Goal: Task Accomplishment & Management: Manage account settings

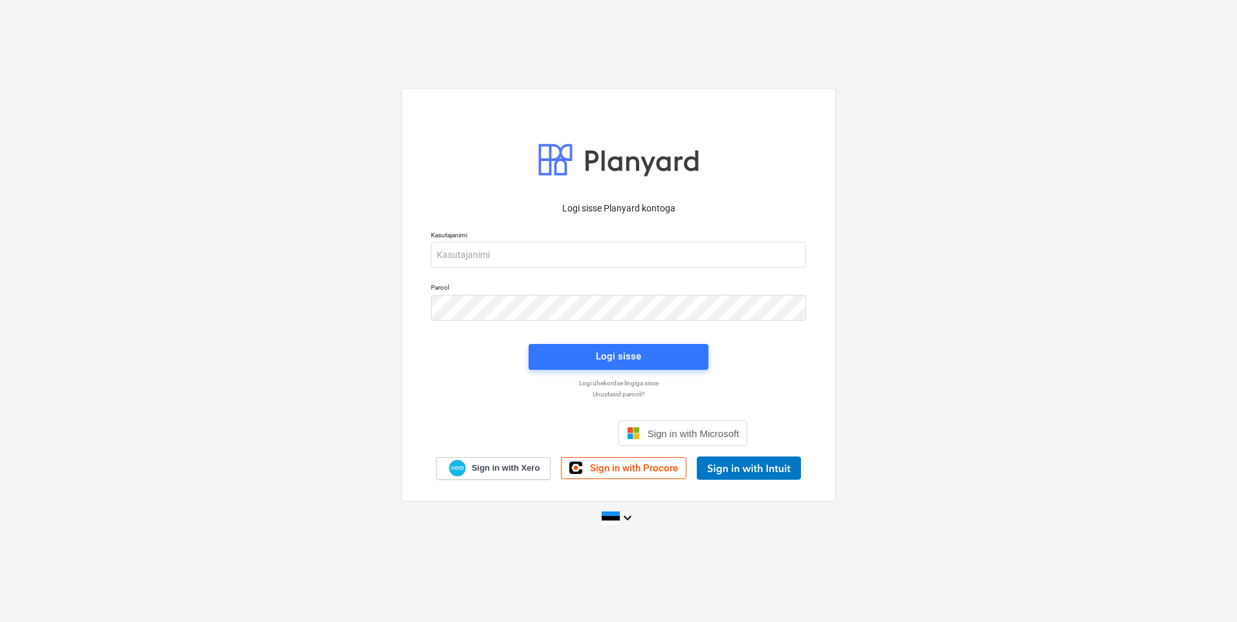
click at [537, 270] on div "Kasutajanimi" at bounding box center [618, 249] width 391 height 52
click at [538, 259] on input "email" at bounding box center [618, 255] width 375 height 26
type input "[EMAIL_ADDRESS][DOMAIN_NAME]"
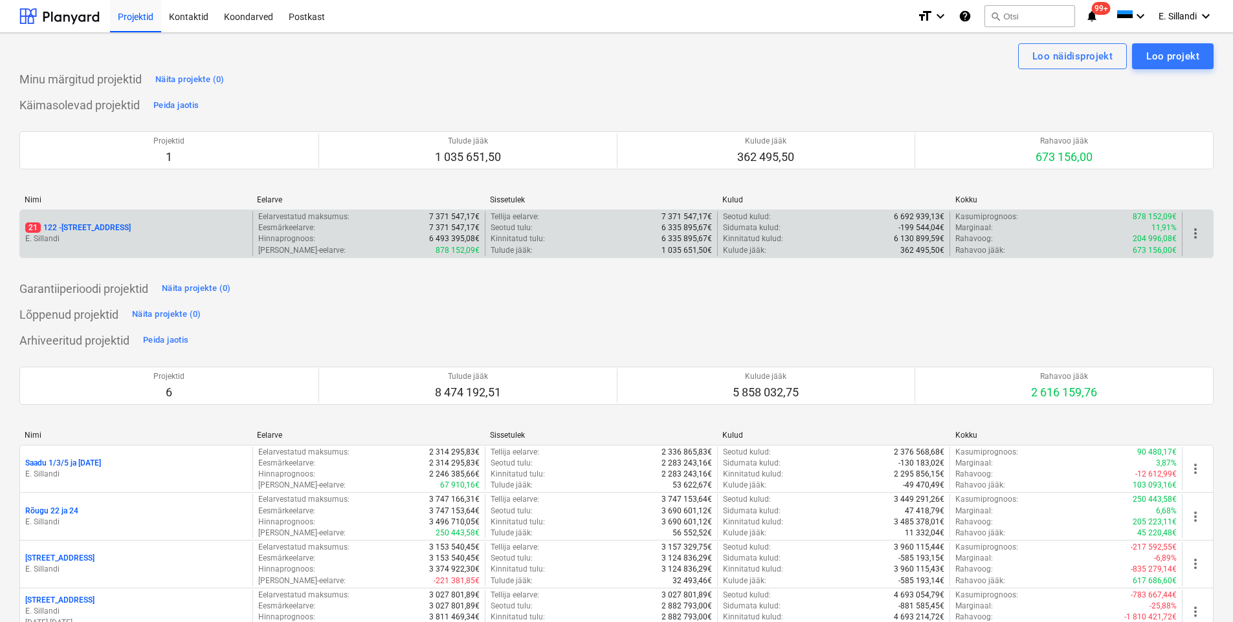
click at [113, 222] on div "21 122 - Viieaia tee 28 E. [GEOGRAPHIC_DATA]" at bounding box center [136, 234] width 232 height 45
click at [89, 228] on p "21 122 - [STREET_ADDRESS]" at bounding box center [77, 228] width 105 height 11
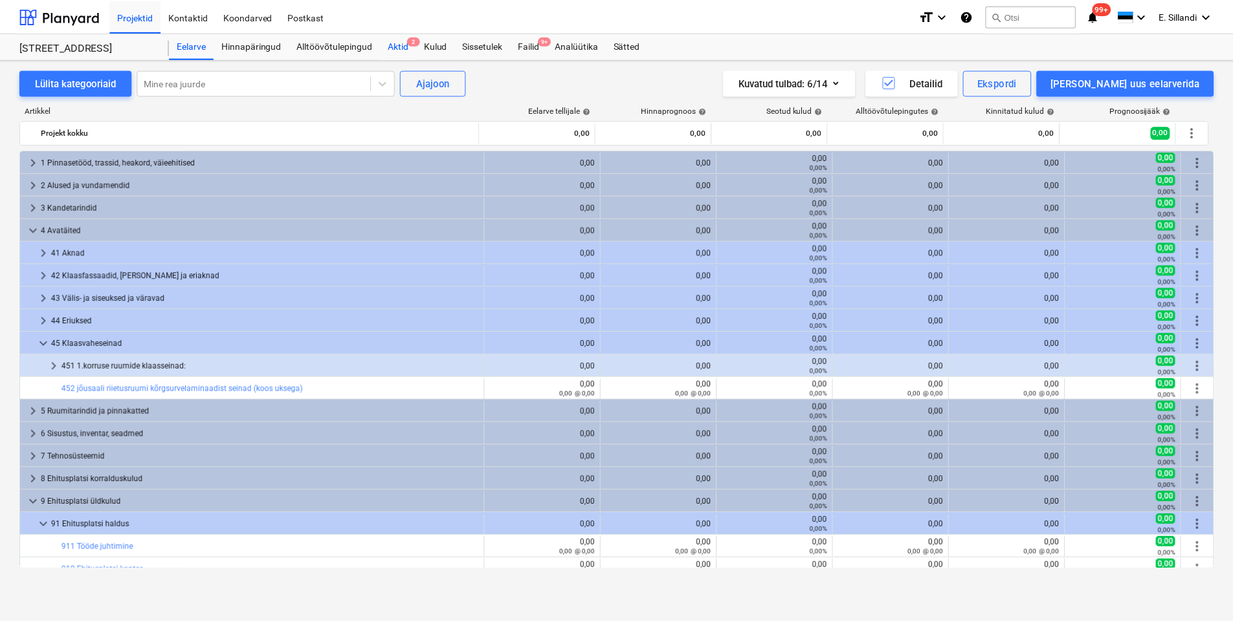
scroll to position [374, 0]
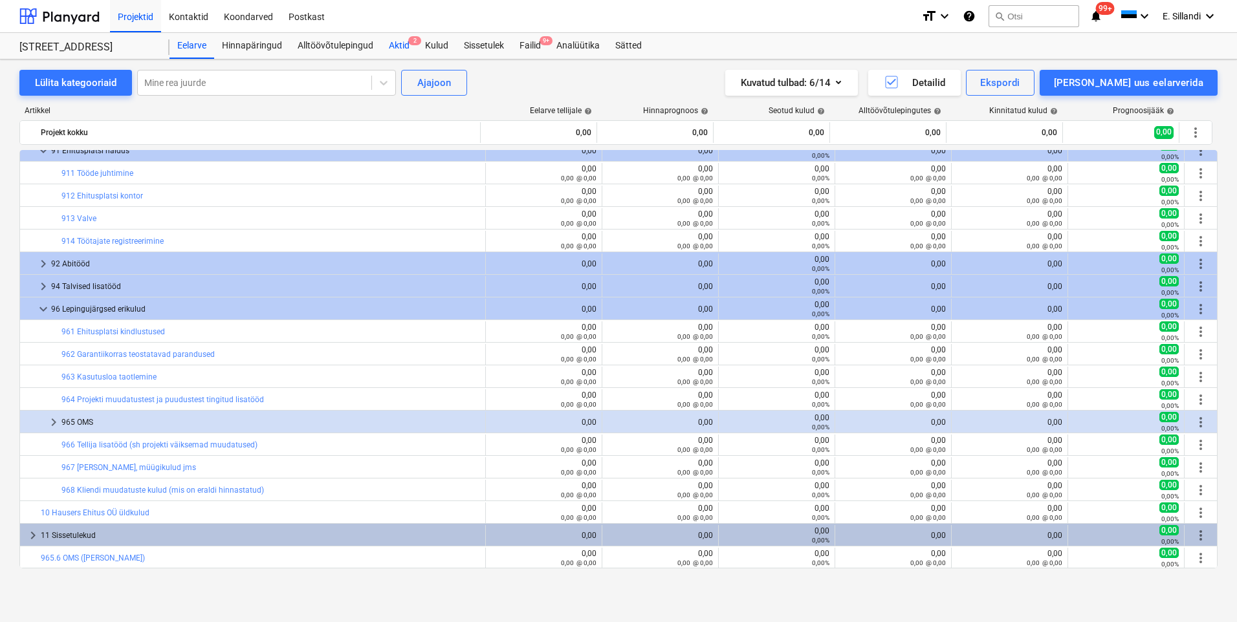
click at [401, 52] on div "Aktid 2" at bounding box center [399, 46] width 36 height 26
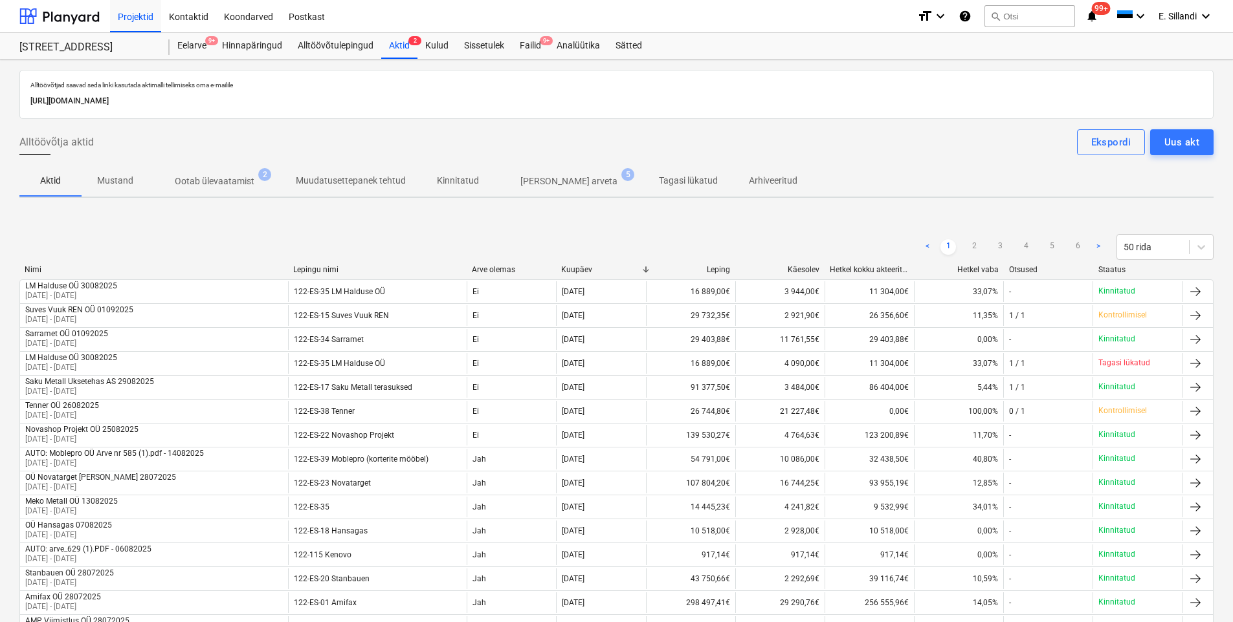
click at [226, 182] on p "Ootab ülevaatamist" at bounding box center [215, 182] width 80 height 14
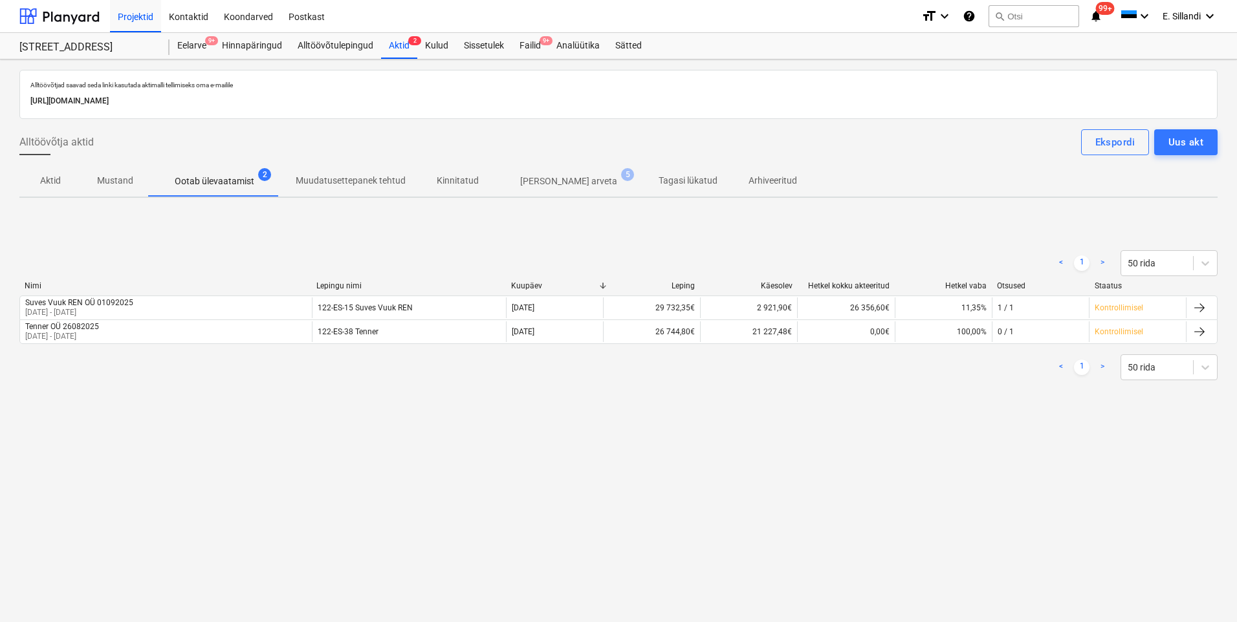
click at [457, 182] on p "Kinnitatud" at bounding box center [458, 181] width 42 height 14
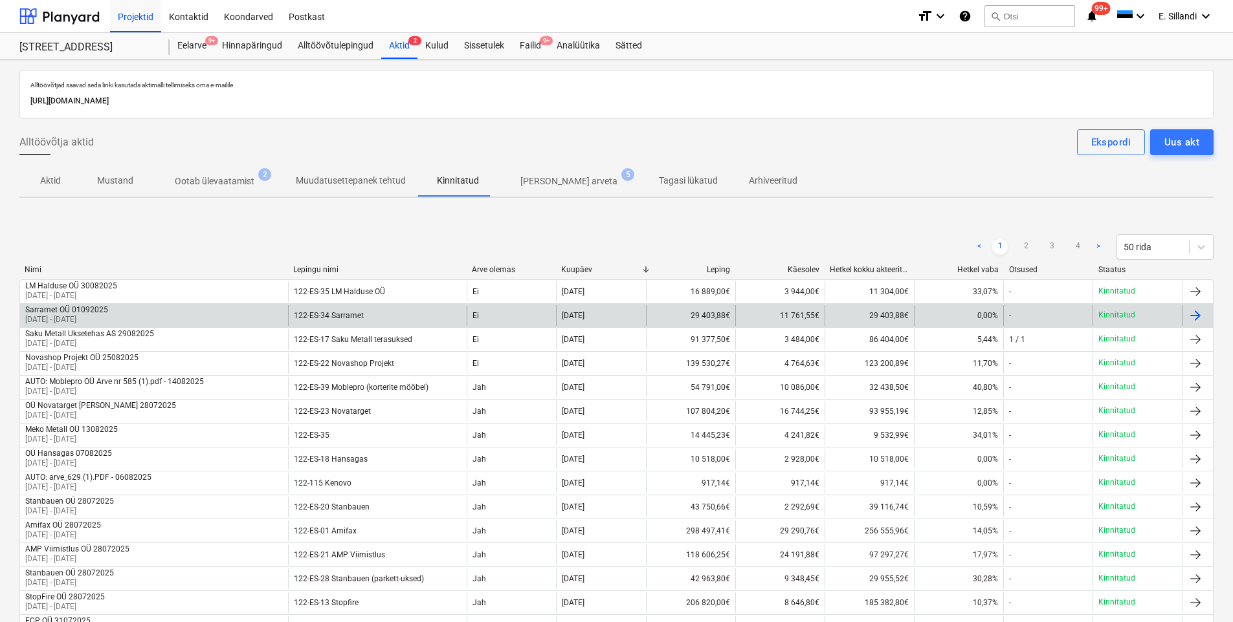
click at [96, 309] on div "Sarramet OÜ 01092025" at bounding box center [66, 309] width 83 height 9
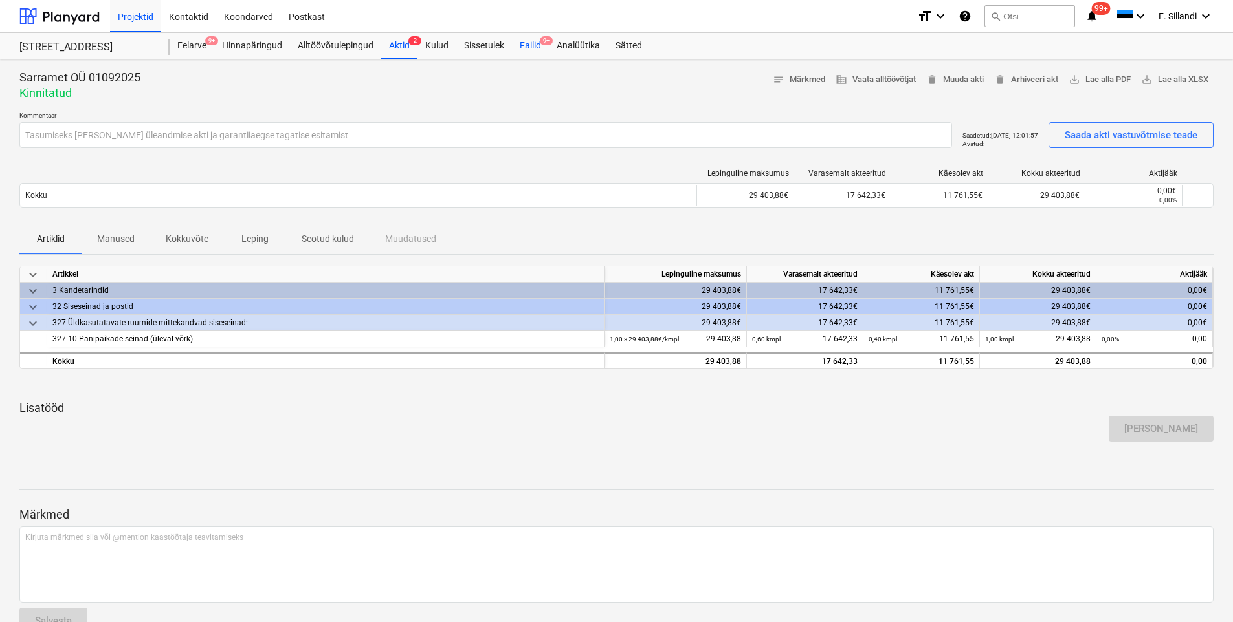
click at [520, 43] on div "Failid 9+" at bounding box center [530, 46] width 37 height 26
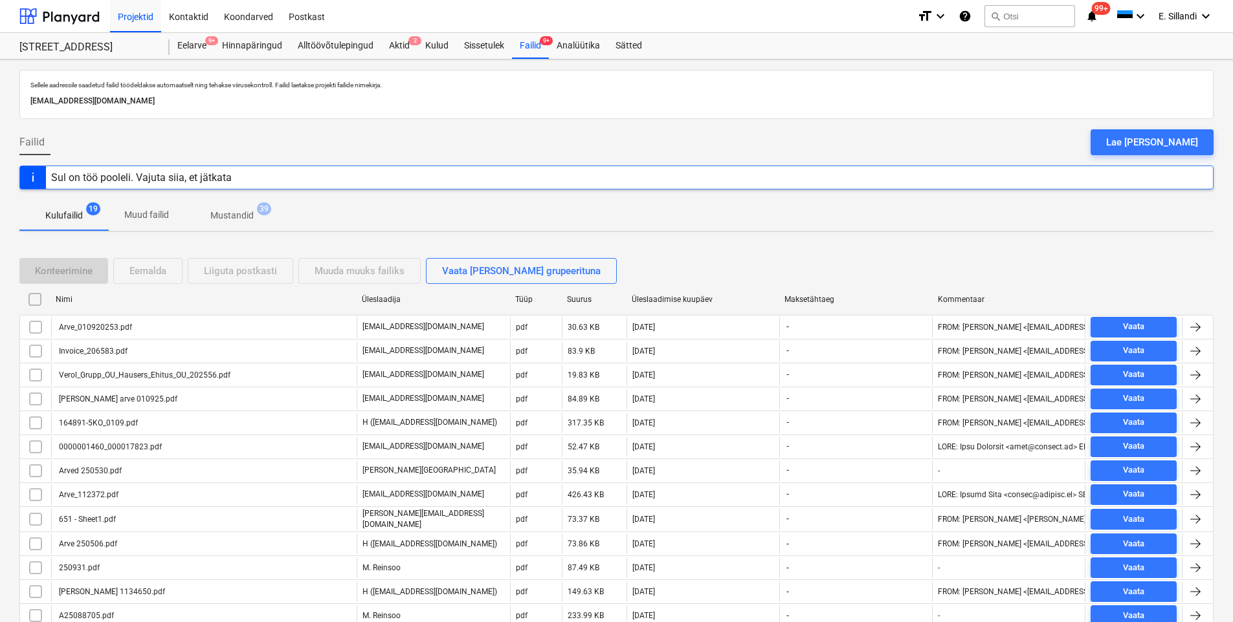
drag, startPoint x: 1168, startPoint y: 147, endPoint x: 1130, endPoint y: 156, distance: 39.2
click at [1168, 147] on div "Lae [PERSON_NAME]" at bounding box center [1152, 142] width 92 height 17
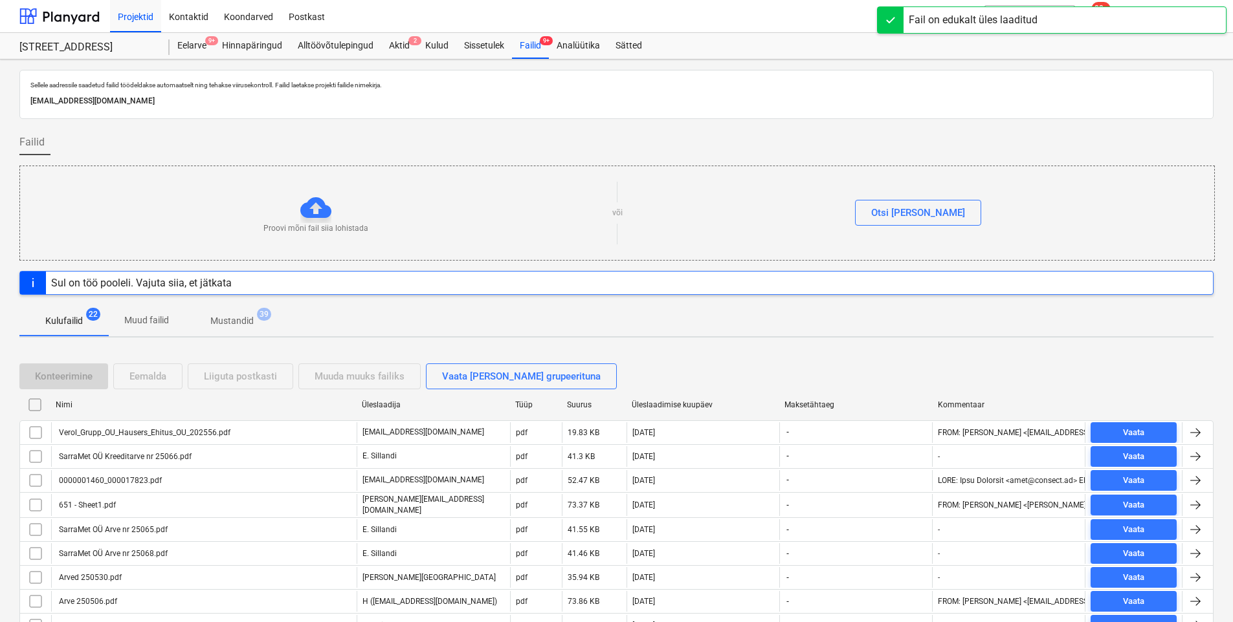
click at [669, 407] on div "Üleslaadimise kuupäev" at bounding box center [703, 405] width 143 height 9
checkbox input "false"
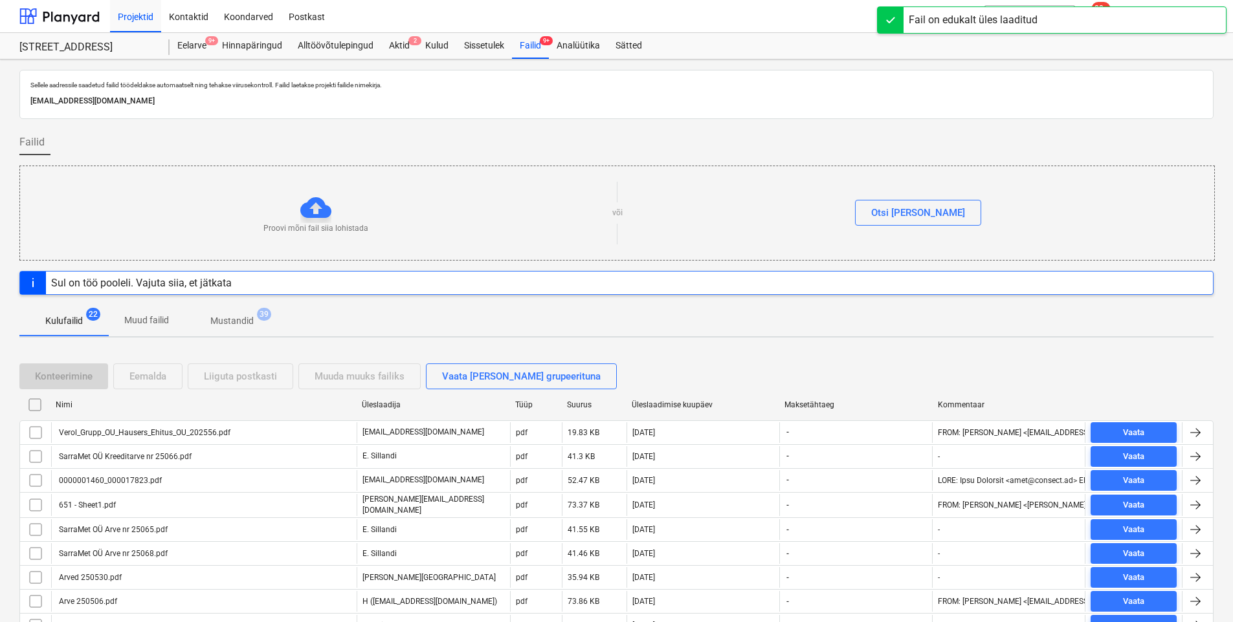
checkbox input "false"
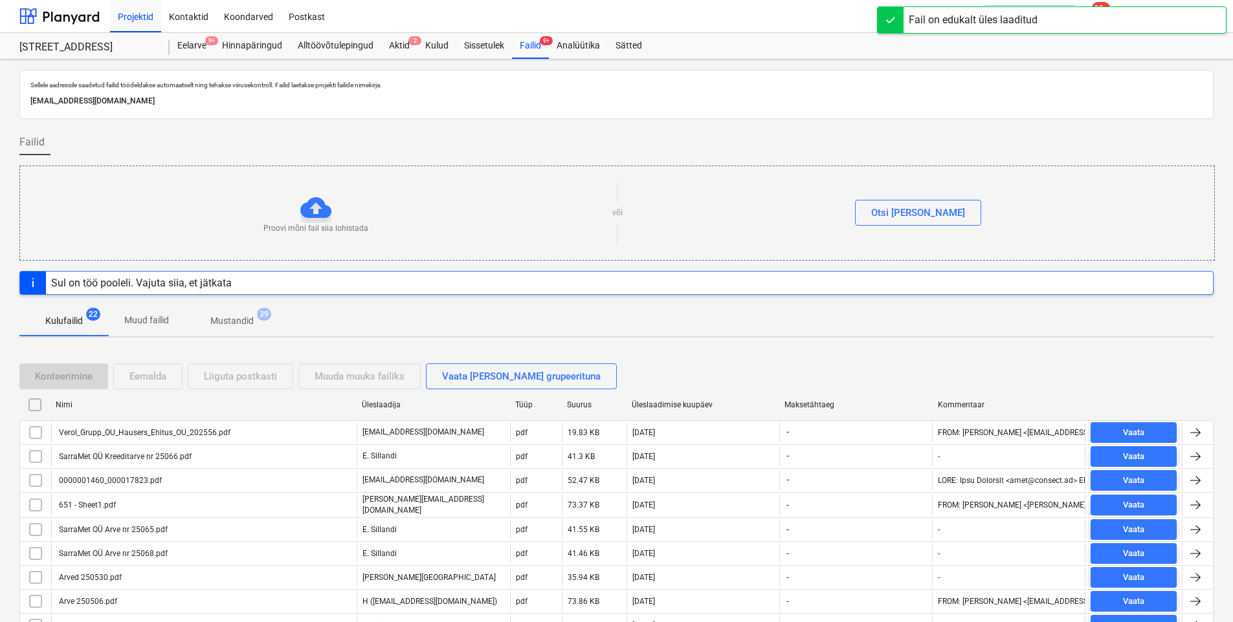
checkbox input "false"
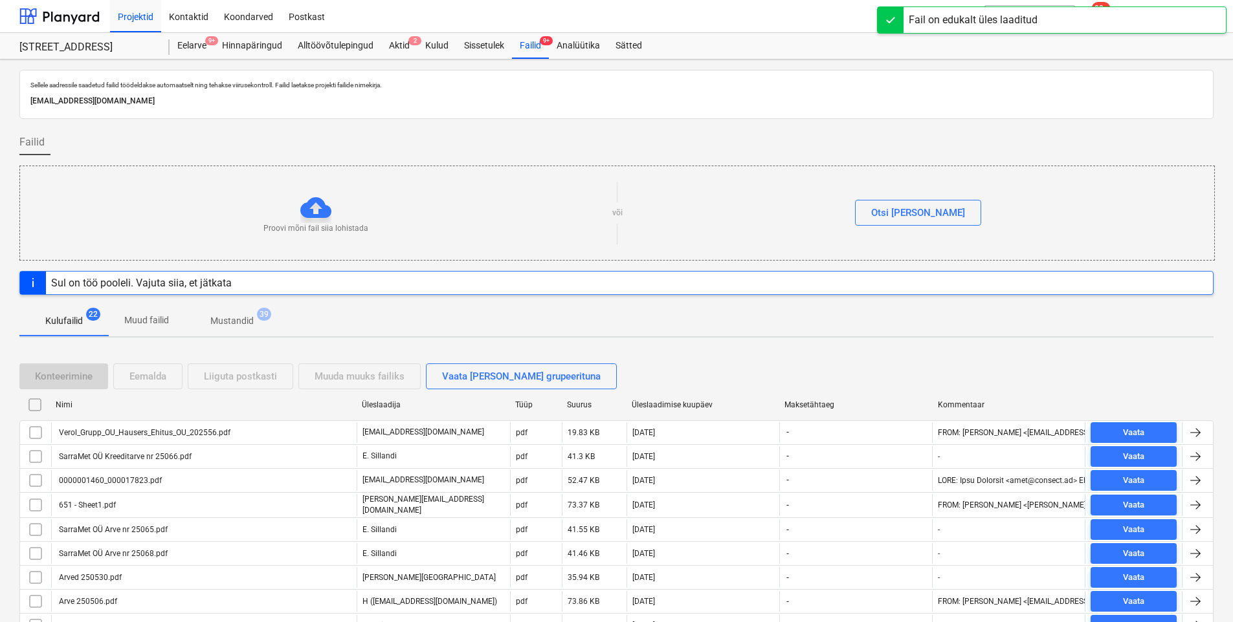
checkbox input "false"
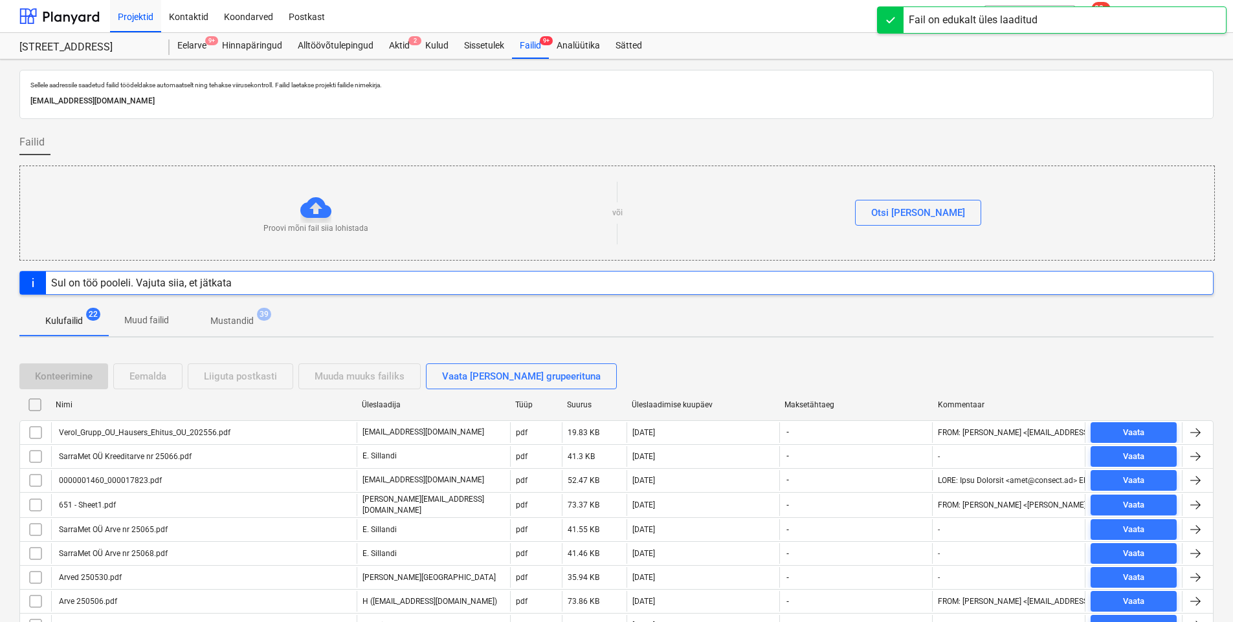
checkbox input "false"
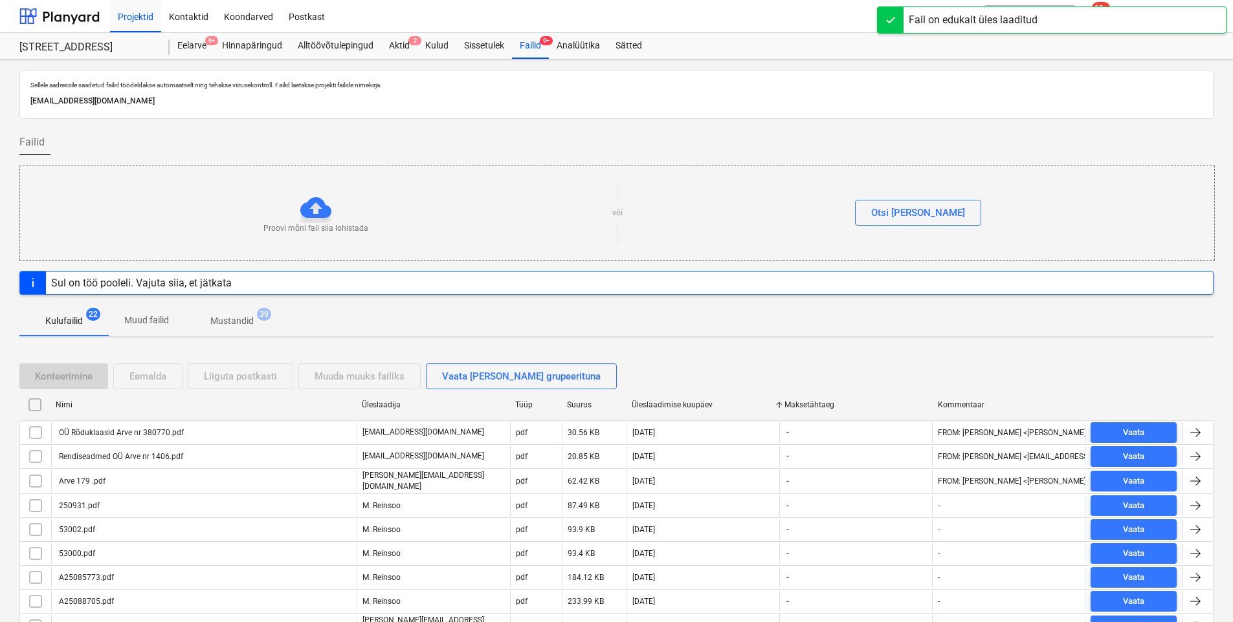
click at [669, 407] on div "Üleslaadimise kuupäev" at bounding box center [703, 405] width 143 height 9
checkbox input "false"
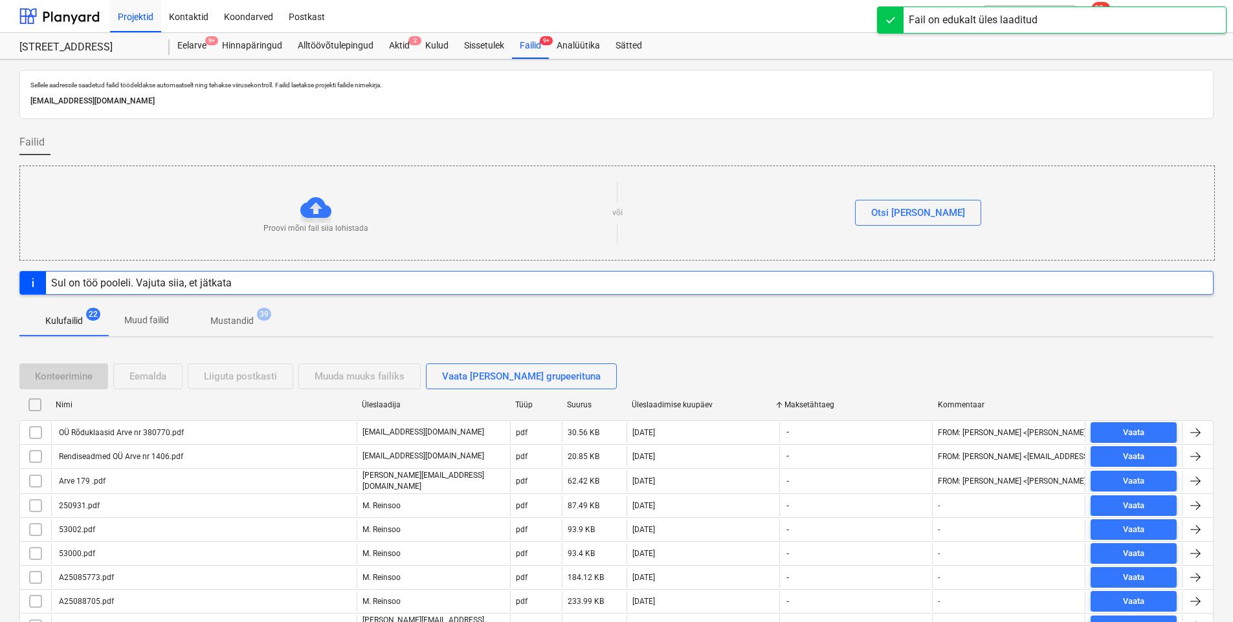
checkbox input "false"
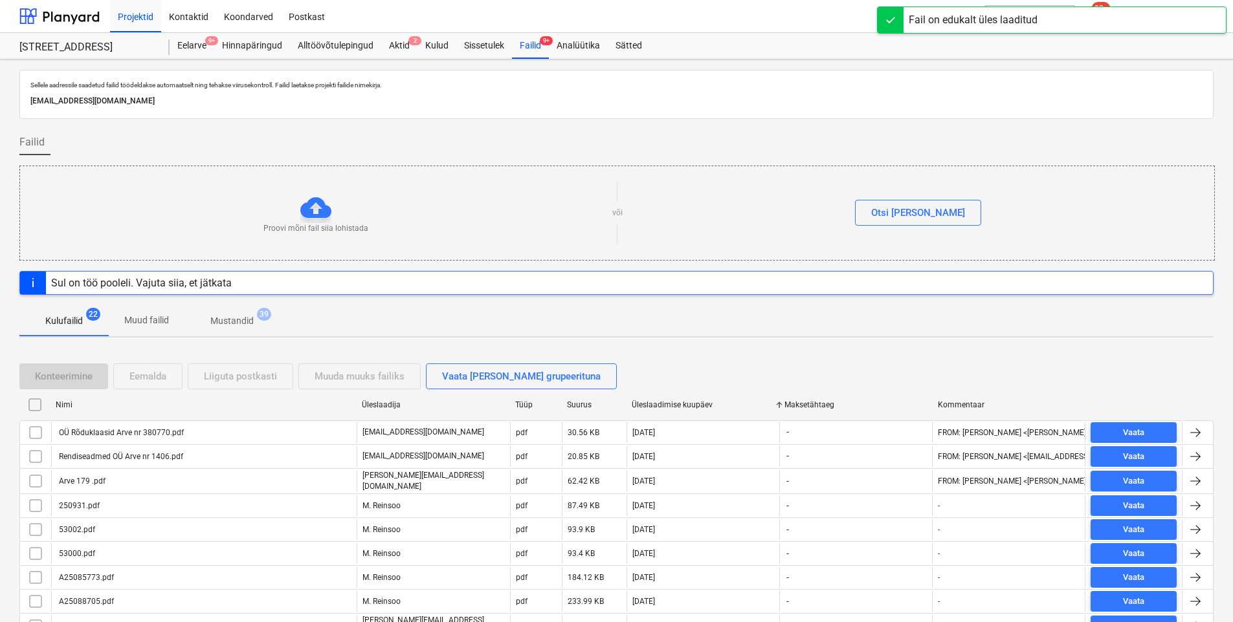
checkbox input "false"
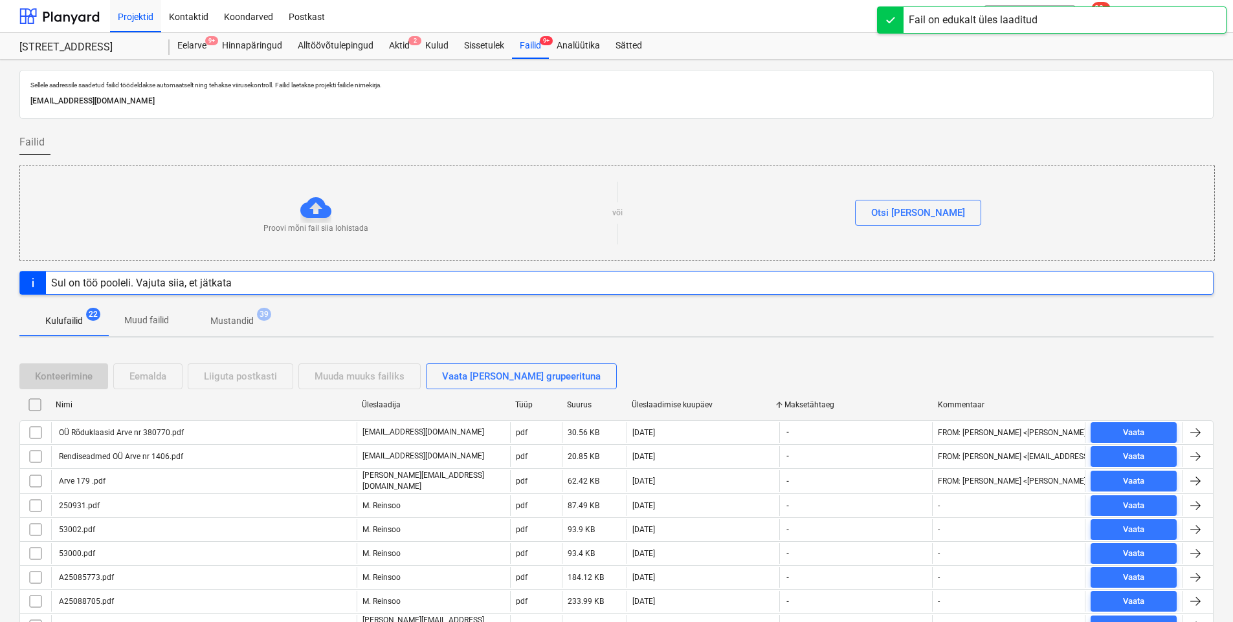
checkbox input "false"
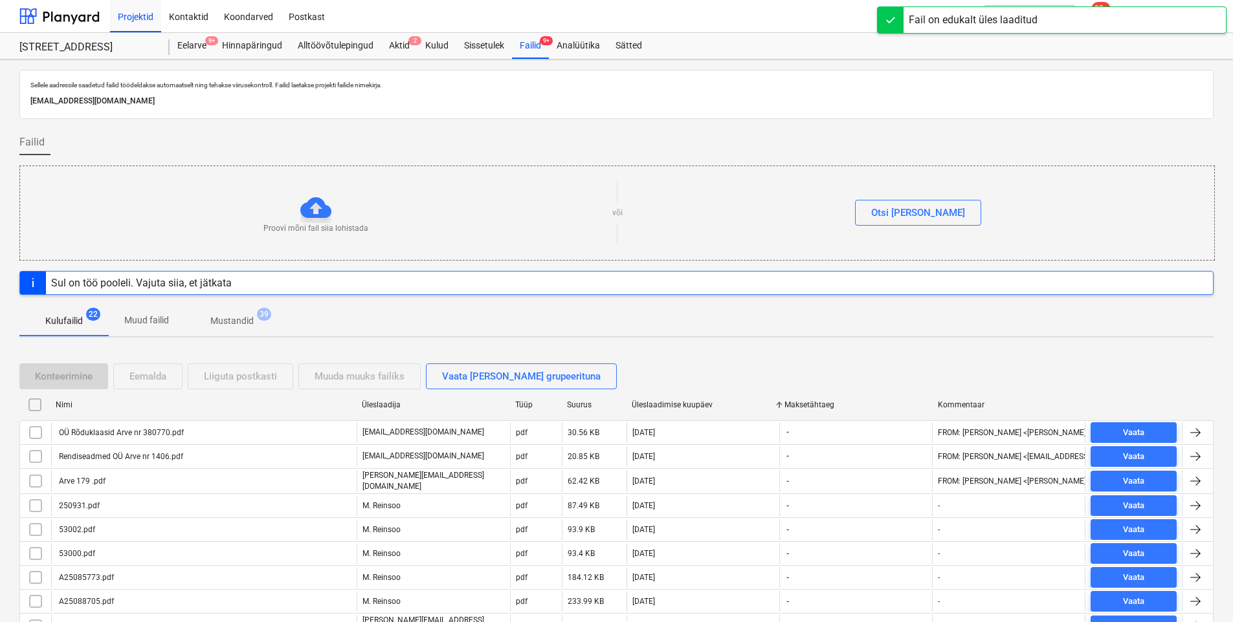
checkbox input "false"
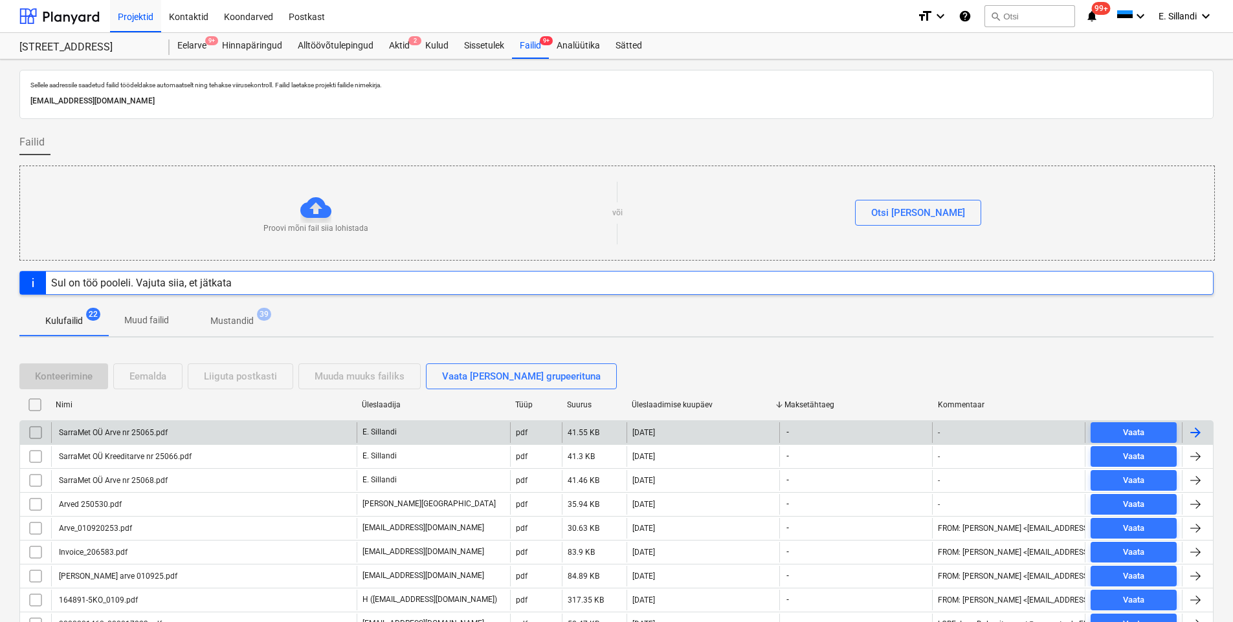
click at [248, 439] on div "SarraMet OÜ Arve nr 25065.pdf" at bounding box center [203, 433] width 305 height 21
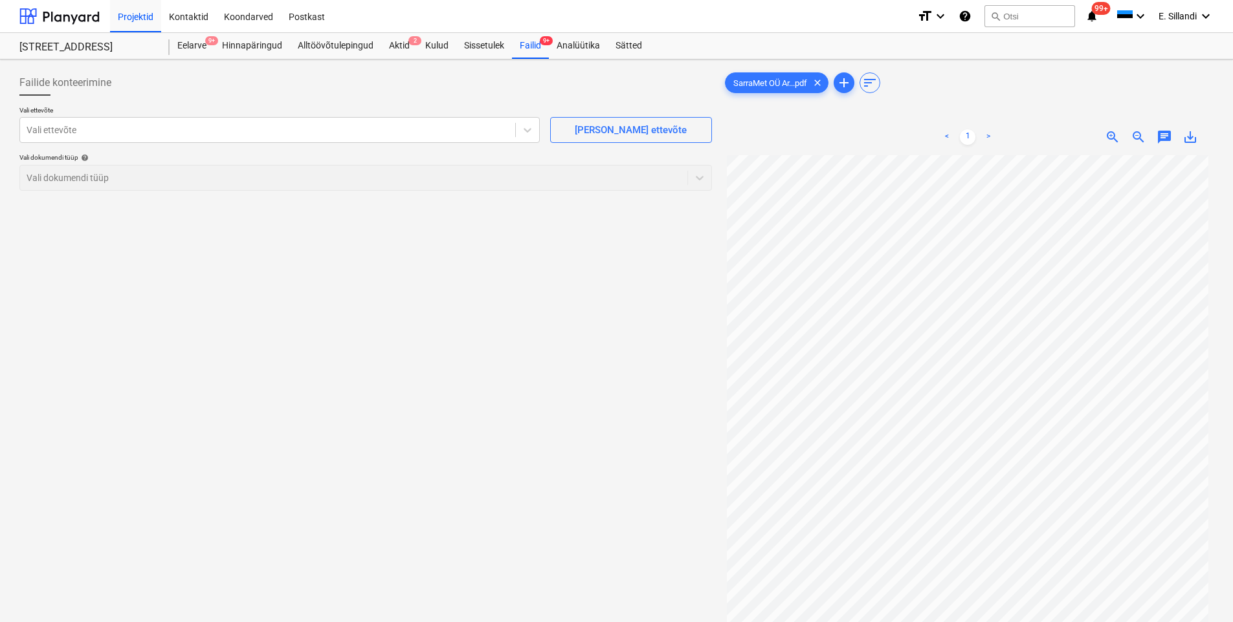
click at [419, 145] on div "Vali ettevõte Vali ettevõte [PERSON_NAME] uus ettevõte Vali dokumendi tüüp help…" at bounding box center [365, 153] width 692 height 95
click at [391, 137] on div at bounding box center [268, 130] width 482 height 13
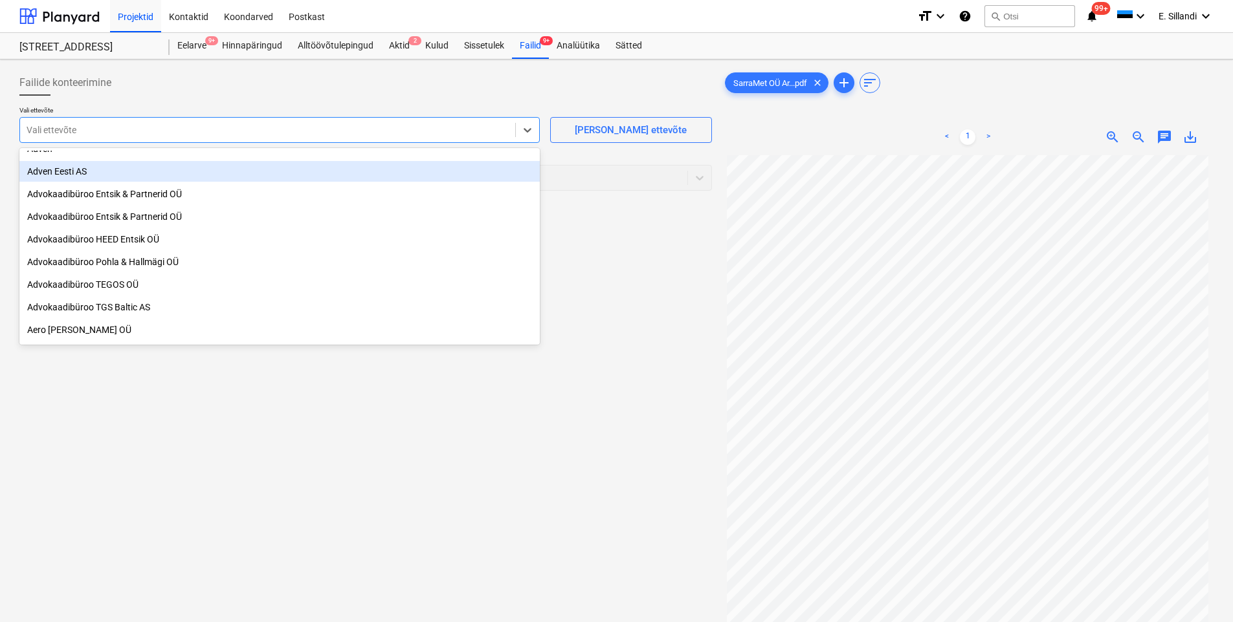
scroll to position [906, 0]
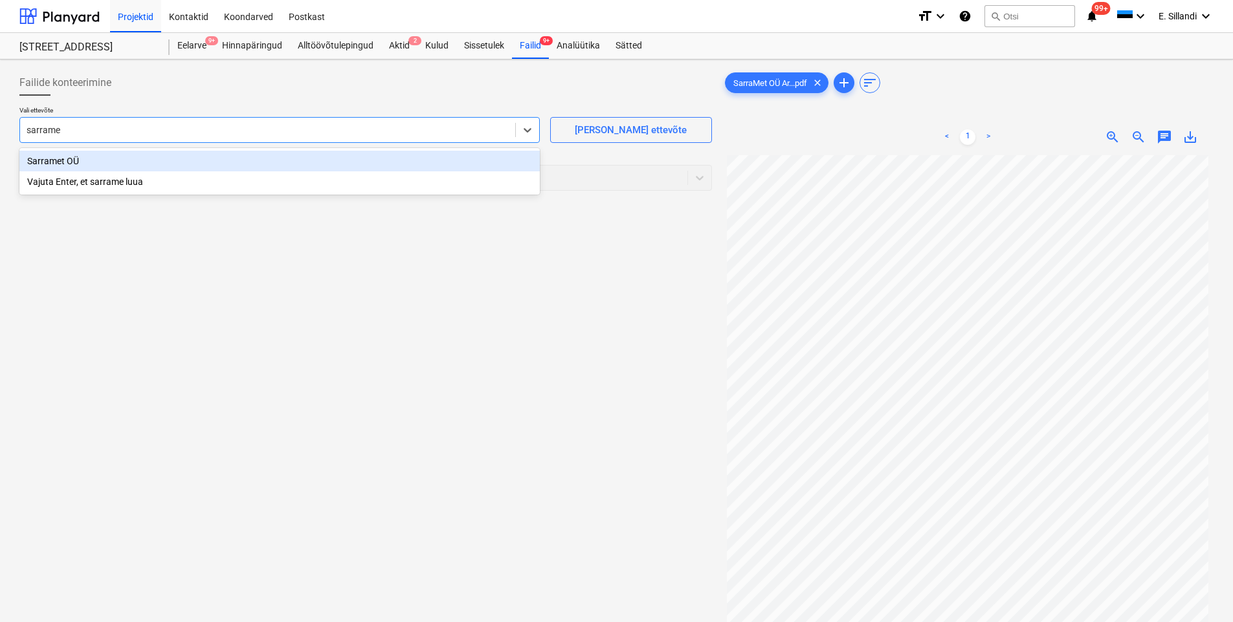
type input "sarramet"
click at [137, 162] on div "Sarramet OÜ" at bounding box center [279, 161] width 520 height 21
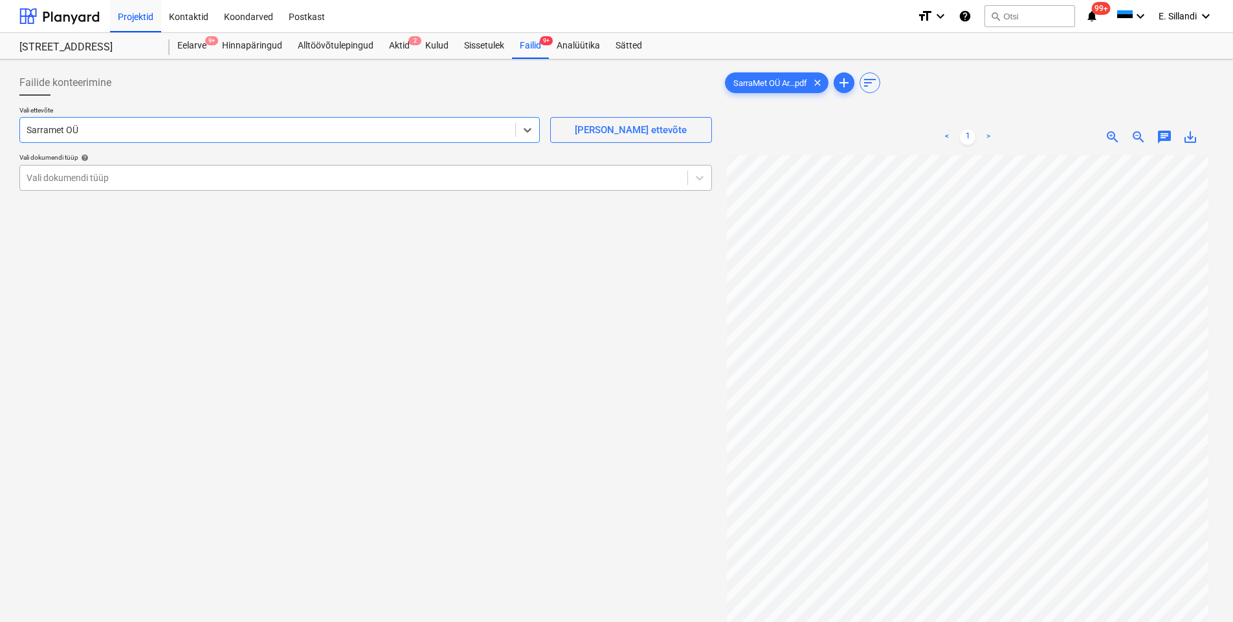
click at [105, 179] on div at bounding box center [354, 177] width 654 height 13
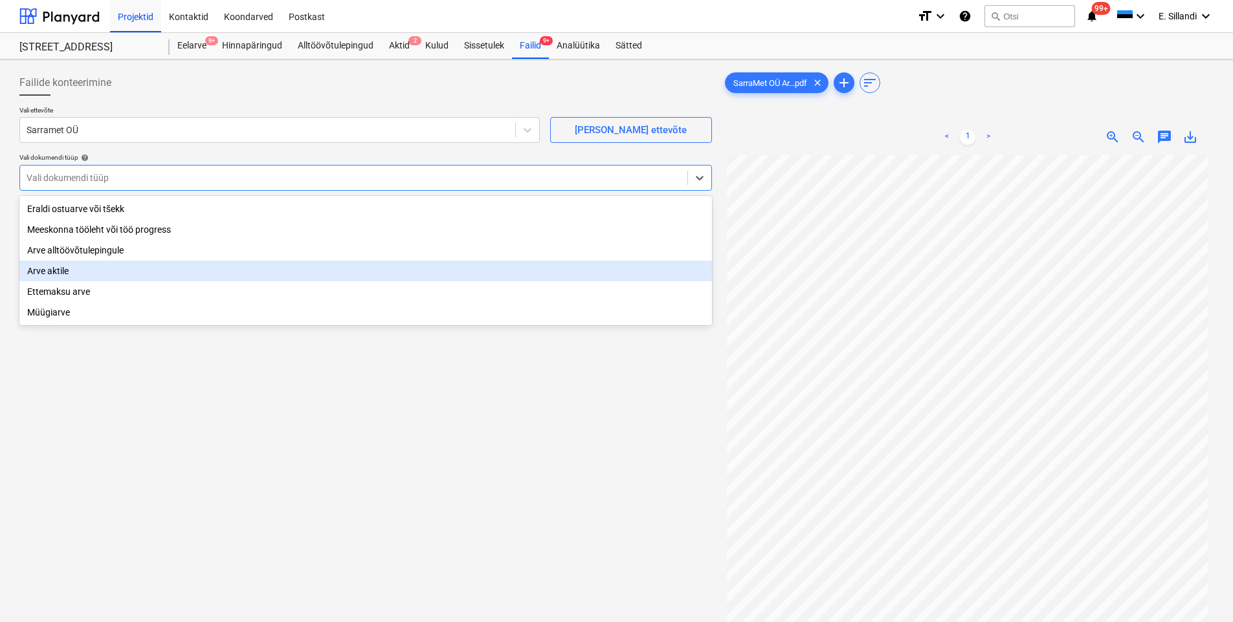
click at [85, 275] on div "Arve aktile" at bounding box center [365, 271] width 692 height 21
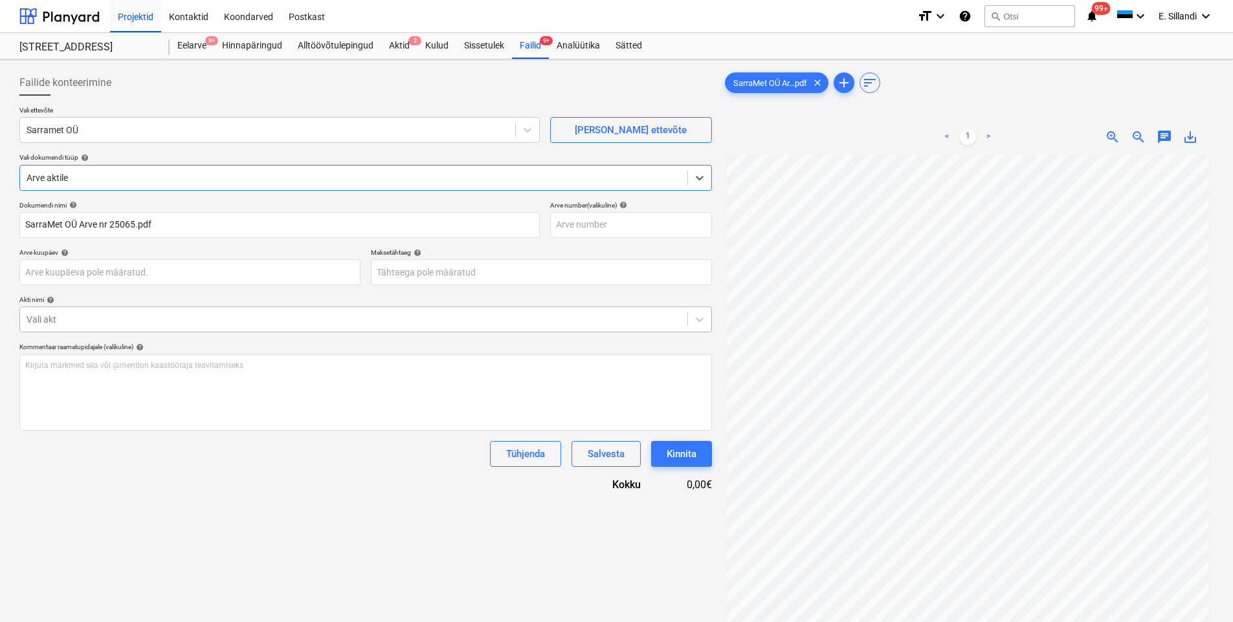
click at [234, 315] on div at bounding box center [354, 319] width 654 height 13
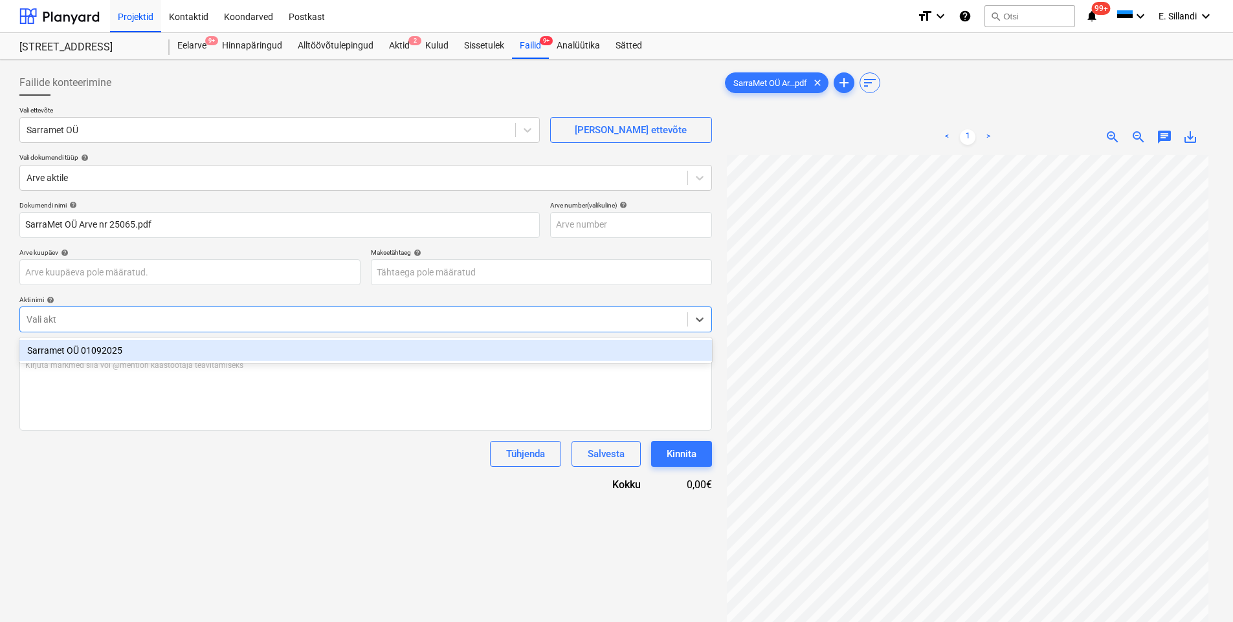
click at [198, 356] on div "Sarramet OÜ 01092025" at bounding box center [365, 350] width 692 height 21
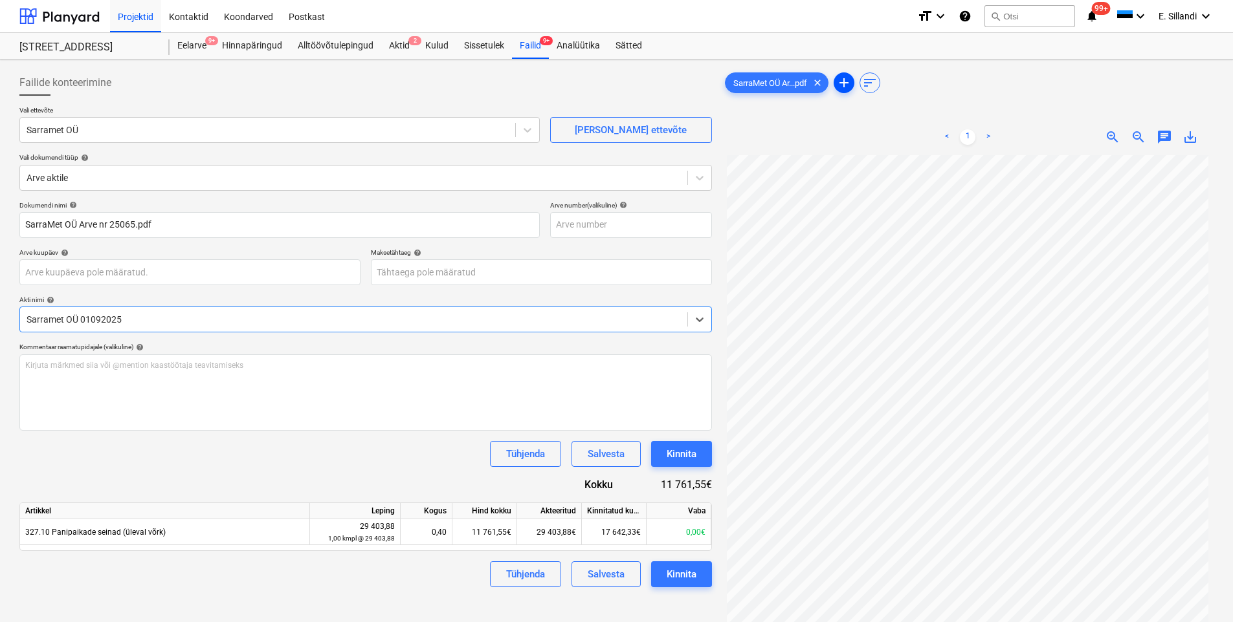
click at [848, 86] on span "add" at bounding box center [844, 83] width 16 height 16
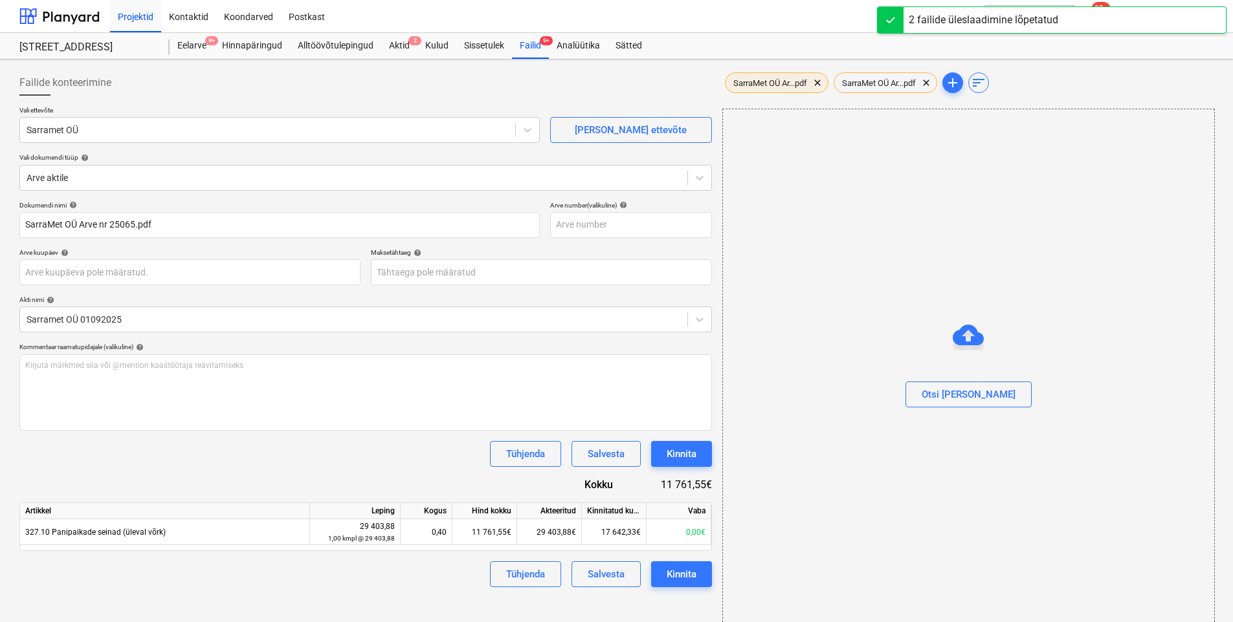
click at [776, 85] on span "SarraMet OÜ Ar...pdf" at bounding box center [769, 83] width 89 height 10
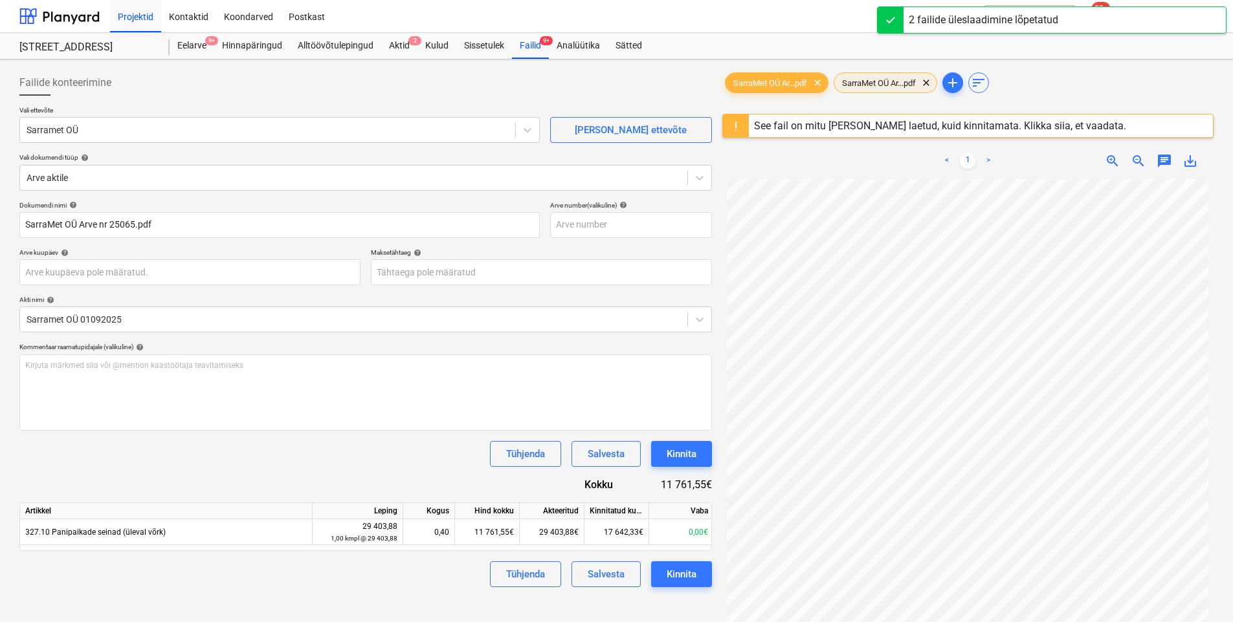
click at [874, 85] on span "SarraMet OÜ Ar...pdf" at bounding box center [878, 83] width 89 height 10
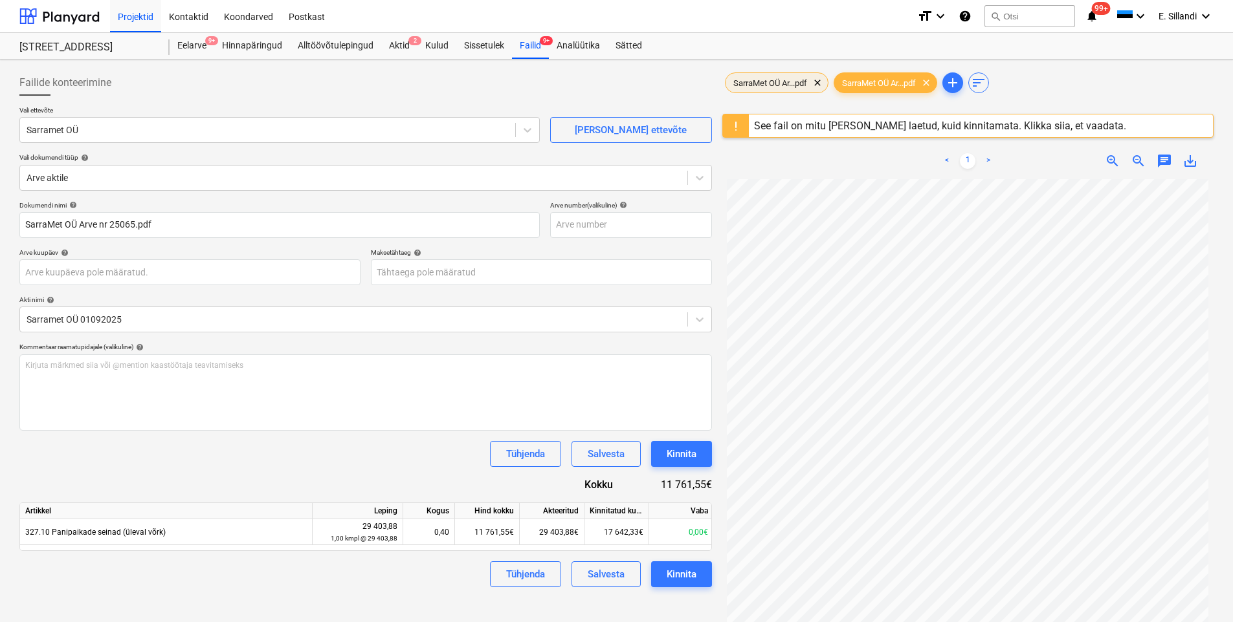
click at [801, 85] on span "SarraMet OÜ Ar...pdf" at bounding box center [769, 83] width 89 height 10
click at [929, 82] on span "clear" at bounding box center [926, 83] width 16 height 16
click at [851, 85] on span "add" at bounding box center [844, 83] width 16 height 16
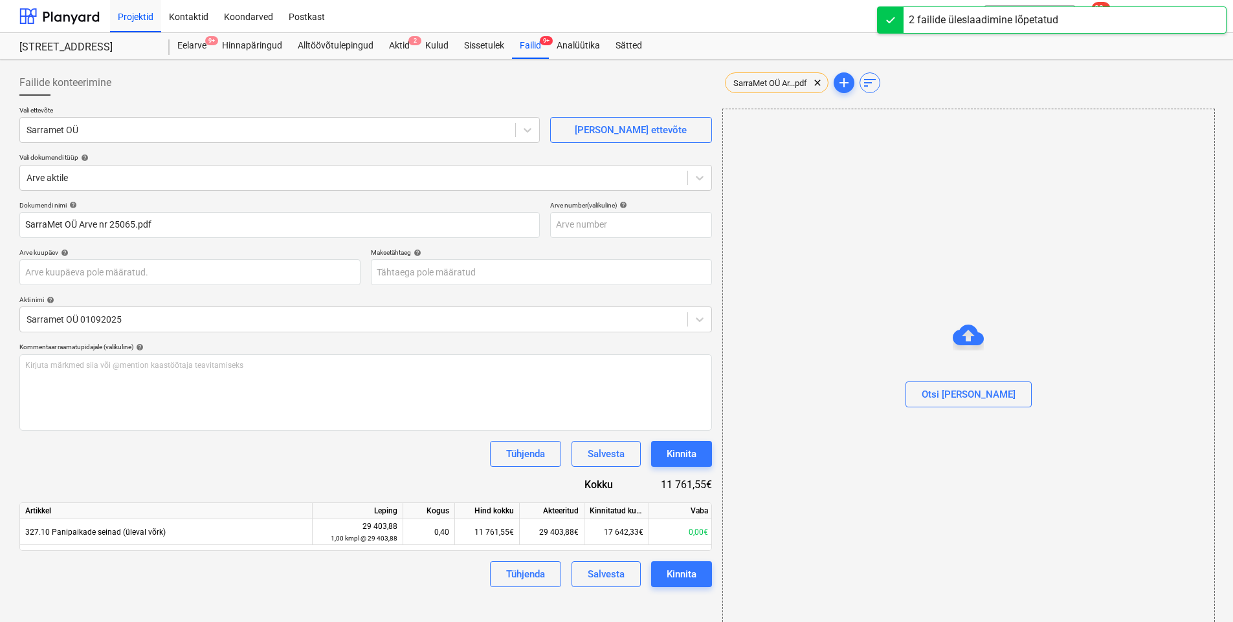
type input "SarraMet OÜ Arve nr 25068.pdf"
click at [877, 74] on div "SarraMet OÜ Ar...pdf clear" at bounding box center [885, 82] width 104 height 21
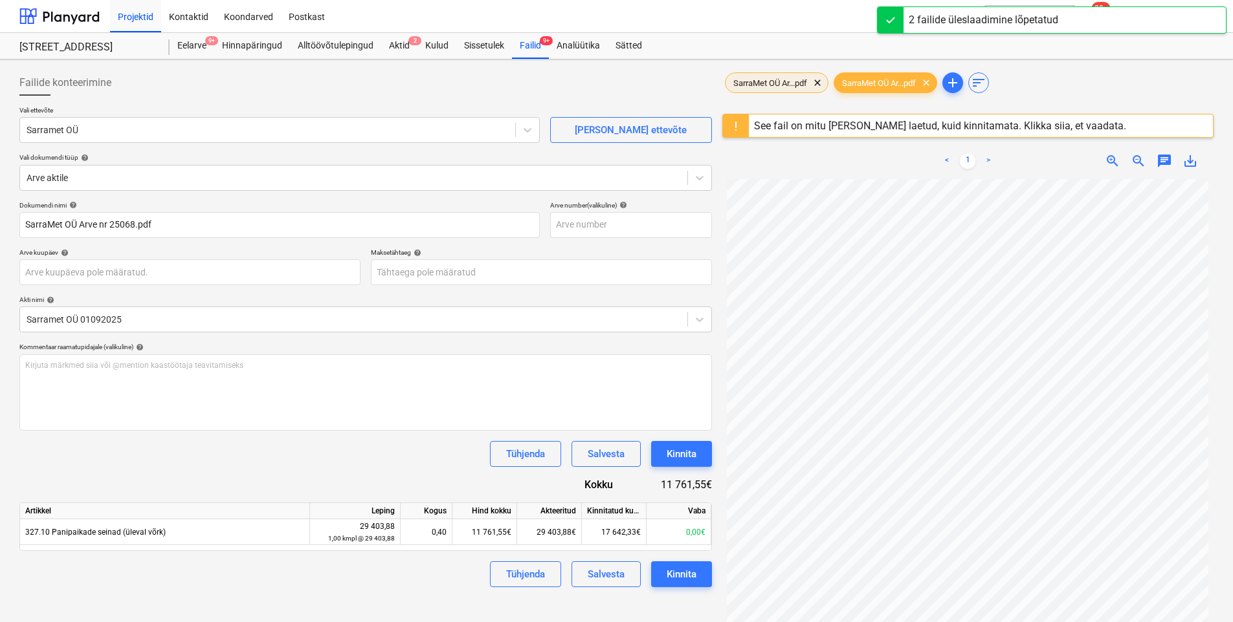
click at [786, 82] on span "SarraMet OÜ Ar...pdf" at bounding box center [769, 83] width 89 height 10
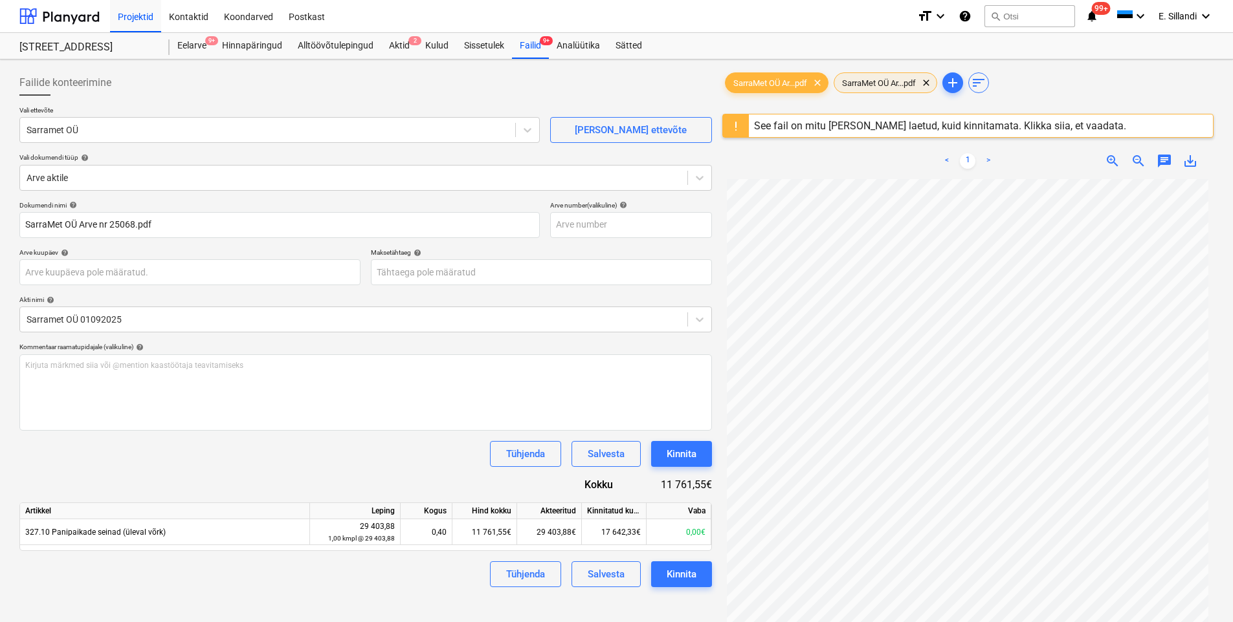
click at [873, 80] on span "SarraMet OÜ Ar...pdf" at bounding box center [878, 83] width 89 height 10
click at [476, 374] on div "Kirjuta märkmed siia või @mention kaastöötaja teavitamiseks ﻿" at bounding box center [365, 393] width 692 height 76
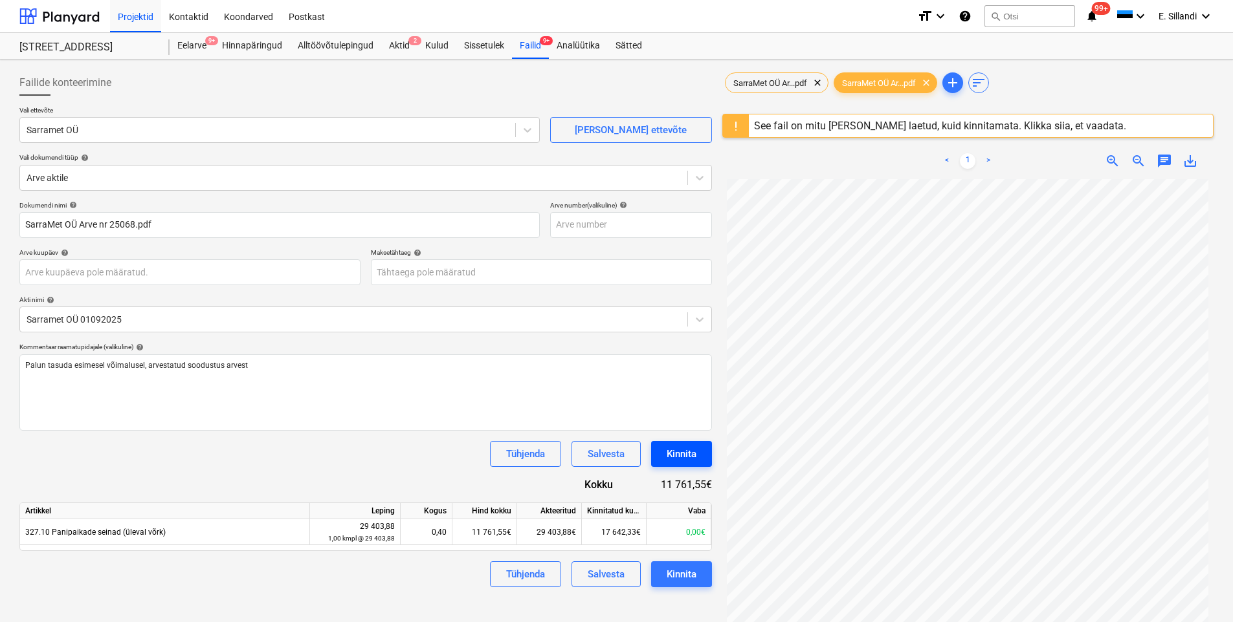
click at [693, 452] on div "Kinnita" at bounding box center [681, 454] width 30 height 17
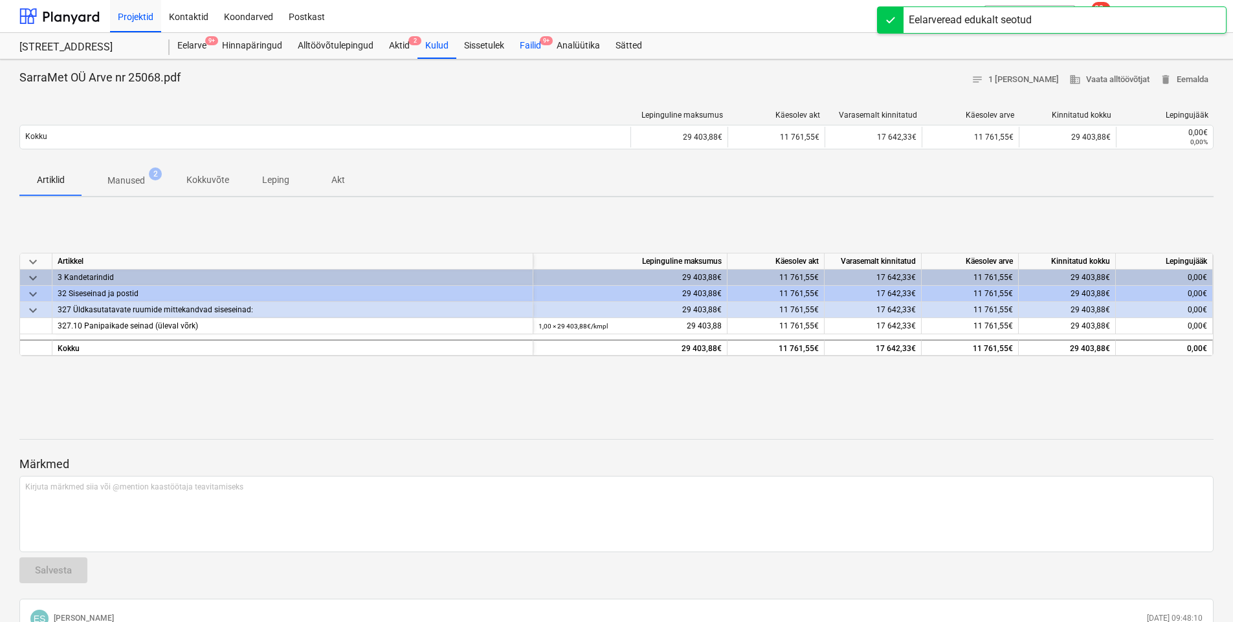
click at [531, 48] on div "Failid 9+" at bounding box center [530, 46] width 37 height 26
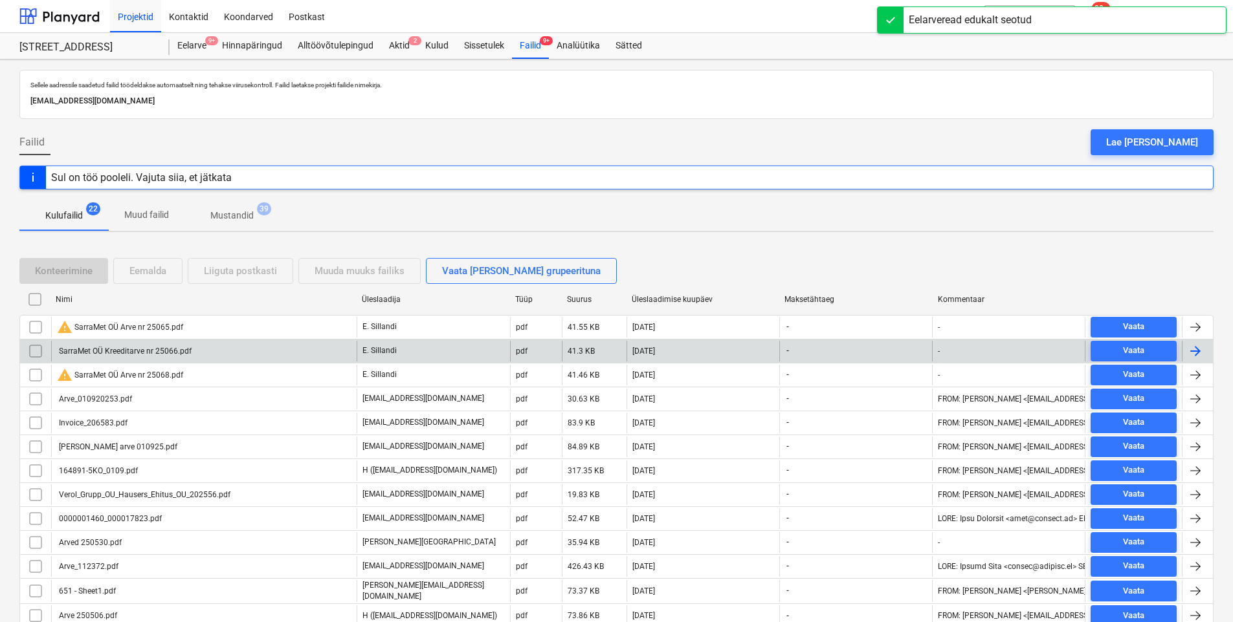
click at [195, 355] on div "SarraMet OÜ Kreeditarve nr 25066.pdf" at bounding box center [203, 351] width 305 height 21
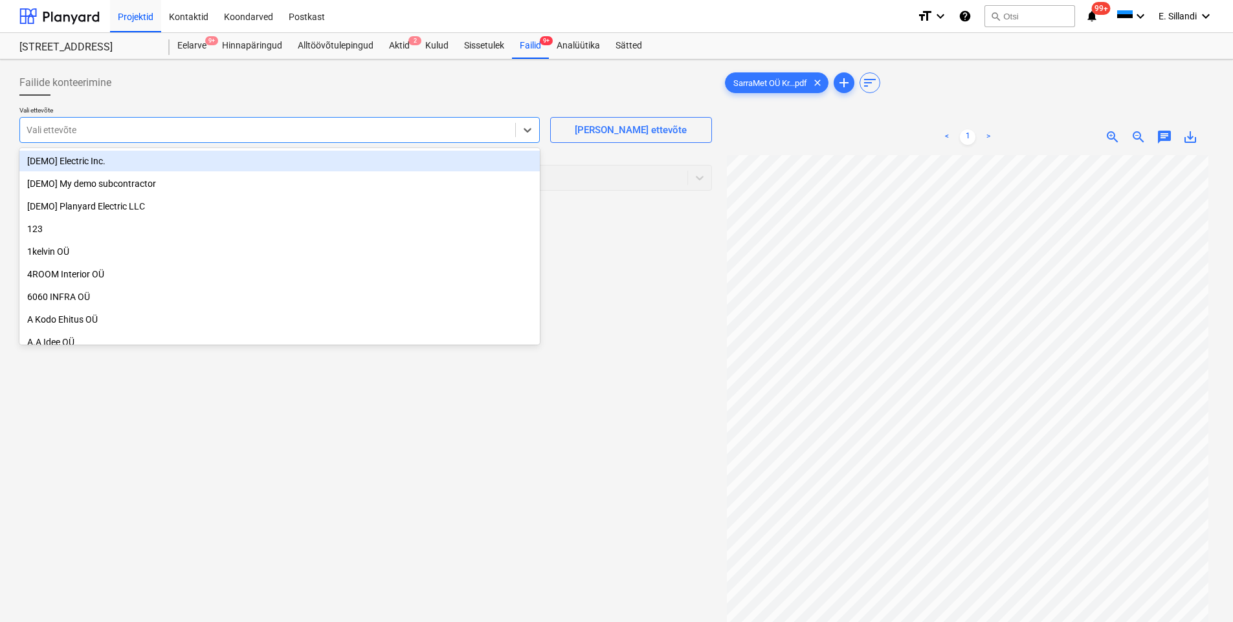
click at [181, 126] on div at bounding box center [268, 130] width 482 height 13
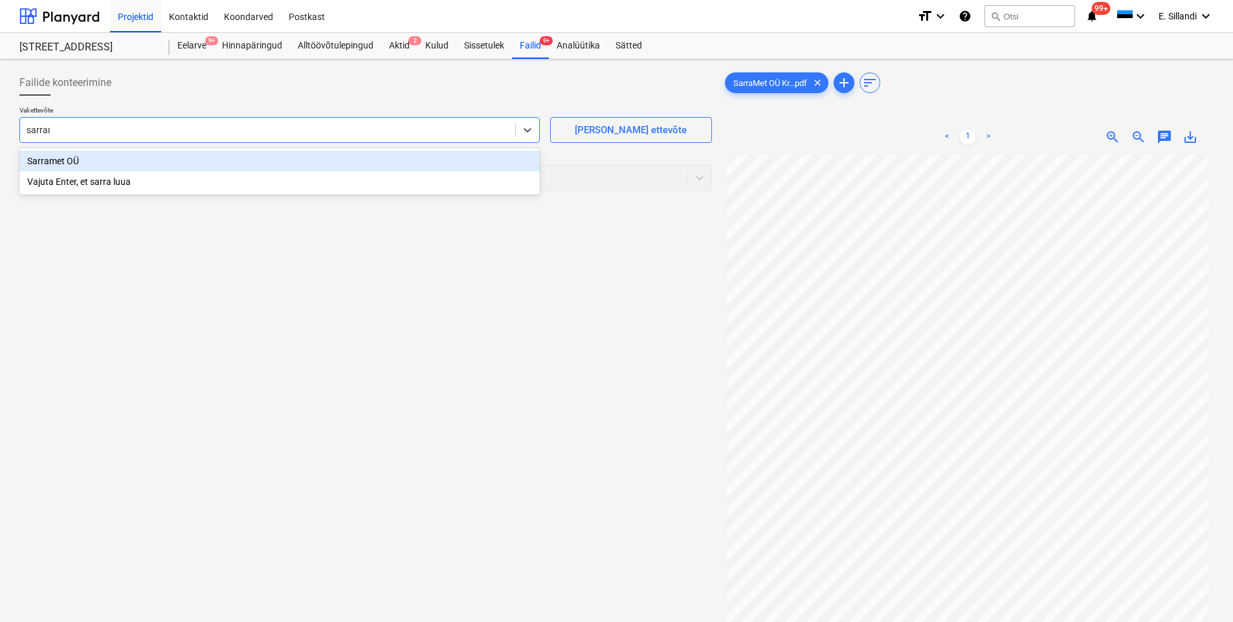
type input "sarrame"
click at [116, 154] on div "Sarramet OÜ" at bounding box center [279, 161] width 520 height 21
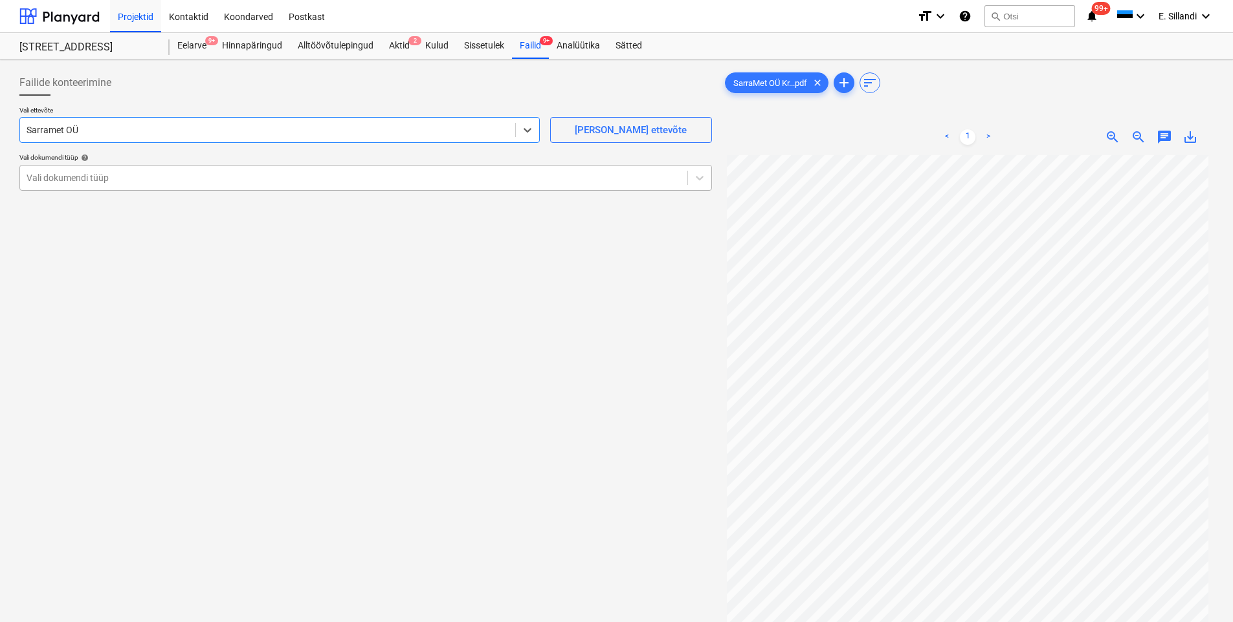
click at [93, 179] on div at bounding box center [354, 177] width 654 height 13
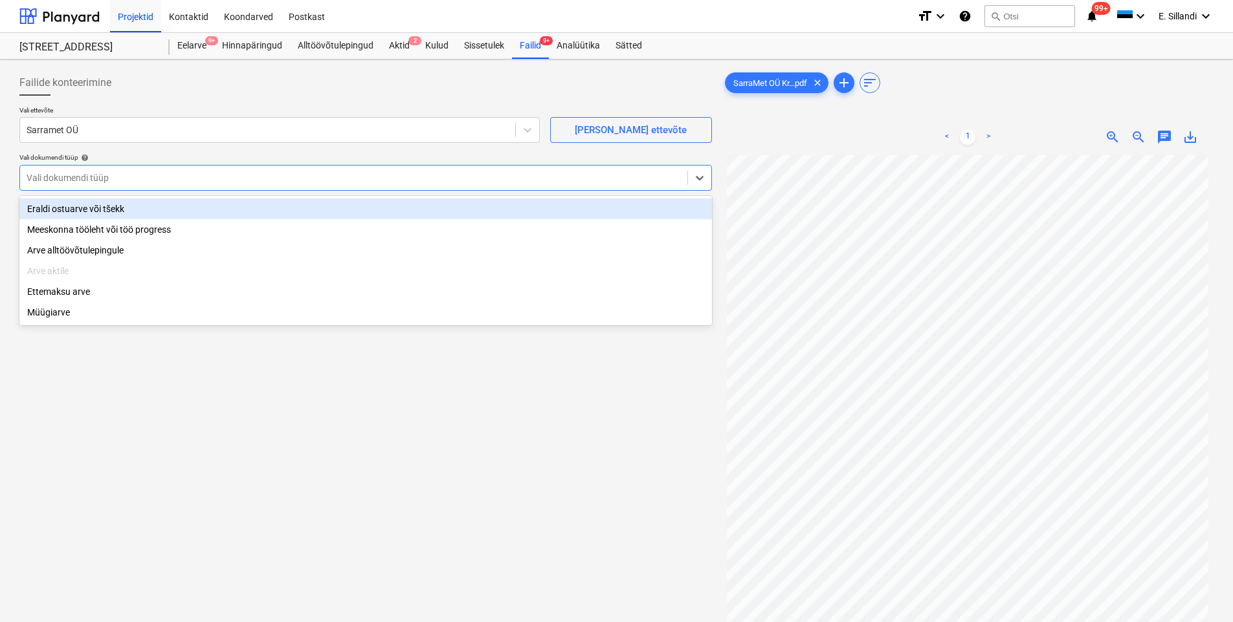
click at [81, 209] on div "Eraldi ostuarve või tšekk" at bounding box center [365, 209] width 692 height 21
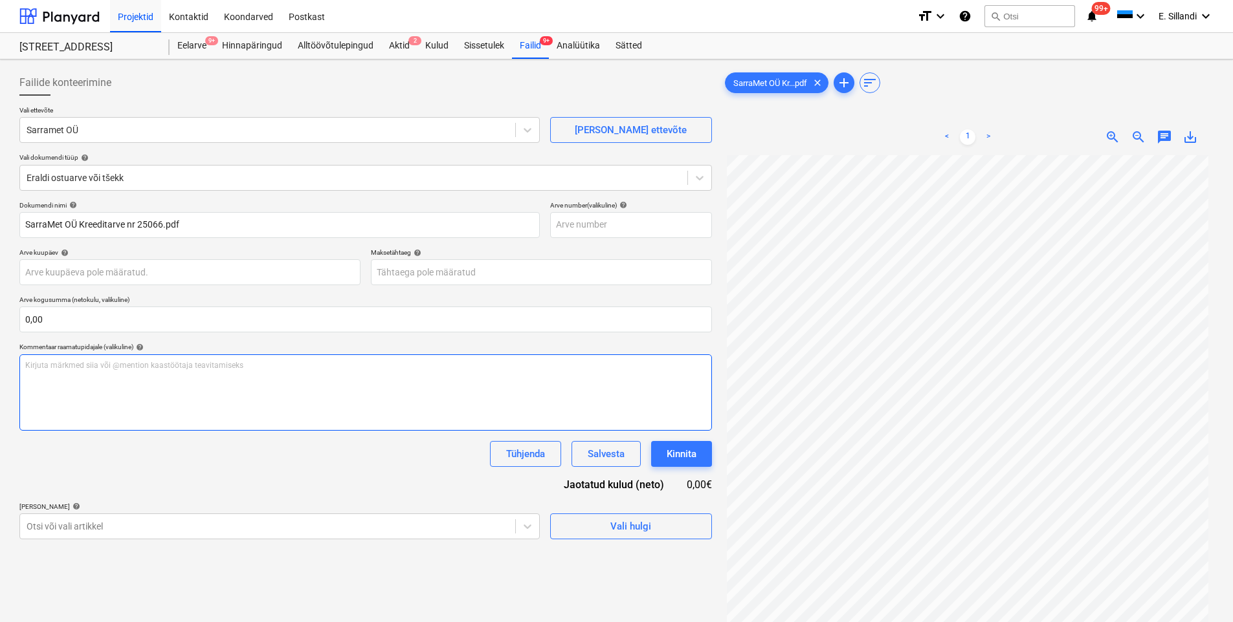
click at [85, 409] on div "Kirjuta märkmed siia või @mention kaastöötaja teavitamiseks ﻿" at bounding box center [365, 393] width 692 height 76
click at [111, 528] on body "Projektid Kontaktid Koondarved Postkast format_size keyboard_arrow_down help se…" at bounding box center [616, 311] width 1233 height 622
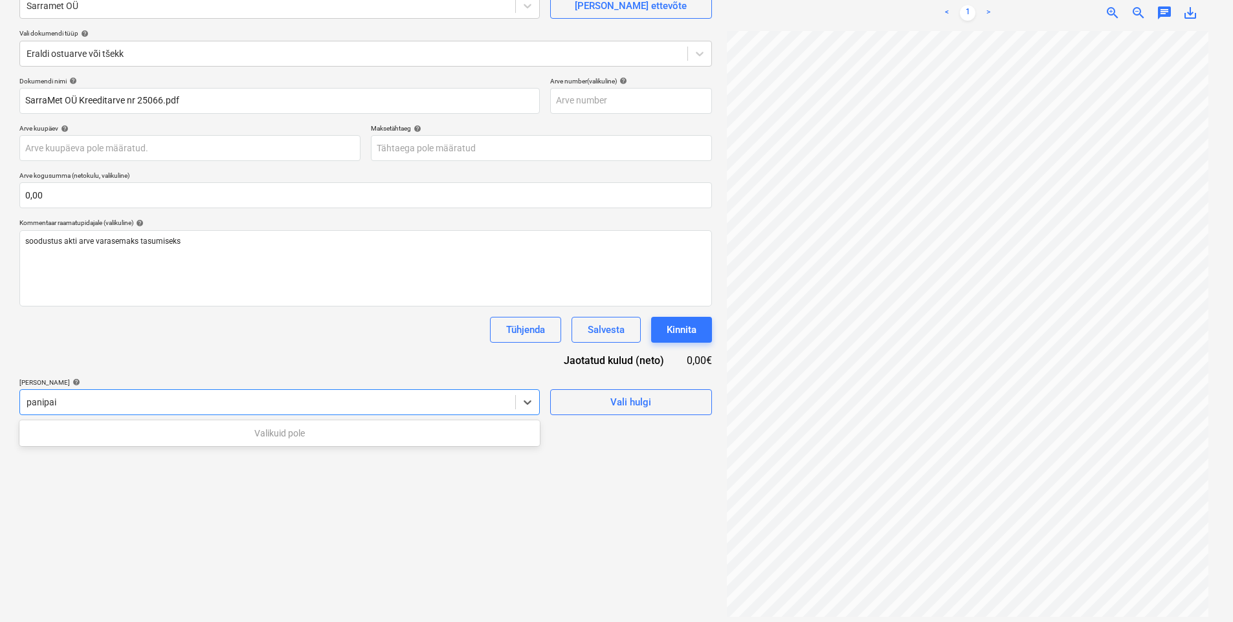
type input "panipa"
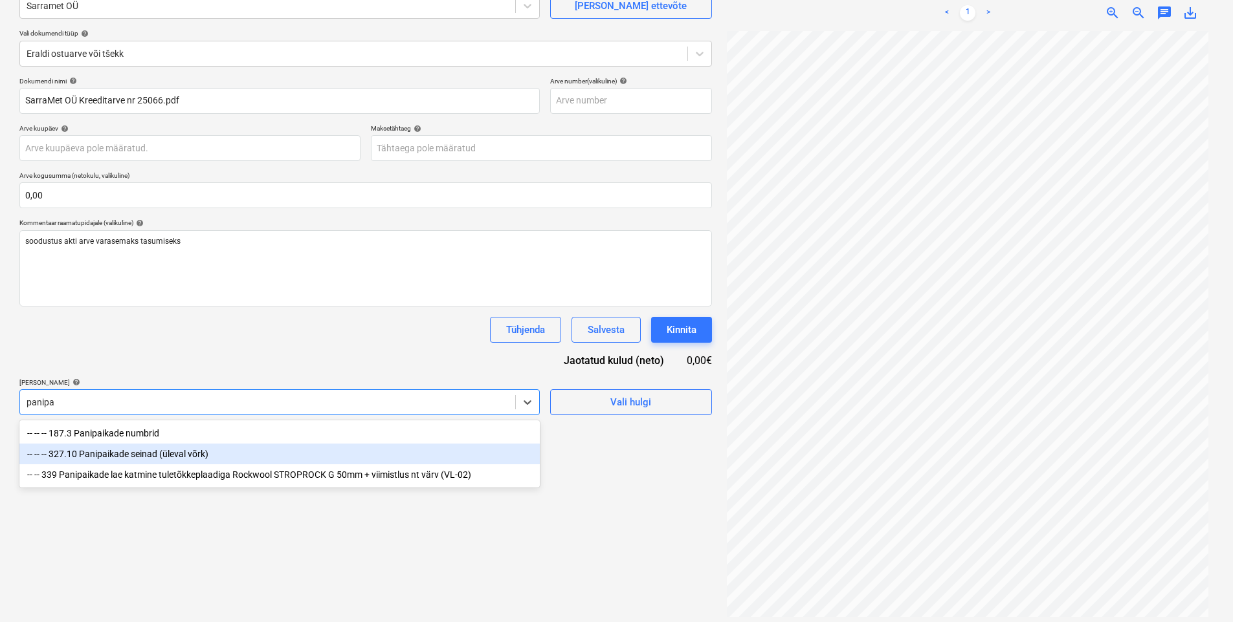
click at [115, 459] on div "-- -- -- 327.10 Panipaikade seinad (üleval võrk)" at bounding box center [279, 454] width 520 height 21
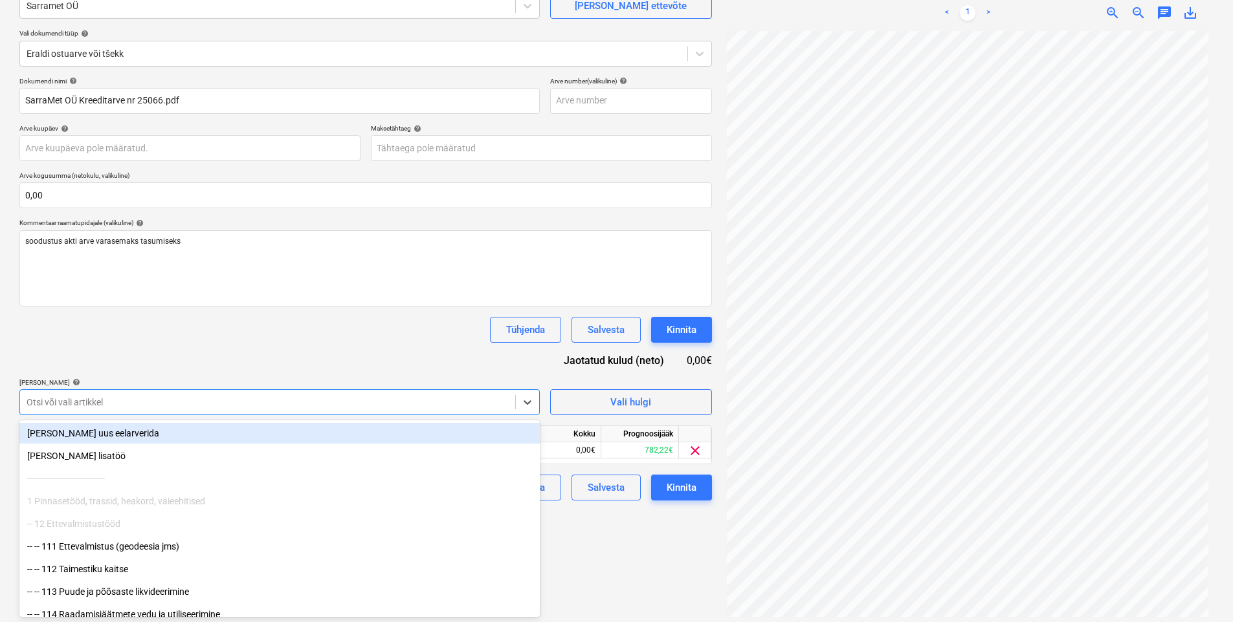
click at [181, 358] on div "Dokumendi nimi help SarraMet OÜ Kreeditarve nr 25066.pdf Arve number (valikulin…" at bounding box center [365, 289] width 692 height 424
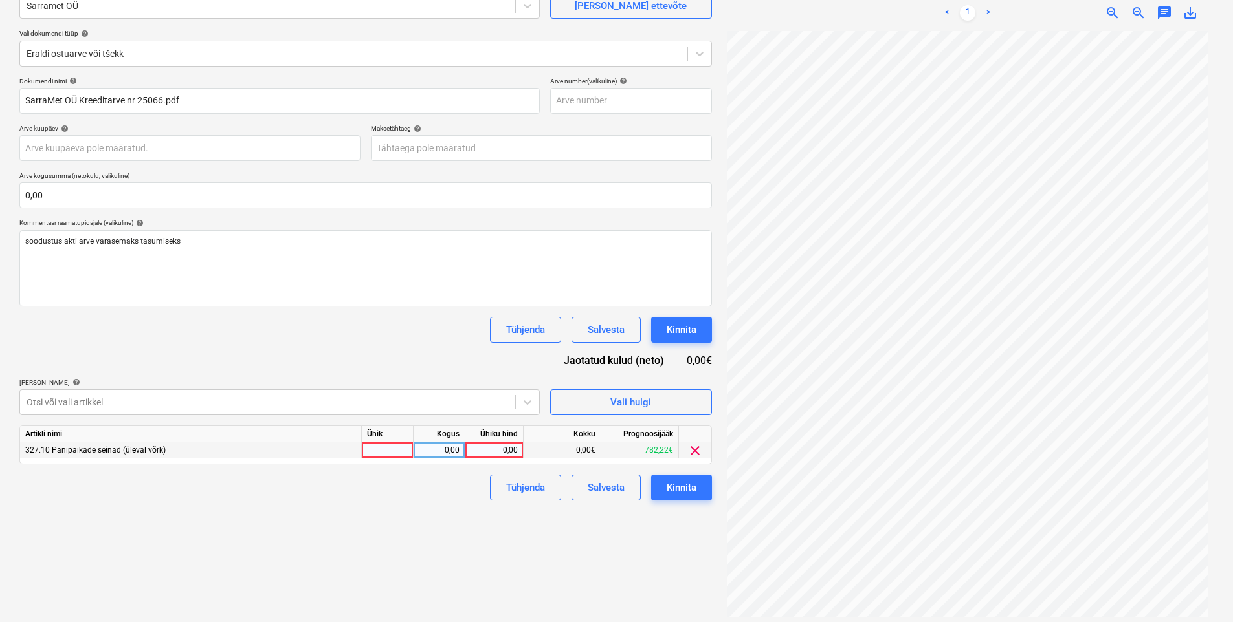
click at [374, 453] on div at bounding box center [388, 451] width 52 height 16
type input "kmpl"
click at [378, 452] on div "kmpl" at bounding box center [388, 451] width 52 height 16
type input "tk"
type input "210"
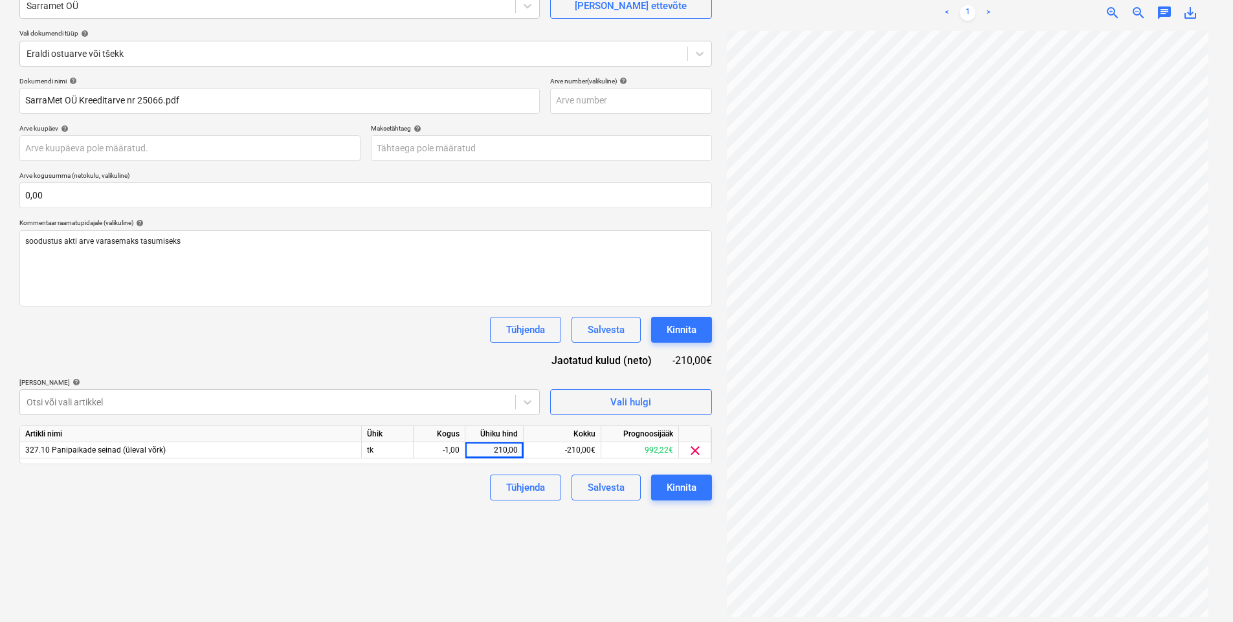
click at [386, 482] on div "Tühjenda Salvesta Kinnita" at bounding box center [365, 488] width 692 height 26
click at [672, 485] on div "Kinnita" at bounding box center [681, 487] width 30 height 17
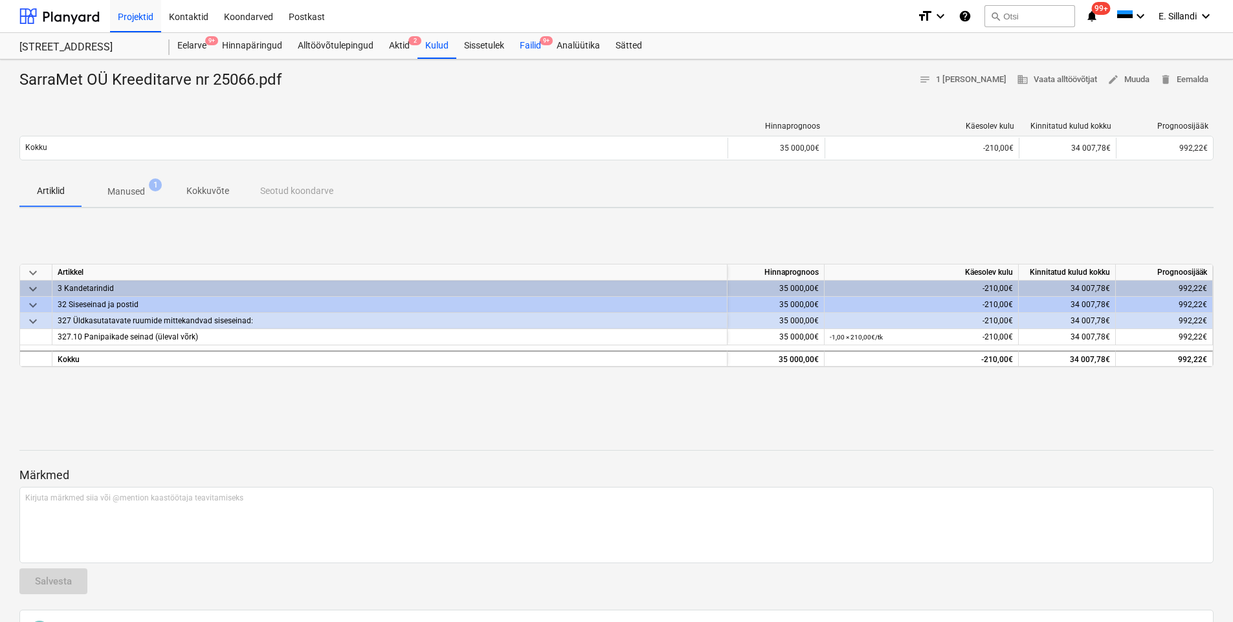
click at [522, 50] on div "Failid 9+" at bounding box center [530, 46] width 37 height 26
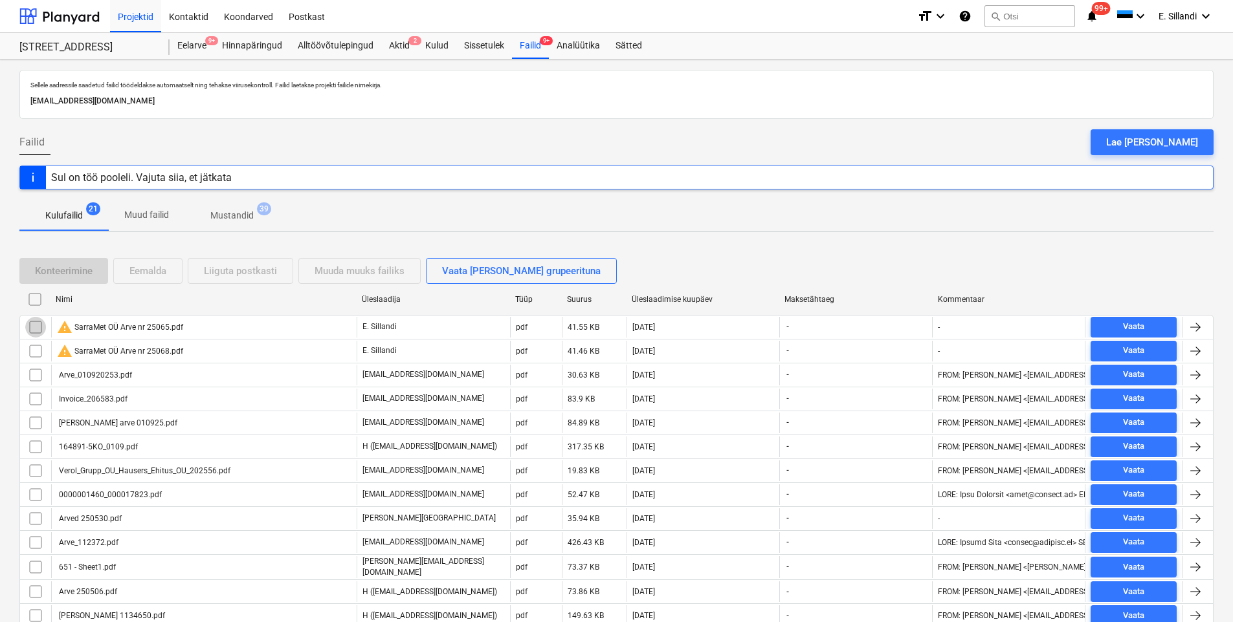
click at [33, 331] on input "checkbox" at bounding box center [35, 327] width 21 height 21
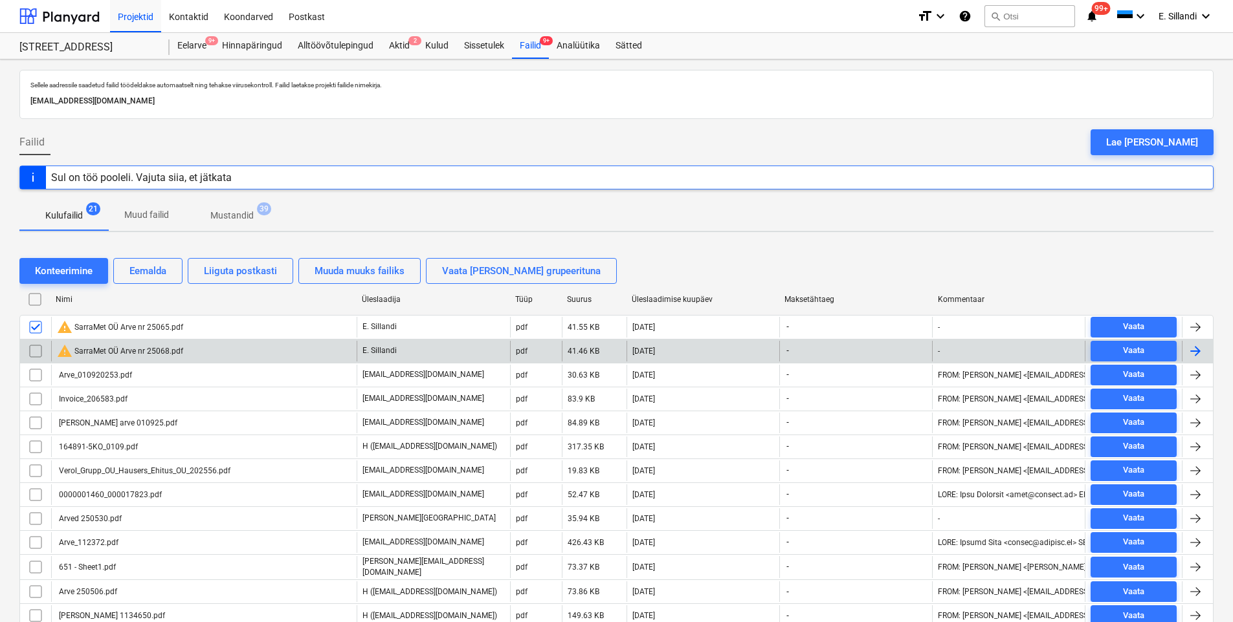
click at [33, 350] on input "checkbox" at bounding box center [35, 351] width 21 height 21
click at [126, 355] on div "warning SarraMet OÜ Arve nr 25068.pdf" at bounding box center [120, 352] width 126 height 16
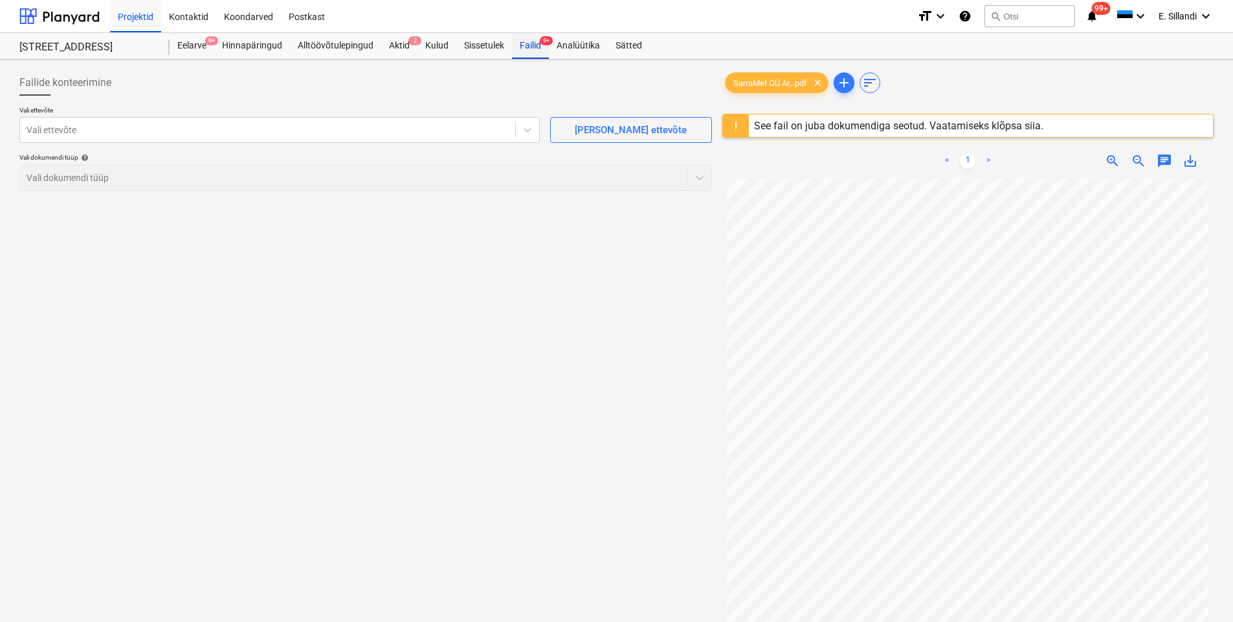
click at [540, 52] on div "Failid 9+" at bounding box center [530, 46] width 37 height 26
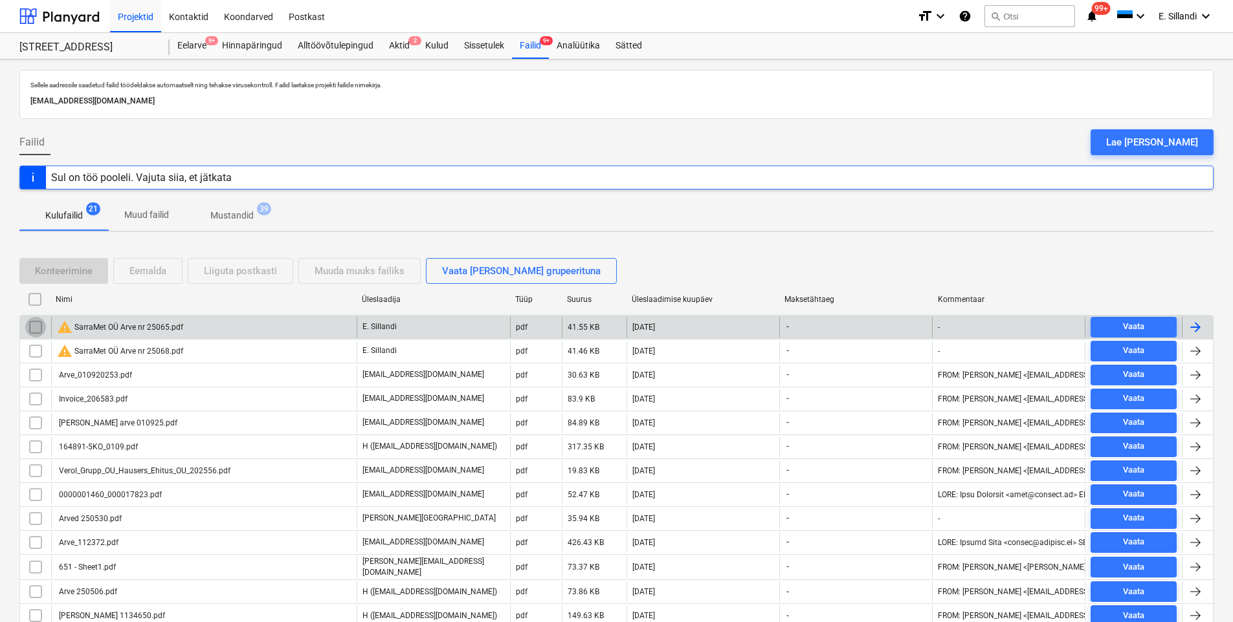
click at [38, 327] on input "checkbox" at bounding box center [35, 327] width 21 height 21
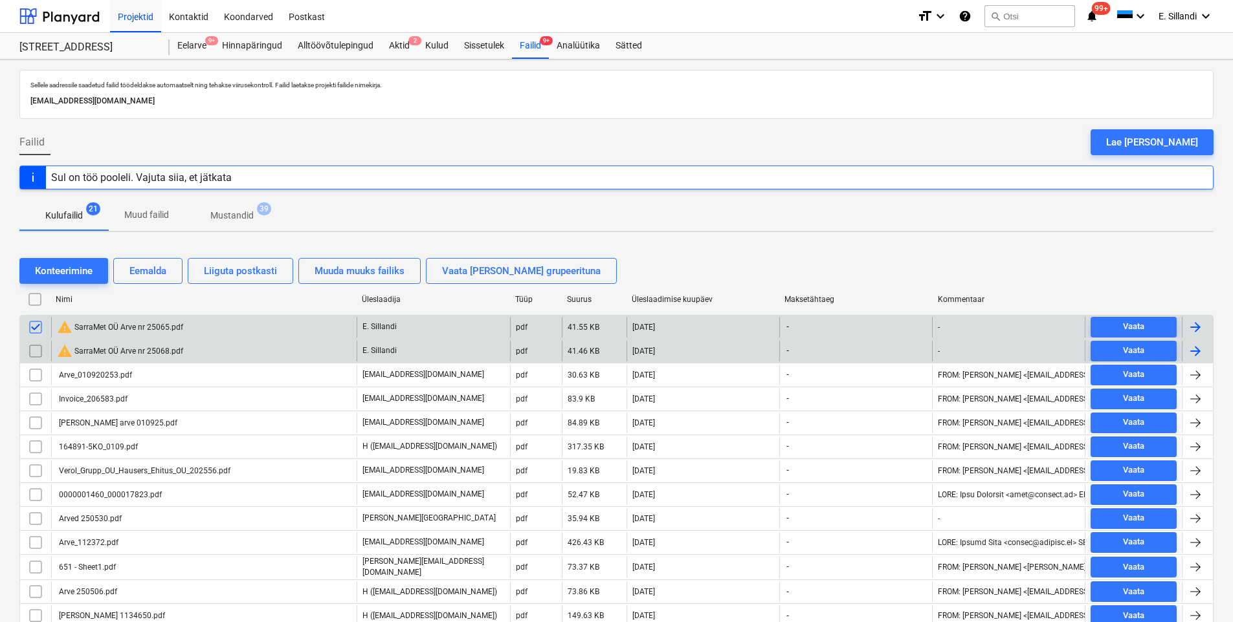
click at [32, 353] on input "checkbox" at bounding box center [35, 351] width 21 height 21
click at [153, 270] on div "Eemalda" at bounding box center [147, 271] width 37 height 17
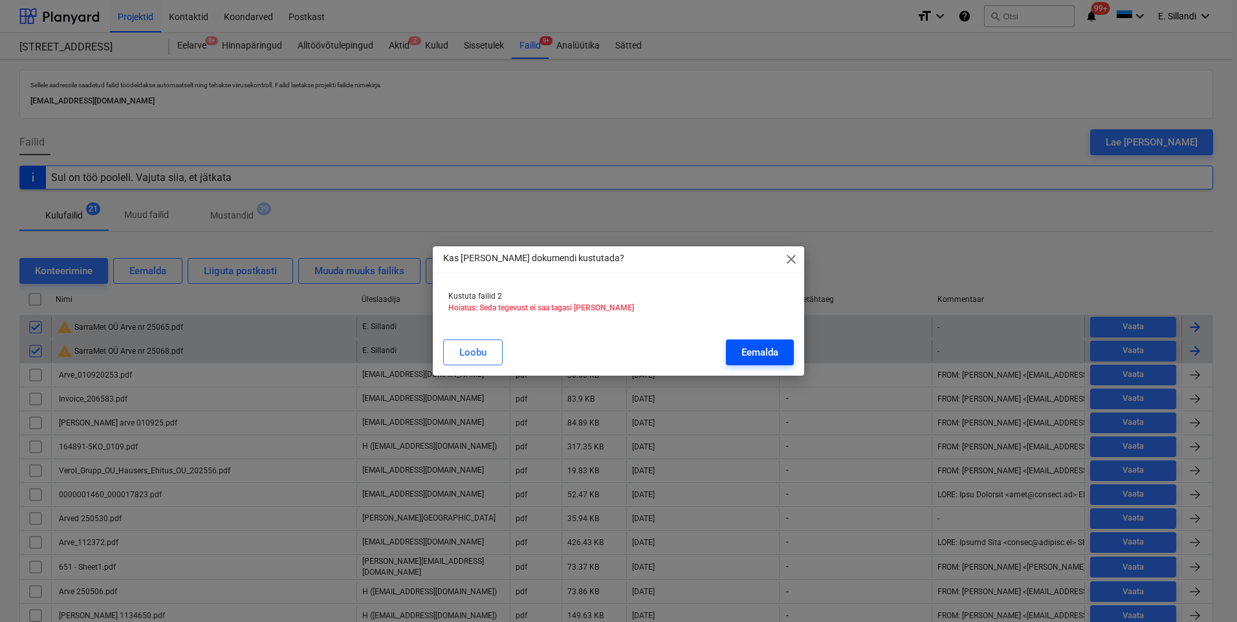
click at [751, 349] on div "Eemalda" at bounding box center [760, 352] width 37 height 17
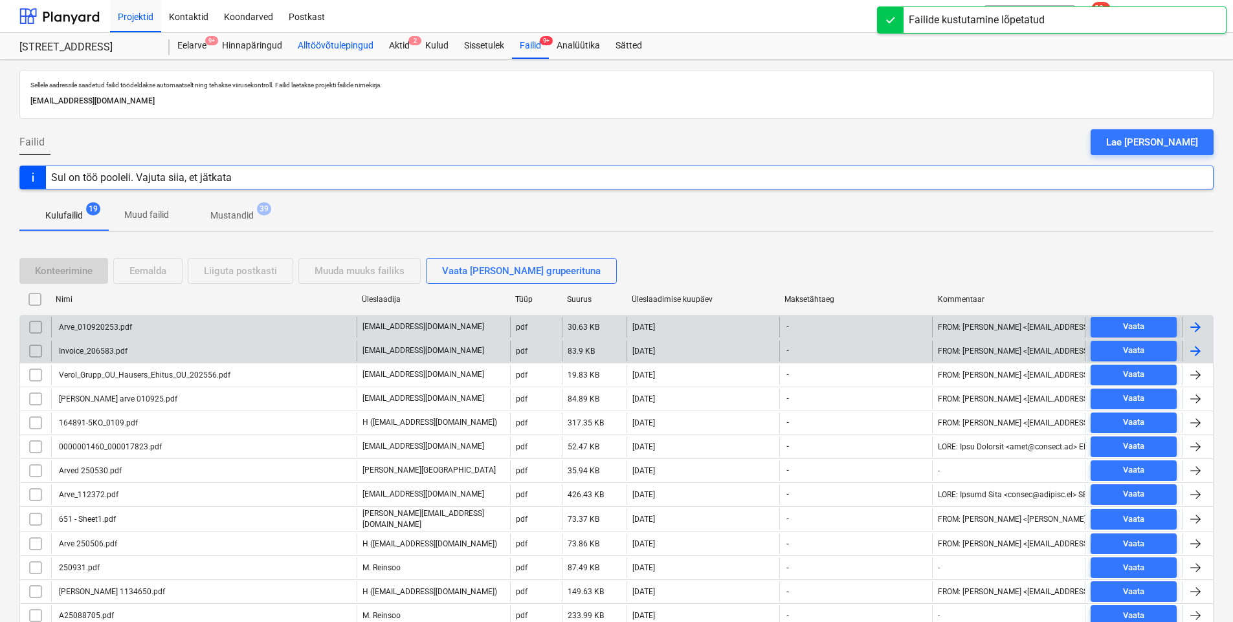
click at [311, 51] on div "Alltöövõtulepingud" at bounding box center [335, 46] width 91 height 26
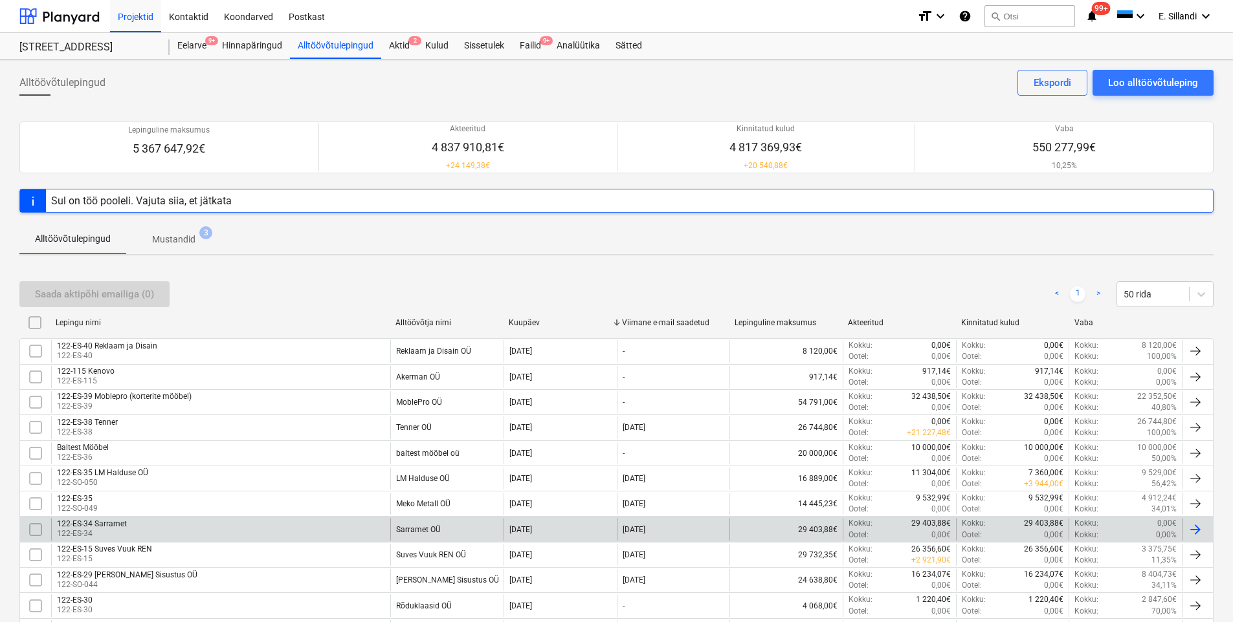
click at [401, 525] on div "Sarramet OÜ" at bounding box center [418, 529] width 45 height 9
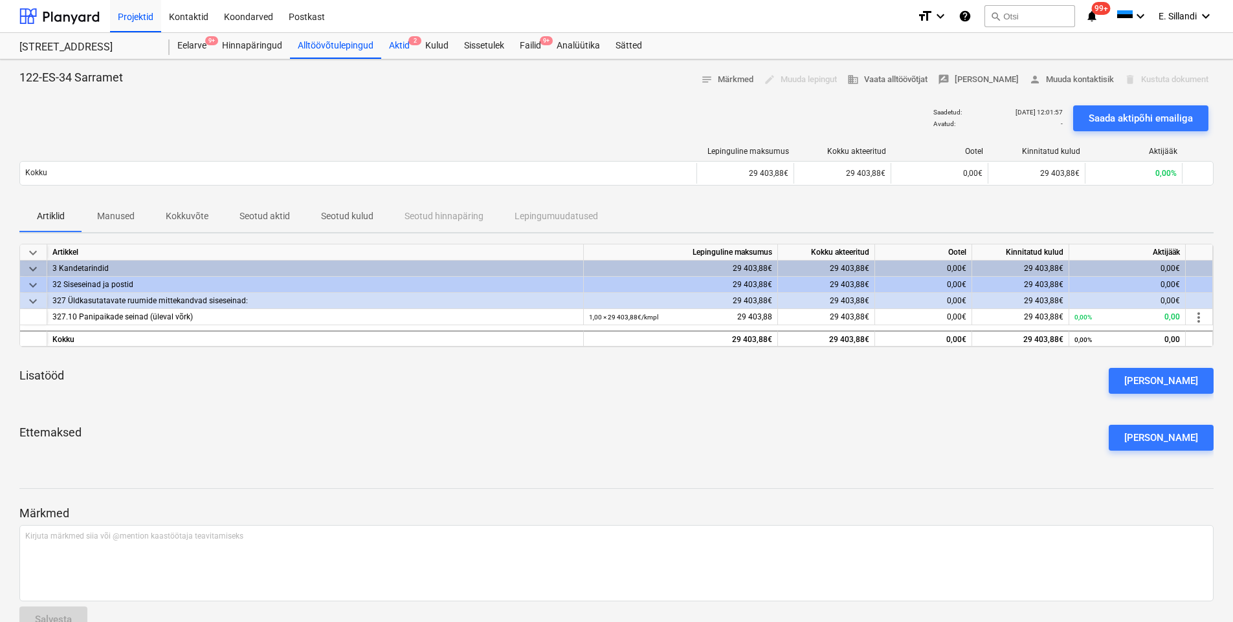
click at [393, 41] on div "Aktid 2" at bounding box center [399, 46] width 36 height 26
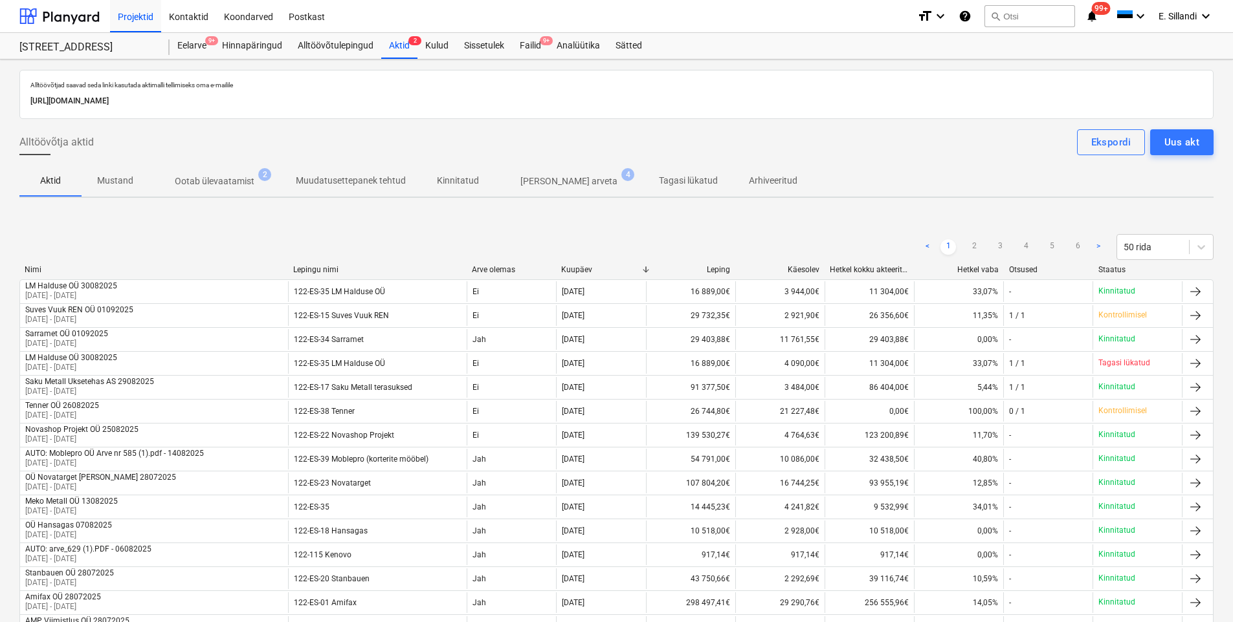
click at [187, 183] on p "Ootab ülevaatamist" at bounding box center [215, 182] width 80 height 14
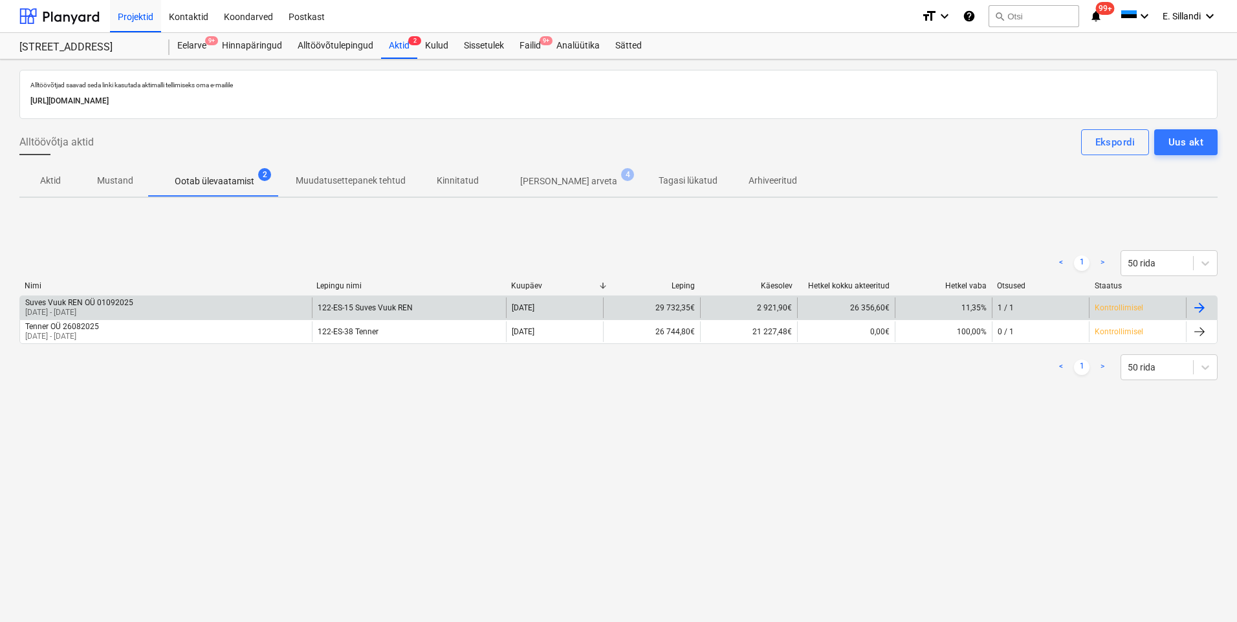
click at [80, 305] on div "Suves Vuuk REN OÜ 01092025" at bounding box center [79, 302] width 108 height 9
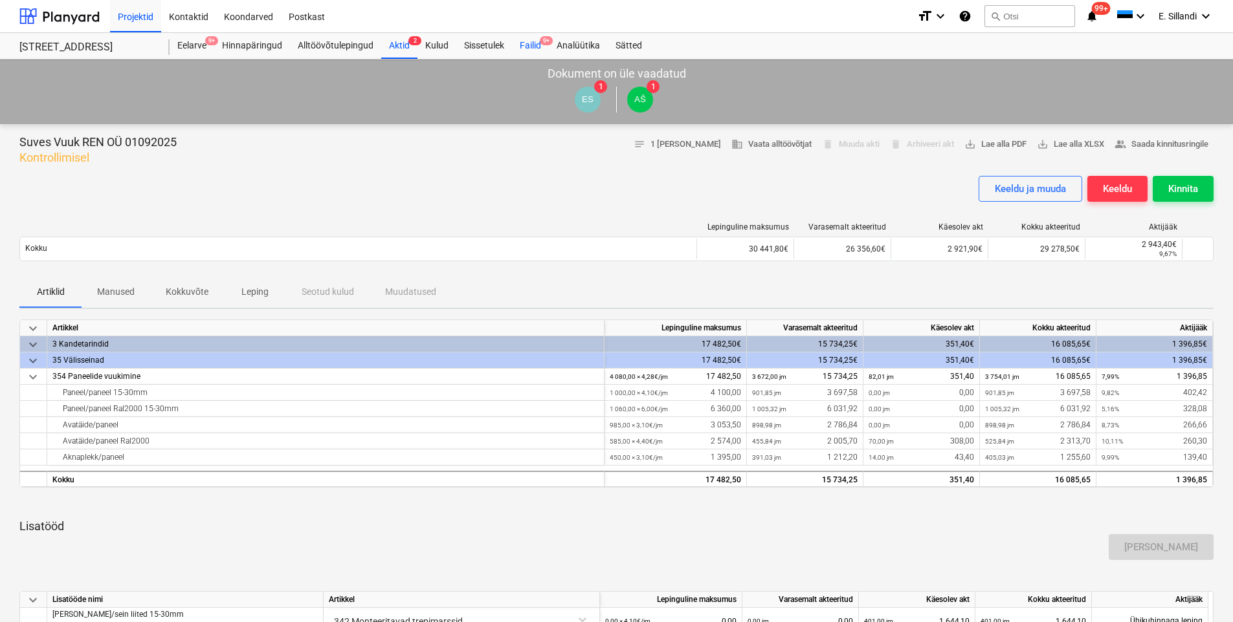
click at [536, 42] on div "Failid 9+" at bounding box center [530, 46] width 37 height 26
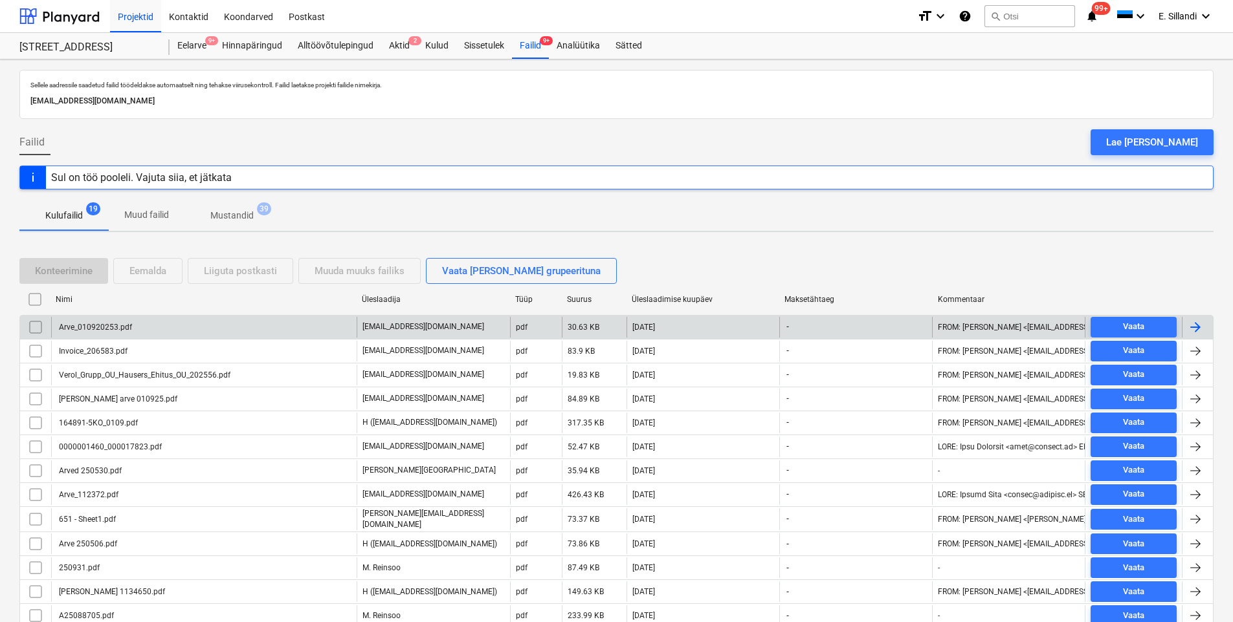
click at [295, 329] on div "Arve_010920253.pdf" at bounding box center [203, 327] width 305 height 21
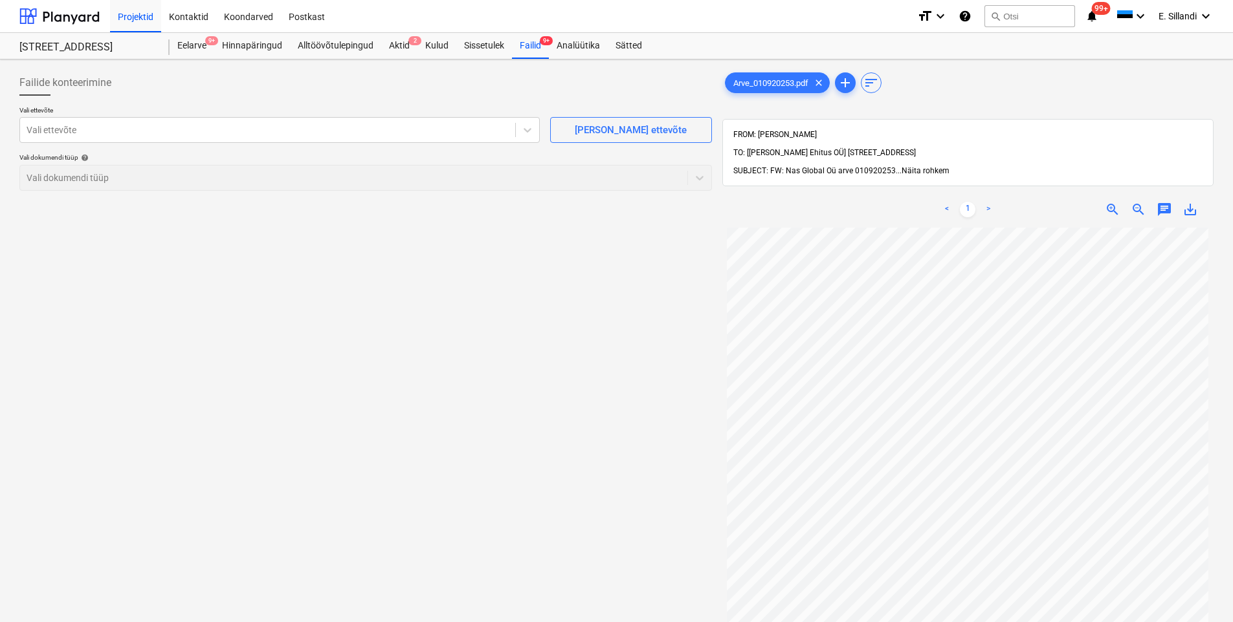
click at [935, 166] on span "Näita rohkem" at bounding box center [925, 170] width 48 height 9
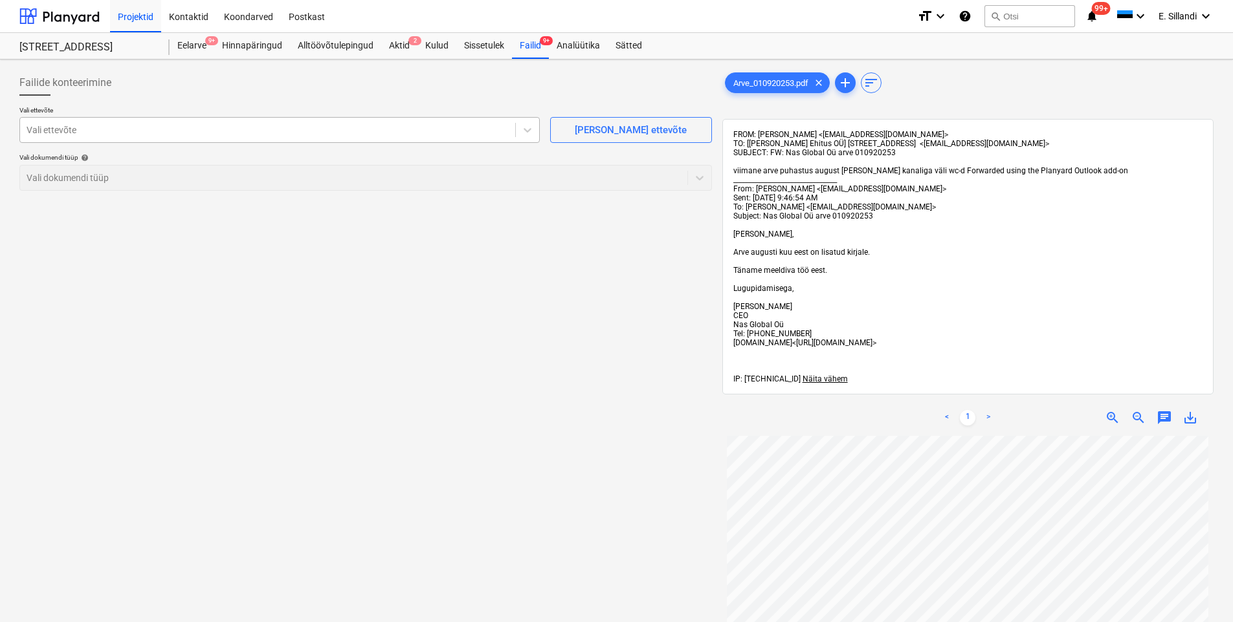
click at [92, 131] on div at bounding box center [268, 130] width 482 height 13
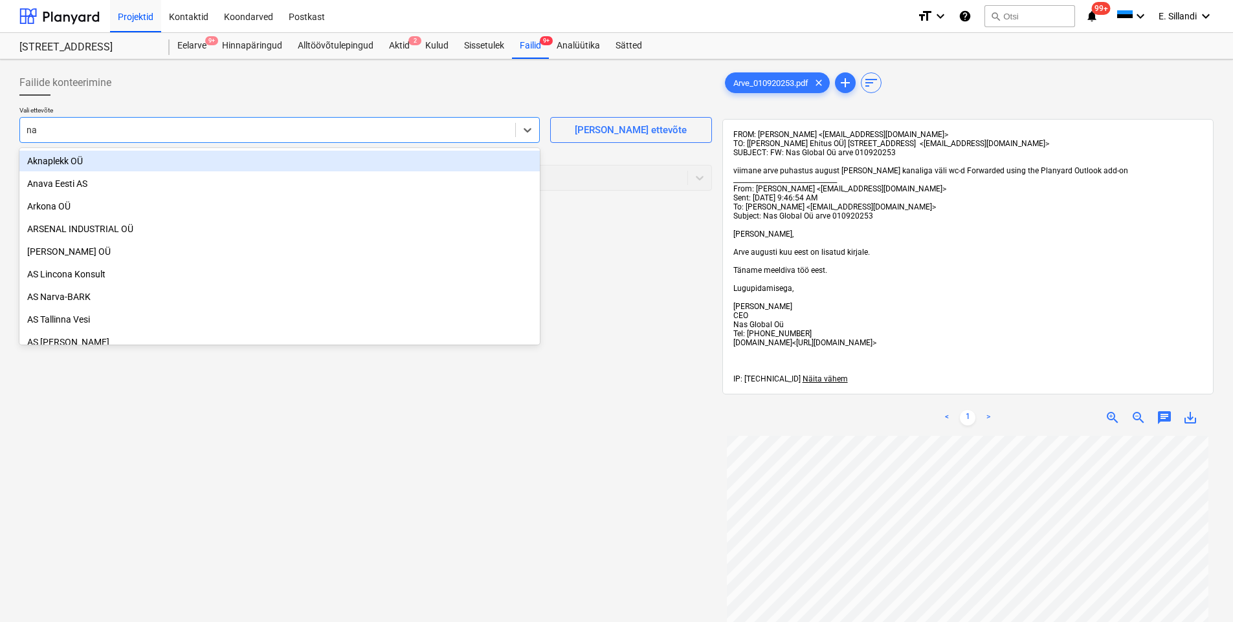
type input "nas"
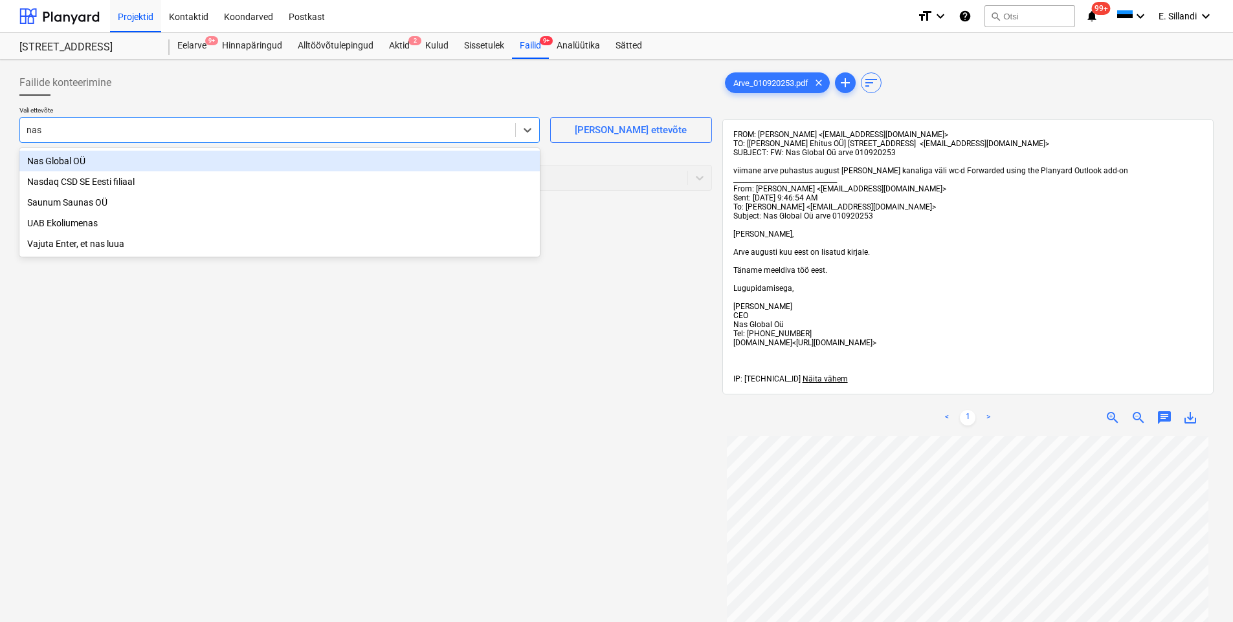
click at [78, 162] on div "Nas Global OÜ" at bounding box center [279, 161] width 520 height 21
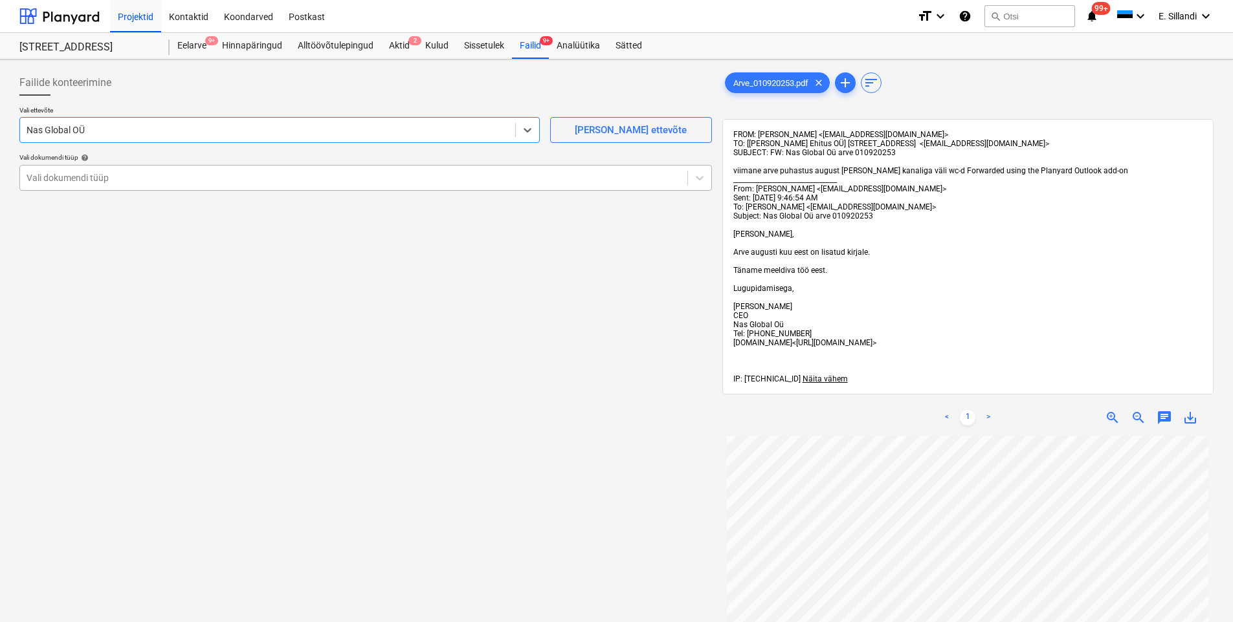
click at [113, 177] on div at bounding box center [354, 177] width 654 height 13
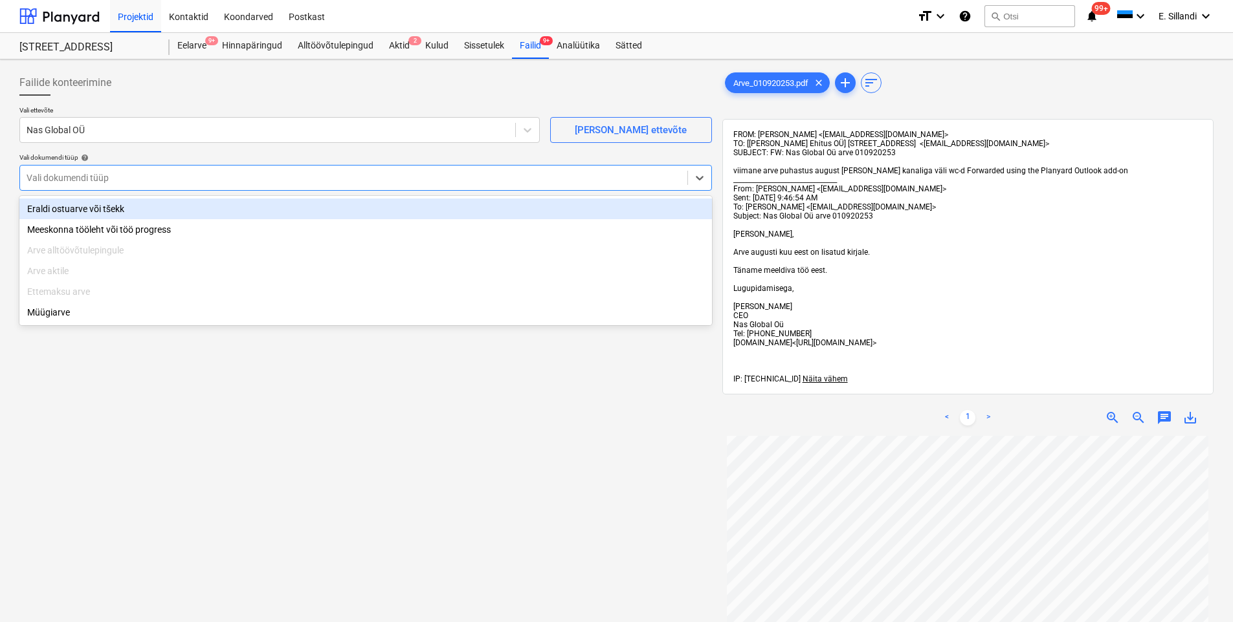
click at [102, 210] on div "Eraldi ostuarve või tšekk" at bounding box center [365, 209] width 692 height 21
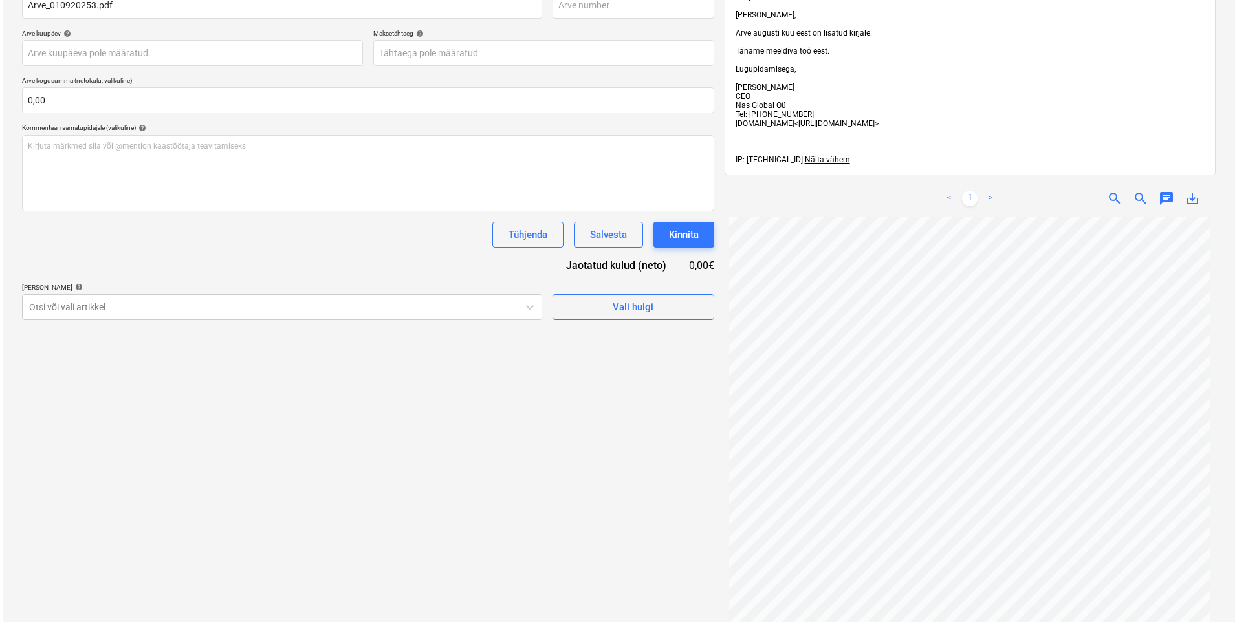
scroll to position [302, 0]
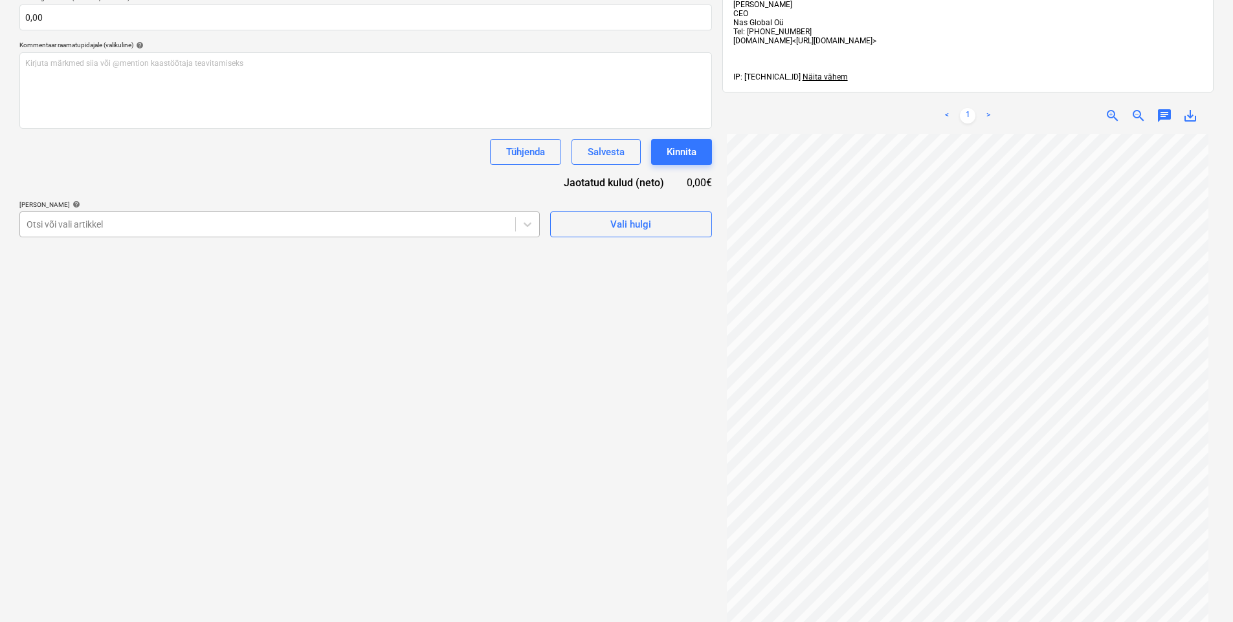
click at [309, 223] on div at bounding box center [268, 224] width 482 height 13
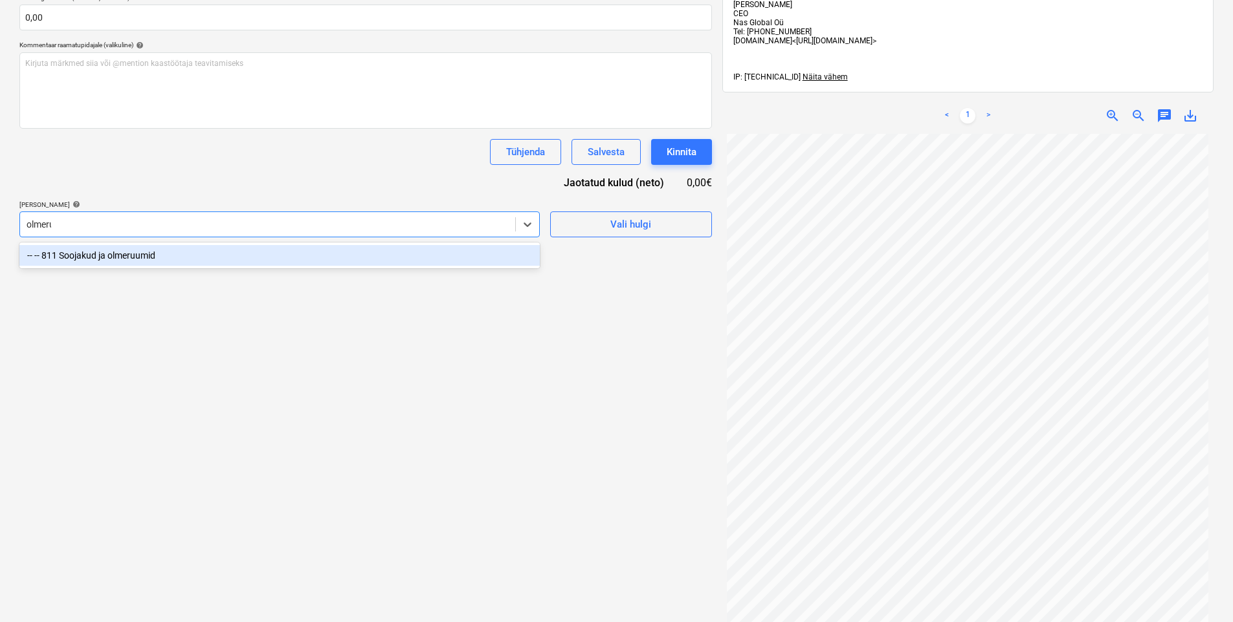
type input "olmeruu"
click at [366, 256] on div "-- -- 811 Soojakud ja olmeruumid" at bounding box center [279, 255] width 520 height 21
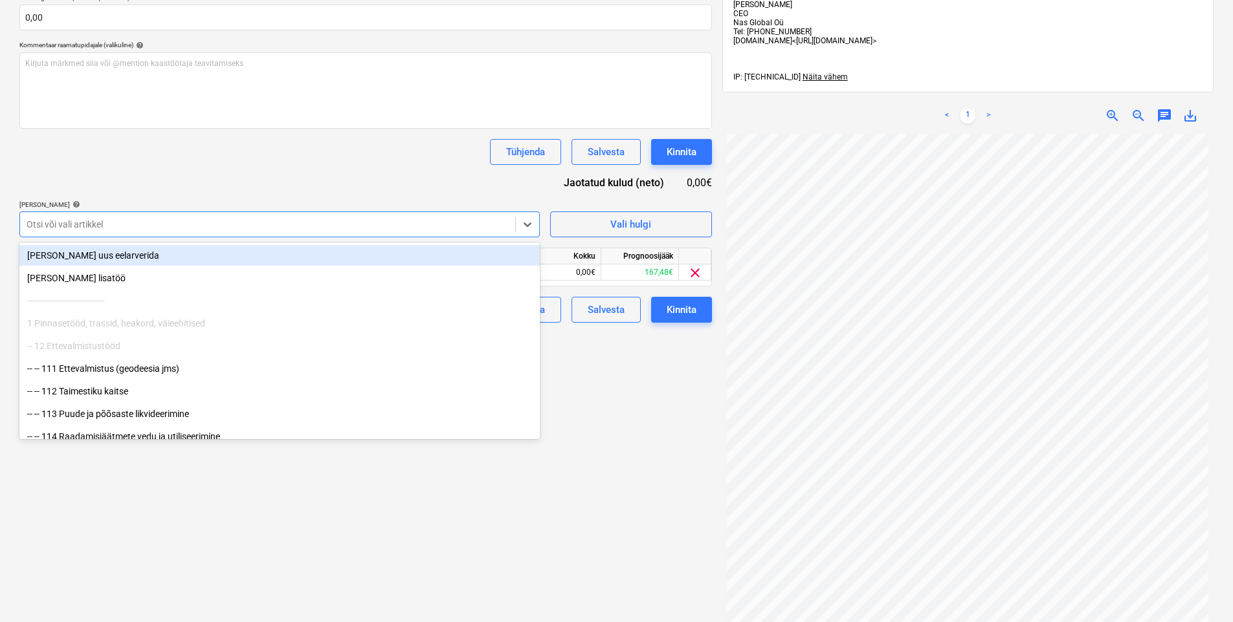
click at [373, 176] on div "Dokumendi nimi help Arve_010920253.pdf Arve number (valikuline) help Arve kuupä…" at bounding box center [365, 111] width 692 height 424
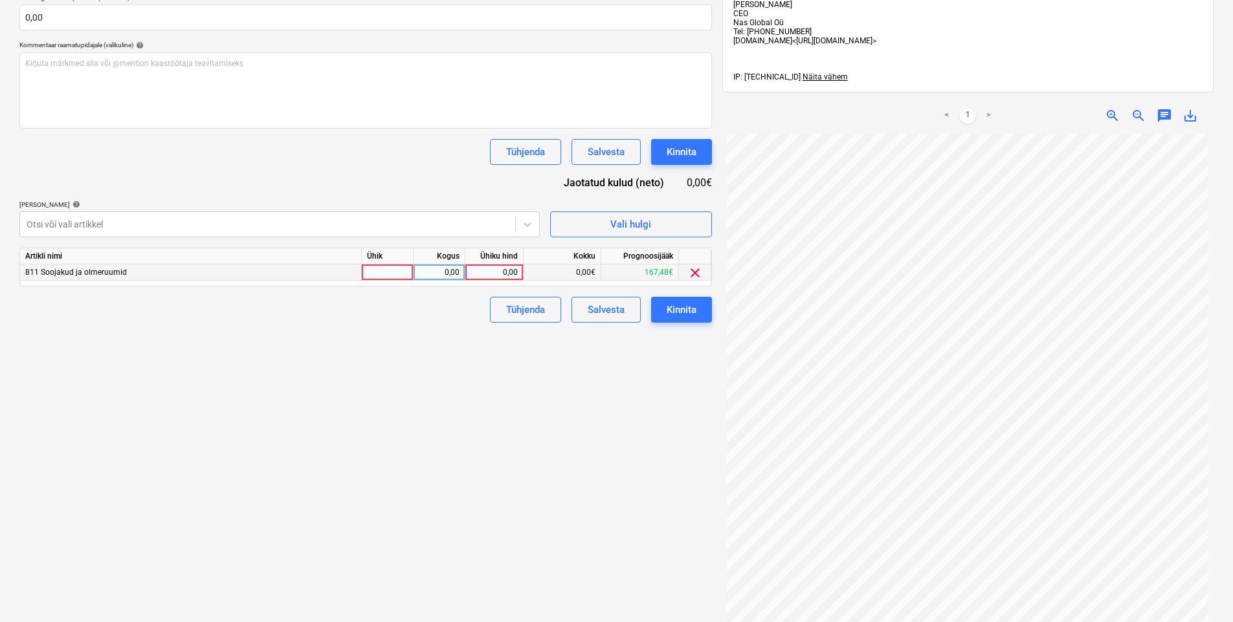
click at [498, 270] on div "0,00" at bounding box center [493, 273] width 47 height 16
type input "167,5"
click at [617, 404] on div "Failide konteerimine Vali ettevõte Nas Global OÜ [PERSON_NAME] uus ettevõte Val…" at bounding box center [365, 244] width 703 height 963
click at [679, 311] on div "Kinnita" at bounding box center [681, 310] width 30 height 17
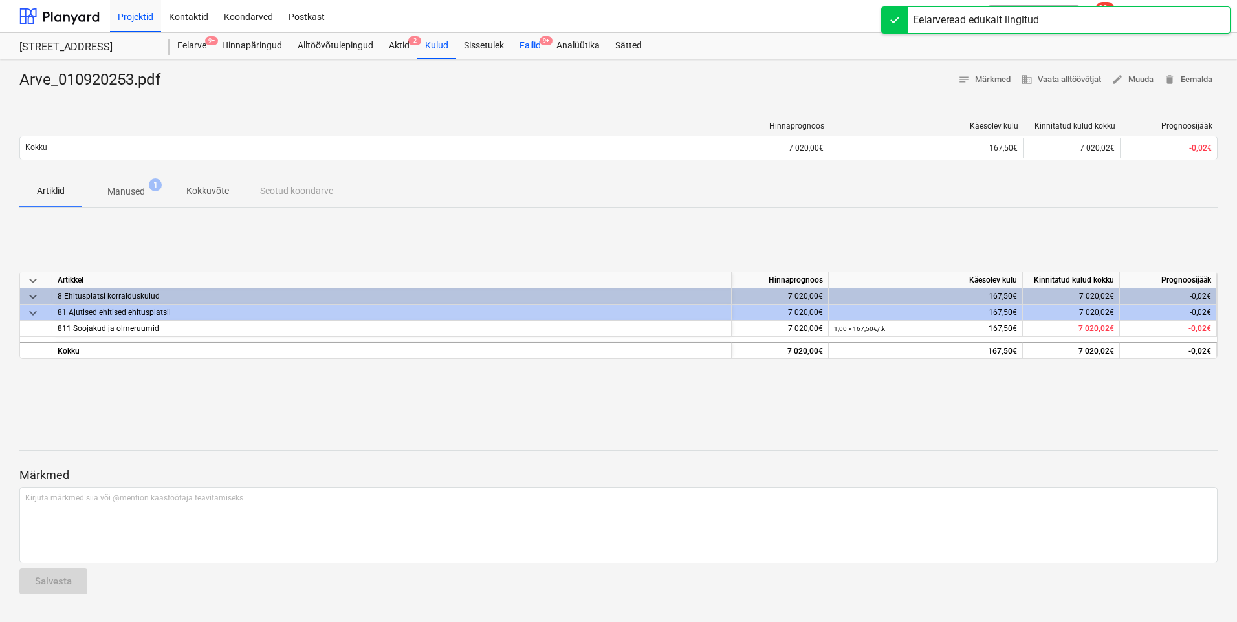
drag, startPoint x: 531, startPoint y: 45, endPoint x: 529, endPoint y: 52, distance: 6.8
click at [531, 45] on div "Failid 9+" at bounding box center [530, 46] width 37 height 26
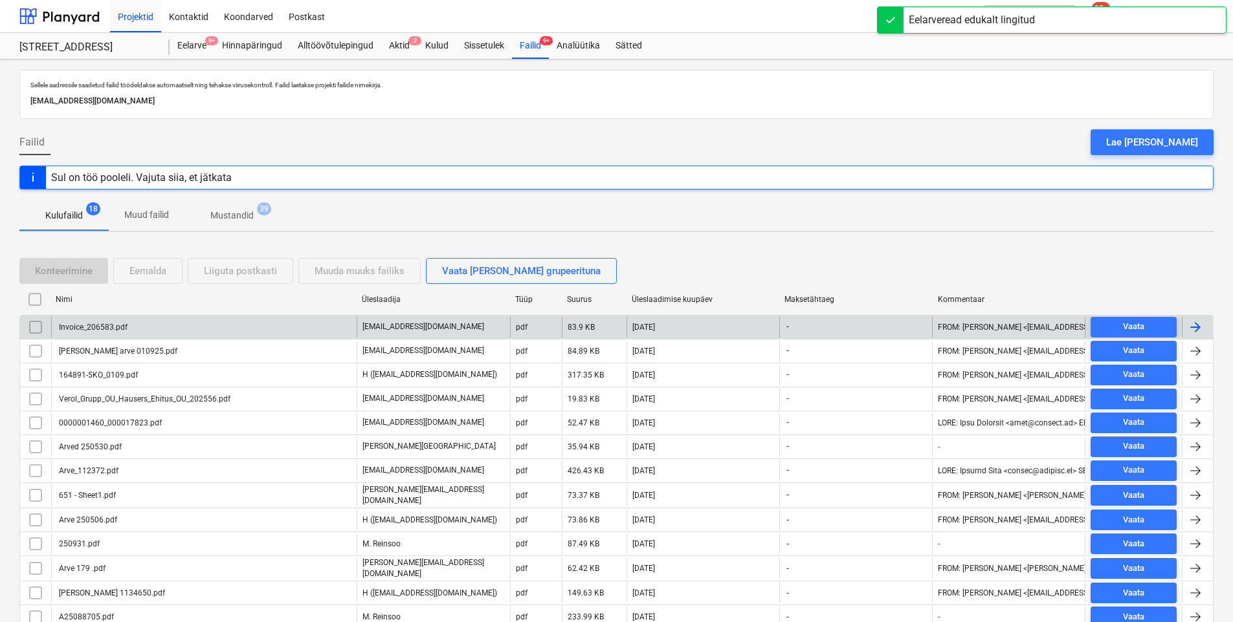
click at [227, 328] on div "Invoice_206583.pdf" at bounding box center [203, 327] width 305 height 21
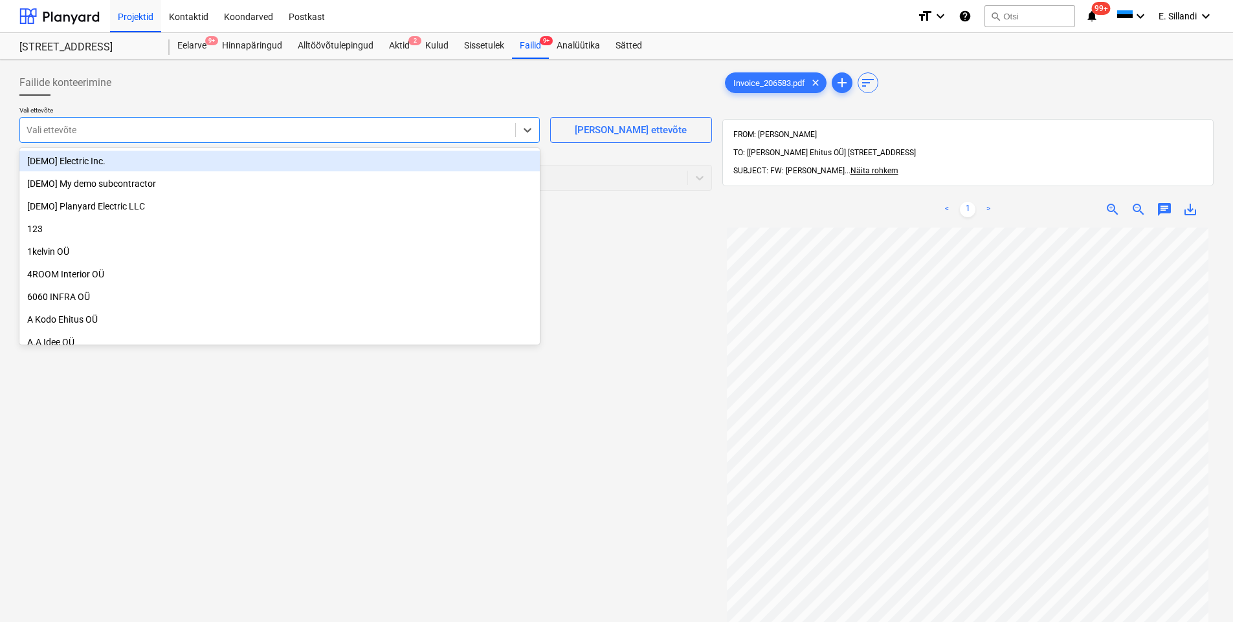
click at [149, 119] on div "Vali ettevõte" at bounding box center [279, 130] width 520 height 26
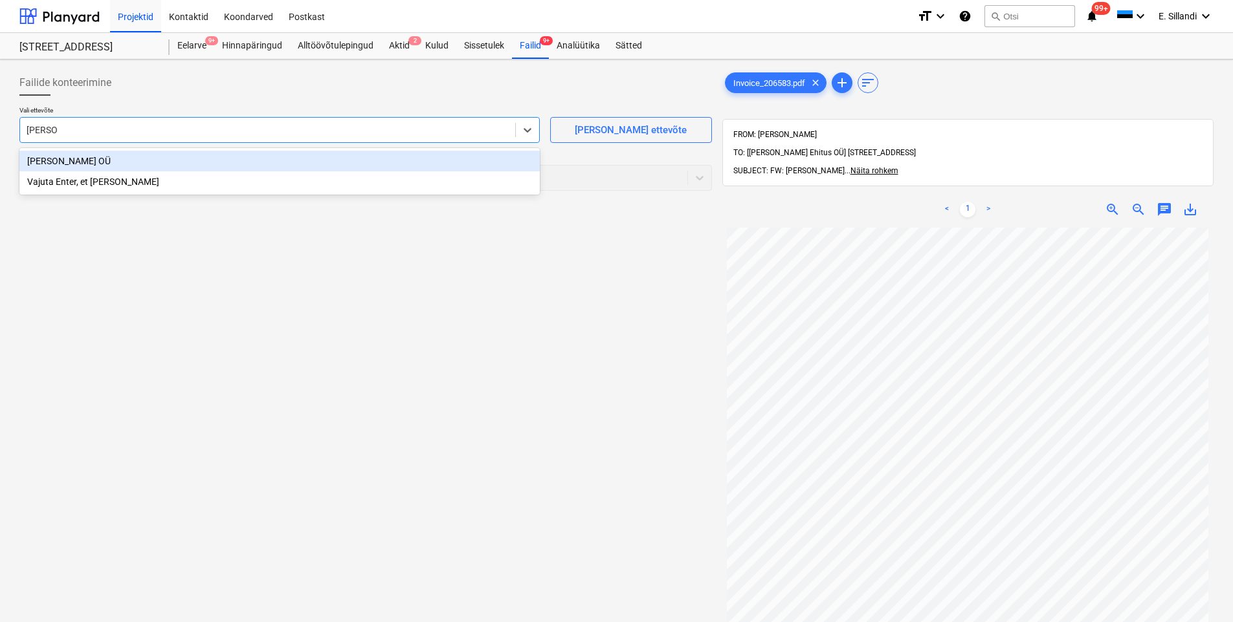
type input "[PERSON_NAME]"
click at [151, 155] on div "[PERSON_NAME] OÜ" at bounding box center [279, 161] width 520 height 21
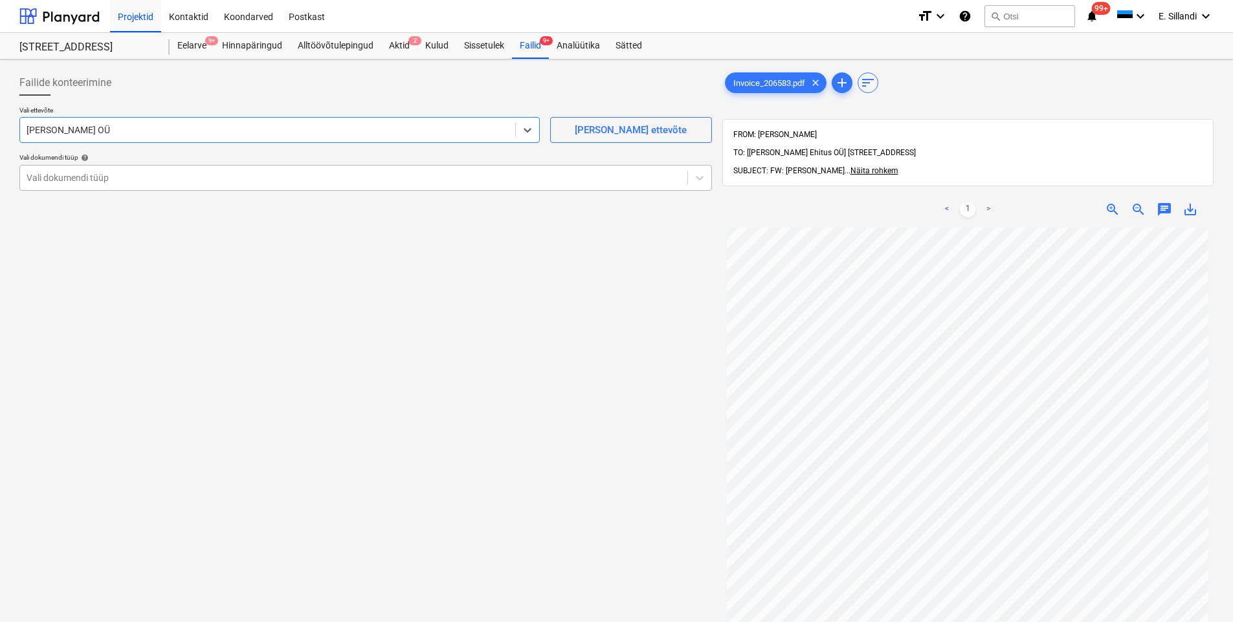
click at [145, 182] on div at bounding box center [354, 177] width 654 height 13
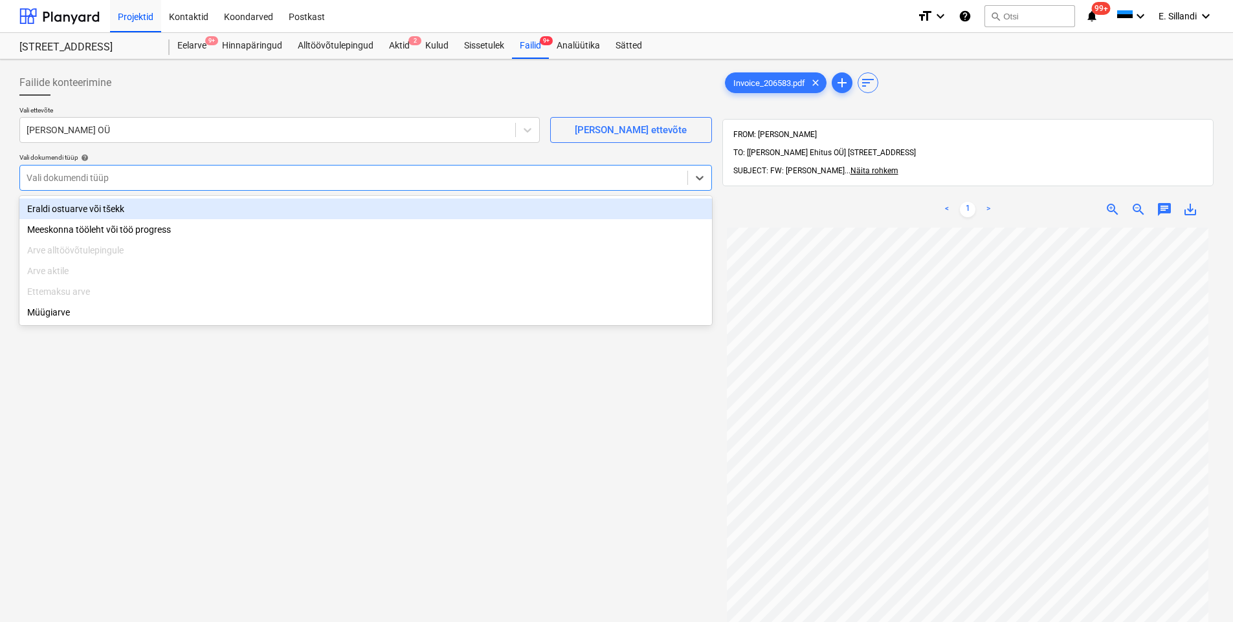
click at [128, 207] on div "Eraldi ostuarve või tšekk" at bounding box center [365, 209] width 692 height 21
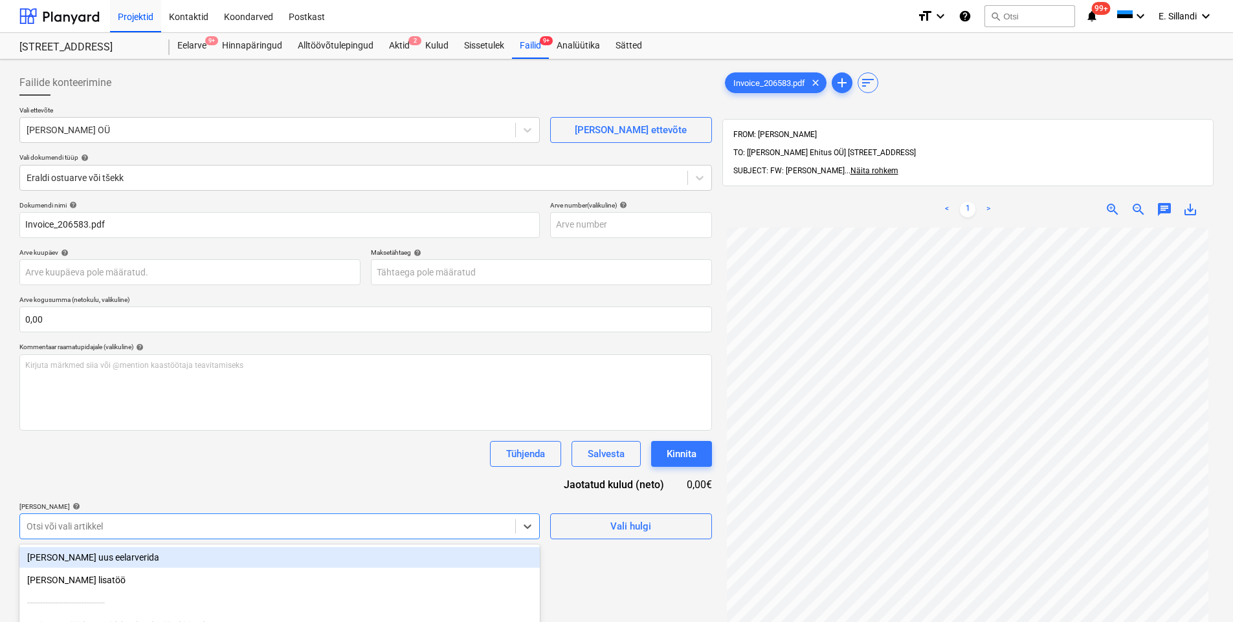
scroll to position [124, 0]
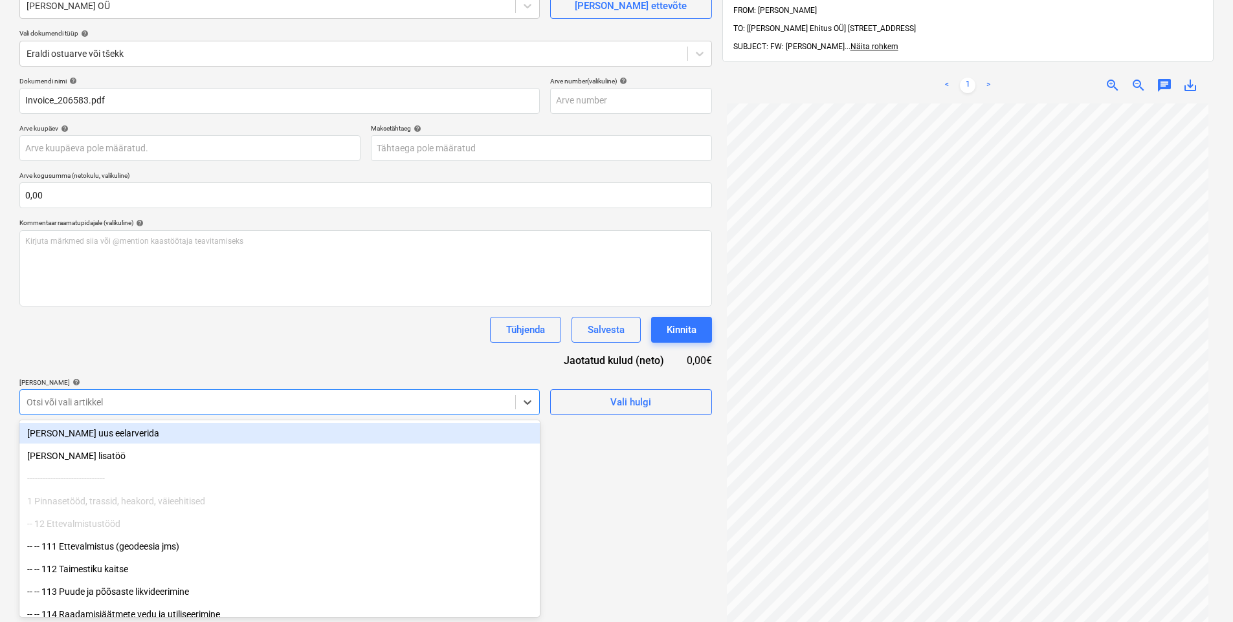
click at [232, 498] on body "Projektid Kontaktid Koondarved Postkast format_size keyboard_arrow_down help se…" at bounding box center [616, 187] width 1233 height 622
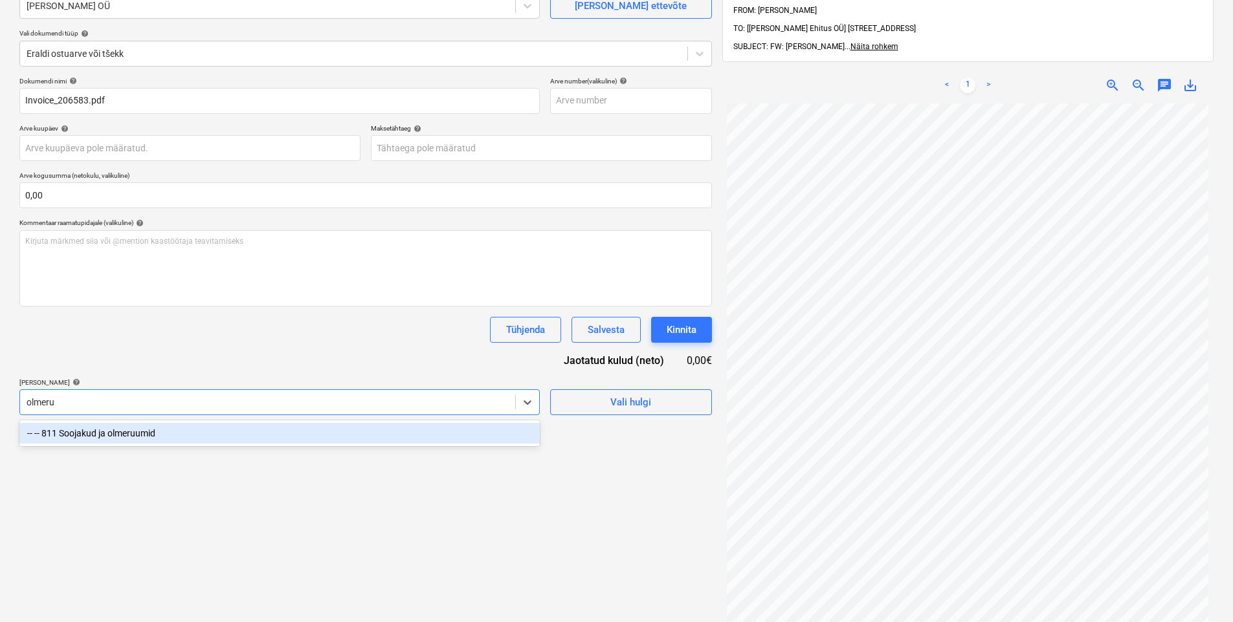
type input "olmeruu"
click at [276, 434] on div "-- -- 811 Soojakud ja olmeruumid" at bounding box center [279, 433] width 520 height 21
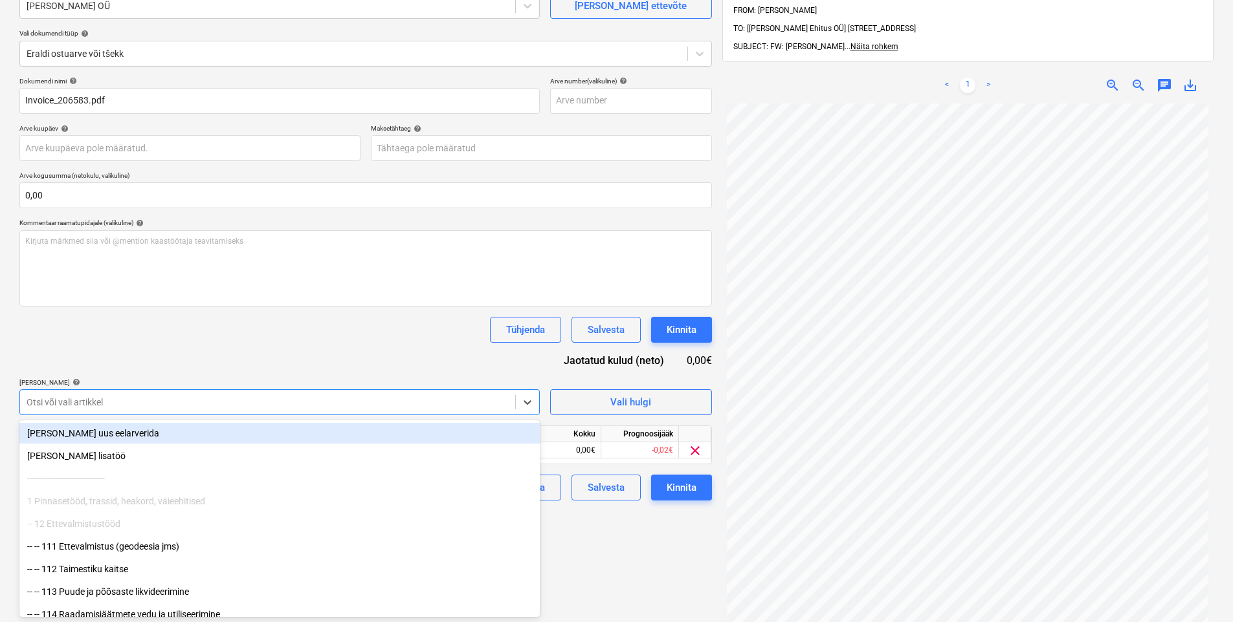
click at [314, 389] on p "[PERSON_NAME] artiklid help" at bounding box center [279, 384] width 520 height 11
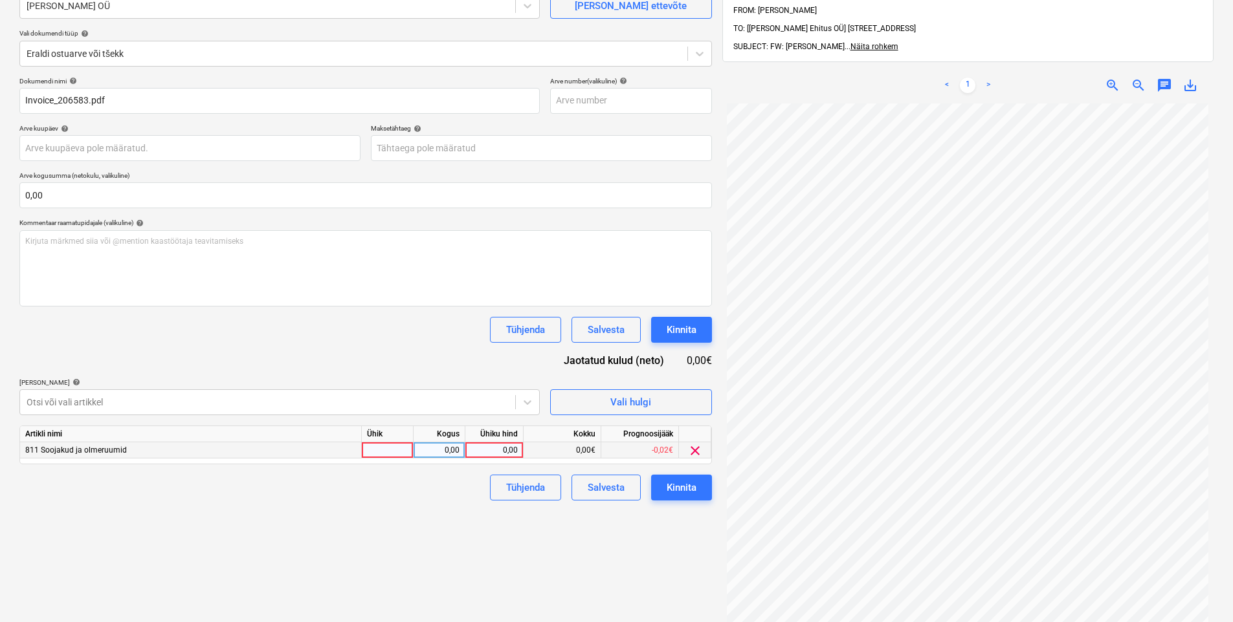
click at [489, 449] on div "0,00" at bounding box center [493, 451] width 47 height 16
type input "147,8"
drag, startPoint x: 385, startPoint y: 526, endPoint x: 626, endPoint y: 526, distance: 240.7
click at [390, 526] on div "Failide konteerimine Vali ettevõte [PERSON_NAME] OÜ [PERSON_NAME] uus ettevõte …" at bounding box center [365, 317] width 703 height 754
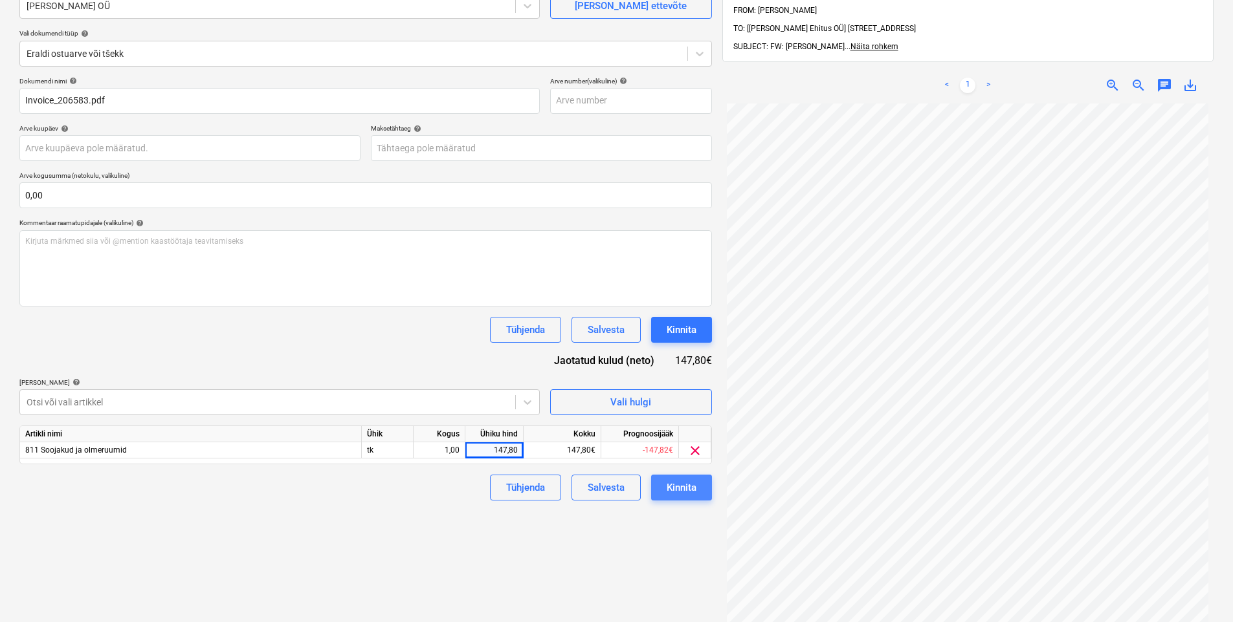
click at [698, 489] on button "Kinnita" at bounding box center [681, 488] width 61 height 26
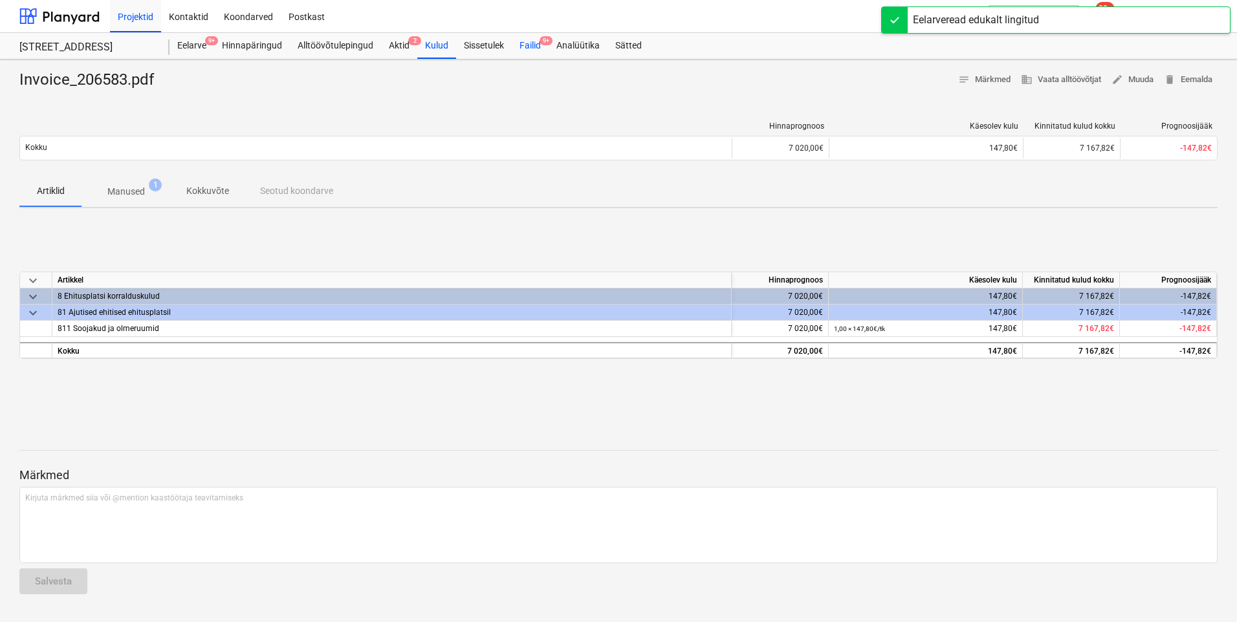
drag, startPoint x: 532, startPoint y: 45, endPoint x: 526, endPoint y: 58, distance: 14.2
click at [532, 45] on div "Failid 9+" at bounding box center [530, 46] width 37 height 26
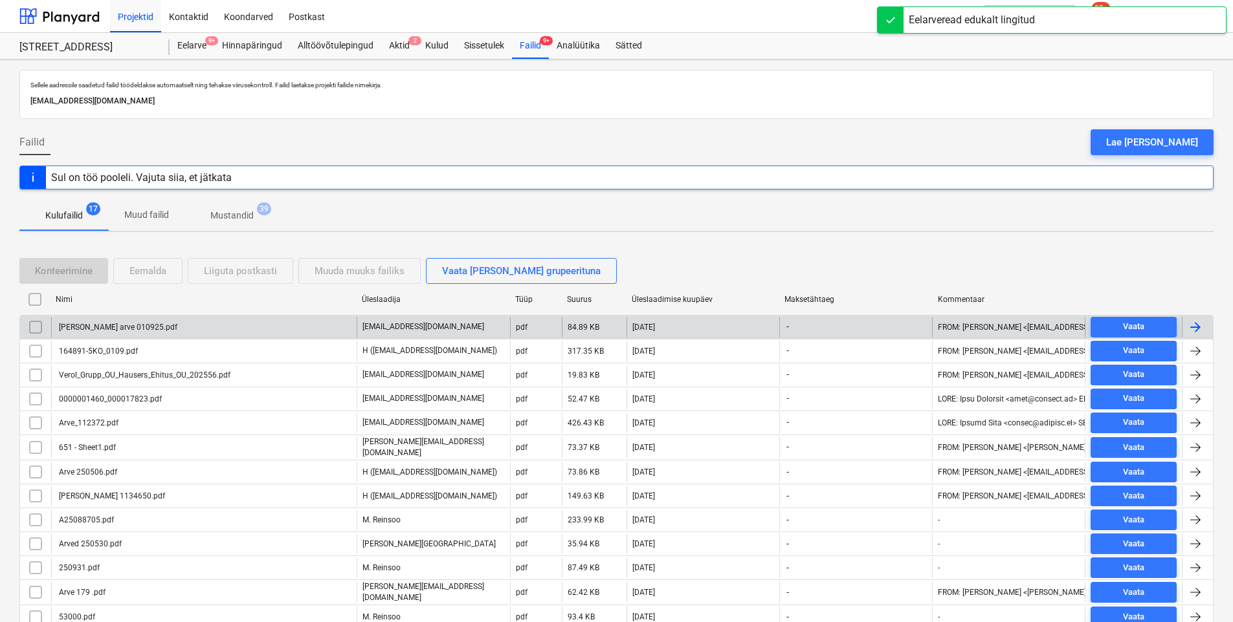
click at [140, 326] on div "[PERSON_NAME] arve 010925.pdf" at bounding box center [117, 327] width 120 height 9
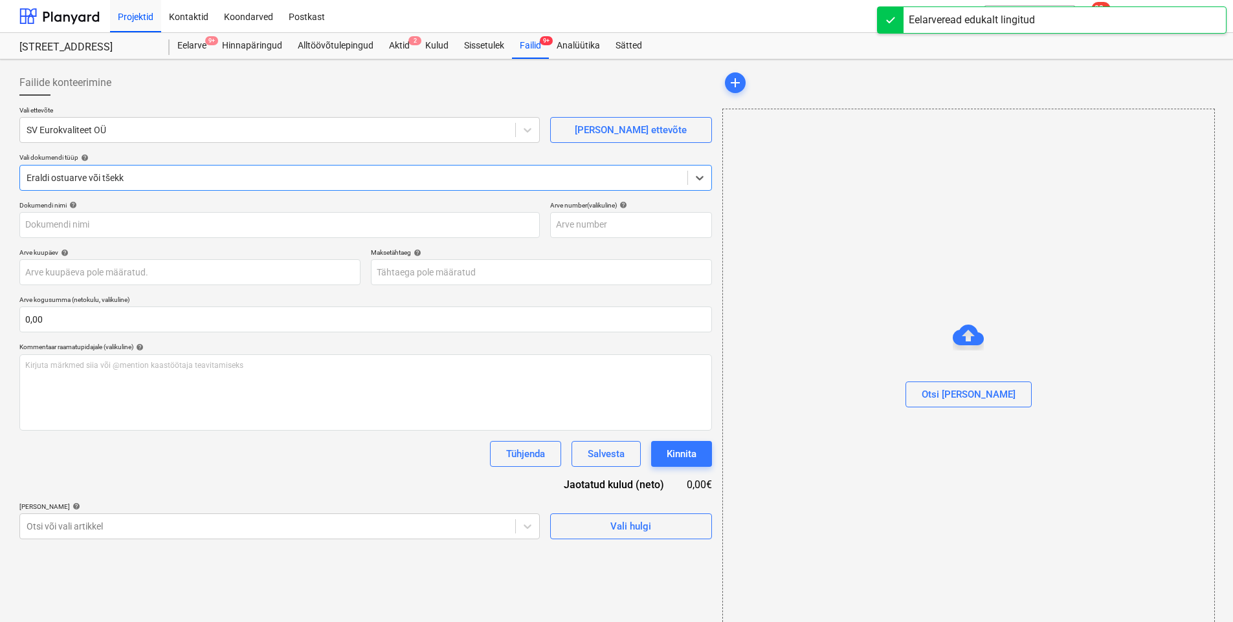
type input "[PERSON_NAME] arve 010925.pdf"
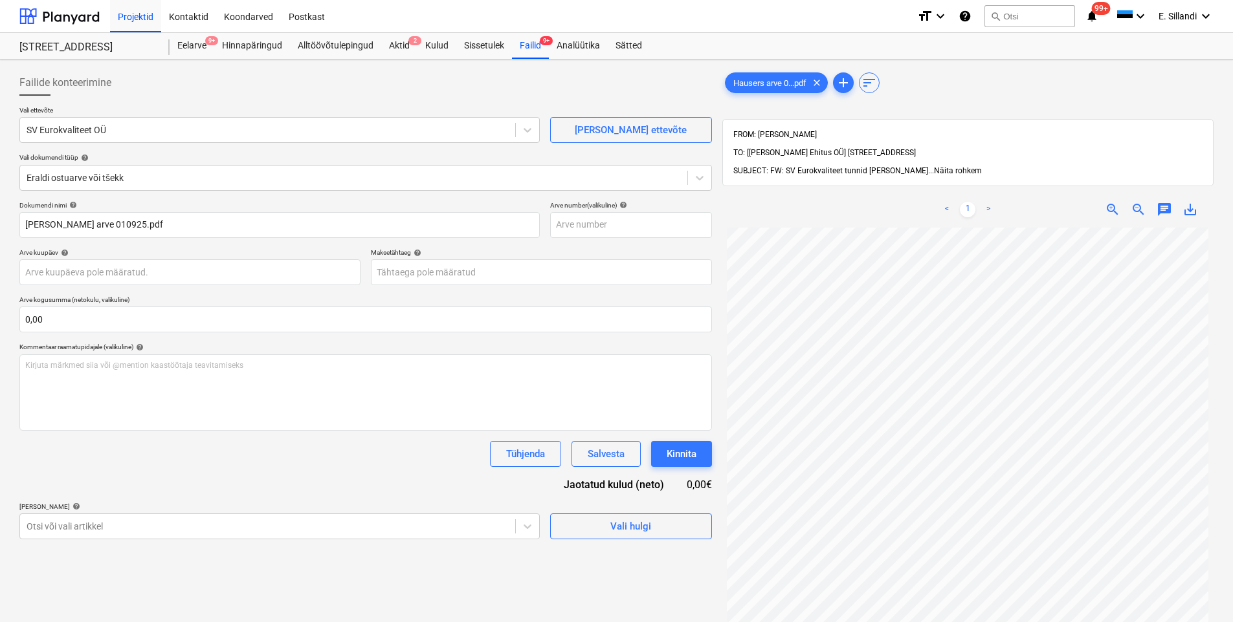
click at [934, 166] on span "Näita rohkem" at bounding box center [958, 170] width 48 height 9
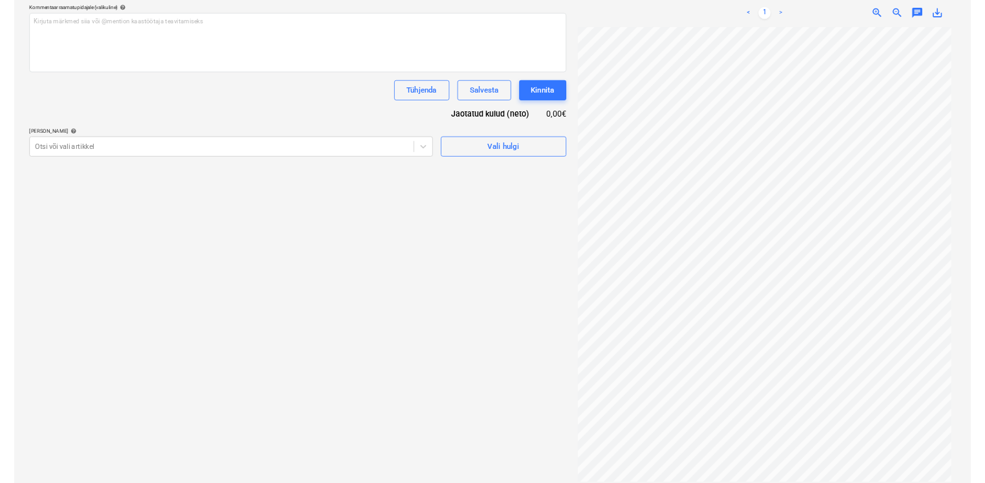
scroll to position [338, 0]
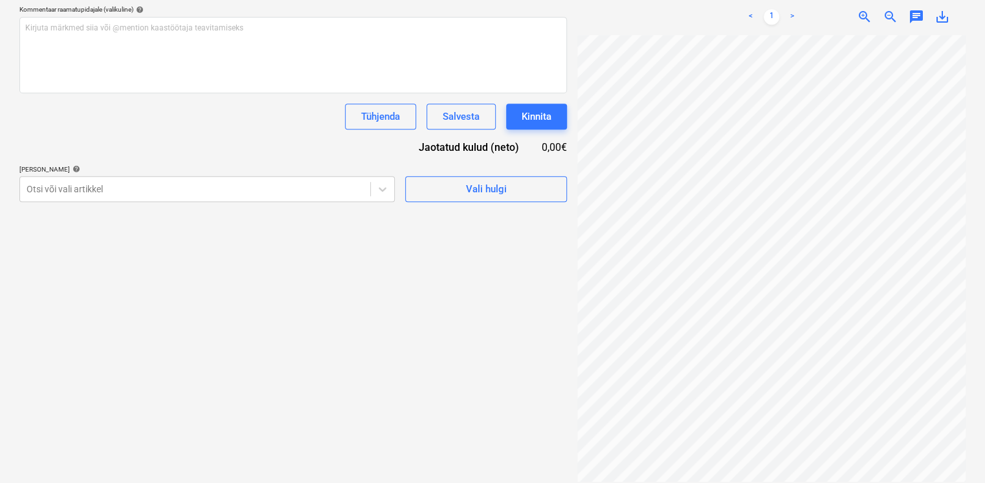
drag, startPoint x: 47, startPoint y: 2, endPoint x: 330, endPoint y: 291, distance: 404.5
click at [331, 291] on div "Failide konteerimine Vali ettevõte SV Eurokvaliteet OÜ [PERSON_NAME] uus ettevõ…" at bounding box center [293, 107] width 558 height 760
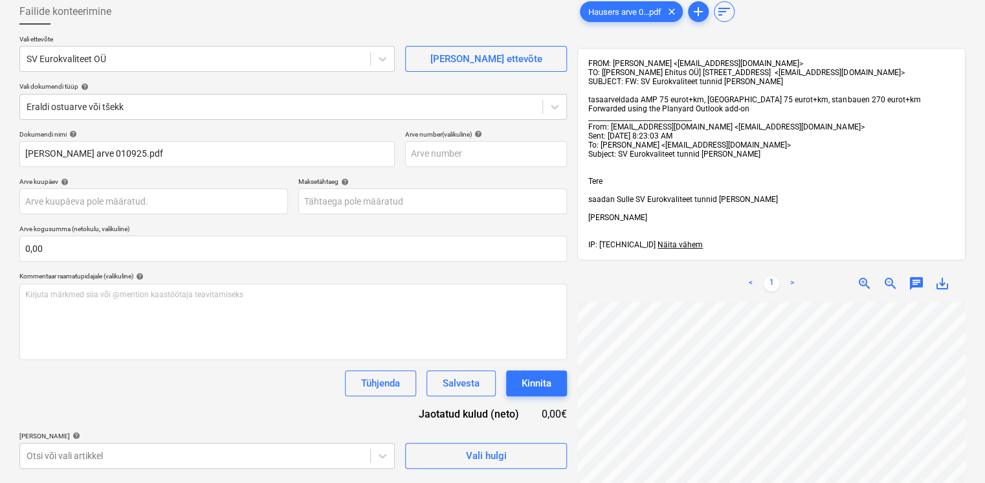
scroll to position [0, 0]
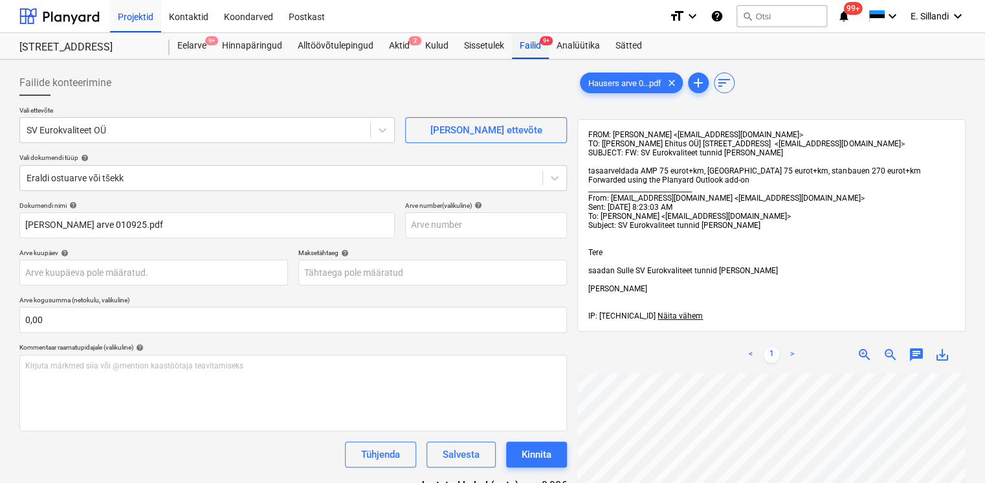
click at [530, 41] on div "Failid 9+" at bounding box center [530, 46] width 37 height 26
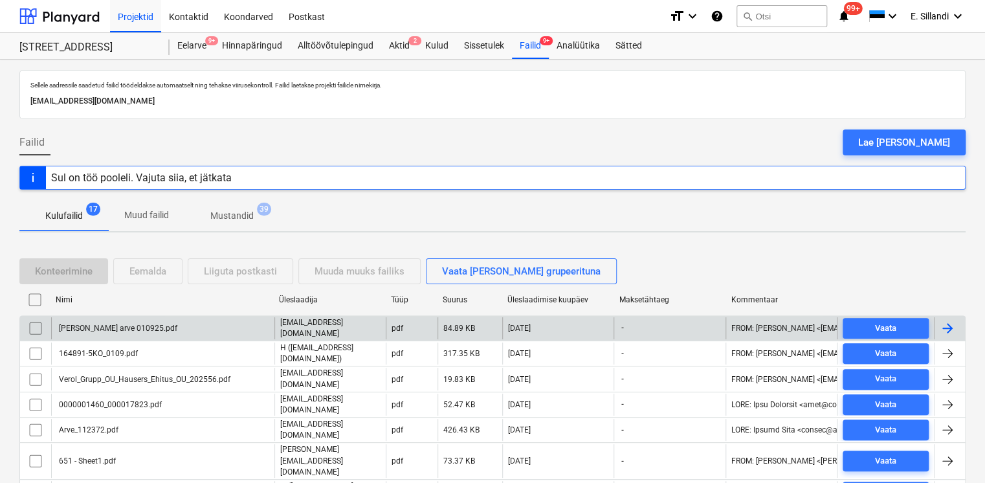
scroll to position [151, 0]
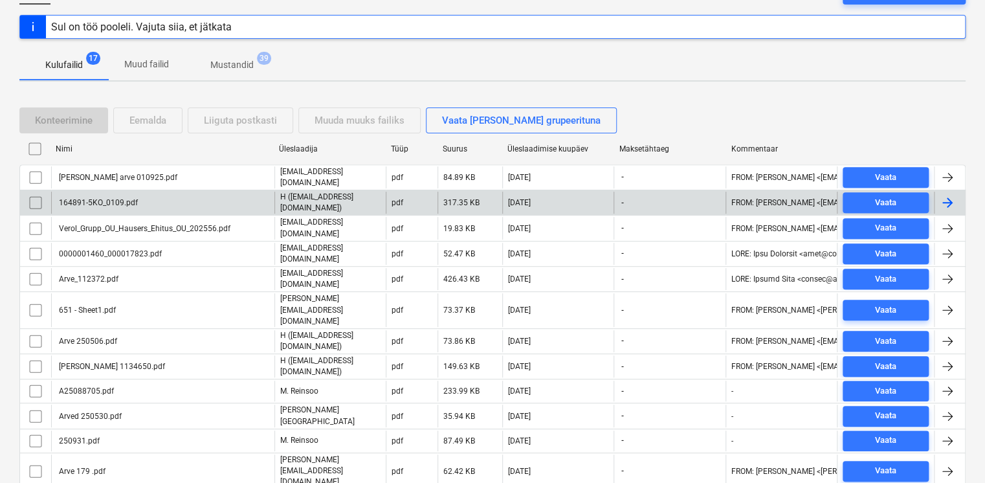
click at [129, 204] on div "164891-5KO_0109.pdf" at bounding box center [162, 203] width 223 height 22
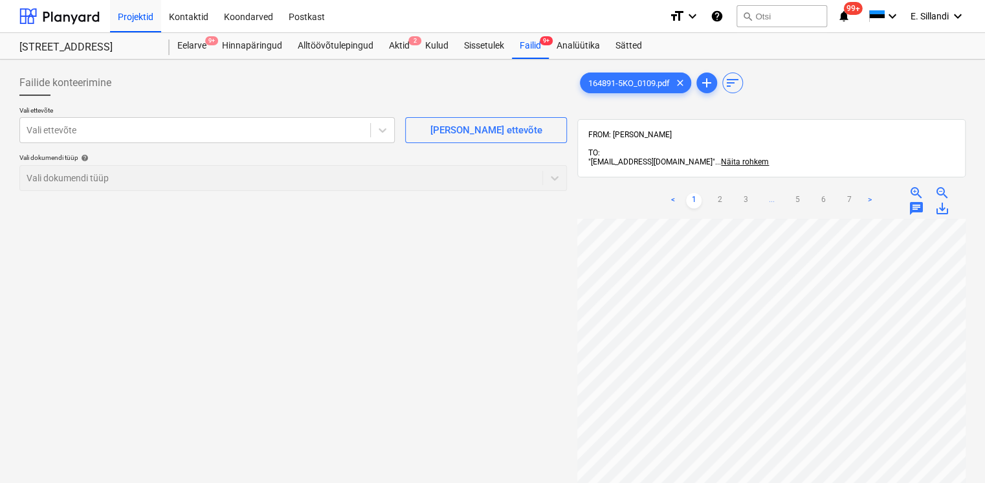
click at [948, 201] on span "save_alt" at bounding box center [942, 209] width 16 height 16
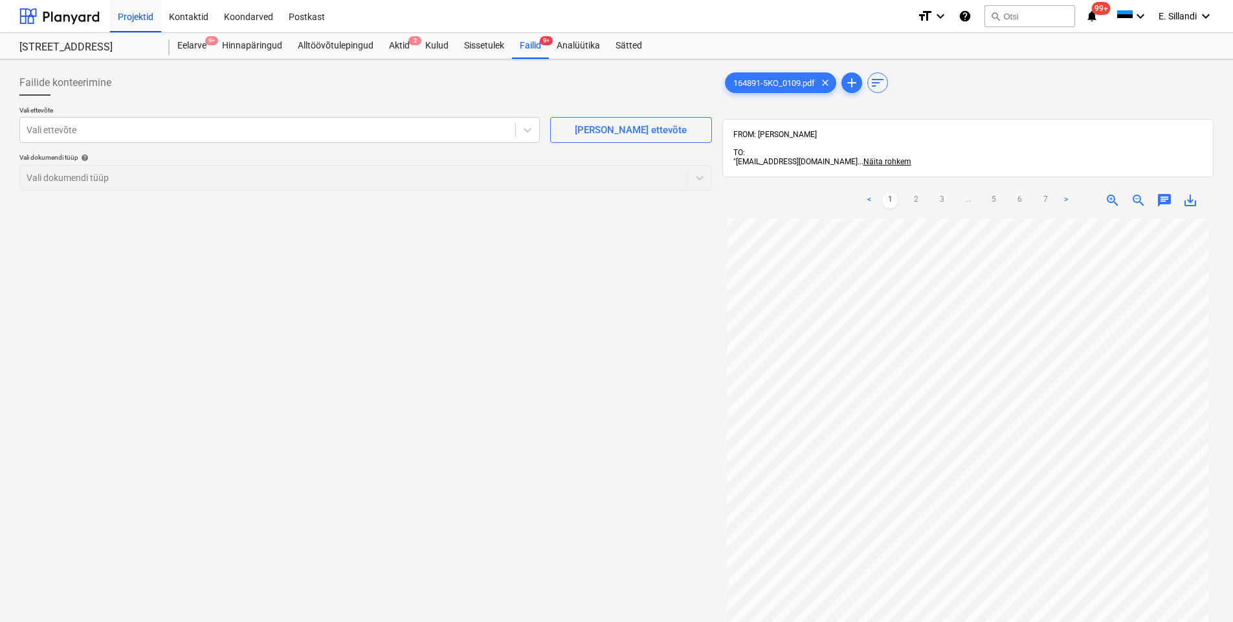
scroll to position [98, 0]
click at [329, 45] on div "Alltöövõtulepingud" at bounding box center [335, 46] width 91 height 26
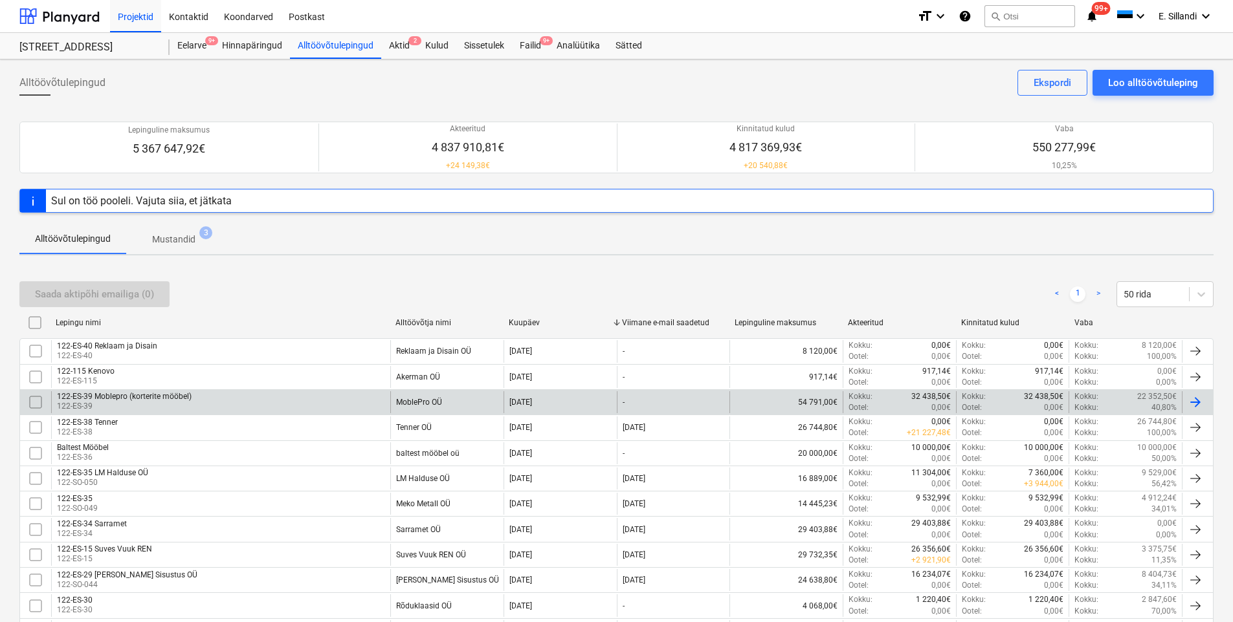
scroll to position [493, 0]
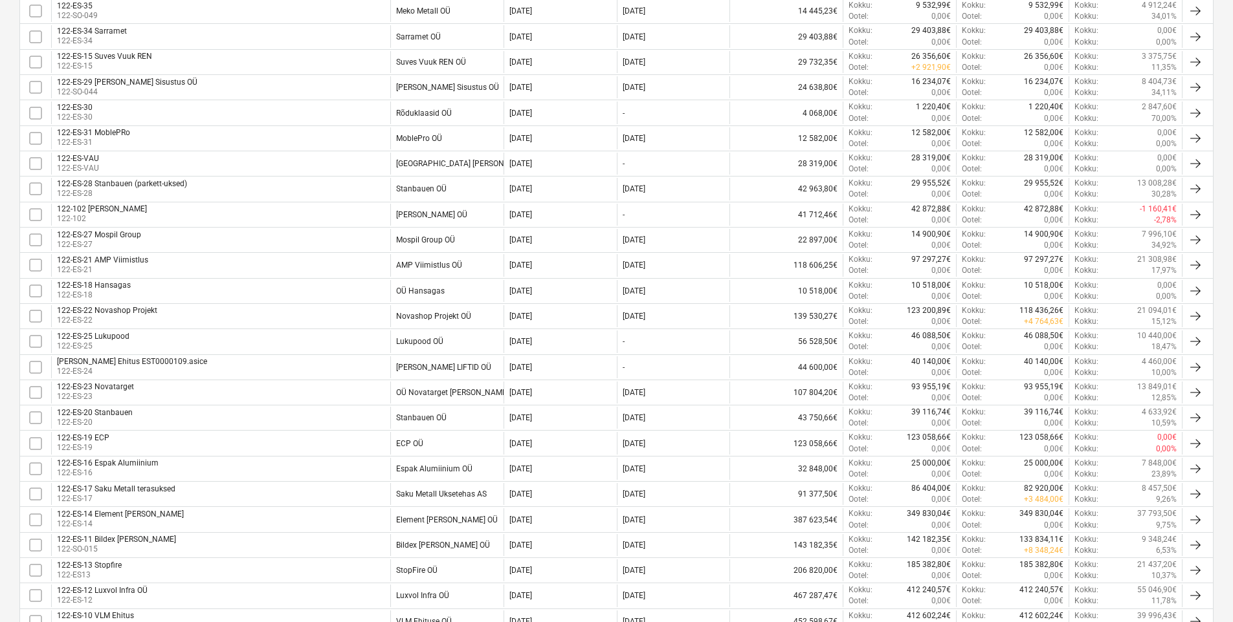
drag, startPoint x: 330, startPoint y: 314, endPoint x: 329, endPoint y: 322, distance: 7.9
click at [330, 314] on div "122-ES-22 Novashop Projekt 122-ES-22" at bounding box center [220, 316] width 339 height 22
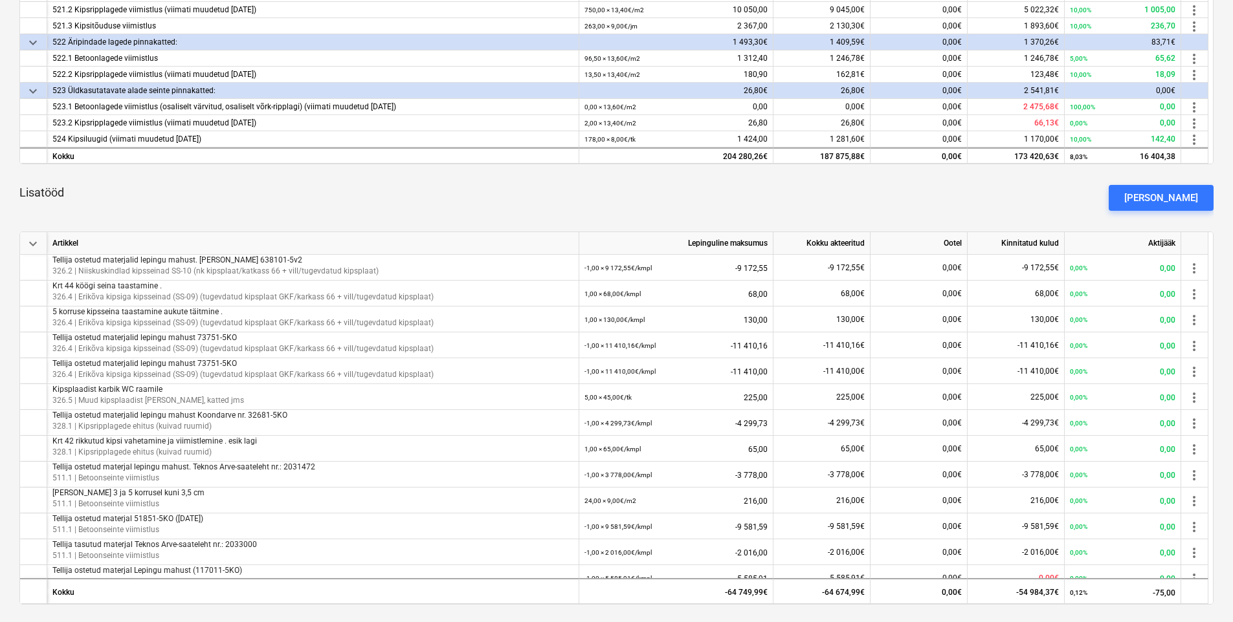
scroll to position [151, 0]
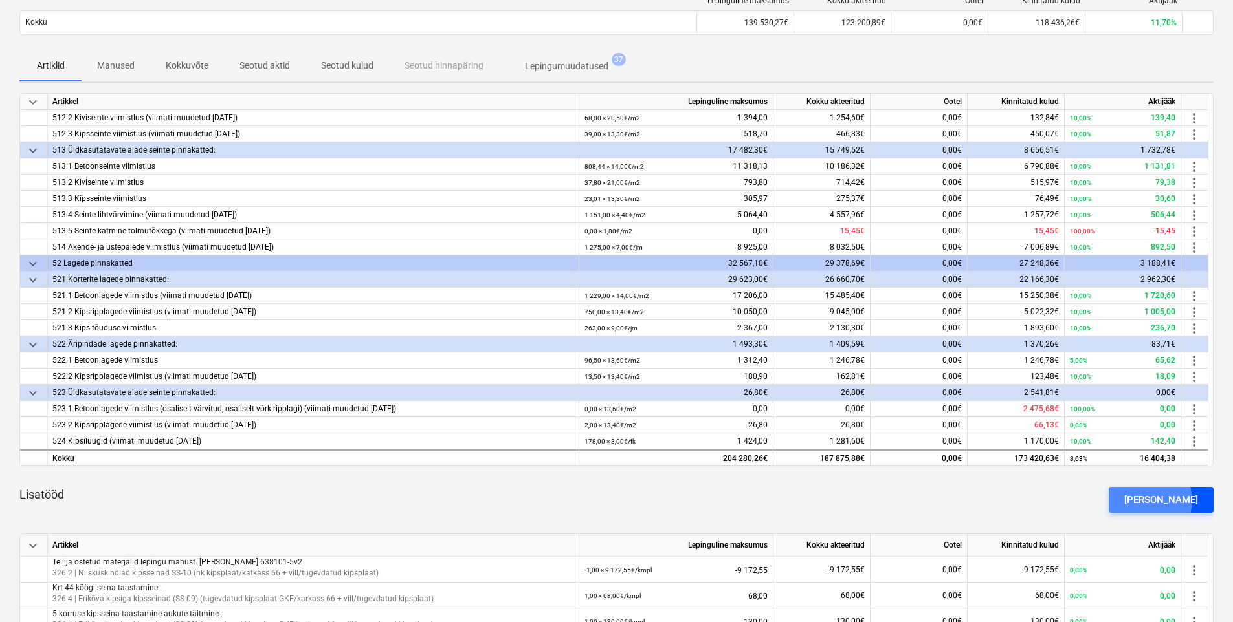
click at [1169, 501] on div "[PERSON_NAME]" at bounding box center [1161, 500] width 74 height 17
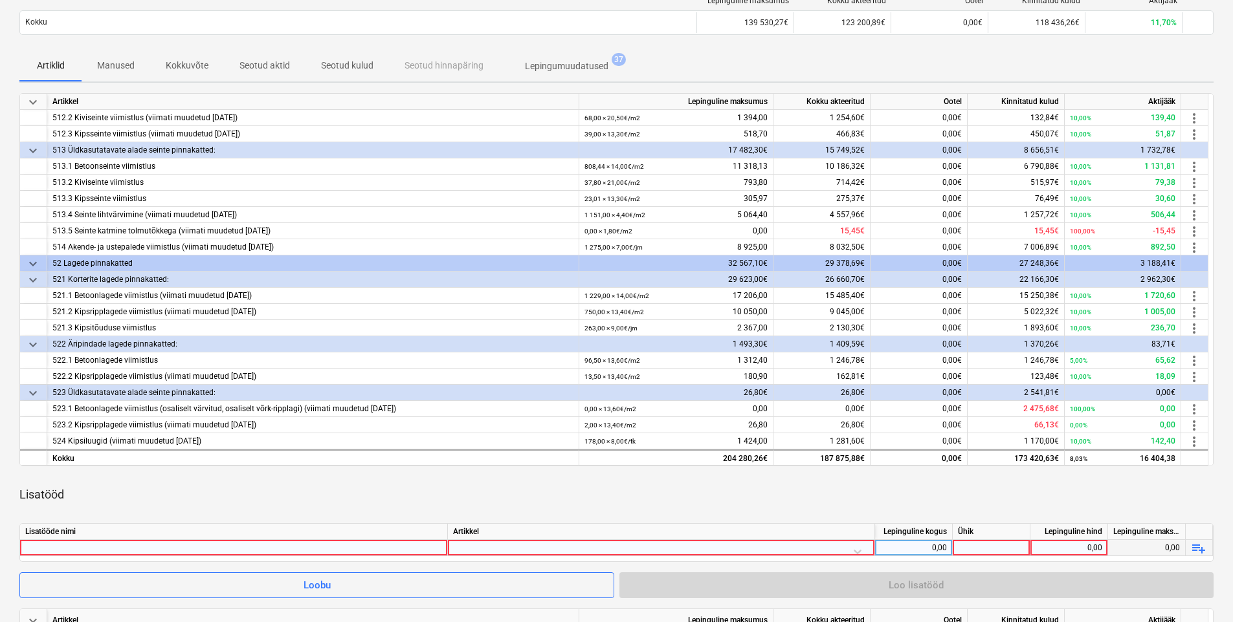
click at [349, 542] on div at bounding box center [233, 548] width 417 height 16
type input "Tellija tasutud materjal töövõtu mahust 164891-5KO (KarlBilder)"
click at [675, 549] on div at bounding box center [661, 551] width 416 height 23
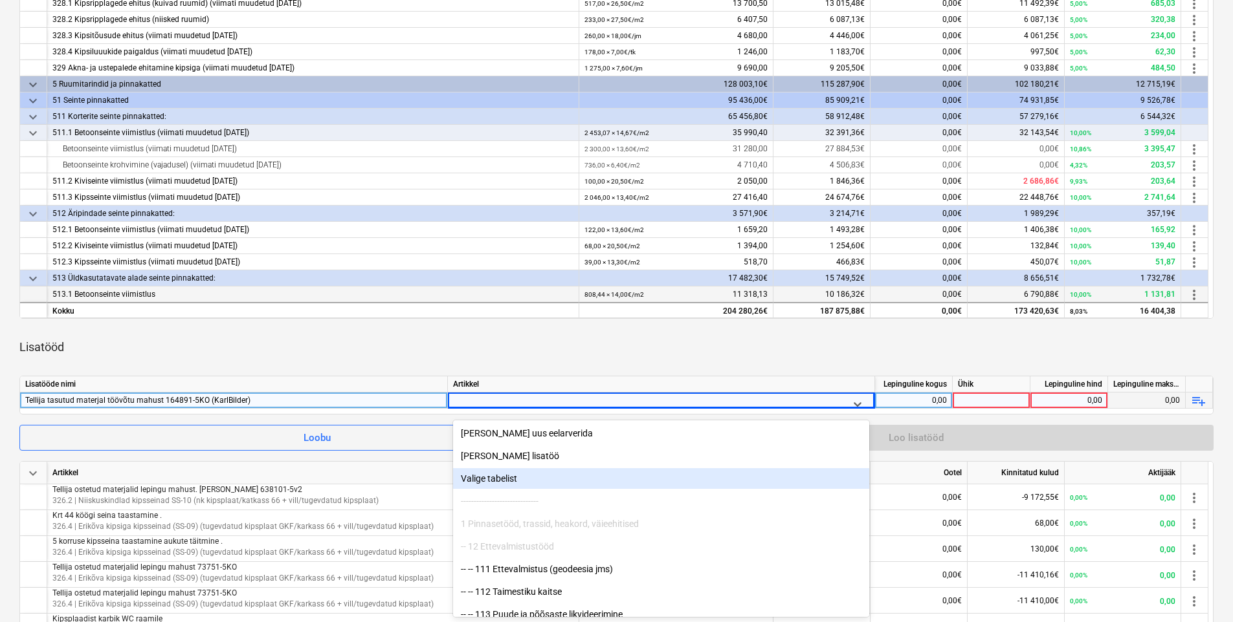
scroll to position [215, 0]
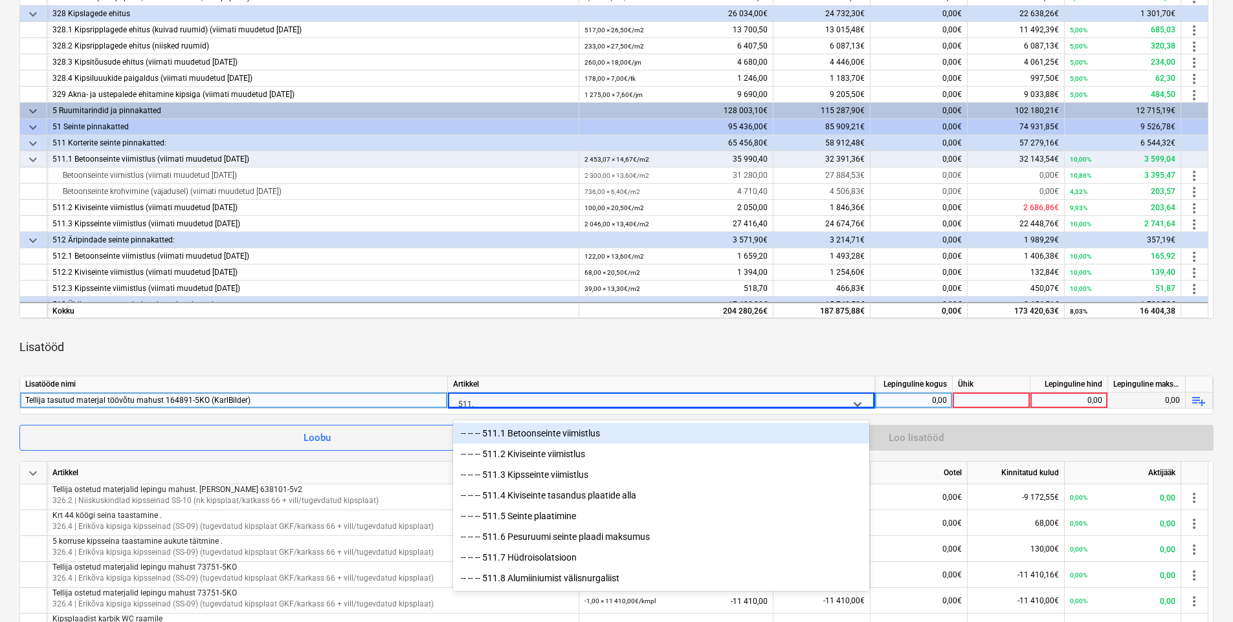
type input "511.1"
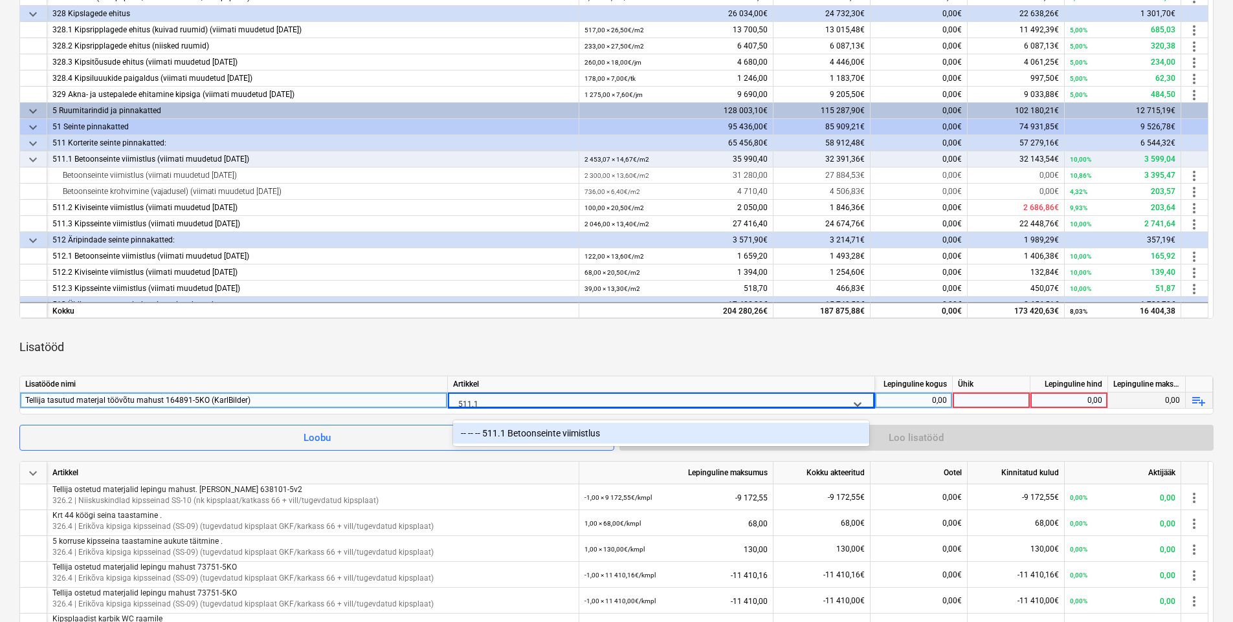
click at [582, 431] on div "-- -- -- 511.1 Betoonseinte viimistlus" at bounding box center [661, 433] width 416 height 21
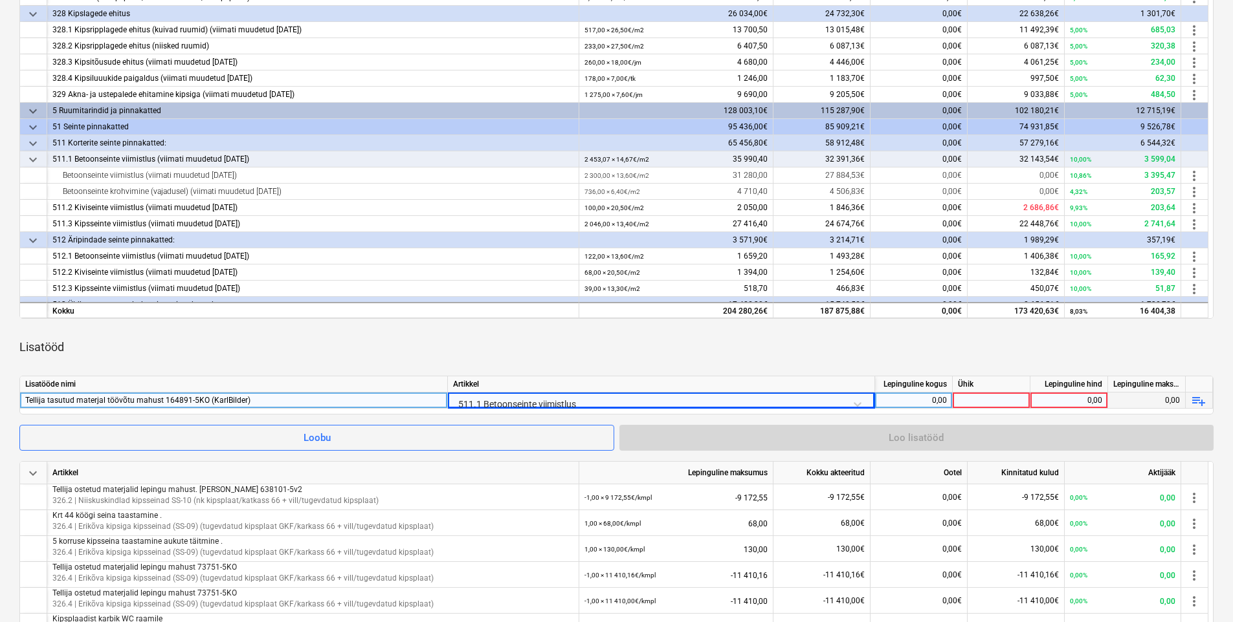
drag, startPoint x: 645, startPoint y: 368, endPoint x: 661, endPoint y: 368, distance: 16.2
click at [661, 368] on div "keyboard_arrow_down Artikkel Lepinguline maksumus Kokku akteeritud Ootel Kinnit…" at bounding box center [616, 419] width 1194 height 946
click at [914, 397] on div "0,00" at bounding box center [913, 401] width 67 height 16
type input "-1"
click at [1013, 394] on div at bounding box center [991, 401] width 78 height 16
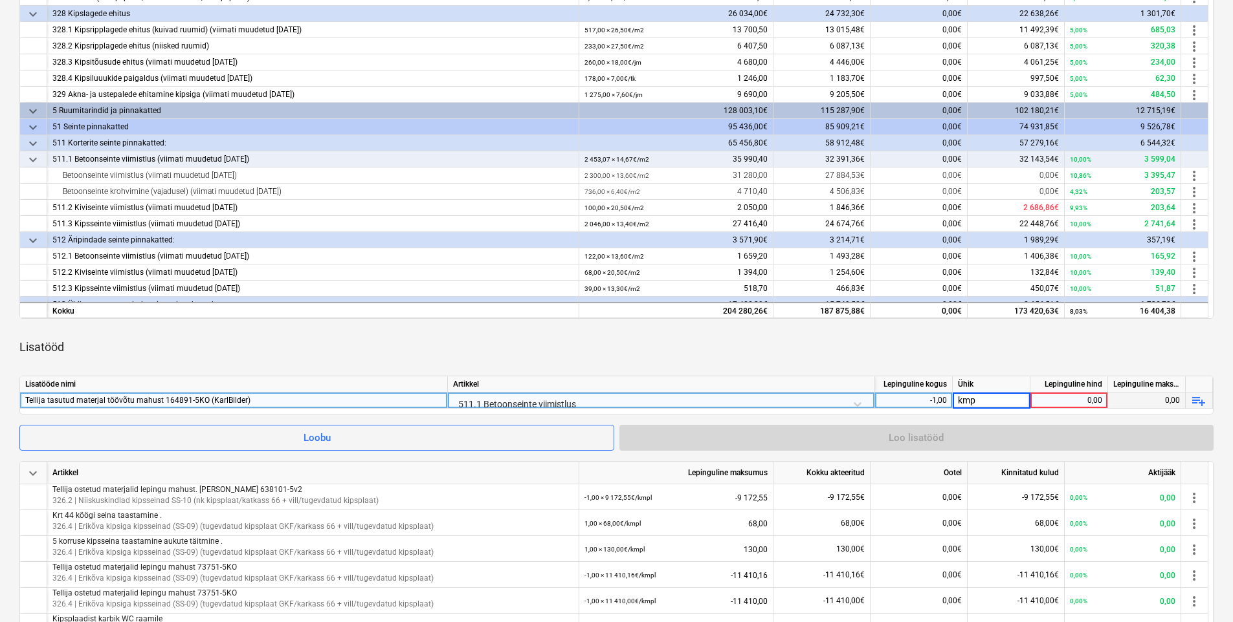
type input "kmpl"
click at [1069, 402] on div "0,00" at bounding box center [1068, 401] width 67 height 16
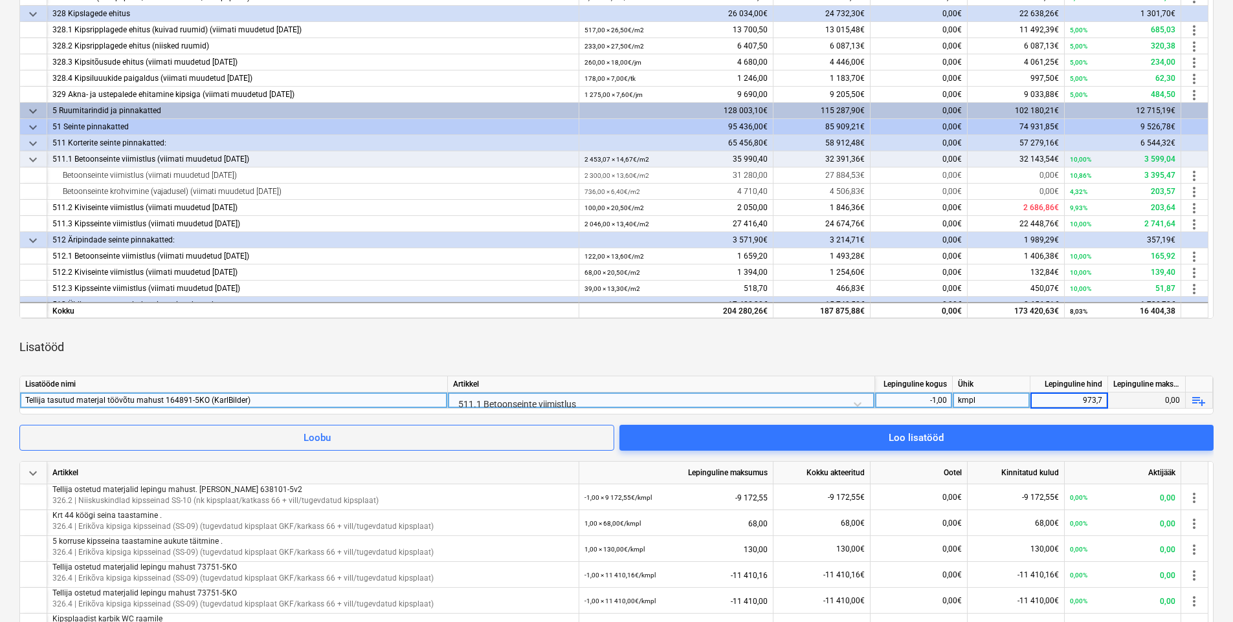
type input "973,72"
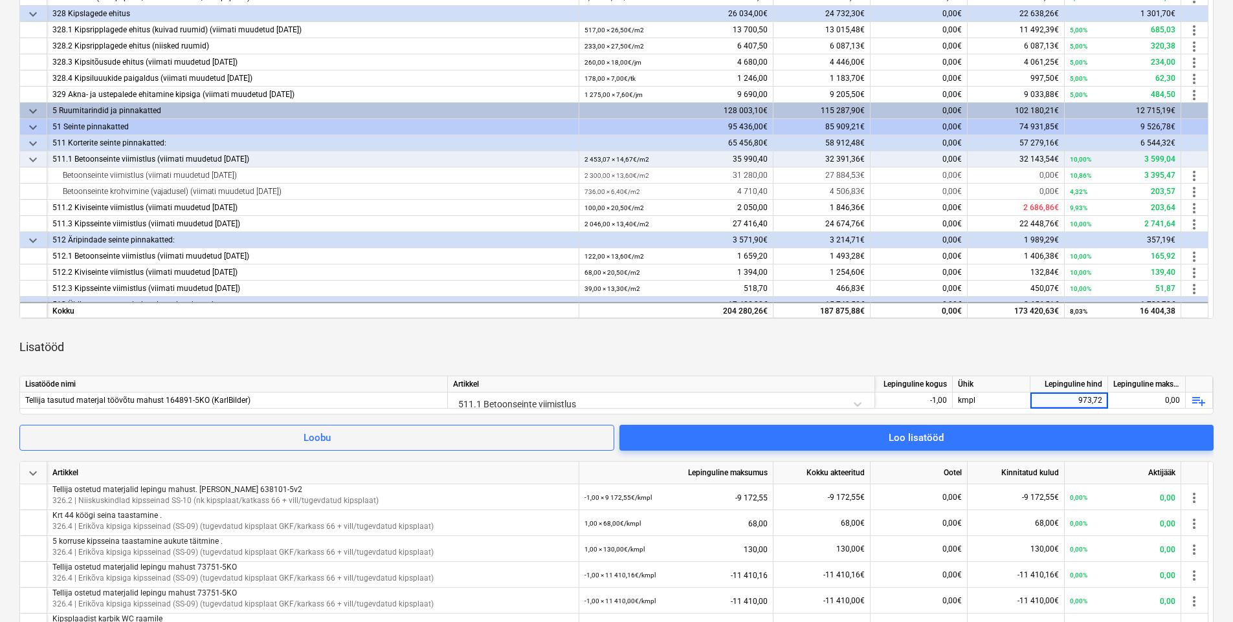
click at [1078, 364] on div "Lisatööd" at bounding box center [616, 347] width 1194 height 36
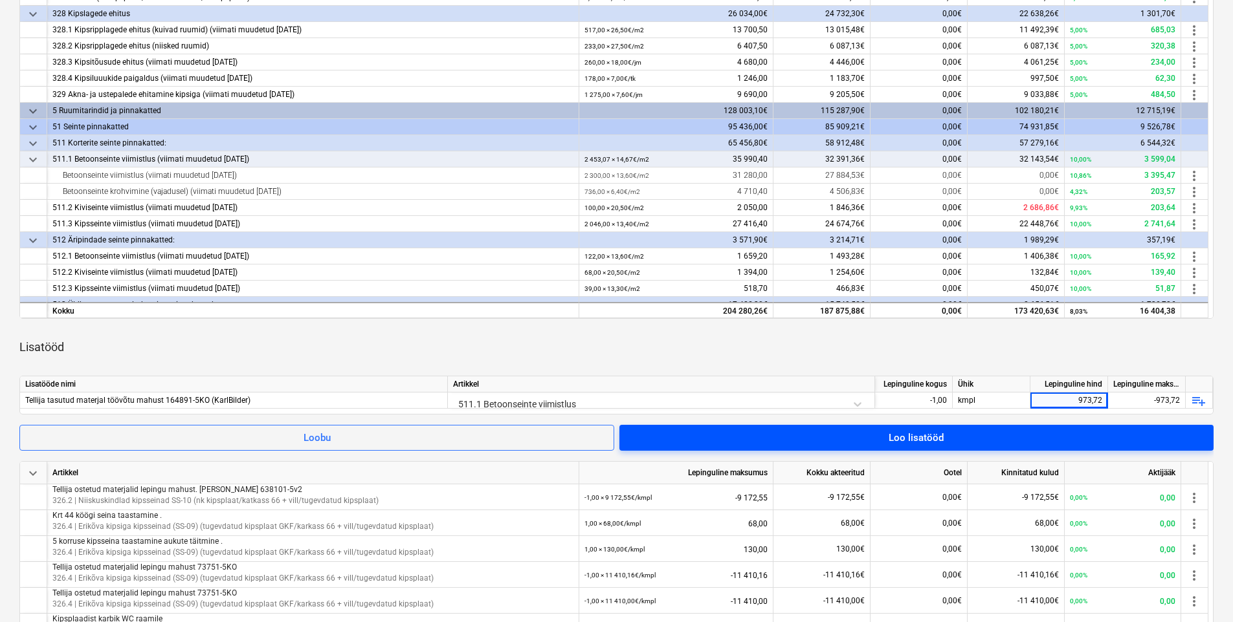
click at [738, 436] on span "Loo lisatööd" at bounding box center [916, 438] width 563 height 17
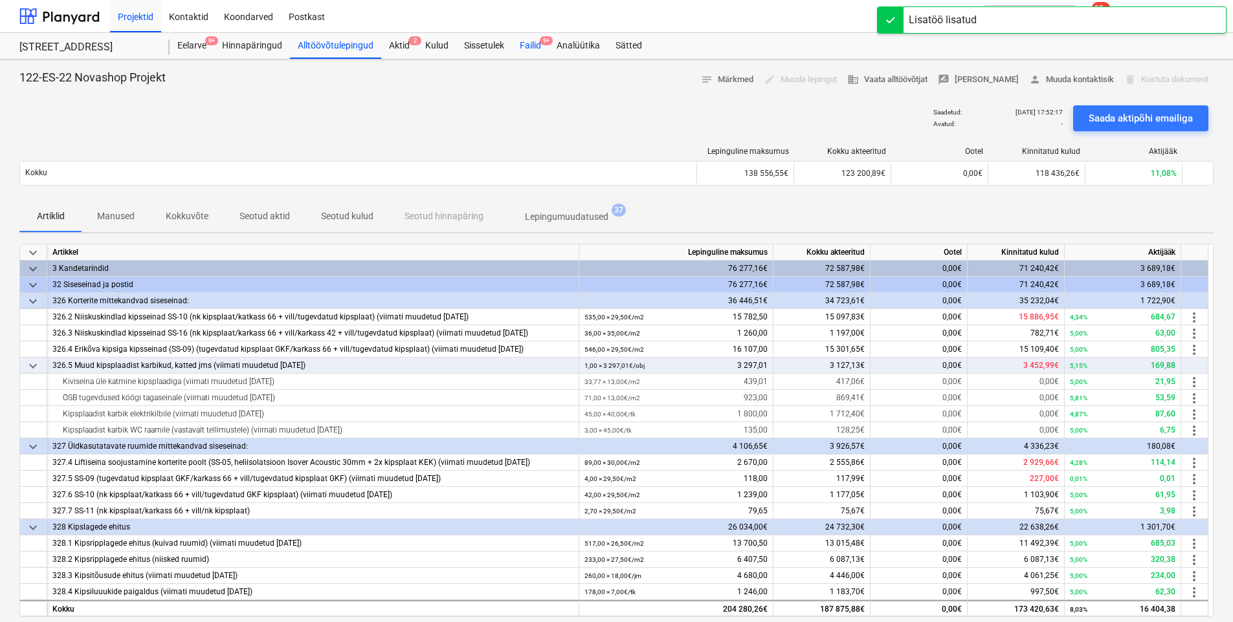
click at [545, 52] on div "Failid 9+" at bounding box center [530, 46] width 37 height 26
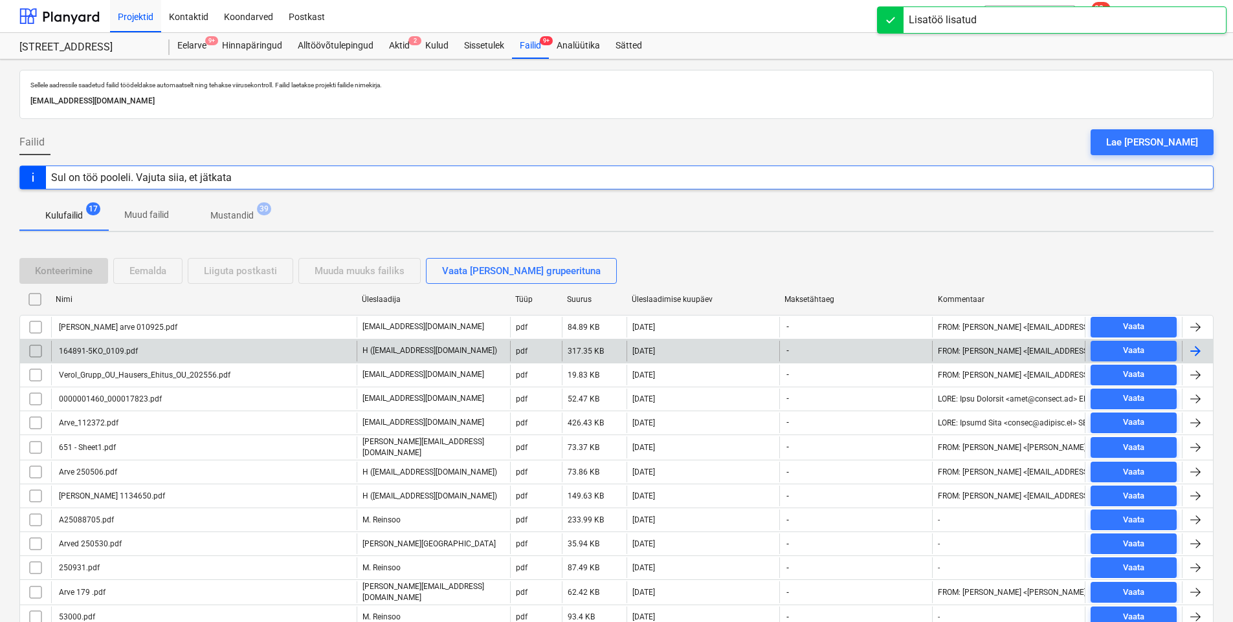
click at [182, 351] on div "164891-5KO_0109.pdf" at bounding box center [203, 351] width 305 height 21
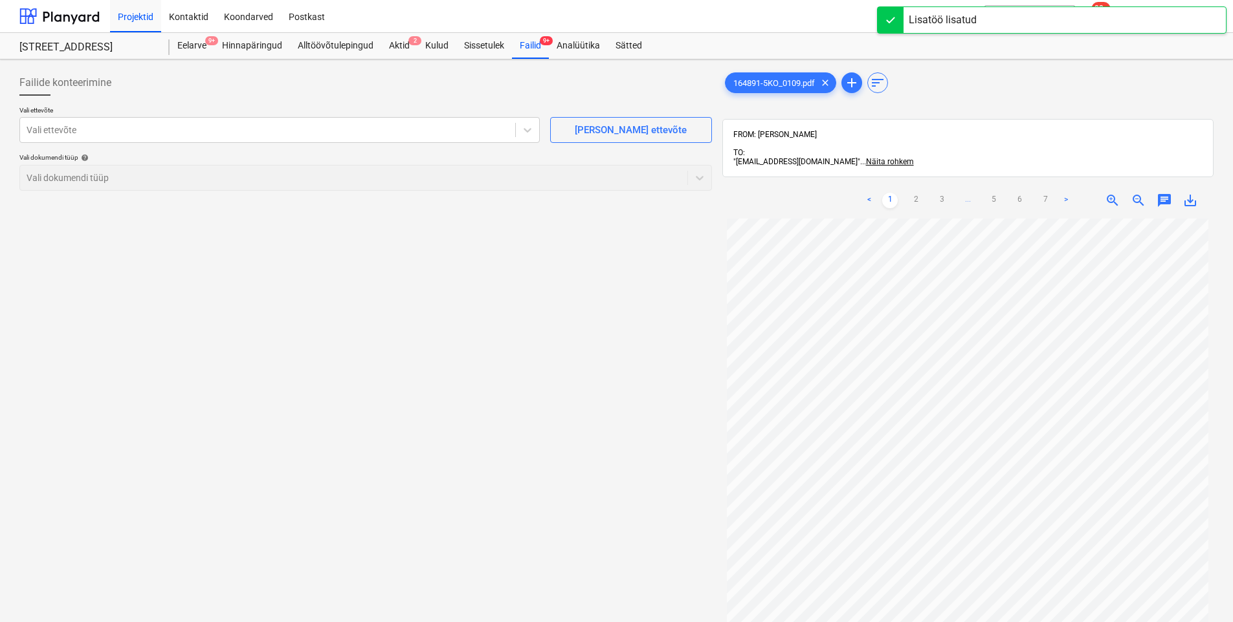
click at [392, 114] on p "Vali ettevõte" at bounding box center [279, 111] width 520 height 11
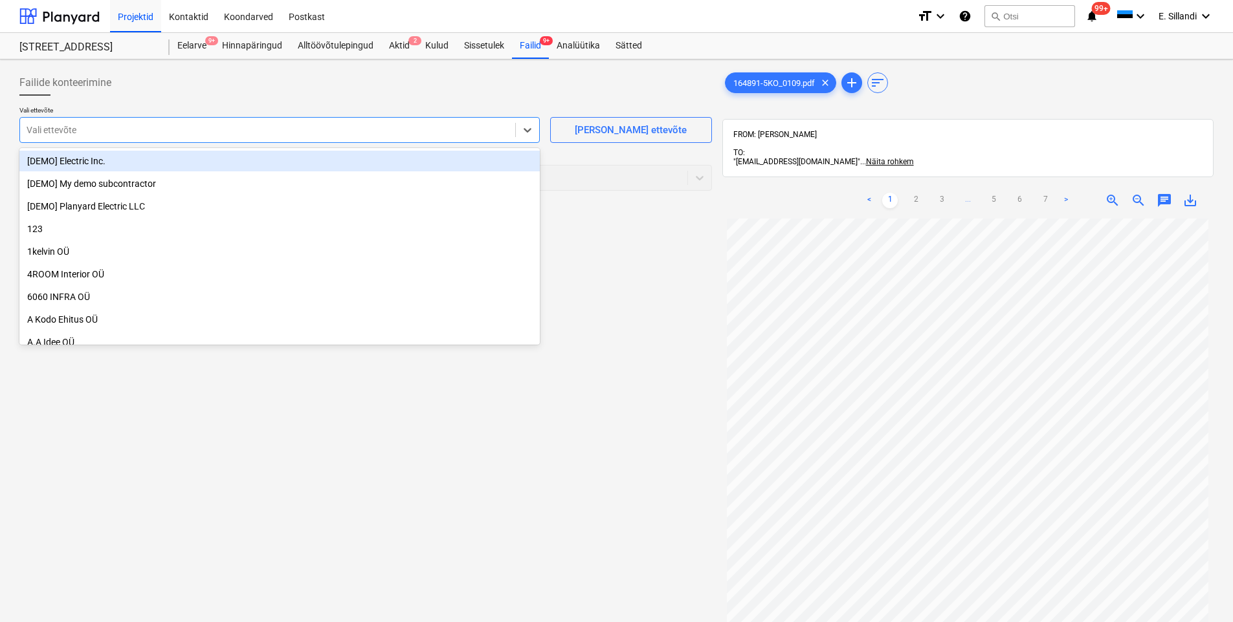
click at [334, 131] on div at bounding box center [268, 130] width 482 height 13
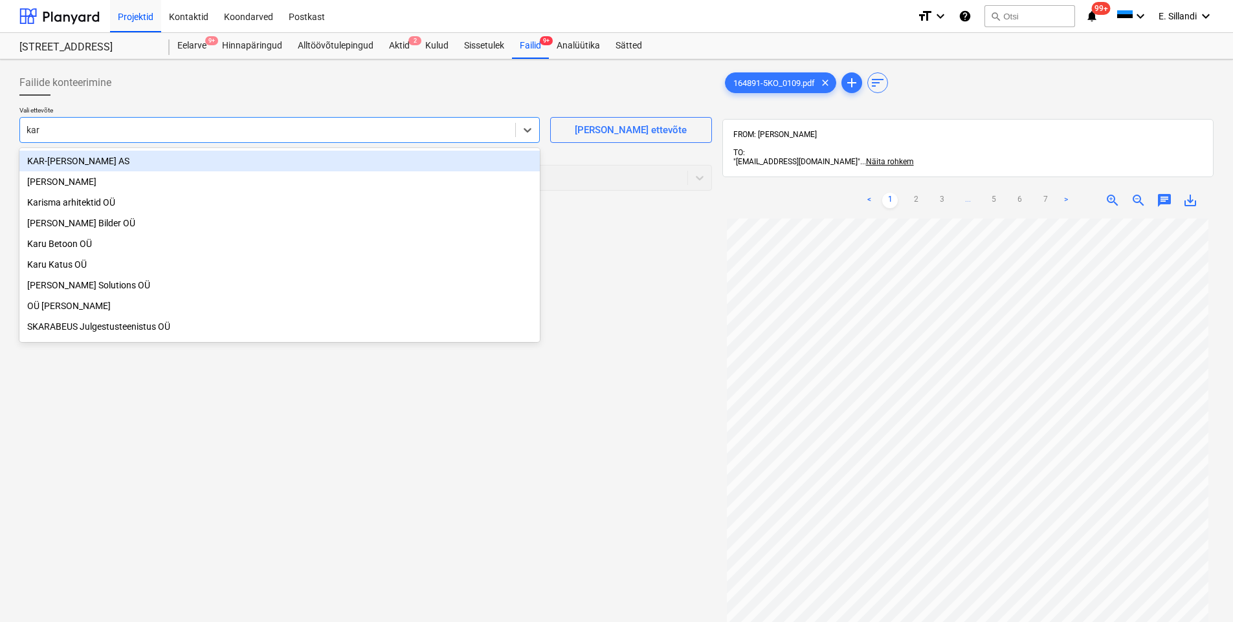
type input "[PERSON_NAME]"
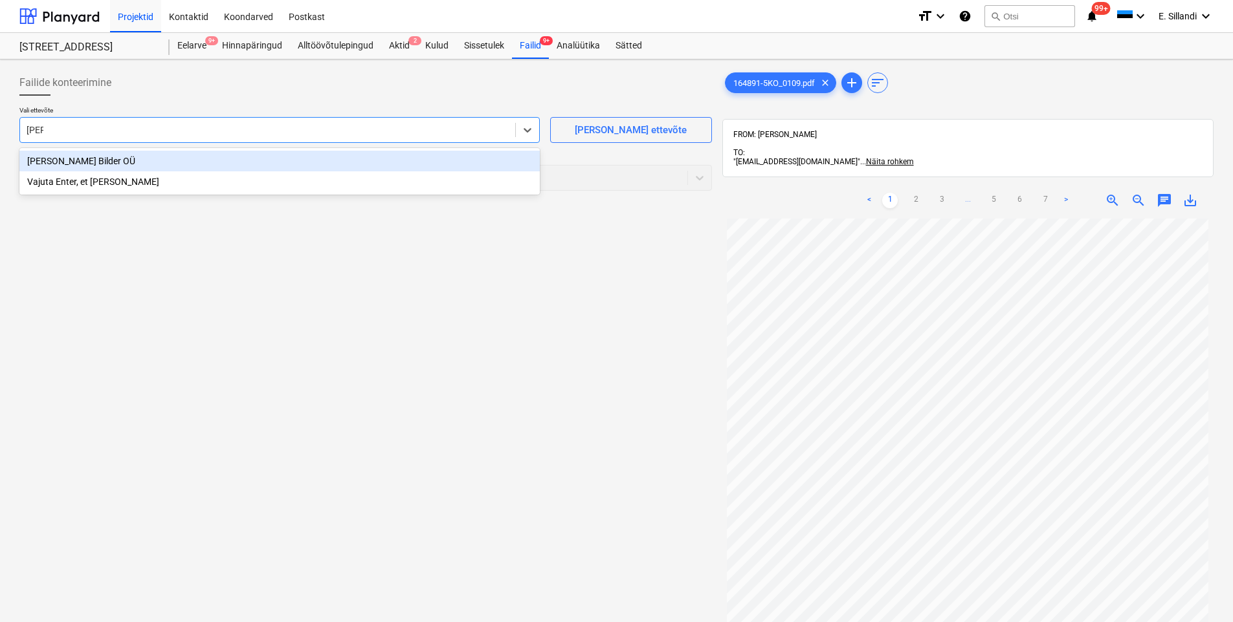
click at [275, 164] on div "[PERSON_NAME] Bilder OÜ" at bounding box center [279, 161] width 520 height 21
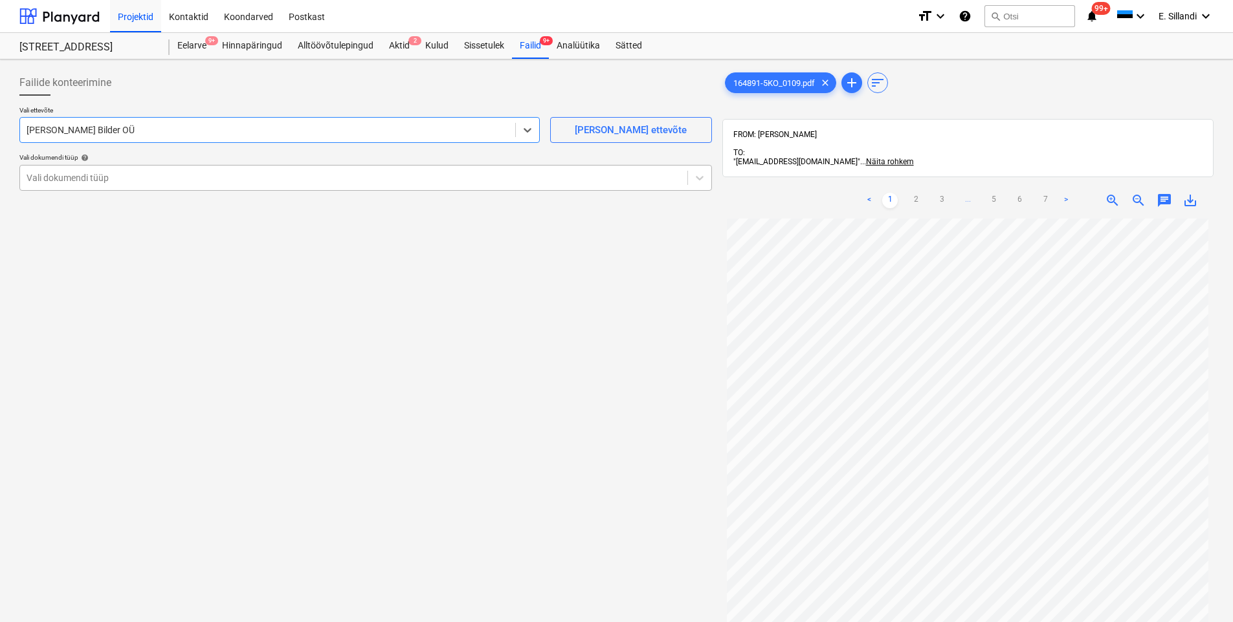
click at [220, 178] on div at bounding box center [354, 177] width 654 height 13
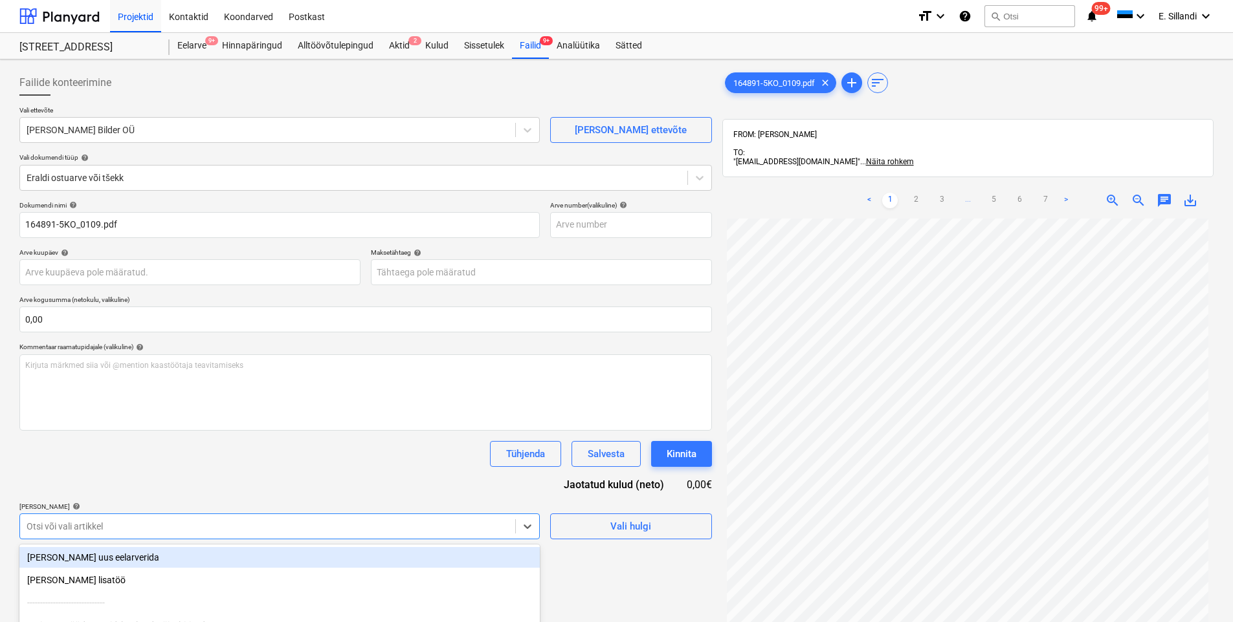
scroll to position [124, 0]
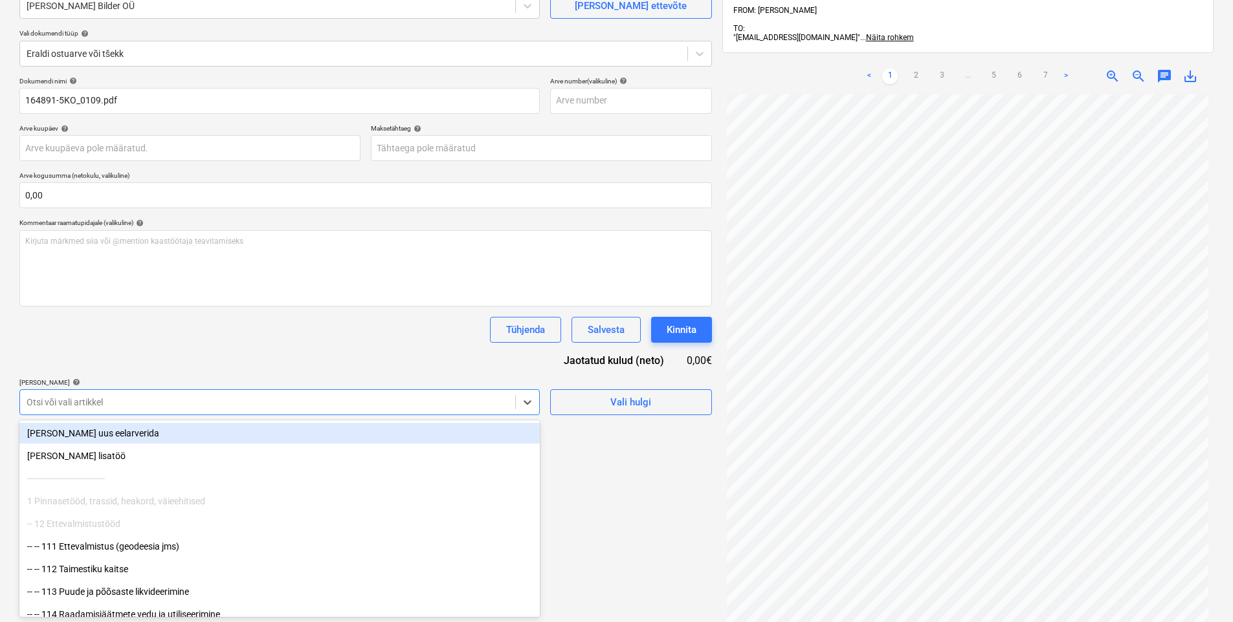
click at [103, 498] on body "Projektid Kontaktid Koondarved Postkast format_size keyboard_arrow_down help se…" at bounding box center [616, 187] width 1233 height 622
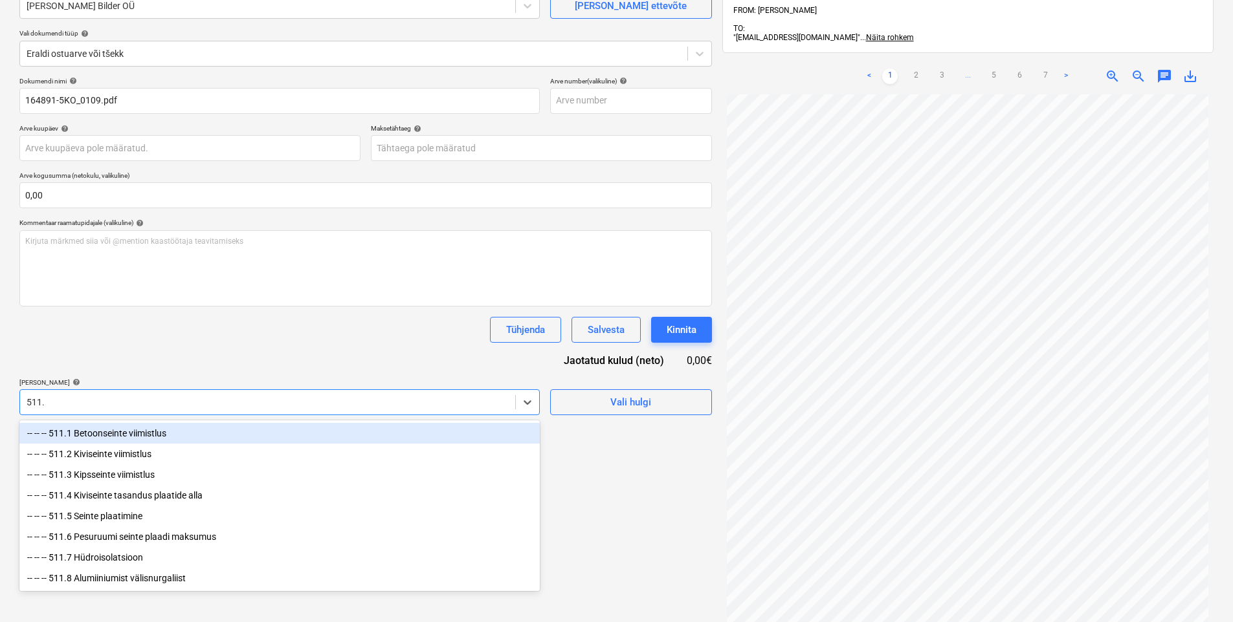
type input "511.1"
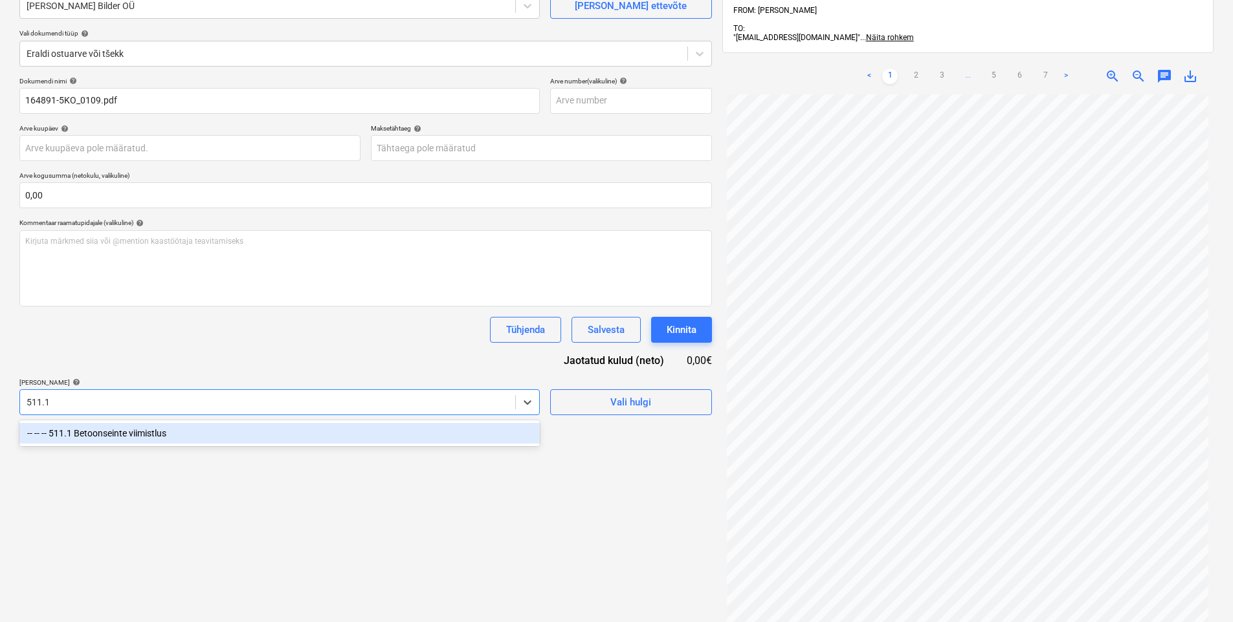
click at [141, 421] on div "-- -- -- 511.1 Betoonseinte viimistlus" at bounding box center [279, 434] width 520 height 26
click at [136, 433] on div "-- -- -- 511.1 Betoonseinte viimistlus" at bounding box center [279, 433] width 520 height 21
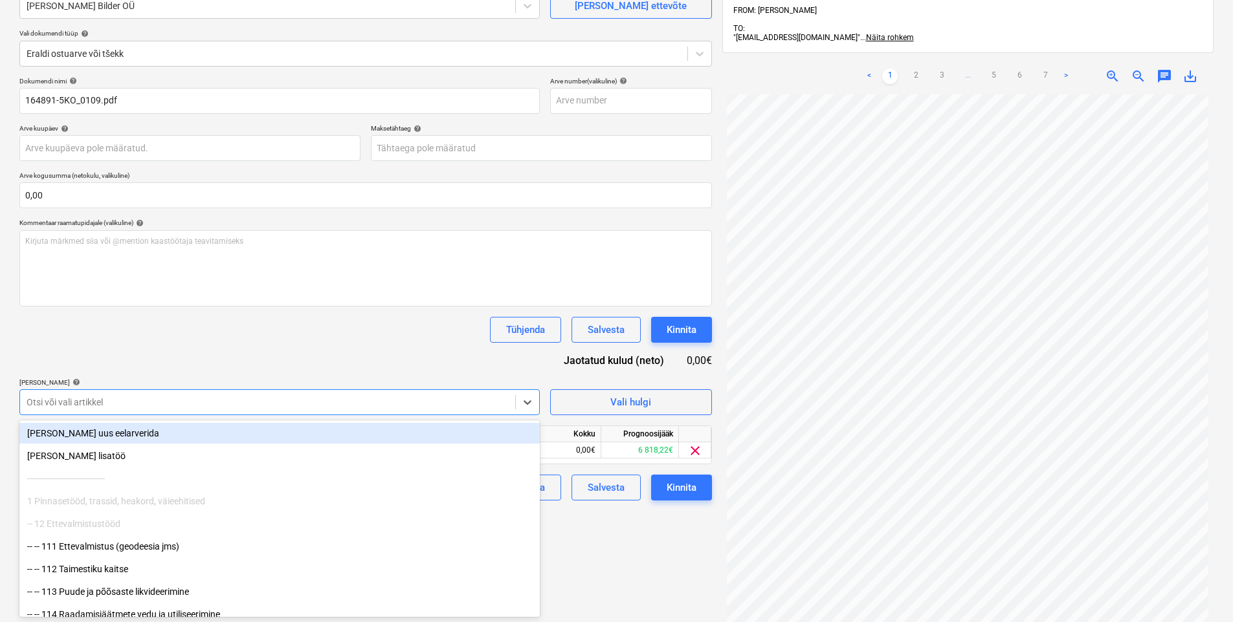
click at [205, 353] on div "Dokumendi nimi help 164891-5KO_0109.pdf Arve number (valikuline) help Arve kuup…" at bounding box center [365, 289] width 692 height 424
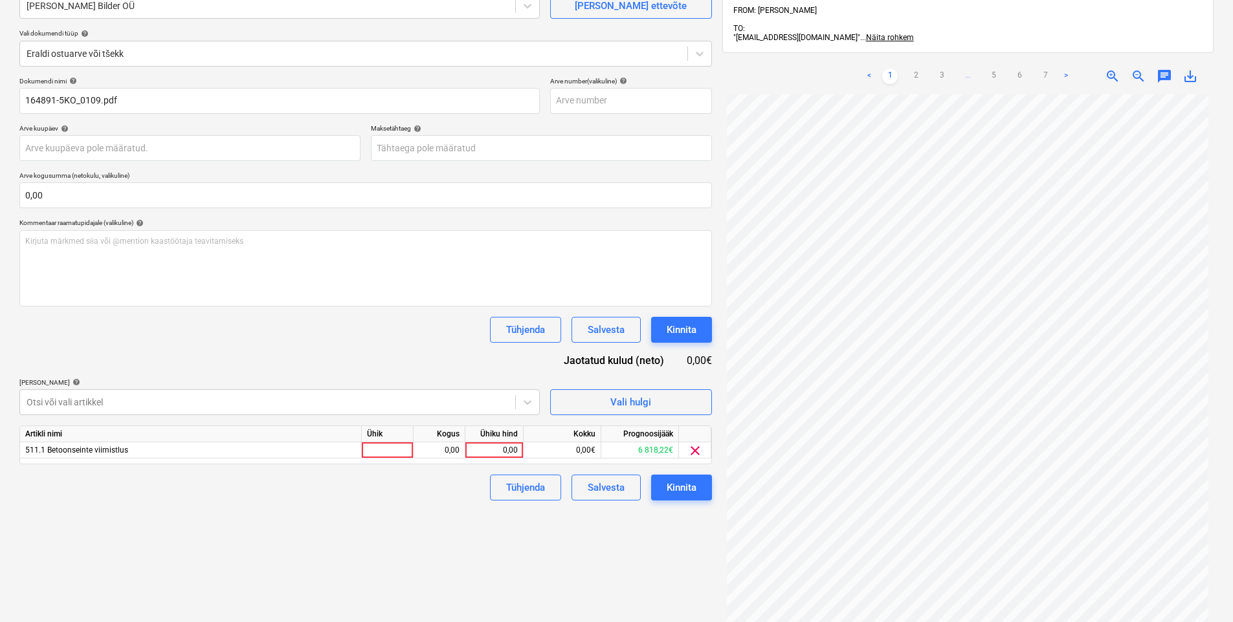
click at [478, 442] on div "Ühiku hind" at bounding box center [494, 434] width 58 height 16
click at [502, 455] on div "0,00" at bounding box center [493, 451] width 47 height 16
click at [913, 69] on link "2" at bounding box center [916, 77] width 16 height 16
click at [491, 448] on div "0,00" at bounding box center [493, 451] width 47 height 16
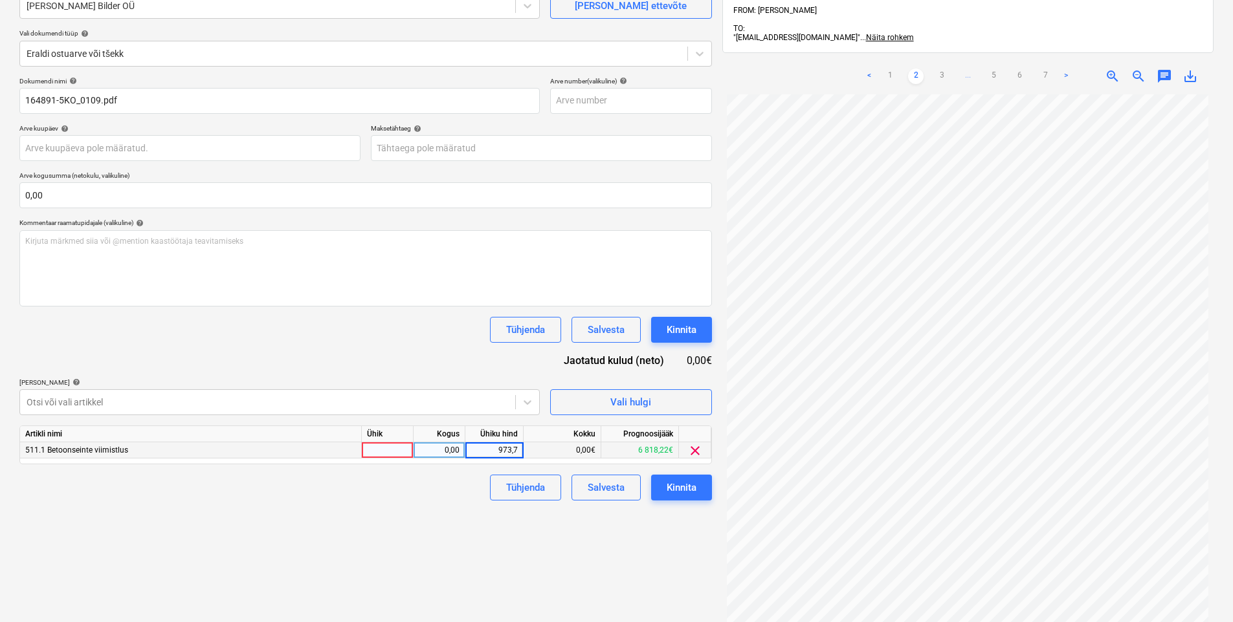
type input "973,72"
click at [426, 508] on div "Failide konteerimine Vali ettevõte [PERSON_NAME] OÜ [PERSON_NAME] uus ettevõte …" at bounding box center [365, 312] width 703 height 745
click at [667, 479] on div "Kinnita" at bounding box center [681, 487] width 30 height 17
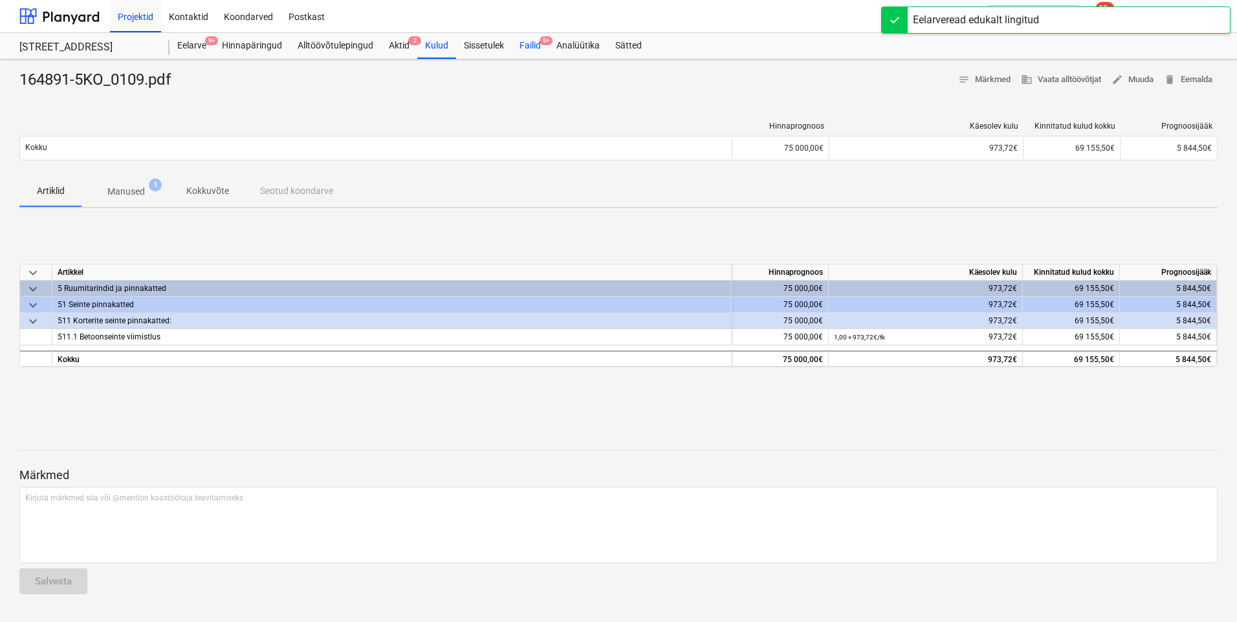
click at [538, 43] on div "Failid 9+" at bounding box center [530, 46] width 37 height 26
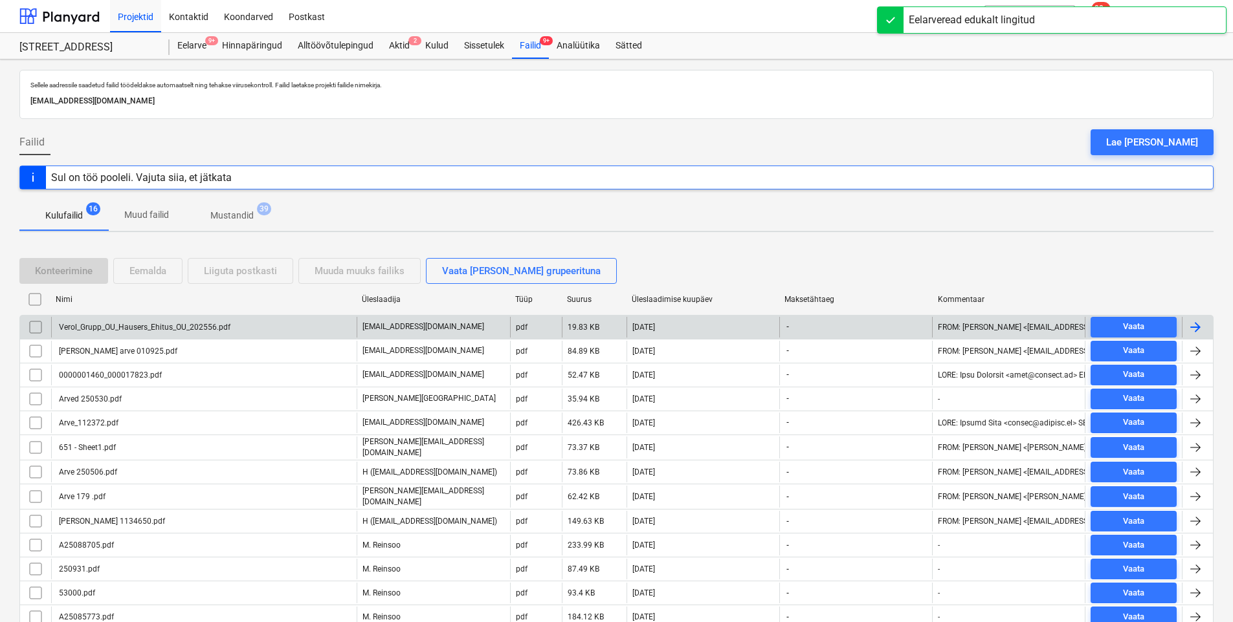
click at [164, 327] on div "Verol_Grupp_OU_Hausers_Ehitus_OU_202556.pdf" at bounding box center [143, 327] width 173 height 9
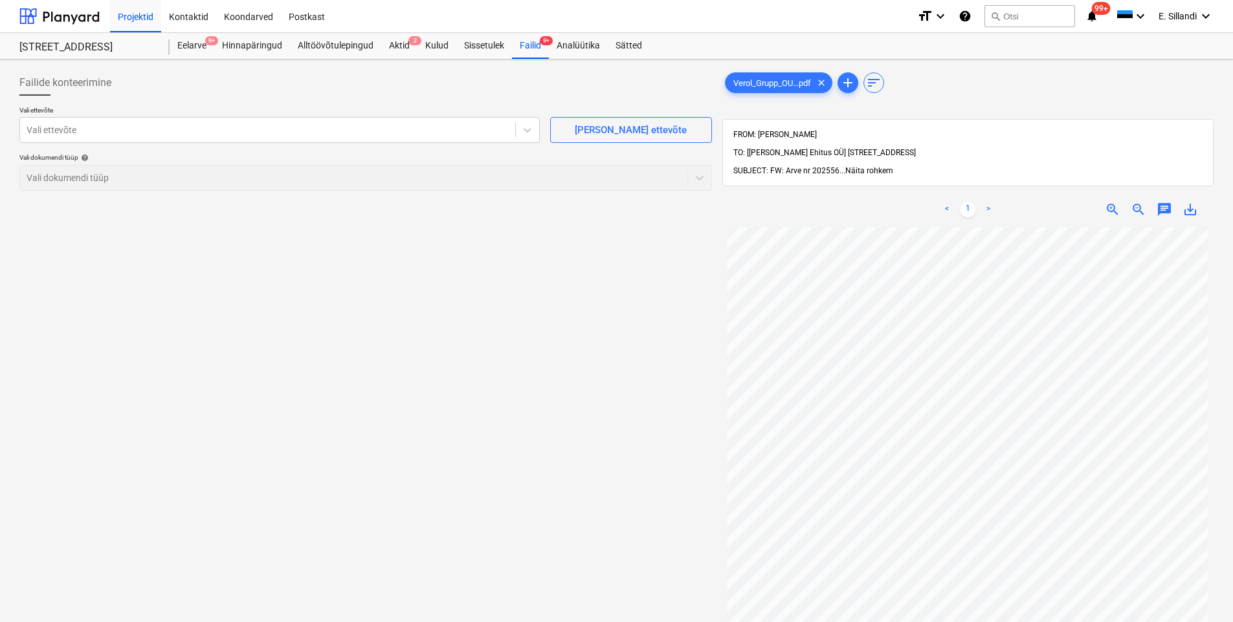
click at [880, 166] on span "Näita rohkem" at bounding box center [869, 170] width 48 height 9
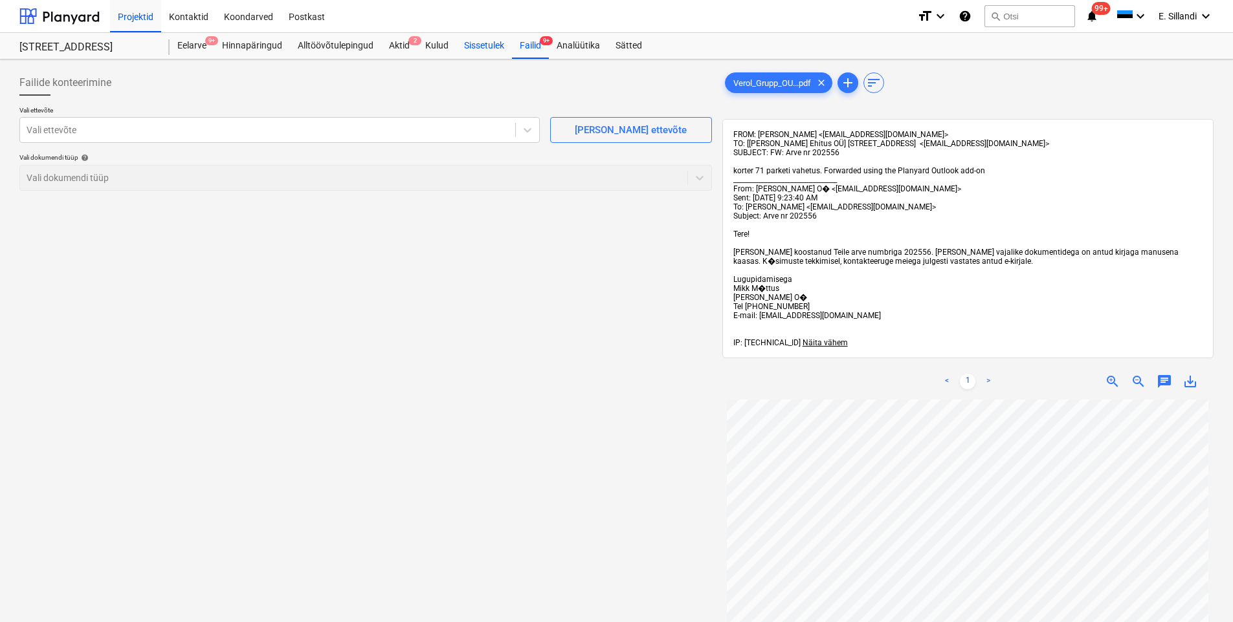
drag, startPoint x: 531, startPoint y: 38, endPoint x: 502, endPoint y: 56, distance: 34.0
click at [531, 38] on div "Failid 9+" at bounding box center [530, 46] width 37 height 26
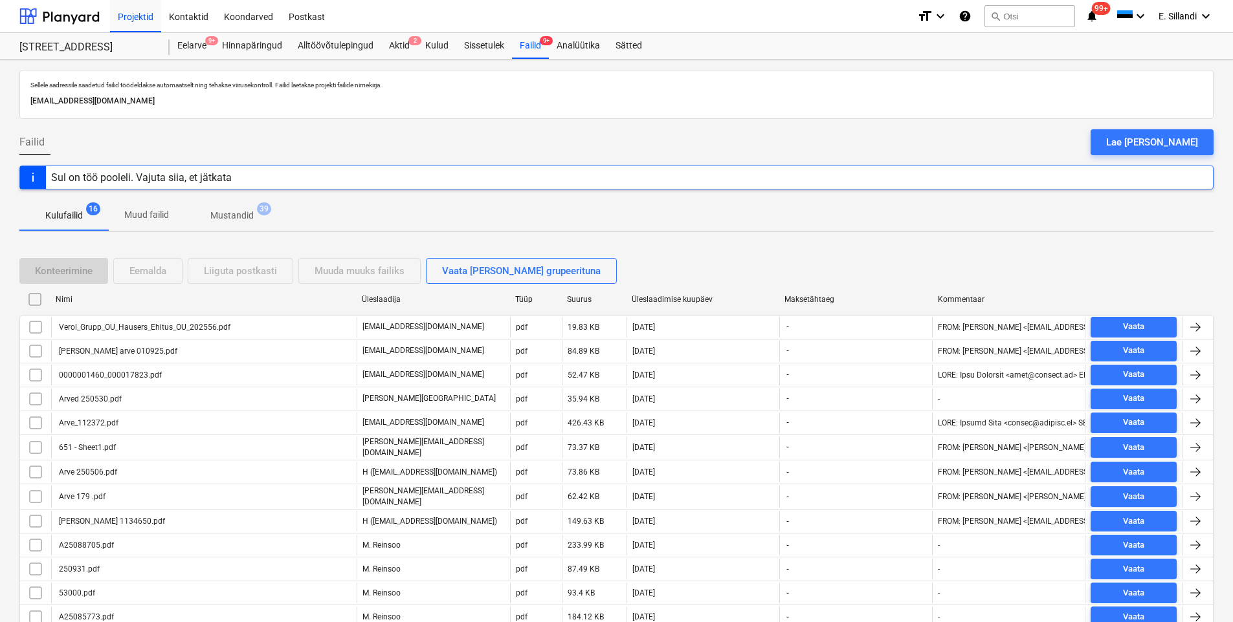
click at [100, 372] on div "0000001460_000017823.pdf" at bounding box center [109, 375] width 105 height 9
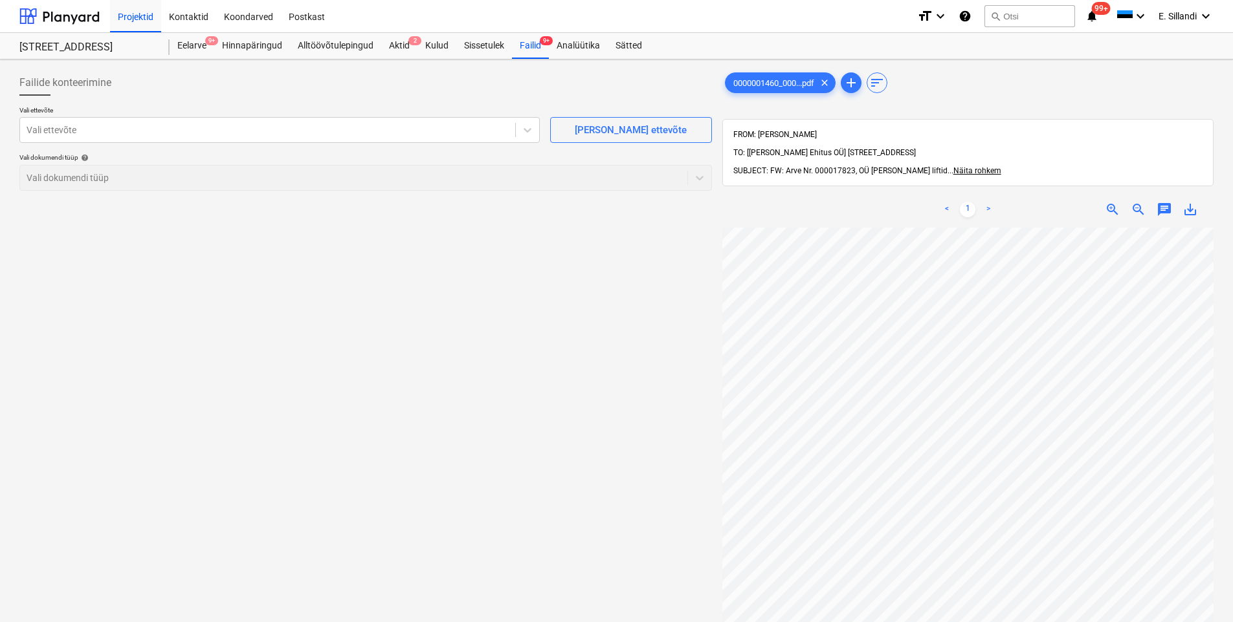
drag, startPoint x: 567, startPoint y: 333, endPoint x: 458, endPoint y: 316, distance: 110.0
click at [458, 316] on div "Failide konteerimine Vali ettevõte Vali ettevõte [PERSON_NAME] uus ettevõte Val…" at bounding box center [365, 442] width 703 height 754
click at [442, 45] on div "Kulud" at bounding box center [436, 46] width 39 height 26
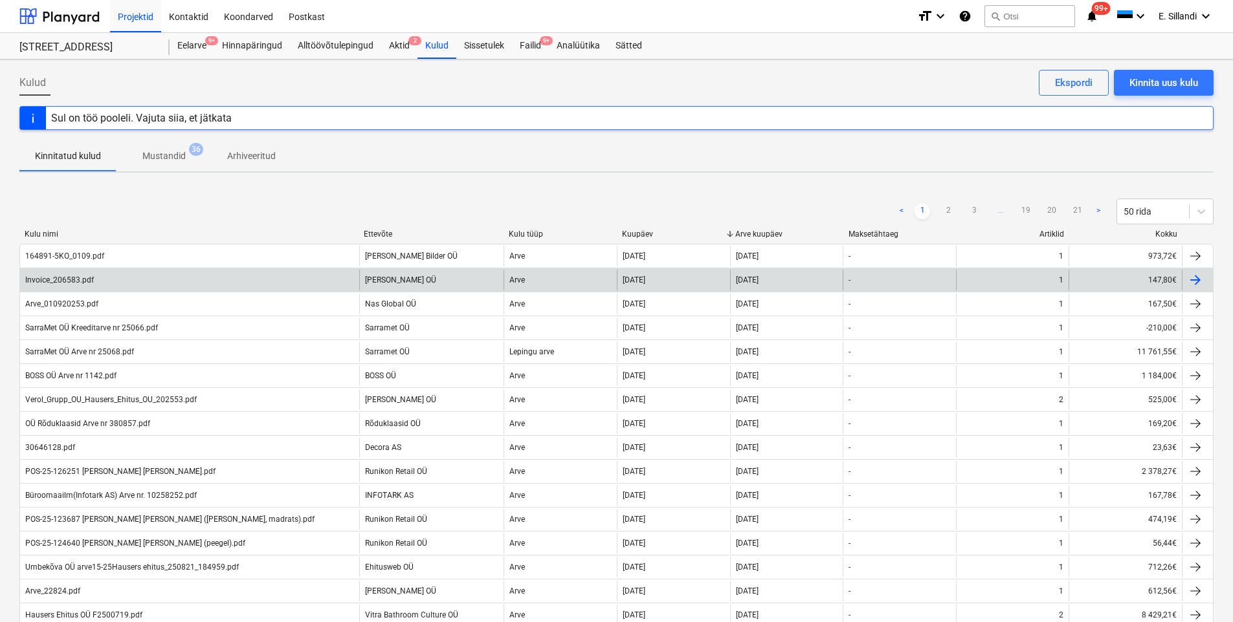
scroll to position [735, 0]
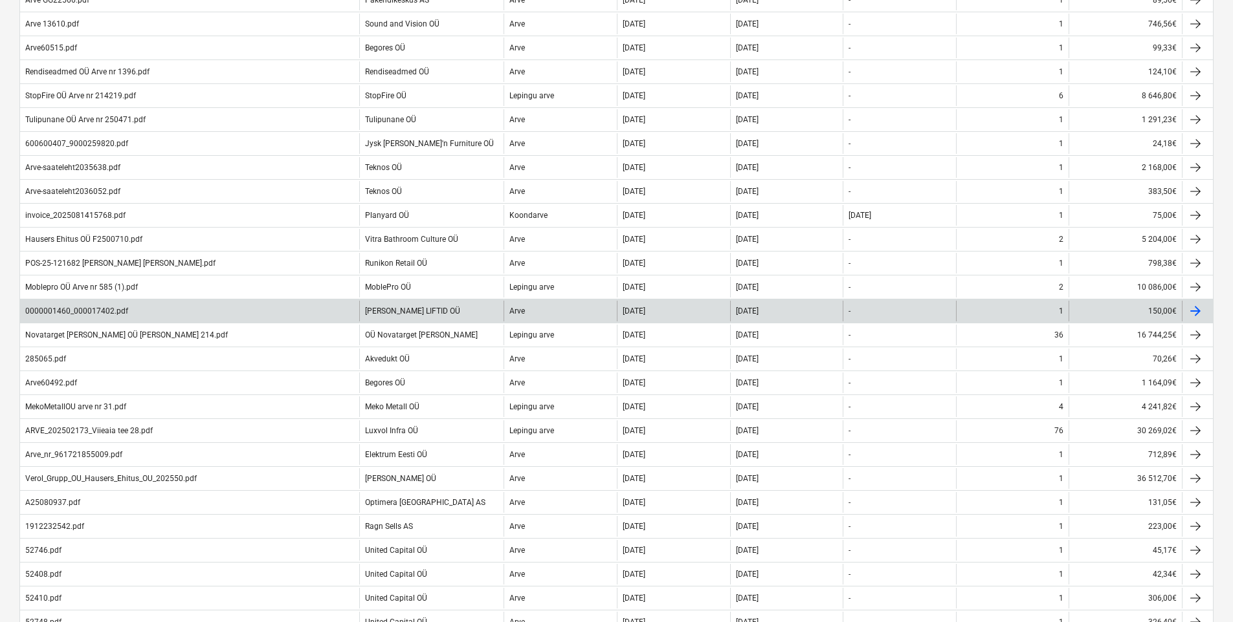
click at [673, 316] on div "[DATE]" at bounding box center [673, 311] width 113 height 21
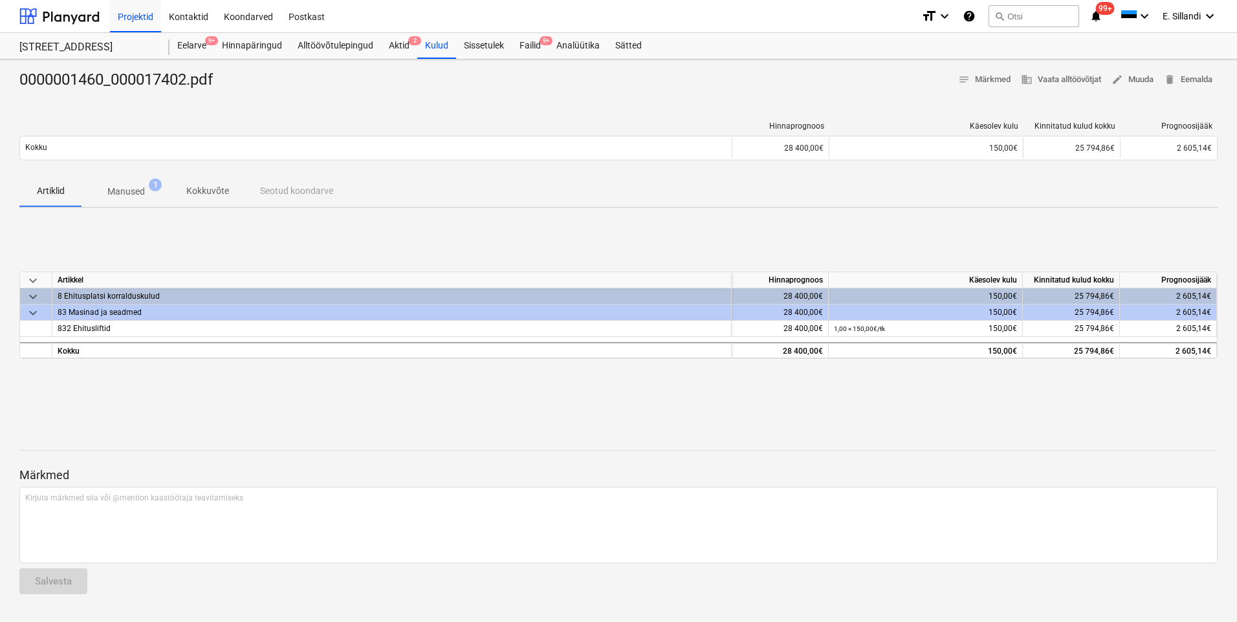
click at [138, 193] on p "Manused" at bounding box center [126, 192] width 38 height 14
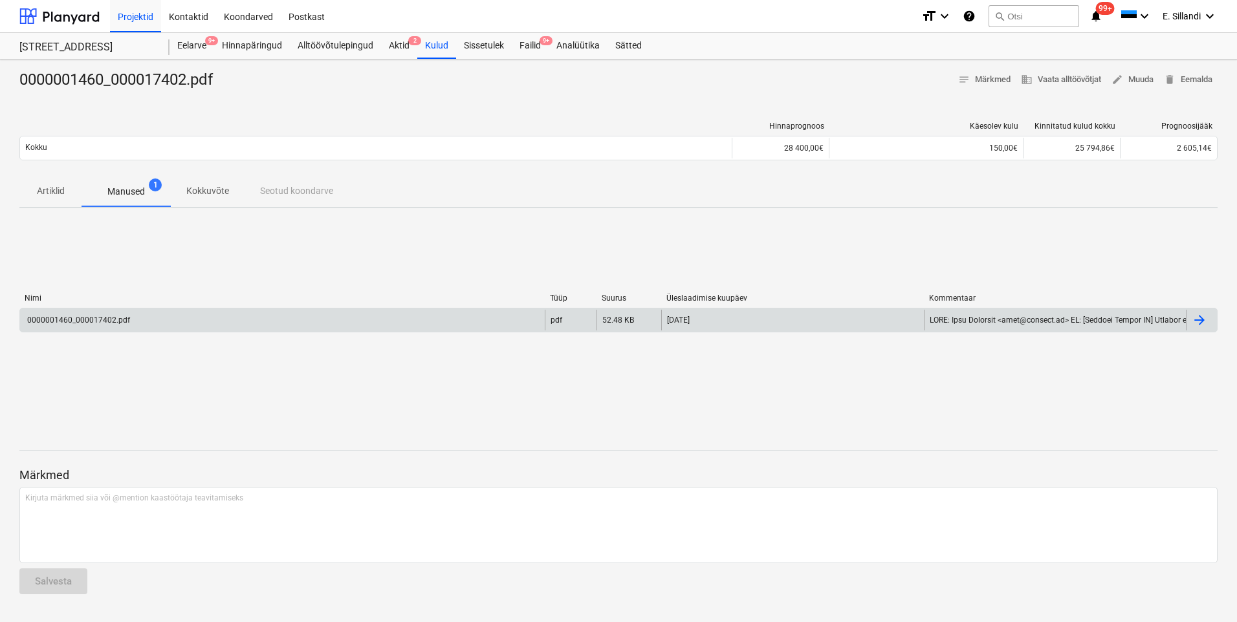
click at [106, 327] on div "0000001460_000017402.pdf" at bounding box center [282, 320] width 525 height 21
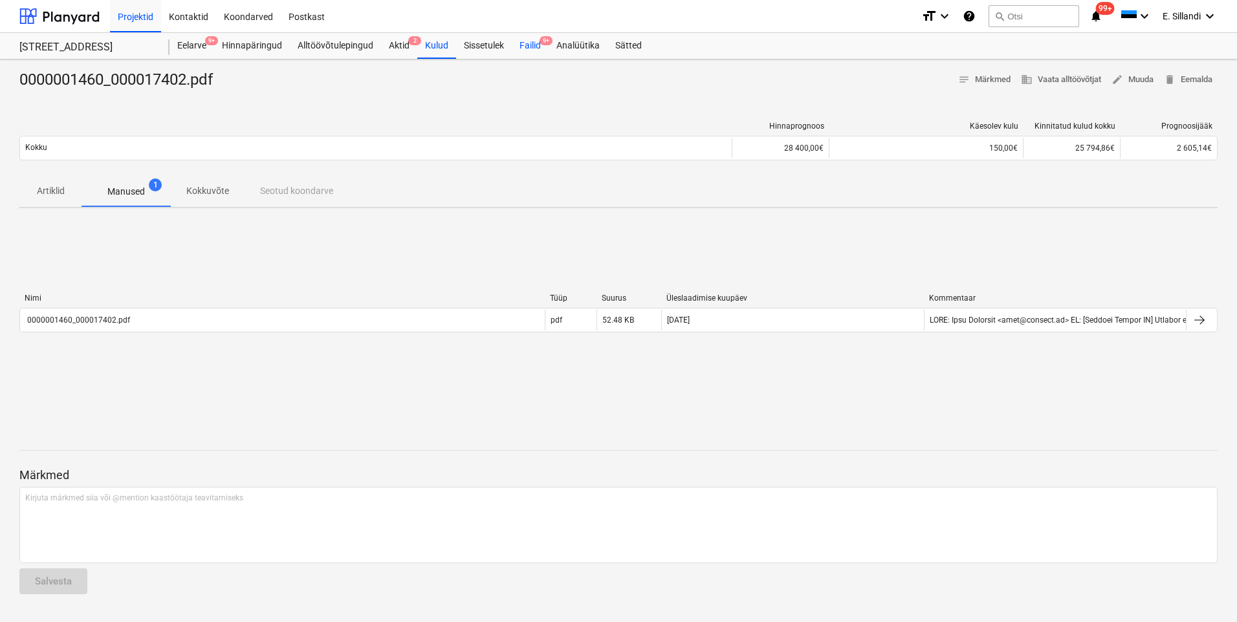
click at [525, 51] on div "Failid 9+" at bounding box center [530, 46] width 37 height 26
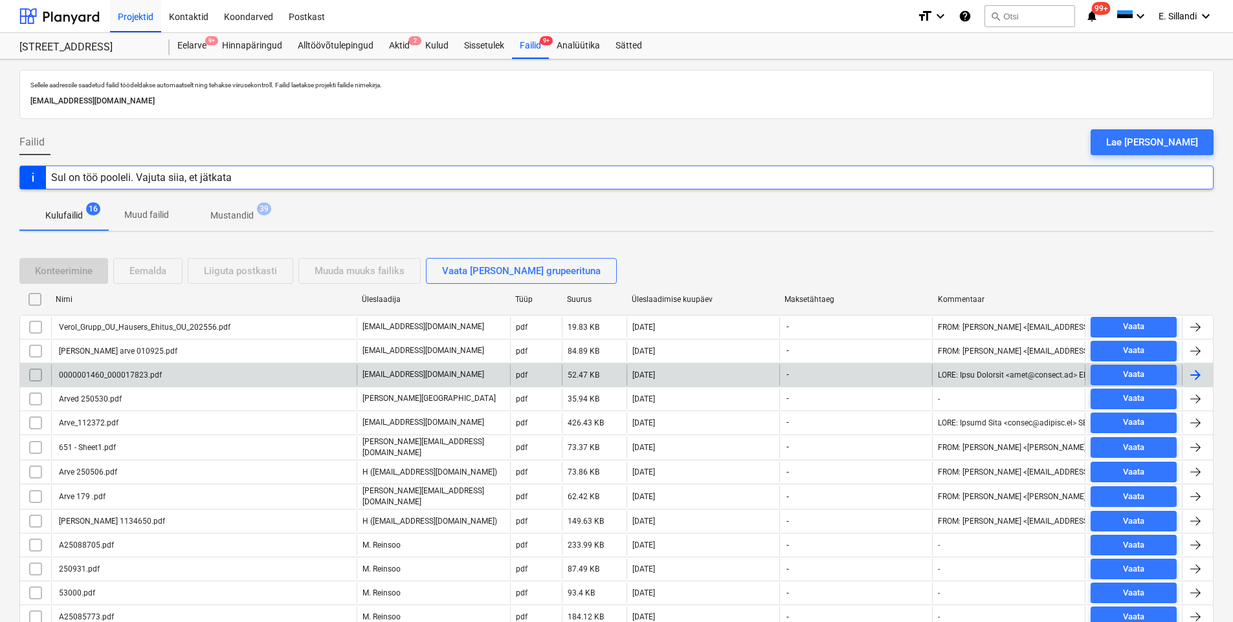
click at [133, 374] on div "0000001460_000017823.pdf" at bounding box center [109, 375] width 105 height 9
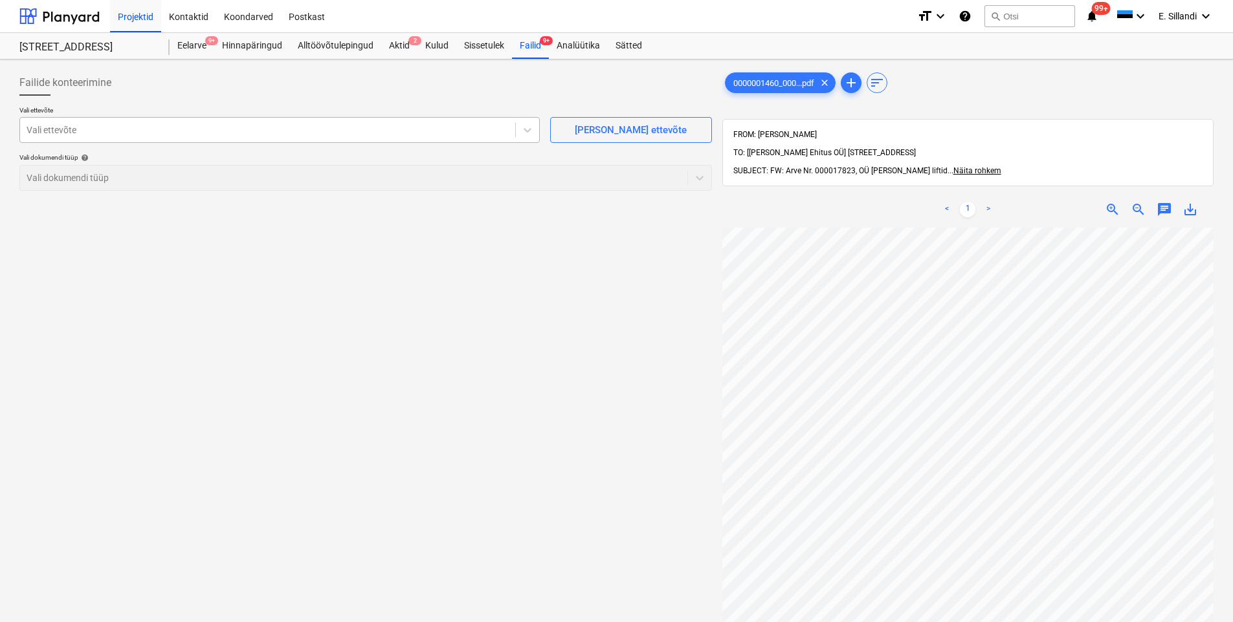
click at [174, 126] on div at bounding box center [268, 130] width 482 height 13
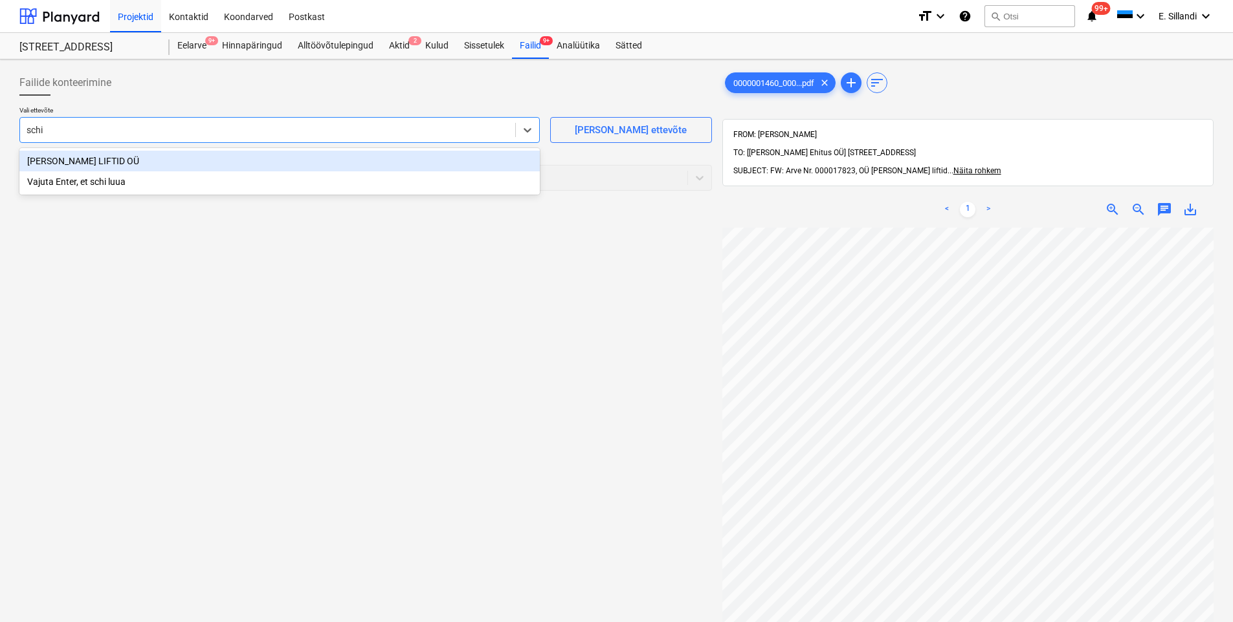
type input "schin"
click at [186, 165] on div "[PERSON_NAME] LIFTID OÜ" at bounding box center [279, 161] width 520 height 21
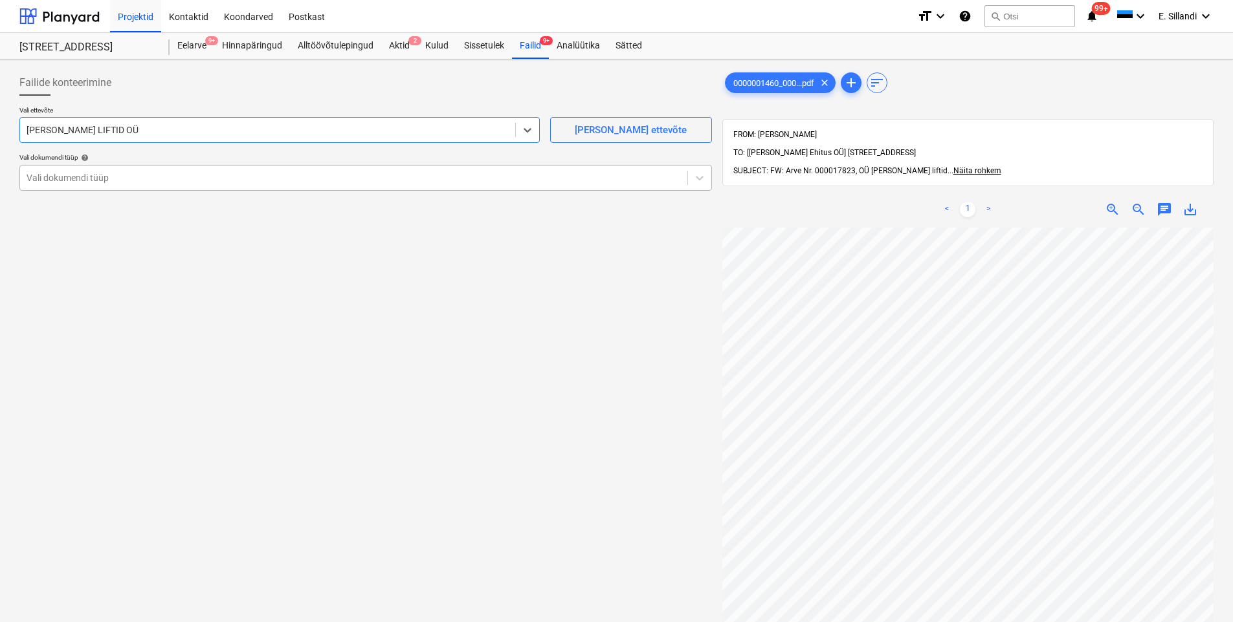
click at [176, 185] on div "Vali dokumendi tüüp" at bounding box center [353, 178] width 667 height 18
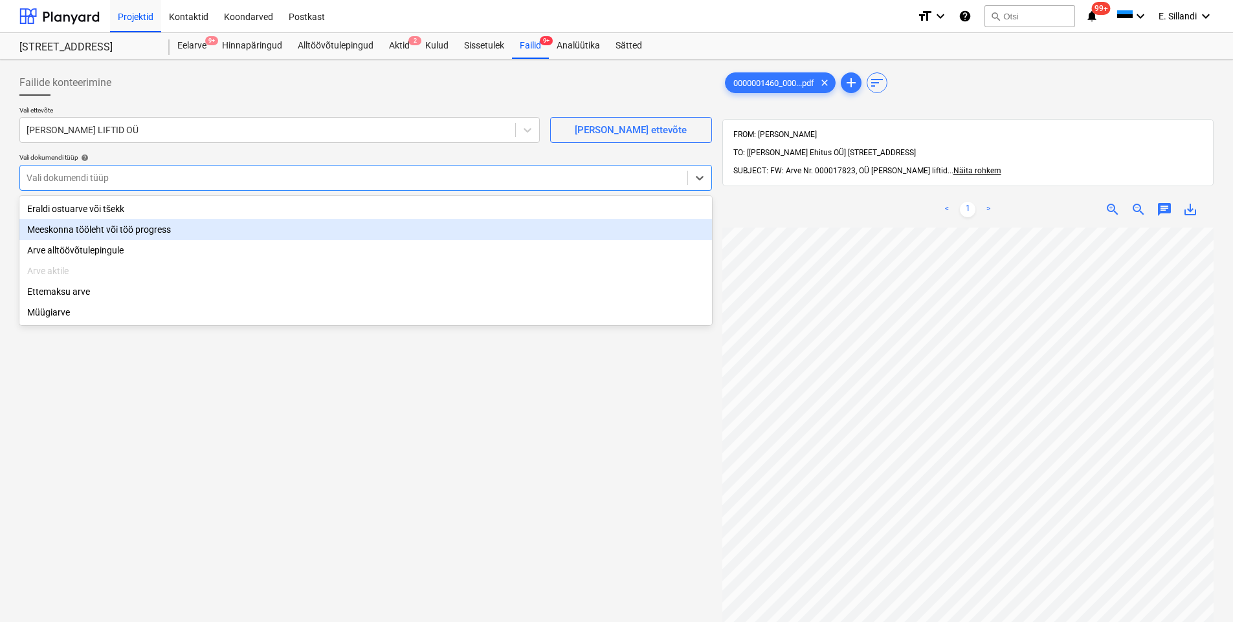
click at [164, 212] on div "Eraldi ostuarve või tšekk" at bounding box center [365, 209] width 692 height 21
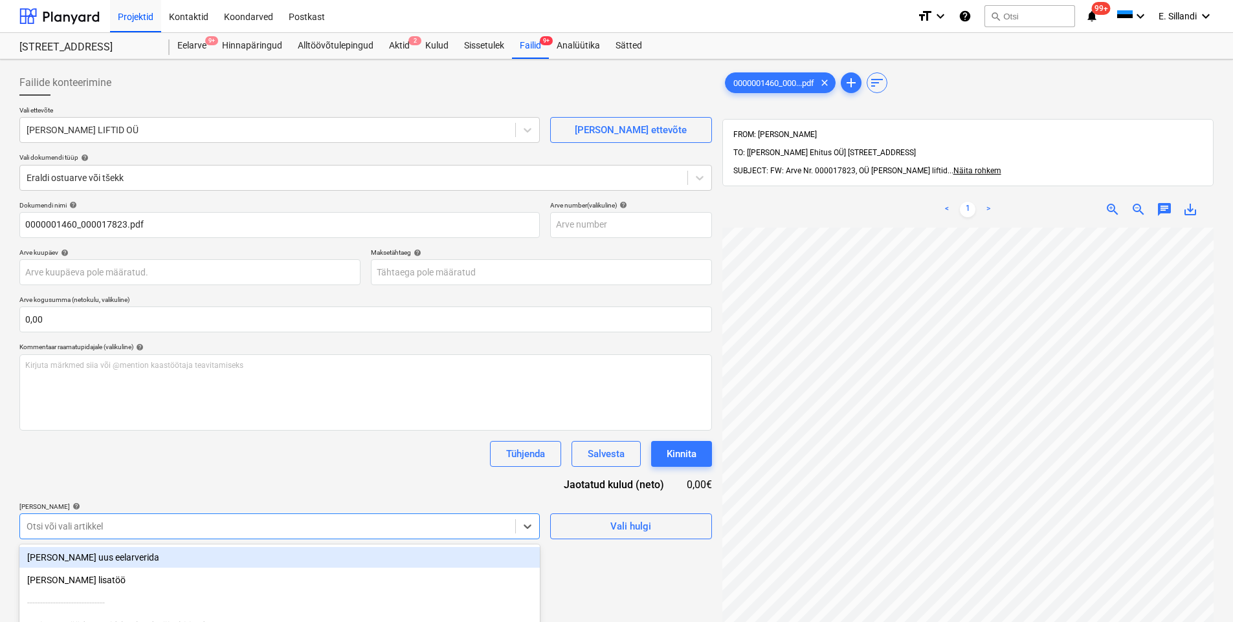
click at [153, 522] on body "Projektid Kontaktid Koondarved Postkast format_size keyboard_arrow_down help se…" at bounding box center [616, 311] width 1233 height 622
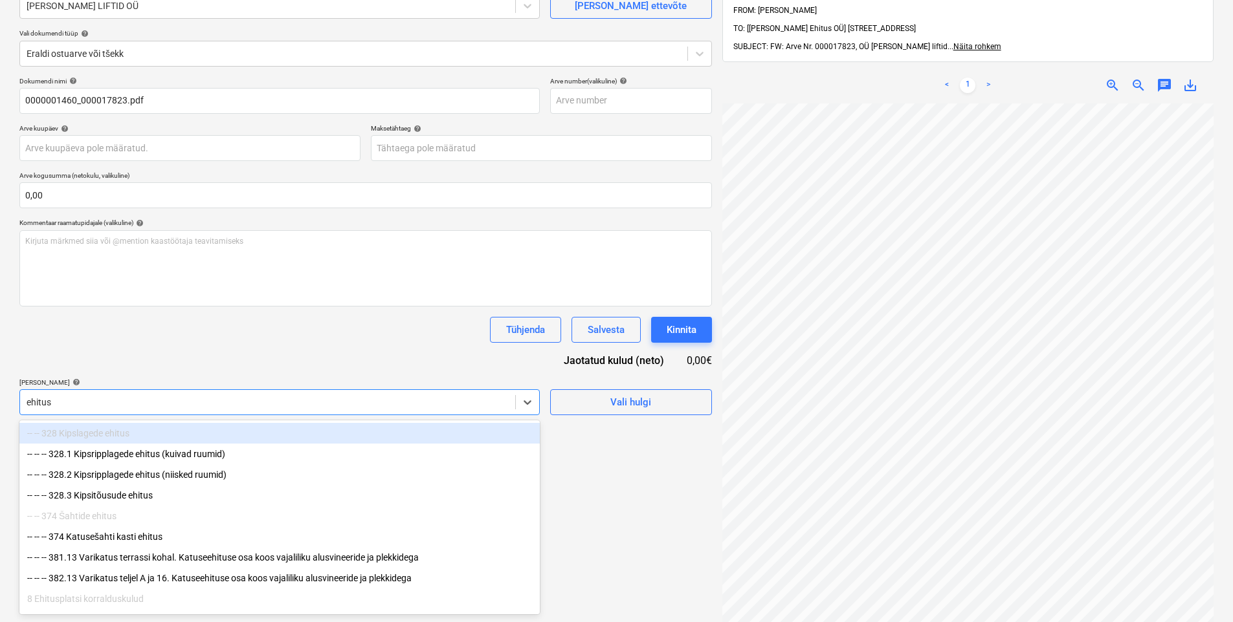
type input "ehitusl"
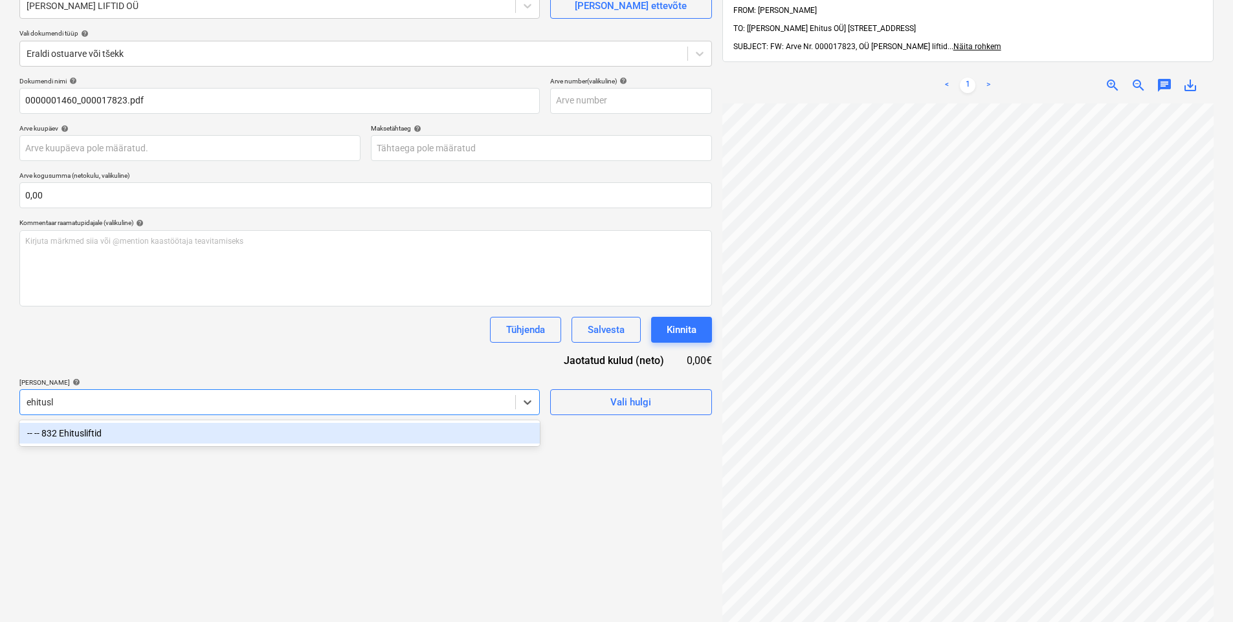
click at [145, 432] on div "-- -- 832 Ehitusliftid" at bounding box center [279, 433] width 520 height 21
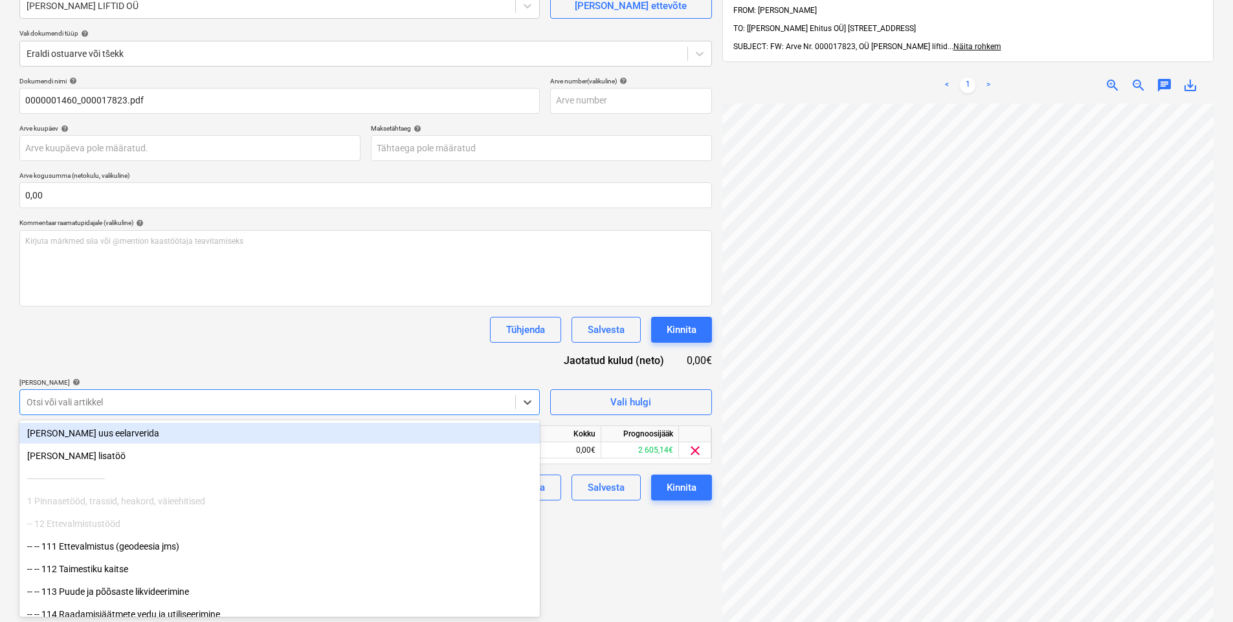
drag, startPoint x: 199, startPoint y: 367, endPoint x: 211, endPoint y: 366, distance: 11.7
click at [201, 367] on div "Dokumendi nimi help 0000001460_000017823.pdf Arve number (valikuline) help Arve…" at bounding box center [365, 289] width 692 height 424
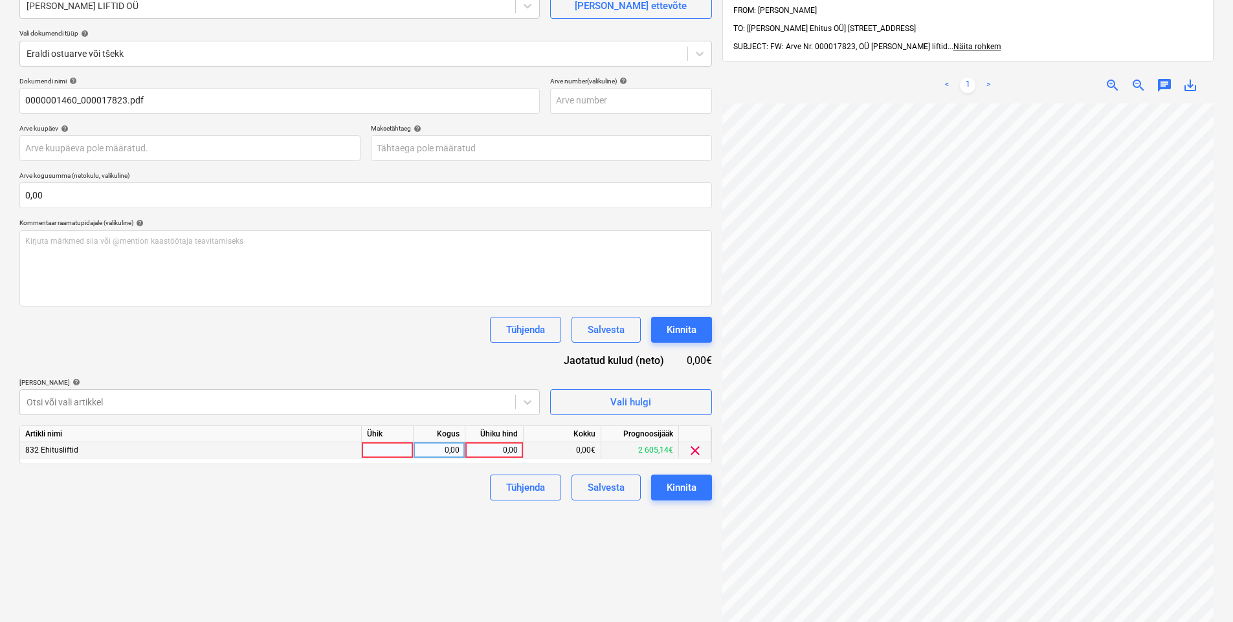
click at [504, 454] on div "0,00" at bounding box center [493, 451] width 47 height 16
type input "150"
drag, startPoint x: 338, startPoint y: 486, endPoint x: 588, endPoint y: 511, distance: 251.6
click at [340, 487] on div "Tühjenda Salvesta Kinnita" at bounding box center [365, 488] width 692 height 26
click at [686, 480] on div "Kinnita" at bounding box center [681, 487] width 30 height 17
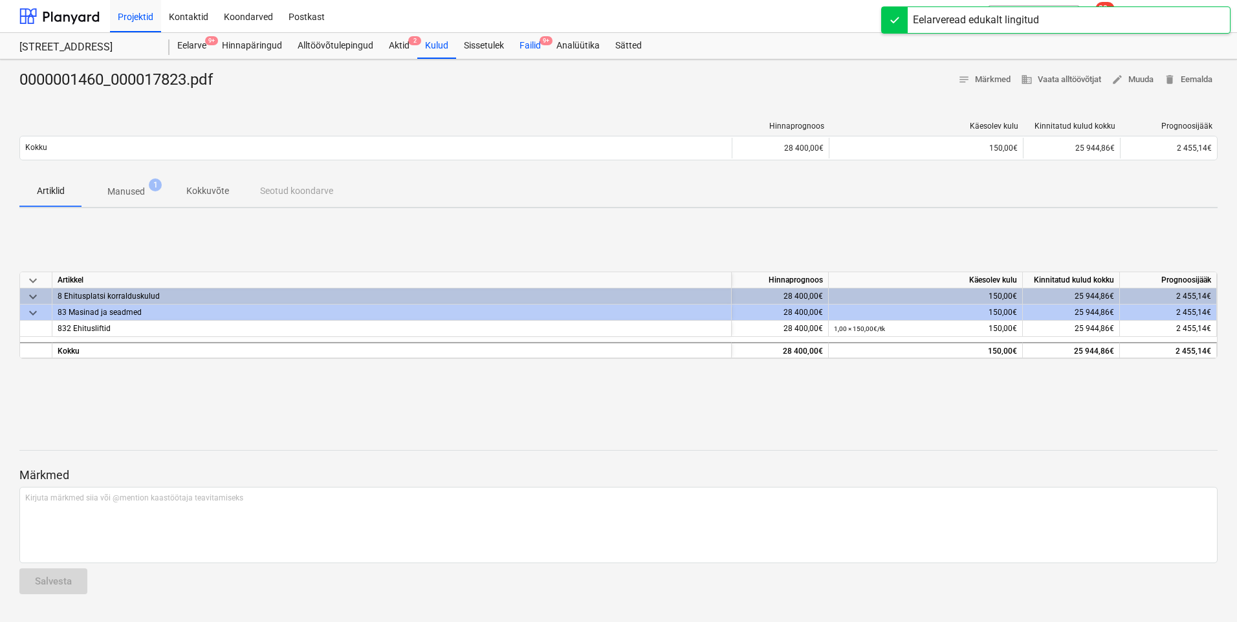
click at [535, 47] on div "Failid 9+" at bounding box center [530, 46] width 37 height 26
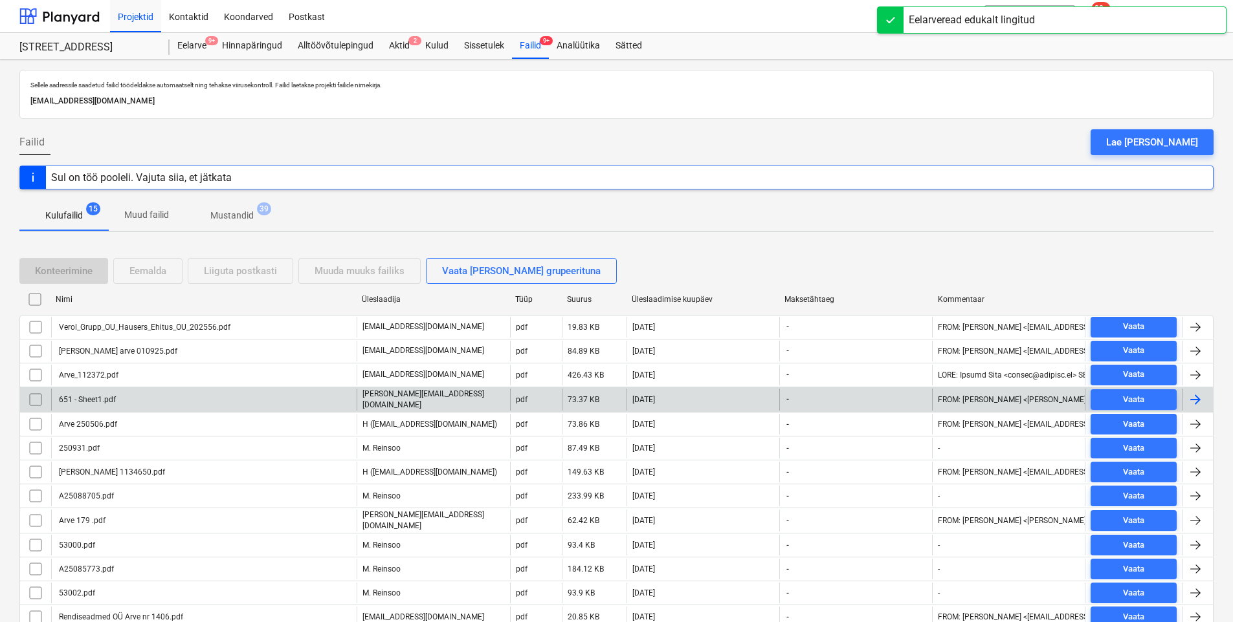
click at [131, 400] on div "651 - Sheet1.pdf" at bounding box center [203, 400] width 305 height 22
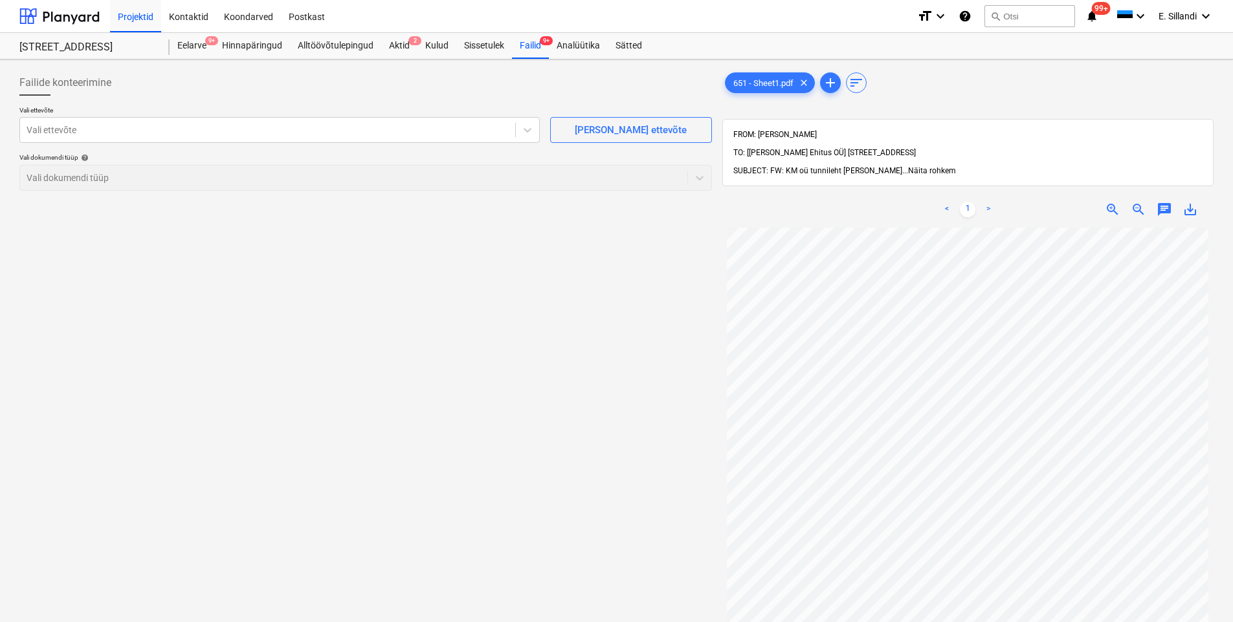
click at [908, 166] on span "Näita rohkem" at bounding box center [932, 170] width 48 height 9
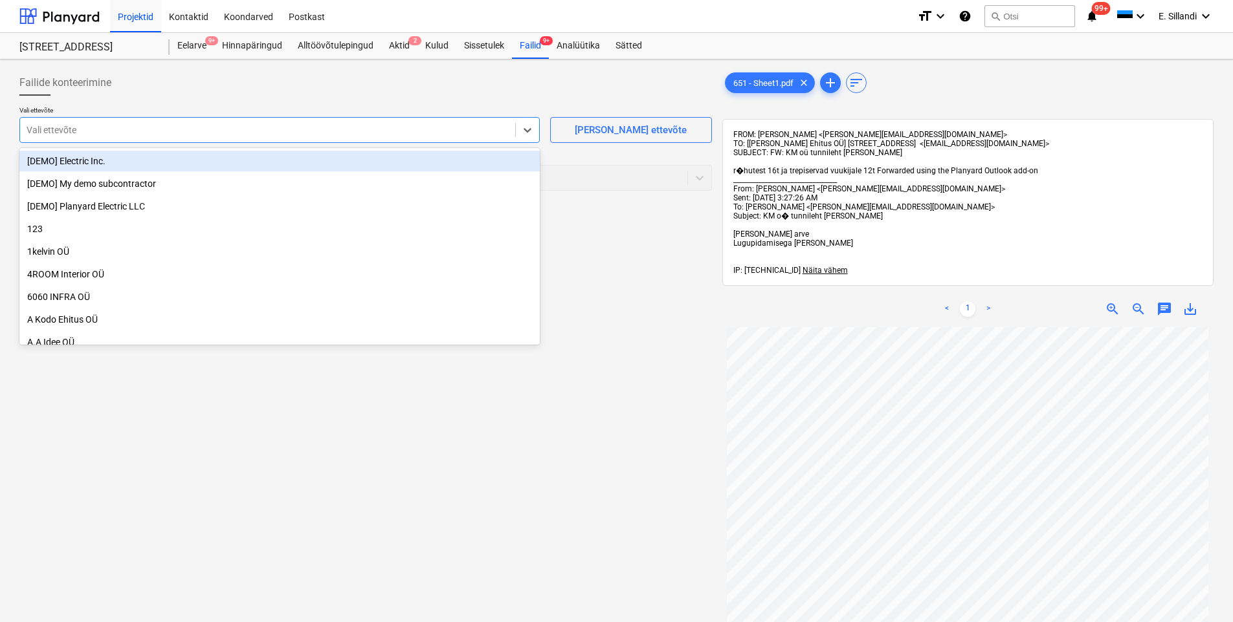
click at [208, 127] on div at bounding box center [268, 130] width 482 height 13
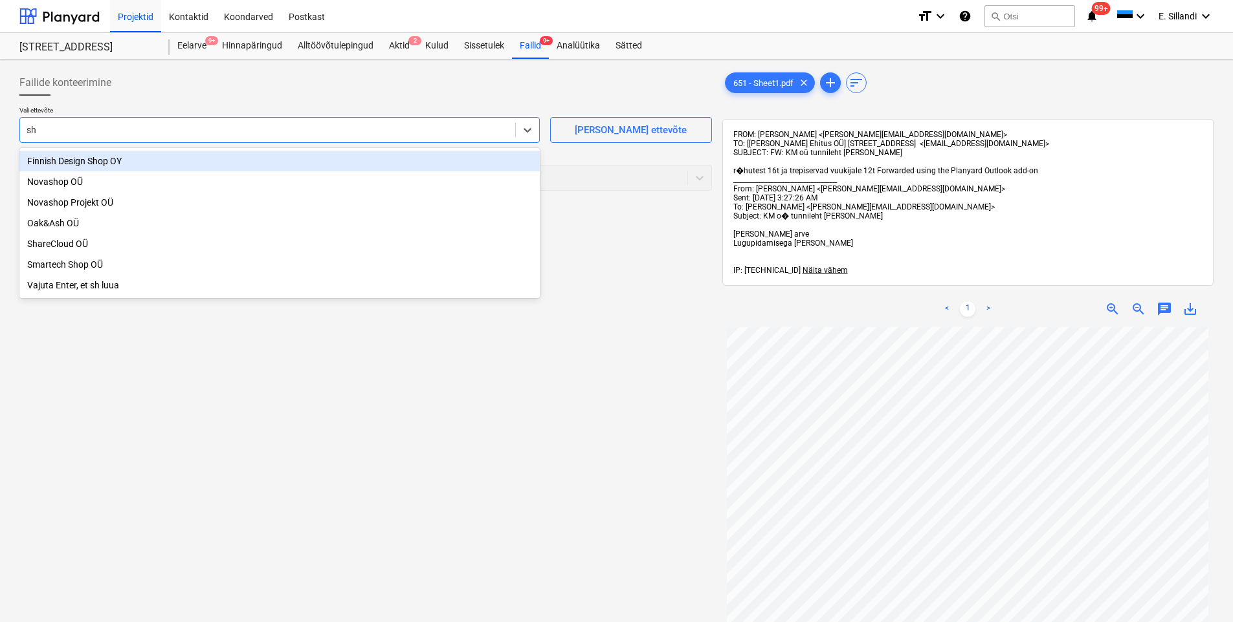
type input "s"
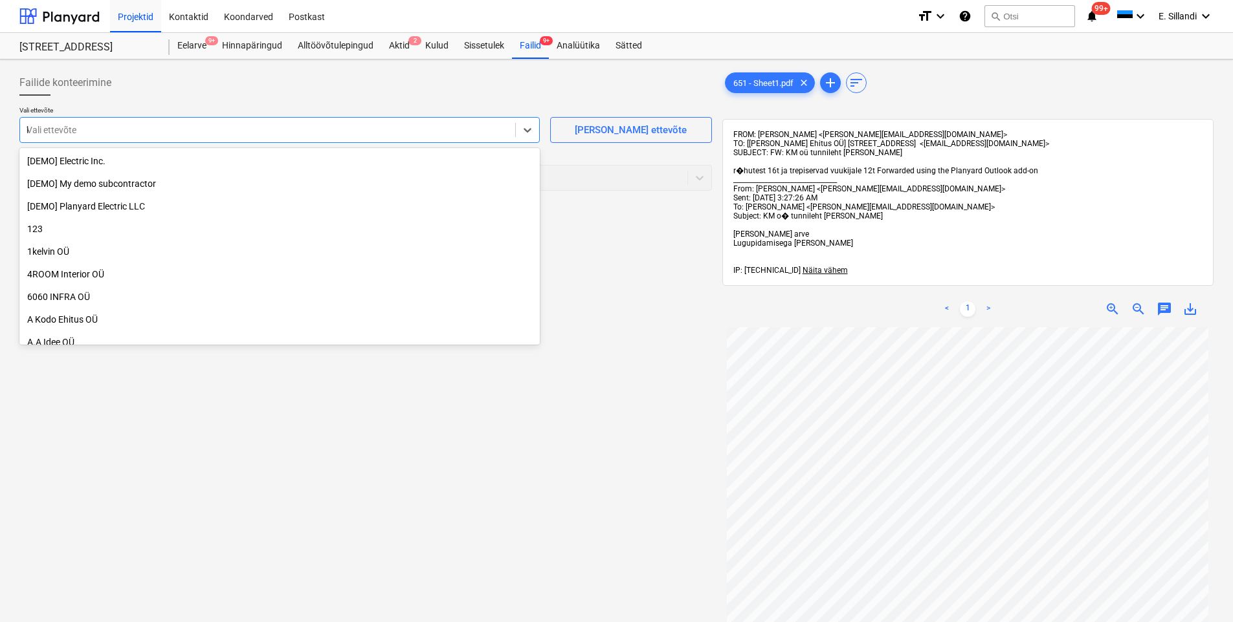
type input "km"
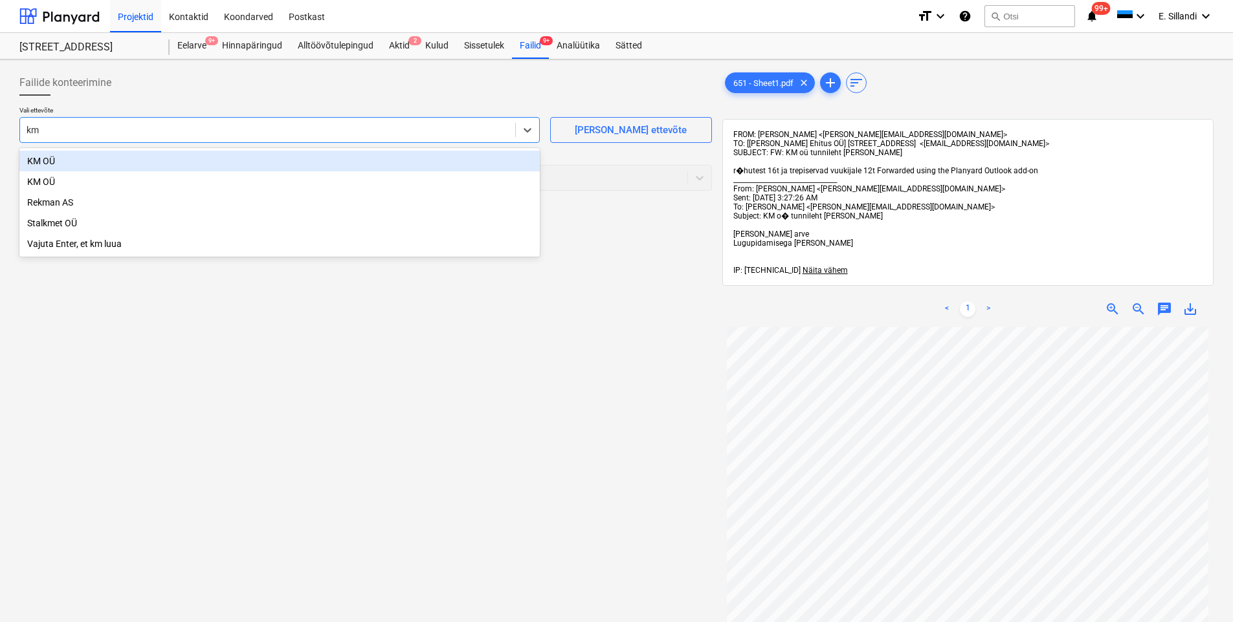
click at [172, 166] on div "KM OÜ" at bounding box center [279, 161] width 520 height 21
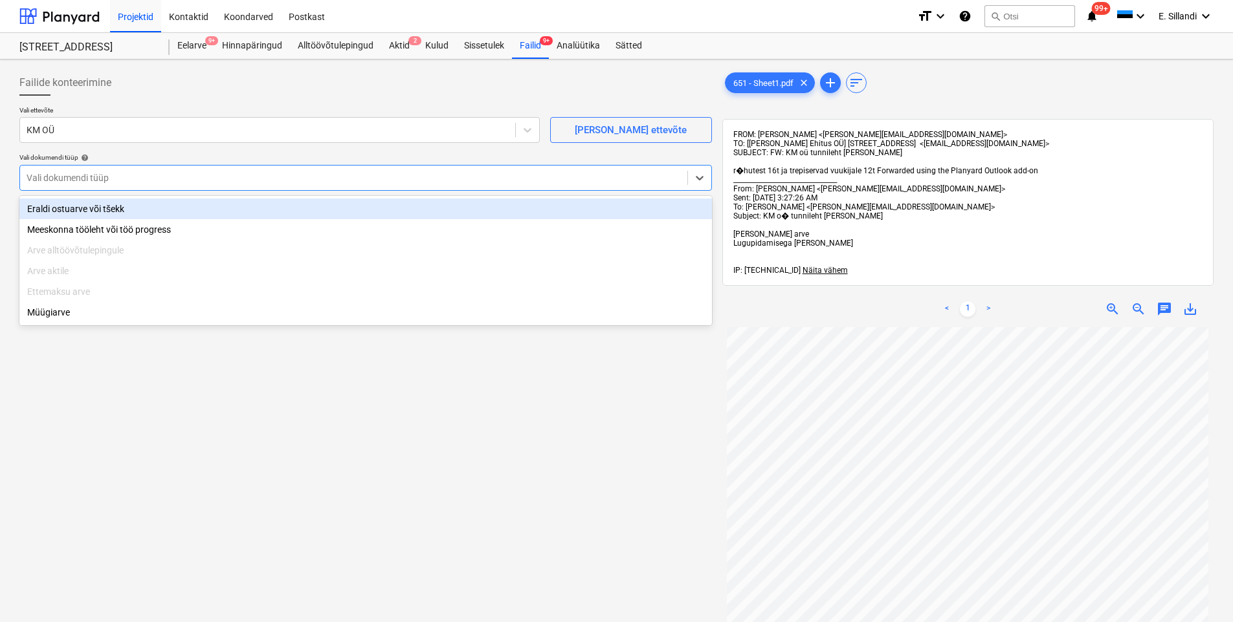
click at [238, 185] on div "Vali dokumendi tüüp" at bounding box center [353, 178] width 667 height 18
click at [196, 209] on div "Eraldi ostuarve või tšekk" at bounding box center [365, 209] width 692 height 21
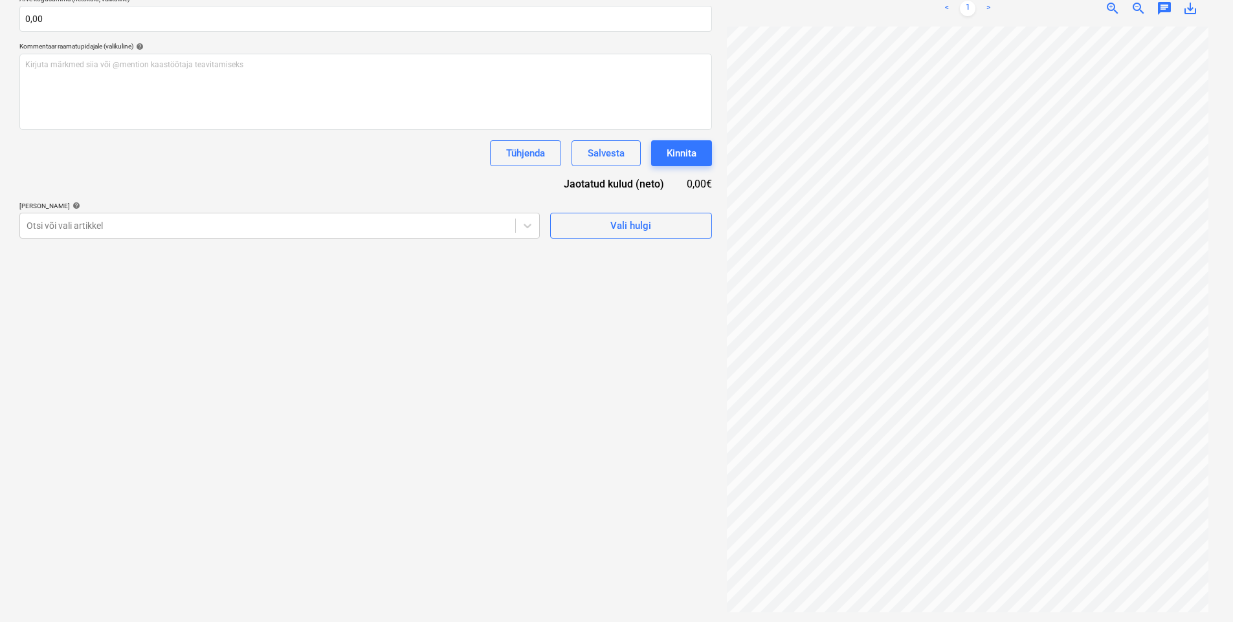
scroll to position [302, 0]
click at [256, 232] on div "Otsi või vali artikkel" at bounding box center [267, 225] width 495 height 18
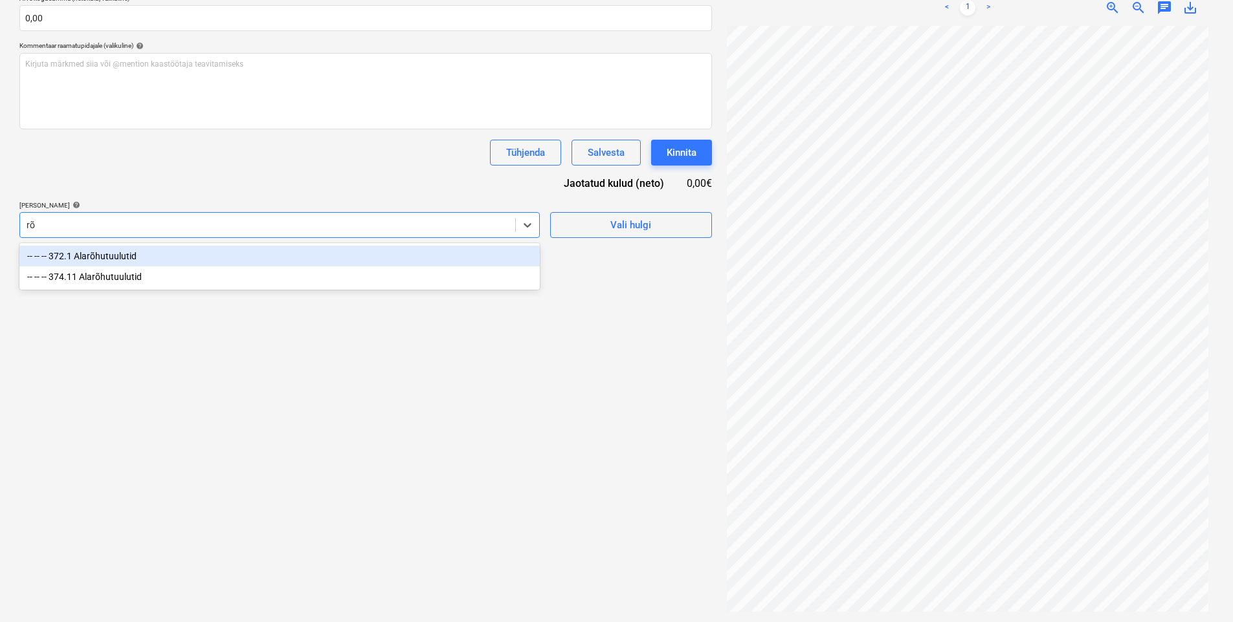
type input "r"
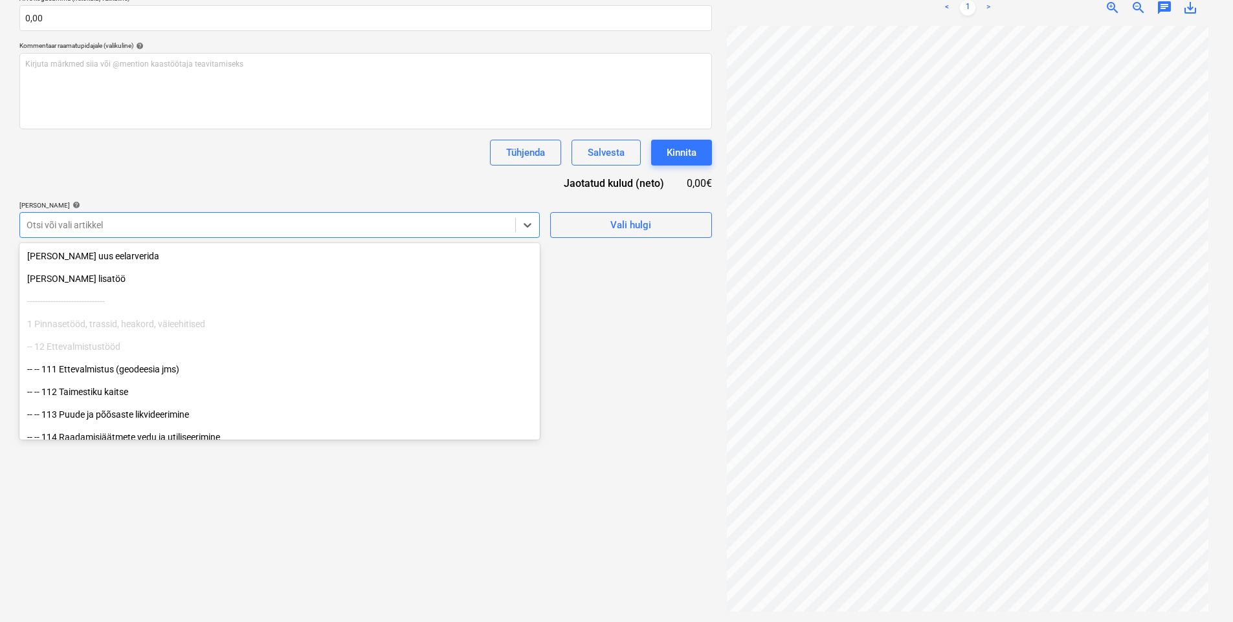
type input "R"
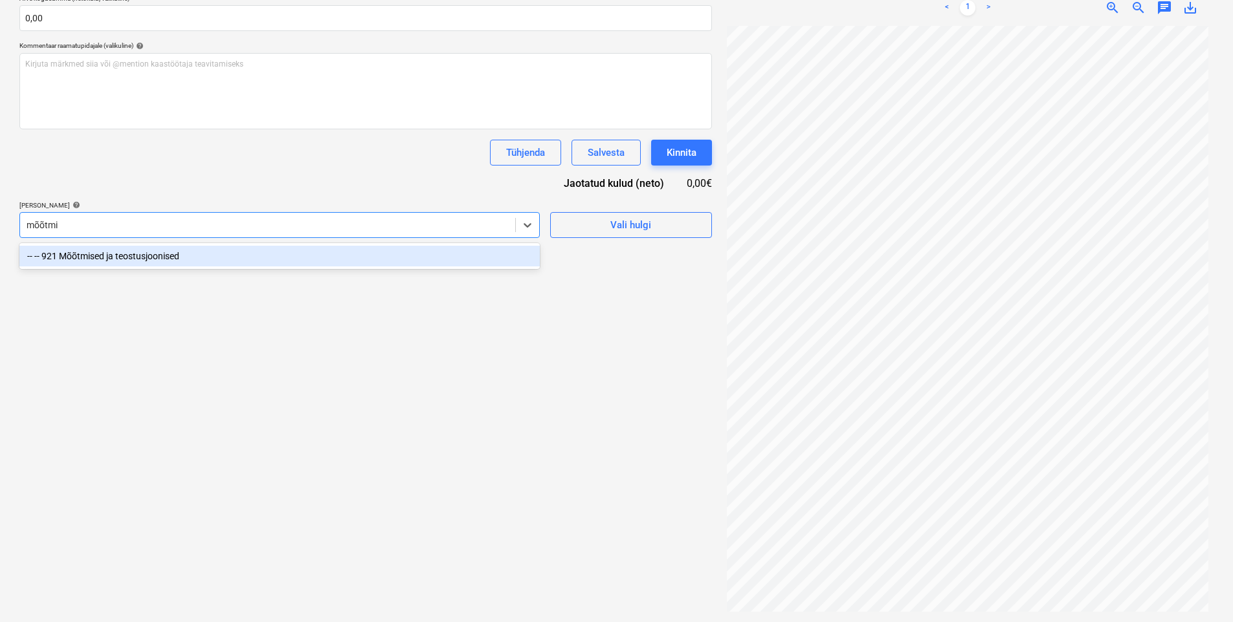
type input "mõõtmis"
drag, startPoint x: 121, startPoint y: 248, endPoint x: 140, endPoint y: 228, distance: 28.4
click at [121, 250] on div "-- -- 921 Mõõtmised ja teostusjoonised" at bounding box center [279, 256] width 520 height 21
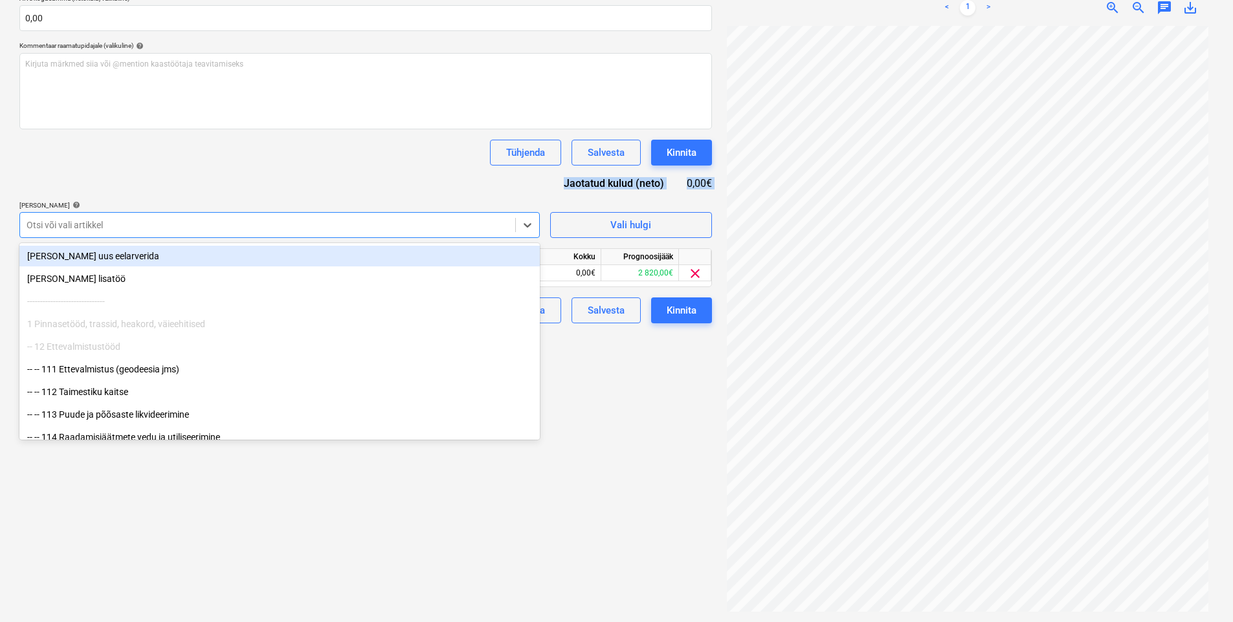
click at [164, 182] on div "Dokumendi nimi help 651 - Sheet1.pdf Arve number (valikuline) help Arve kuupäev…" at bounding box center [365, 112] width 692 height 424
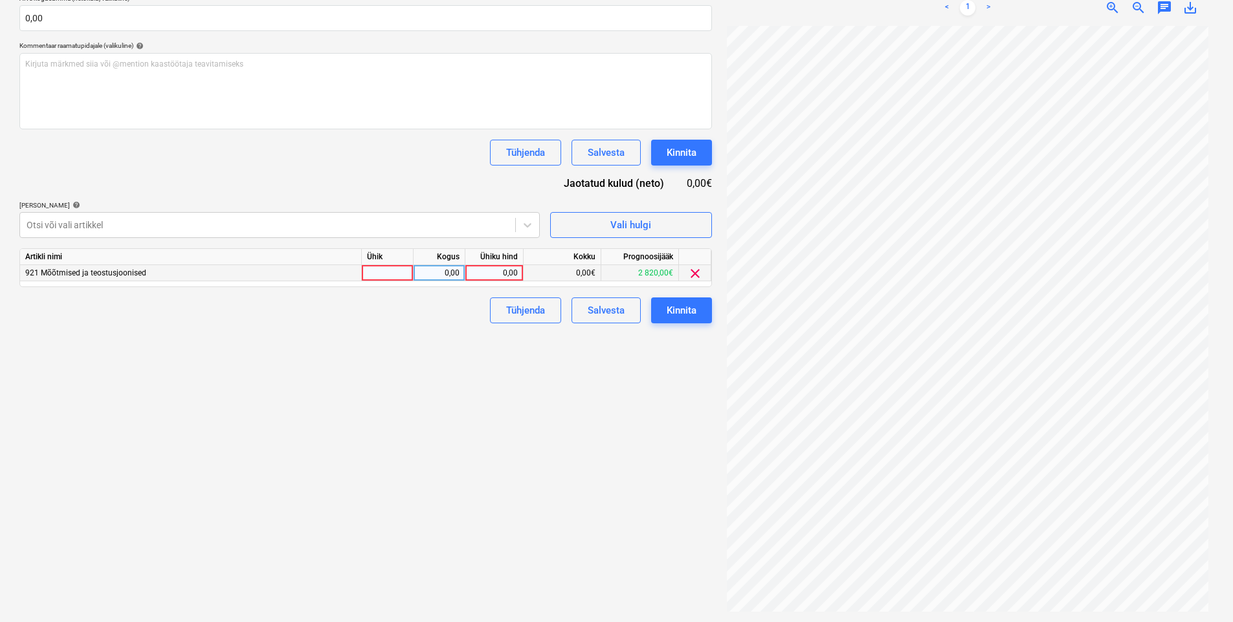
click at [483, 274] on div "0,00" at bounding box center [493, 273] width 47 height 16
type input "560"
click at [392, 377] on div "Failide konteerimine Vali ettevõte KM OÜ [PERSON_NAME] uus ettevõte Vali dokume…" at bounding box center [365, 190] width 703 height 854
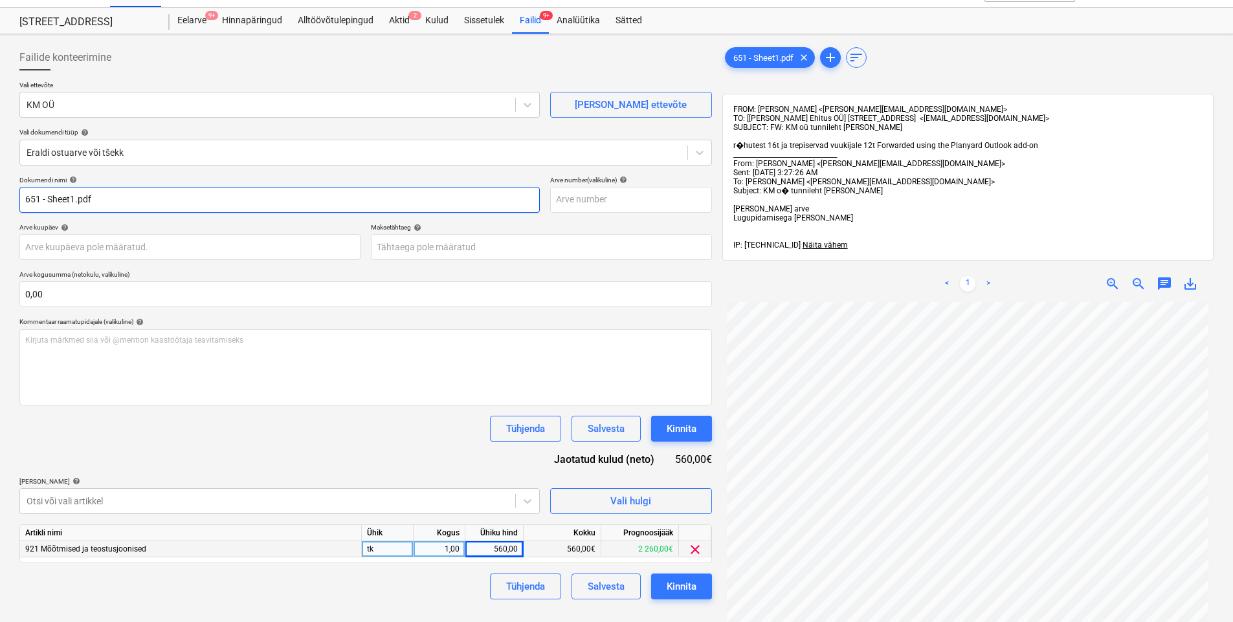
scroll to position [0, 0]
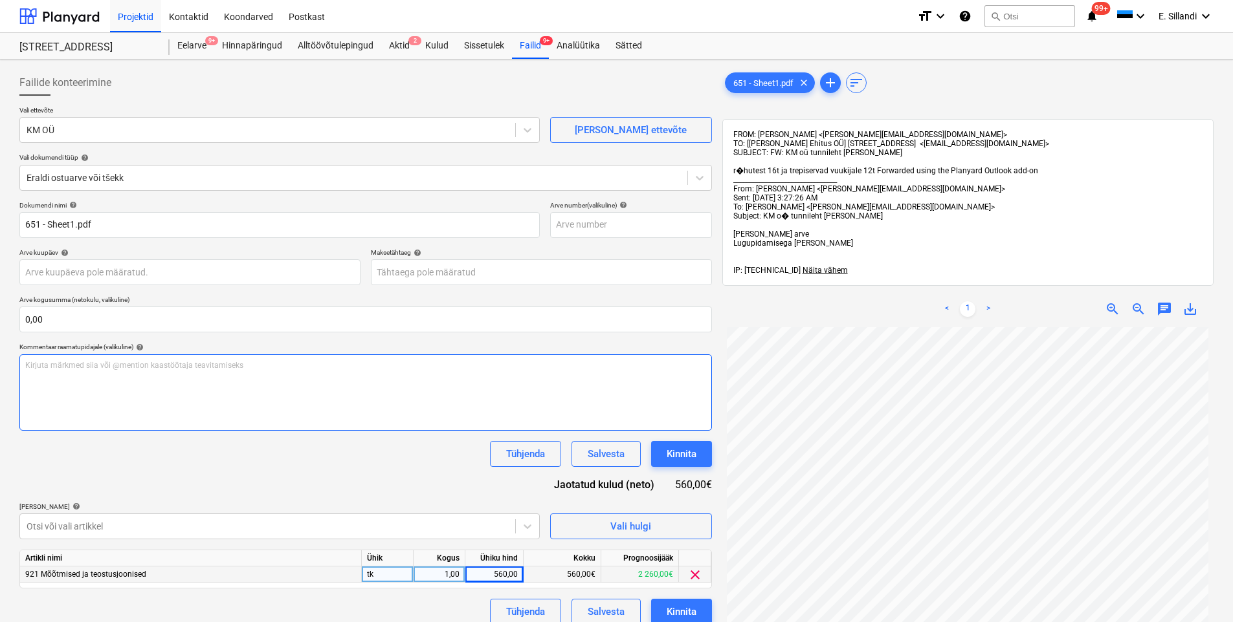
click at [151, 370] on p "Kirjuta märkmed siia või @mention kaastöötaja teavitamiseks ﻿" at bounding box center [365, 365] width 681 height 11
click at [338, 463] on div "Tühjenda Salvesta Kinnita" at bounding box center [365, 454] width 692 height 26
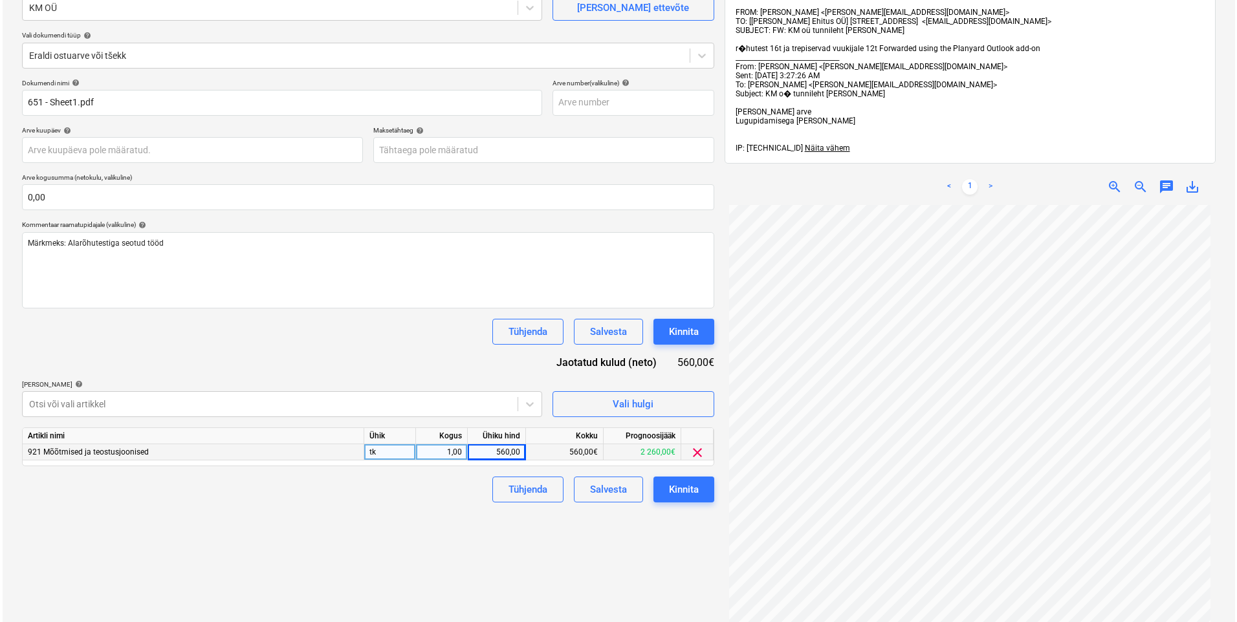
scroll to position [151, 0]
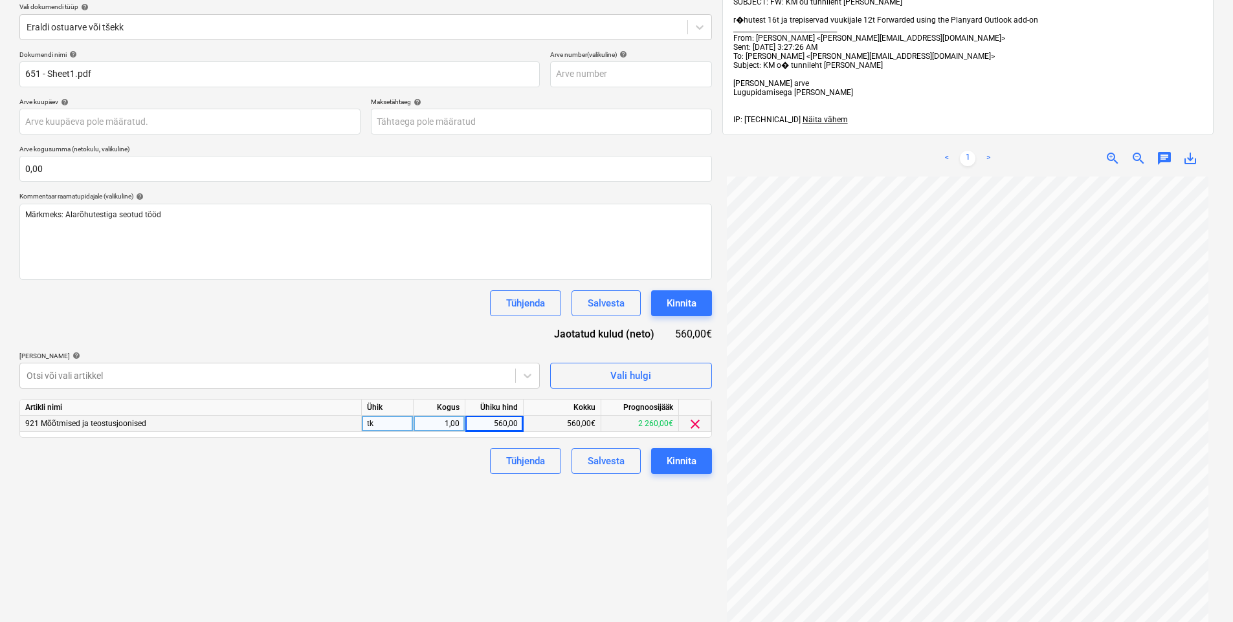
click at [1110, 155] on span "zoom_in" at bounding box center [1112, 159] width 16 height 16
click at [676, 460] on div "Kinnita" at bounding box center [681, 461] width 30 height 17
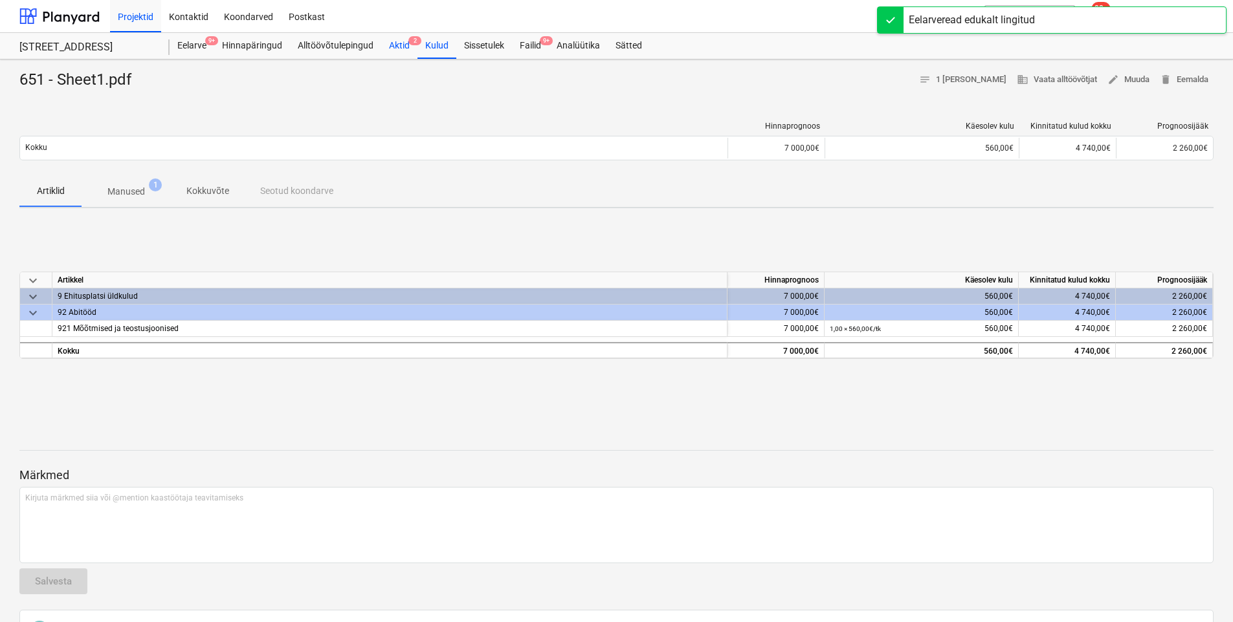
click at [389, 46] on div "Aktid 2" at bounding box center [399, 46] width 36 height 26
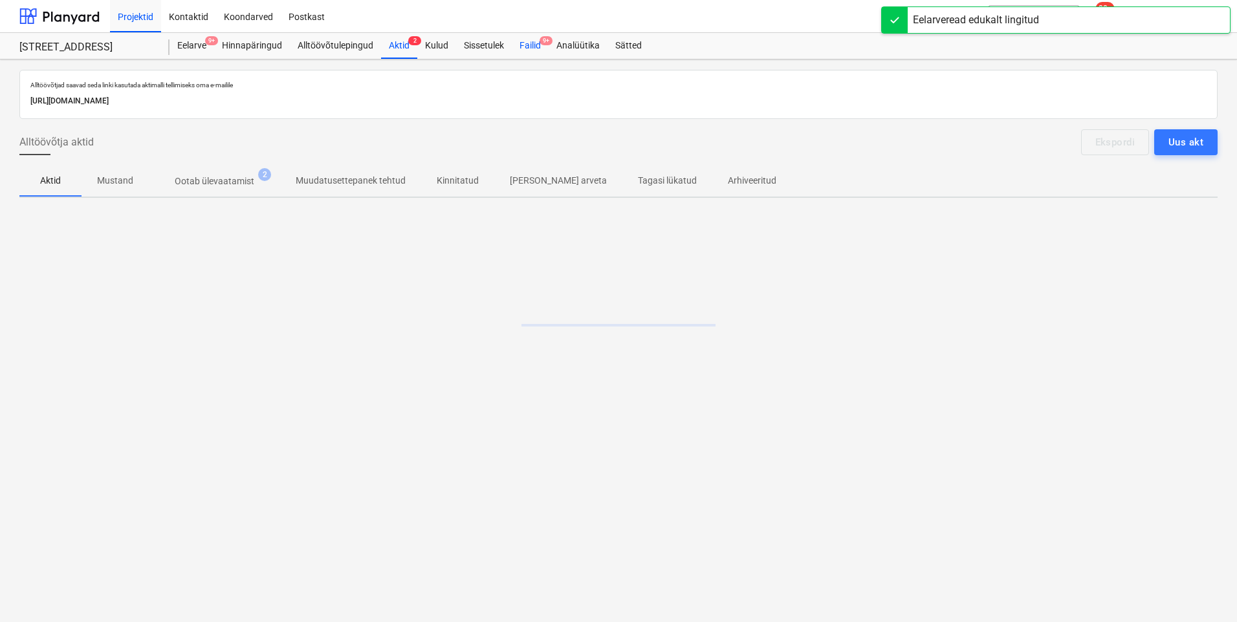
click at [531, 46] on div "Failid 9+" at bounding box center [530, 46] width 37 height 26
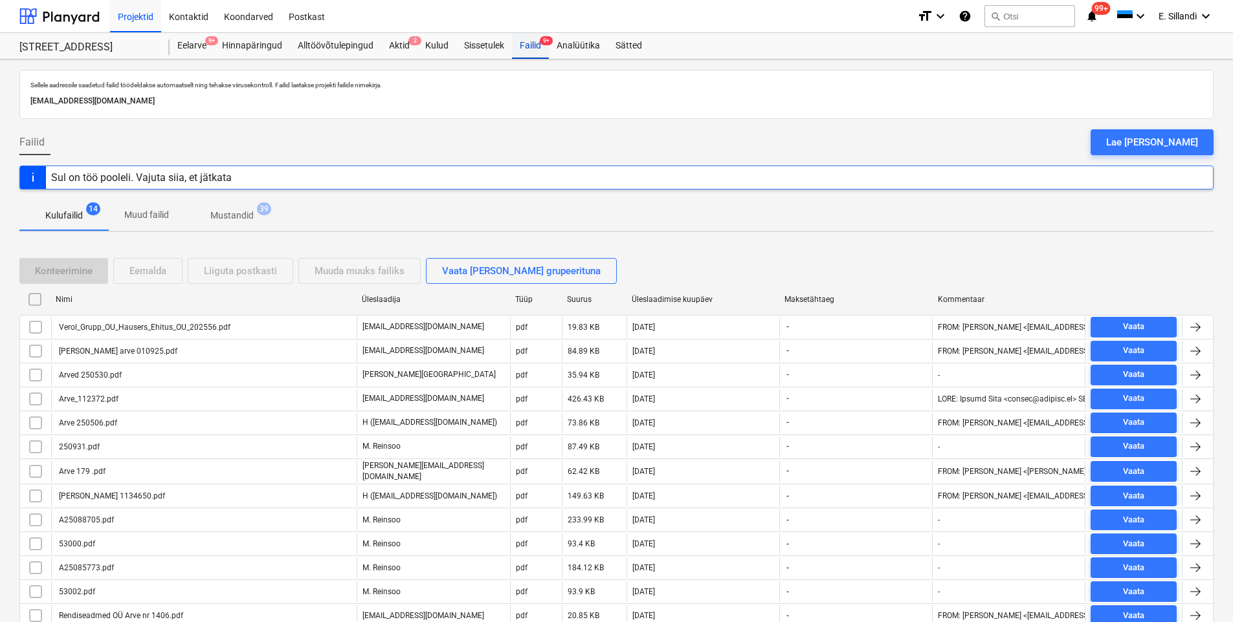
click at [528, 54] on div "Failid 9+" at bounding box center [530, 46] width 37 height 26
click at [530, 56] on div "Failid 9+" at bounding box center [530, 46] width 37 height 26
click at [524, 45] on div "Failid 9+" at bounding box center [530, 46] width 37 height 26
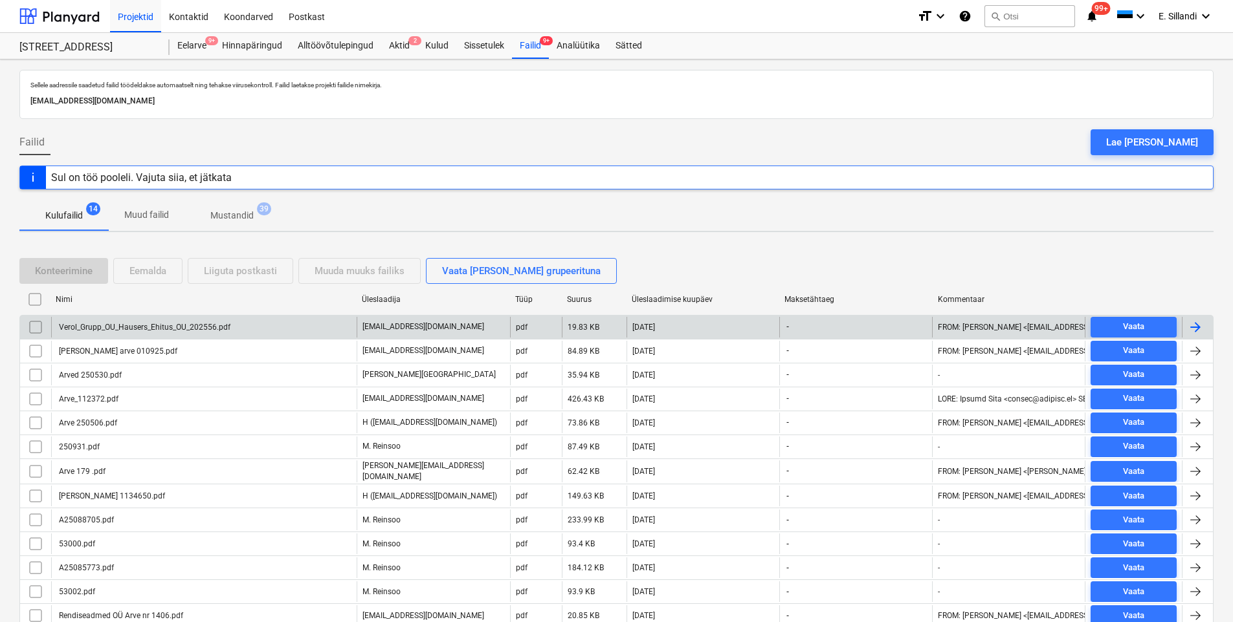
click at [145, 330] on div "Verol_Grupp_OU_Hausers_Ehitus_OU_202556.pdf" at bounding box center [143, 327] width 173 height 9
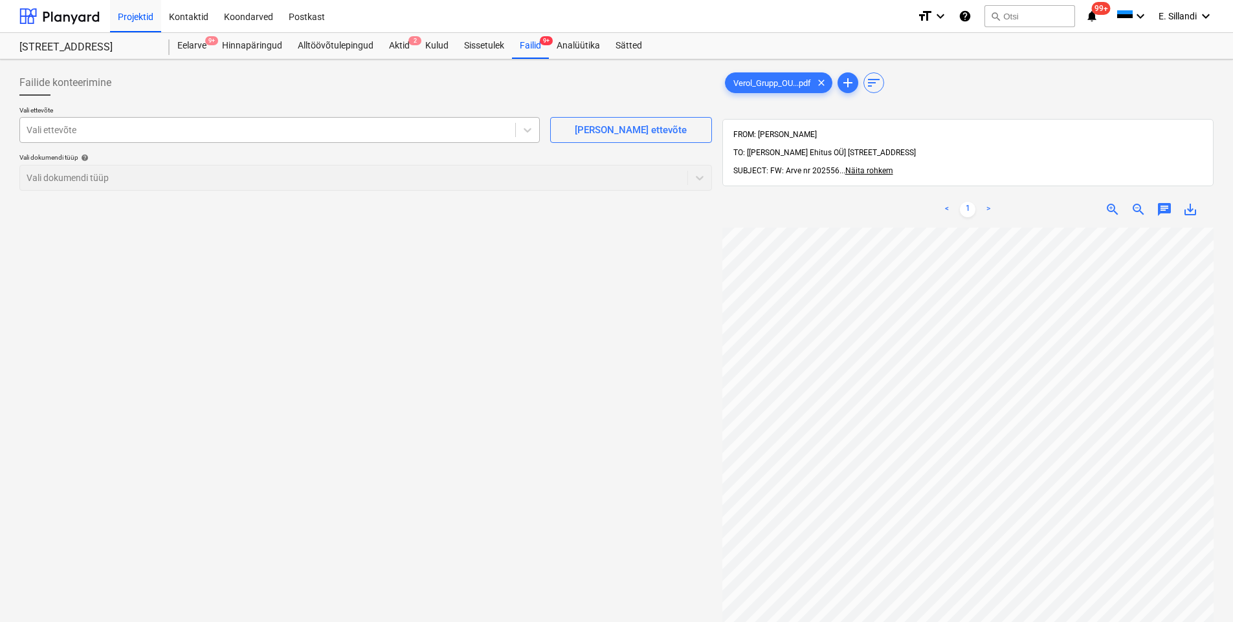
click at [175, 132] on div at bounding box center [268, 130] width 482 height 13
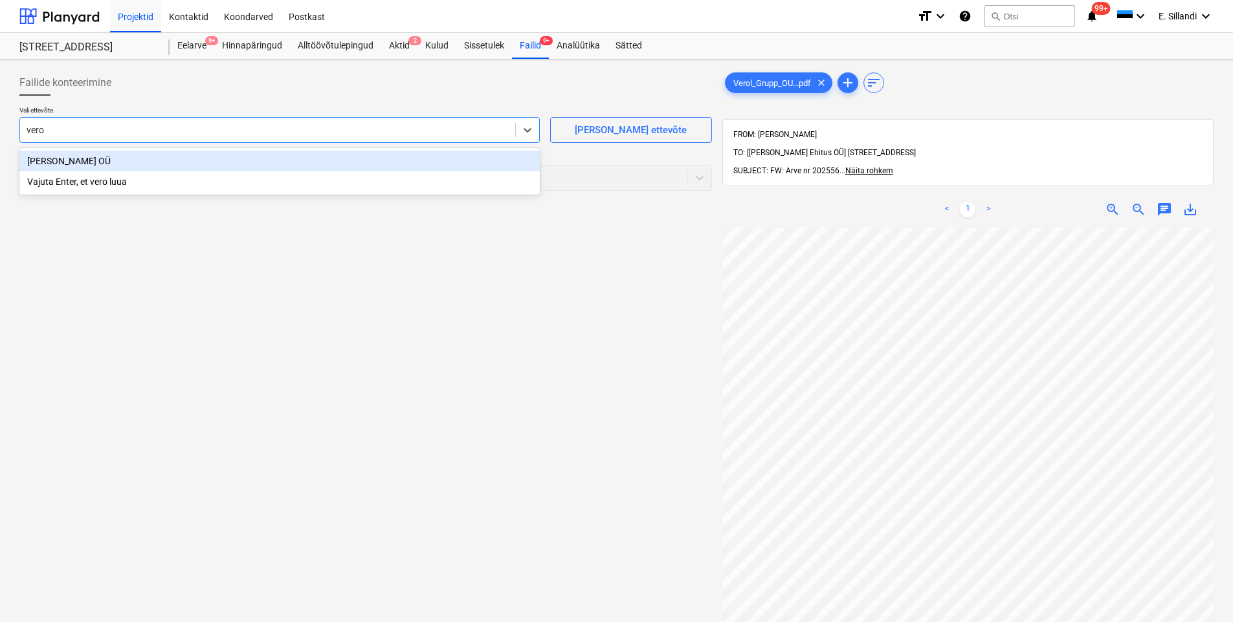
type input "verol"
click at [92, 159] on div "[PERSON_NAME] OÜ" at bounding box center [279, 161] width 520 height 21
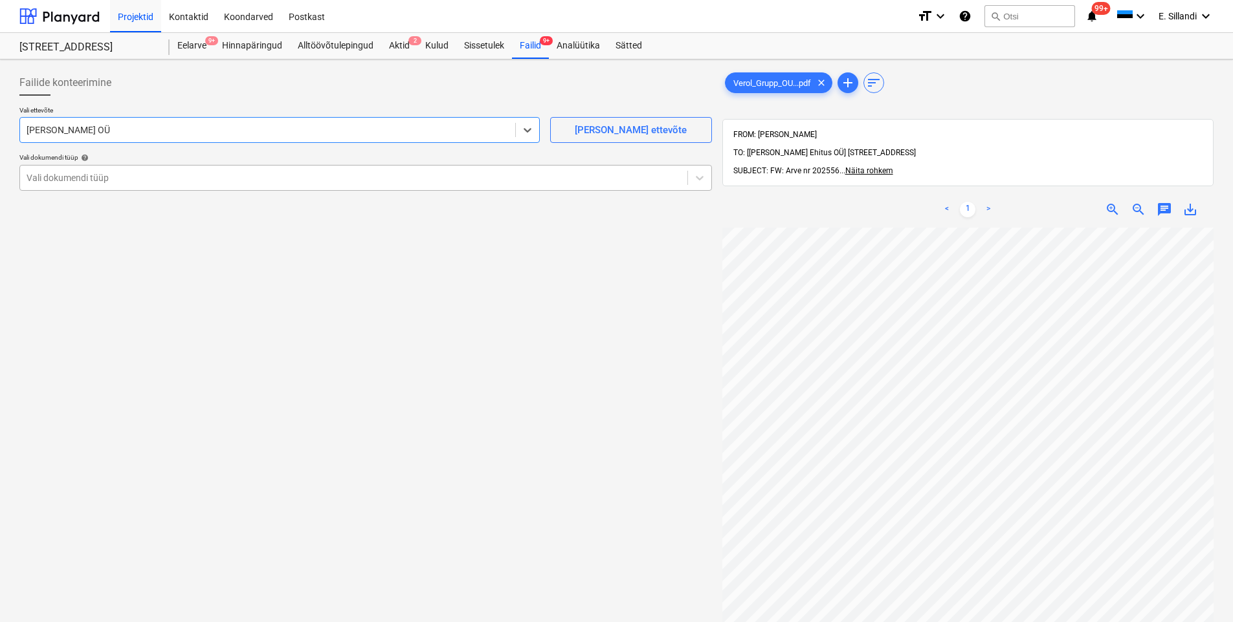
click at [80, 179] on div at bounding box center [354, 177] width 654 height 13
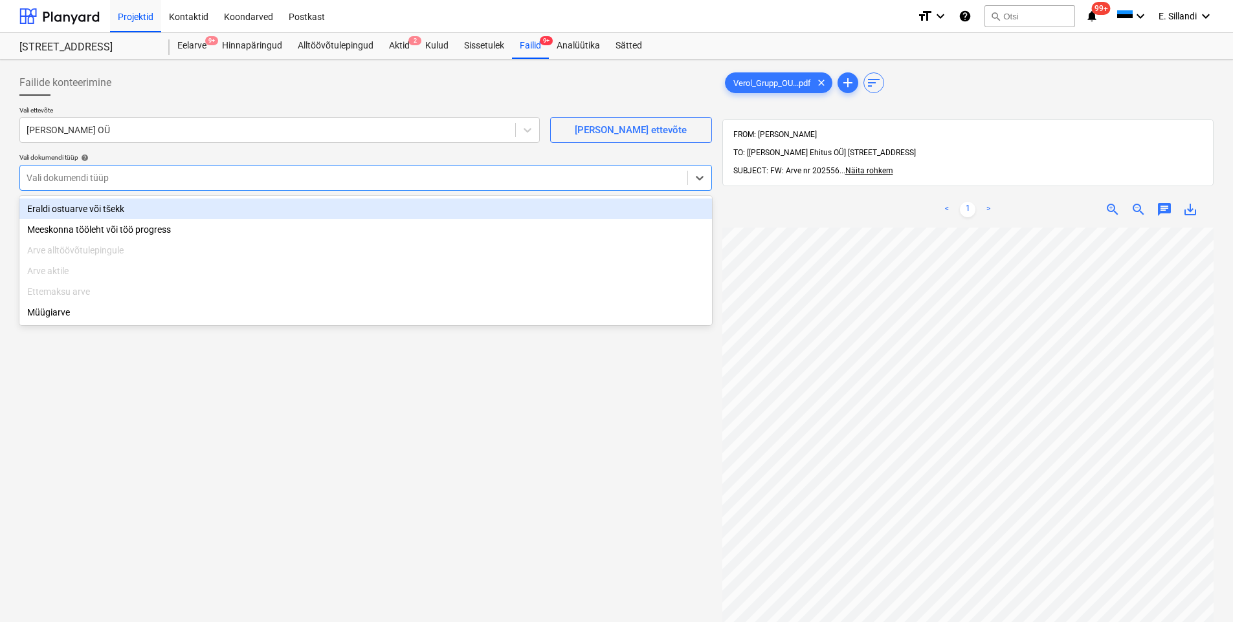
click at [80, 204] on div "Eraldi ostuarve või tšekk" at bounding box center [365, 209] width 692 height 21
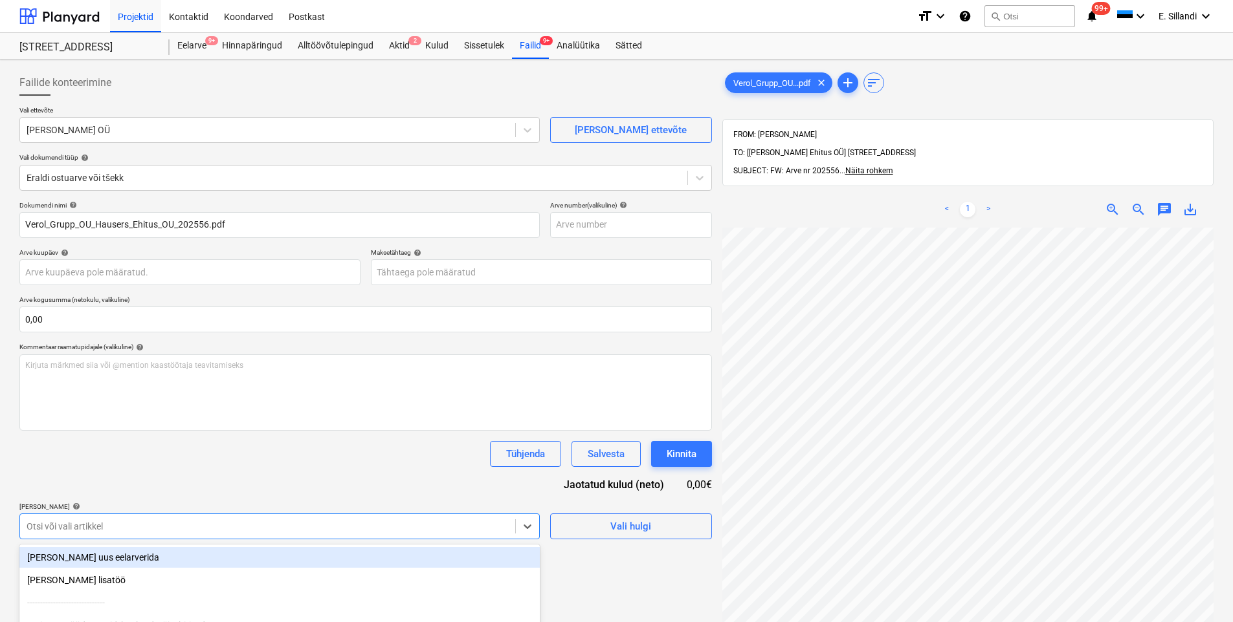
scroll to position [124, 0]
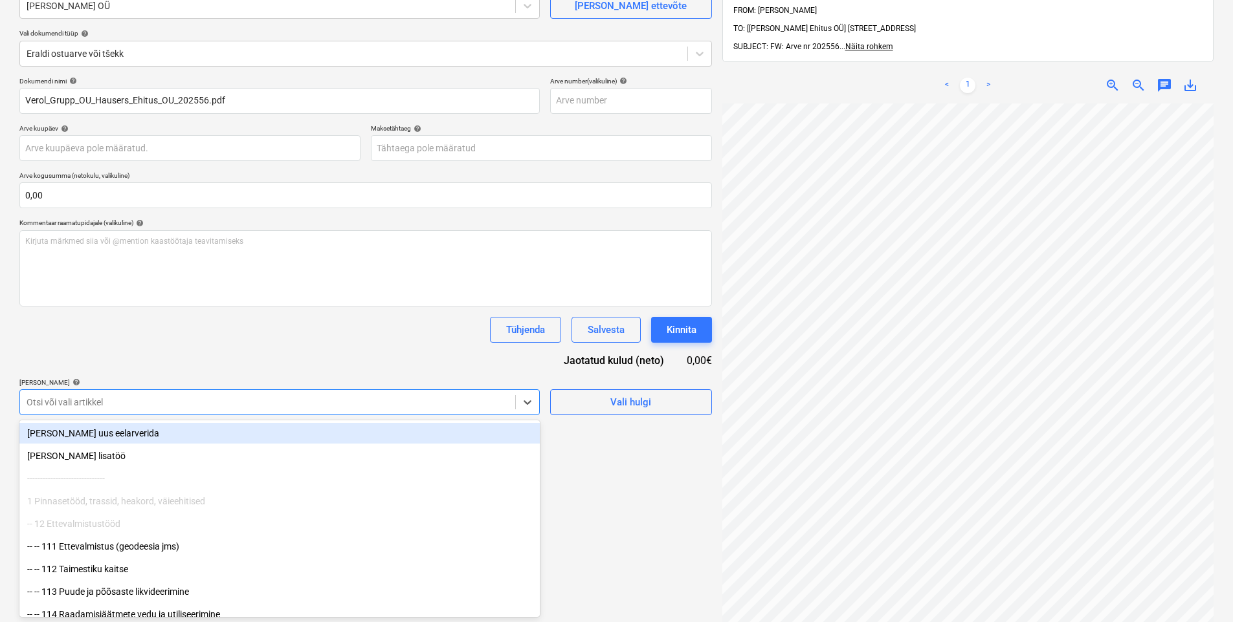
click at [123, 498] on body "Projektid Kontaktid Koondarved Postkast format_size keyboard_arrow_down help se…" at bounding box center [616, 187] width 1233 height 622
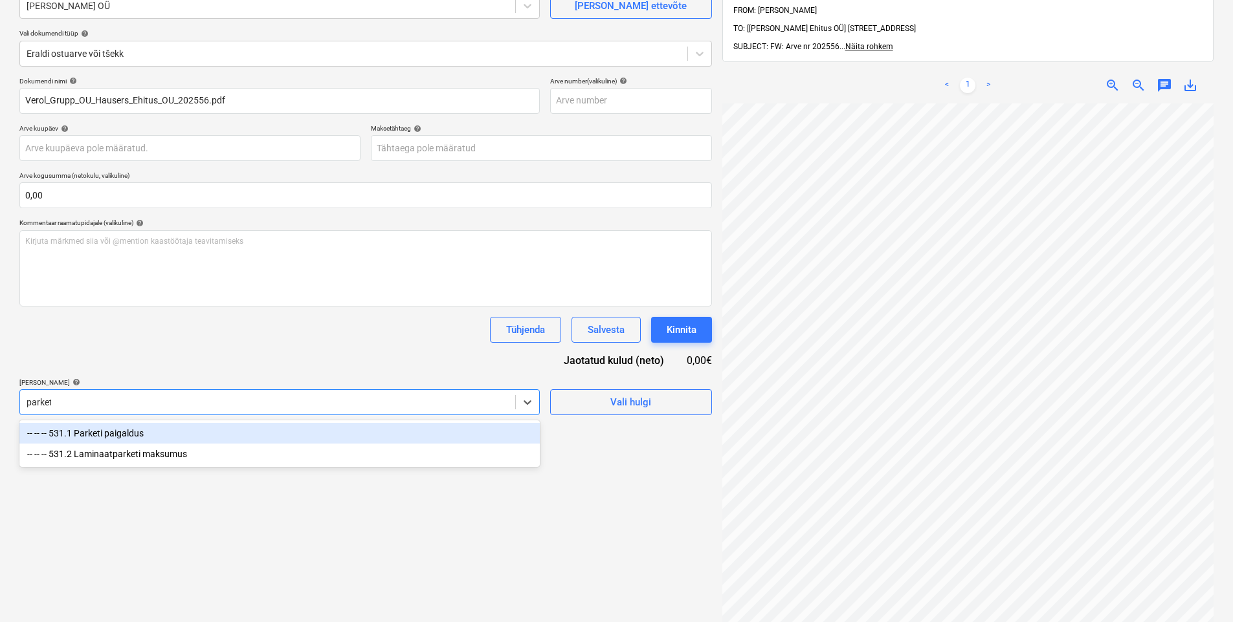
type input "parketi"
click at [113, 438] on div "-- -- -- 531.1 Parketi paigaldus" at bounding box center [279, 433] width 520 height 21
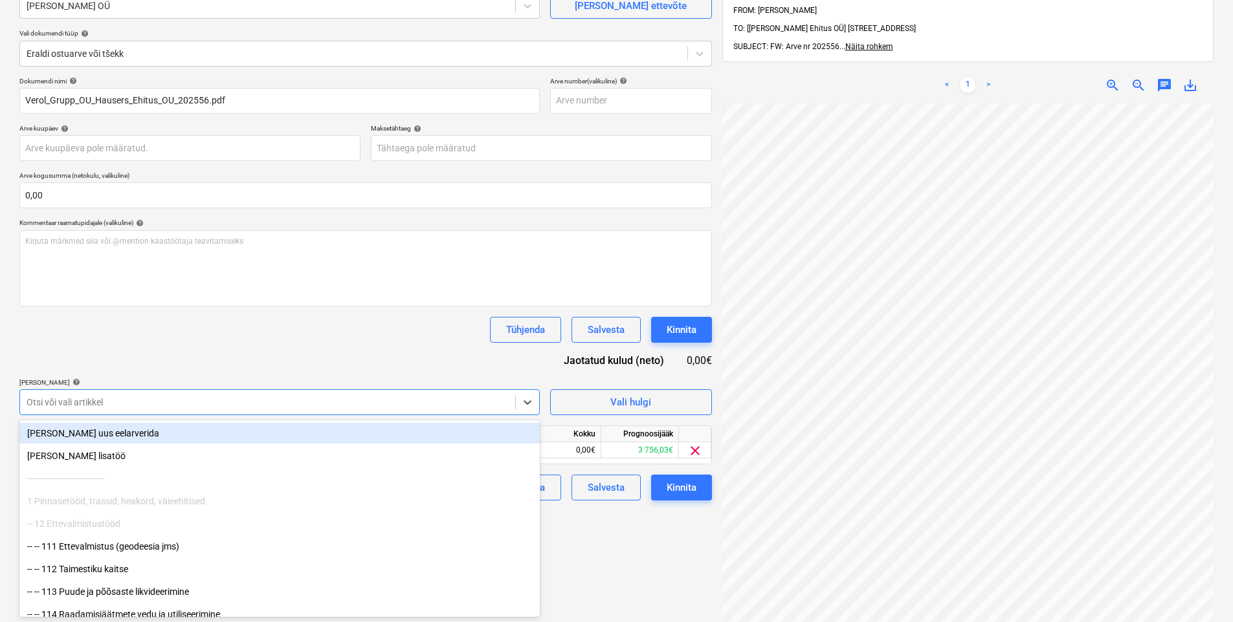
click at [182, 363] on div "Dokumendi nimi help Verol_Grupp_OU_Hausers_Ehitus_OU_202556.pdf Arve number (va…" at bounding box center [365, 289] width 692 height 424
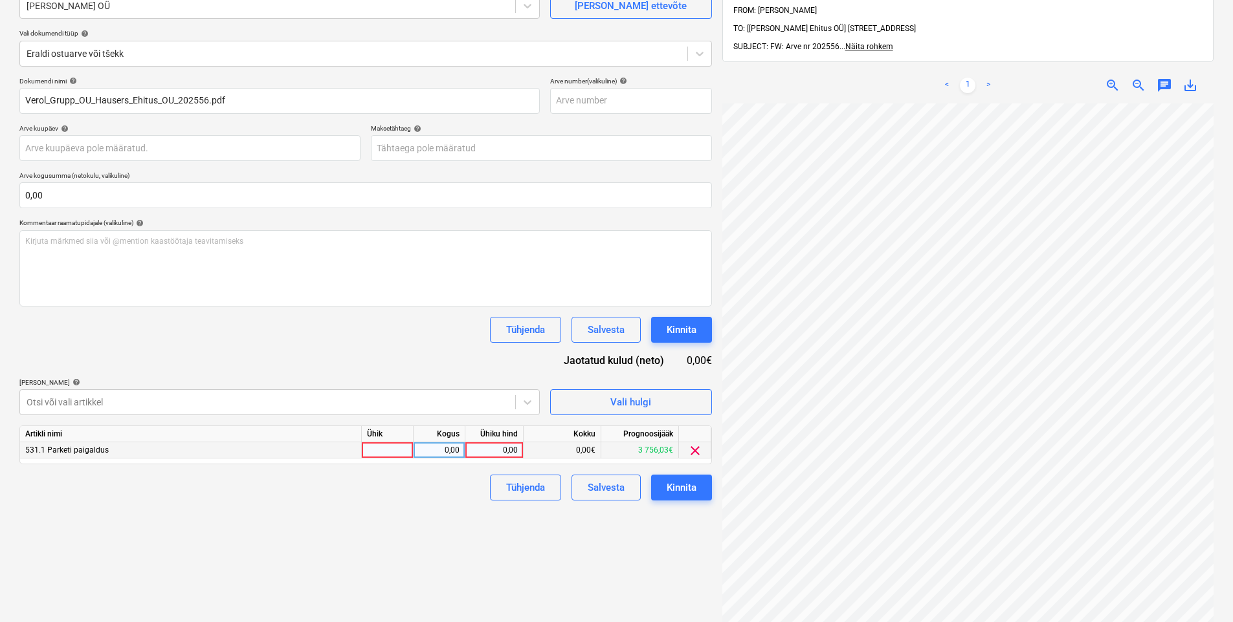
click at [500, 454] on div "0,00" at bounding box center [493, 451] width 47 height 16
type input "112,5"
click at [470, 533] on div "Failide konteerimine Vali ettevõte [PERSON_NAME] OÜ [PERSON_NAME] uus ettevõte …" at bounding box center [365, 317] width 703 height 754
click at [688, 486] on div "Kinnita" at bounding box center [681, 487] width 30 height 17
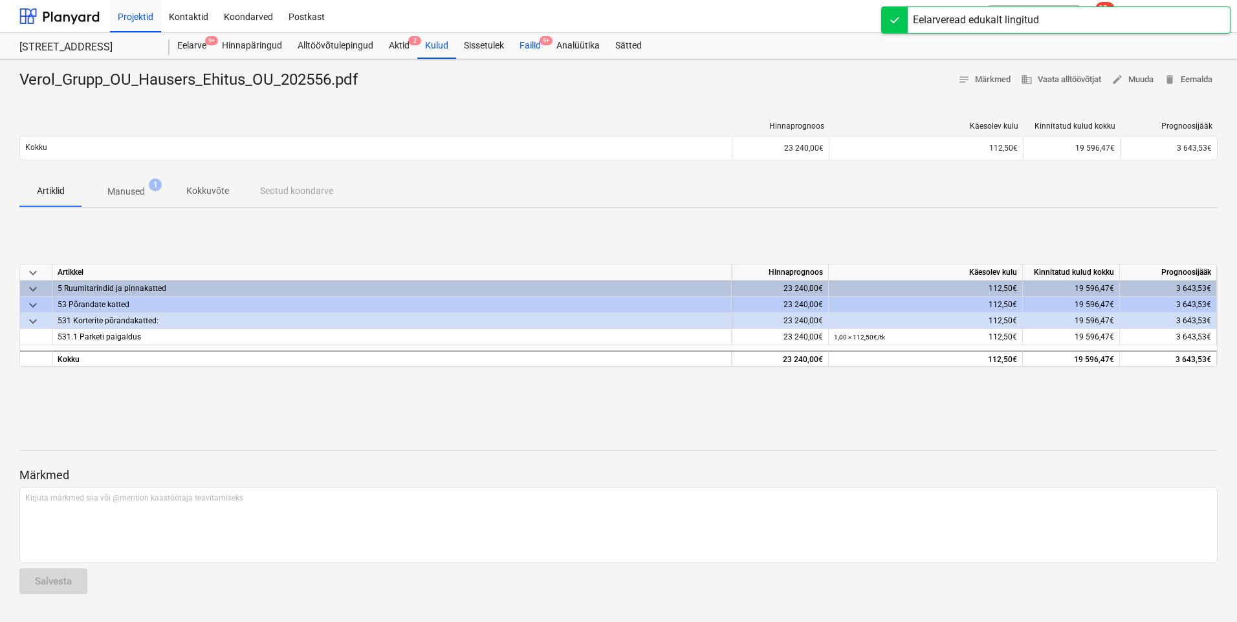
drag, startPoint x: 543, startPoint y: 36, endPoint x: 535, endPoint y: 53, distance: 18.5
click at [543, 36] on span "9+" at bounding box center [546, 40] width 13 height 9
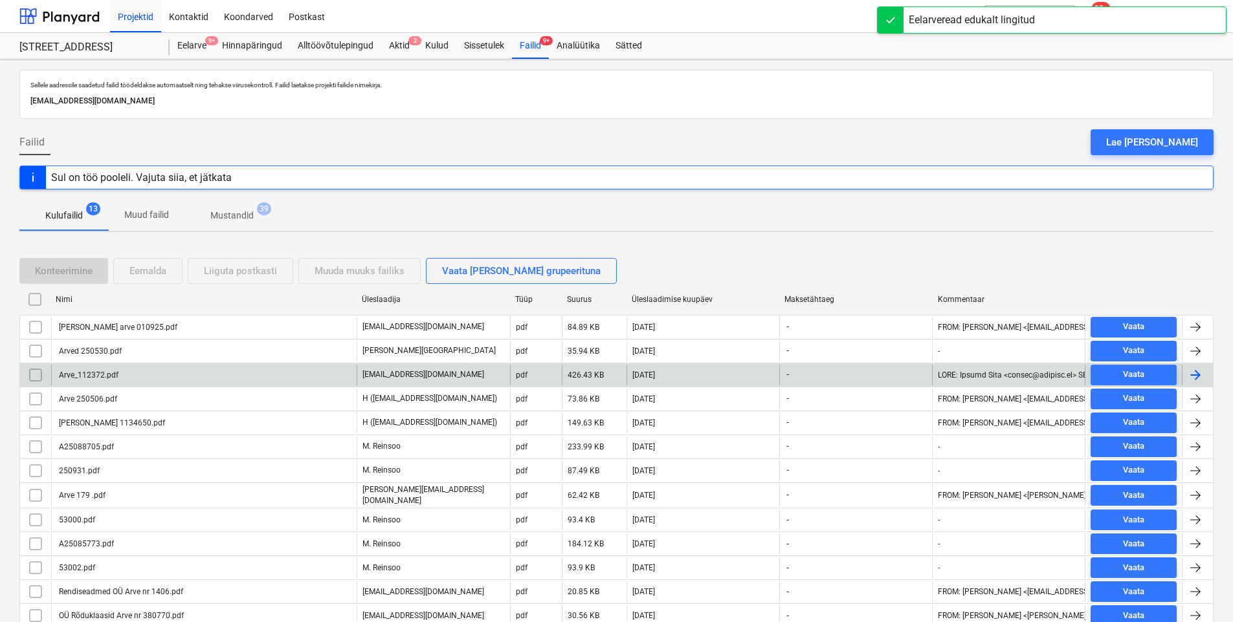
click at [143, 373] on div "Arve_112372.pdf" at bounding box center [203, 375] width 305 height 21
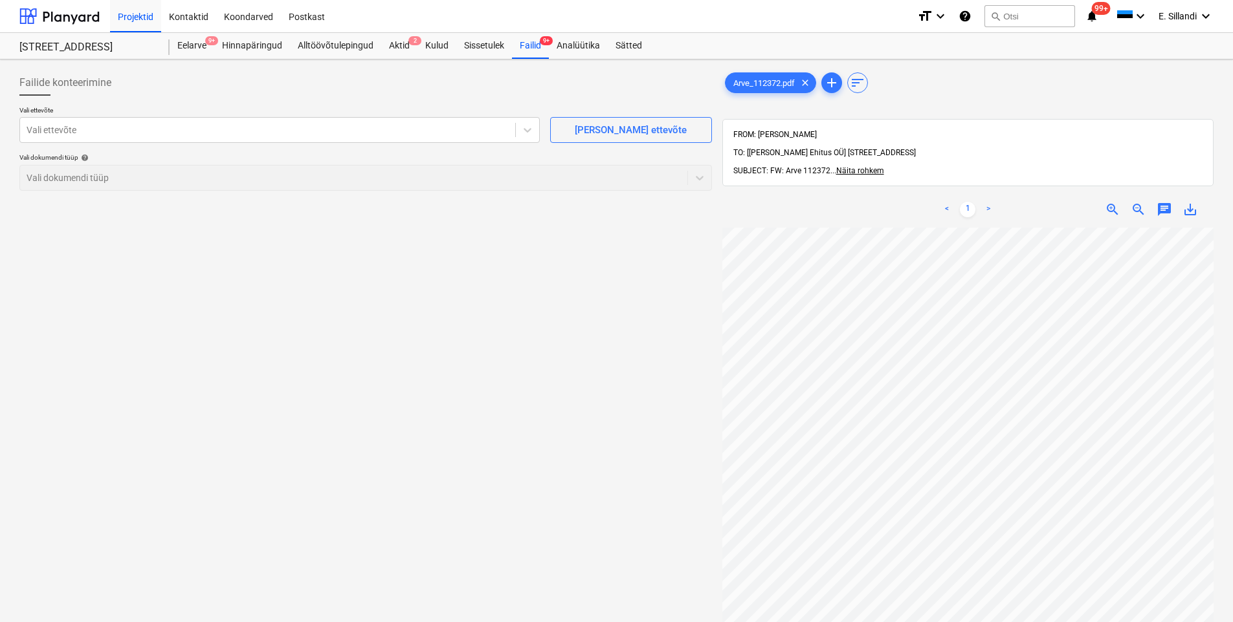
scroll to position [40, 94]
click at [518, 309] on div "Failide konteerimine Vali ettevõte Vali ettevõte [PERSON_NAME] uus ettevõte Val…" at bounding box center [616, 442] width 1204 height 754
click at [254, 129] on div at bounding box center [268, 130] width 482 height 13
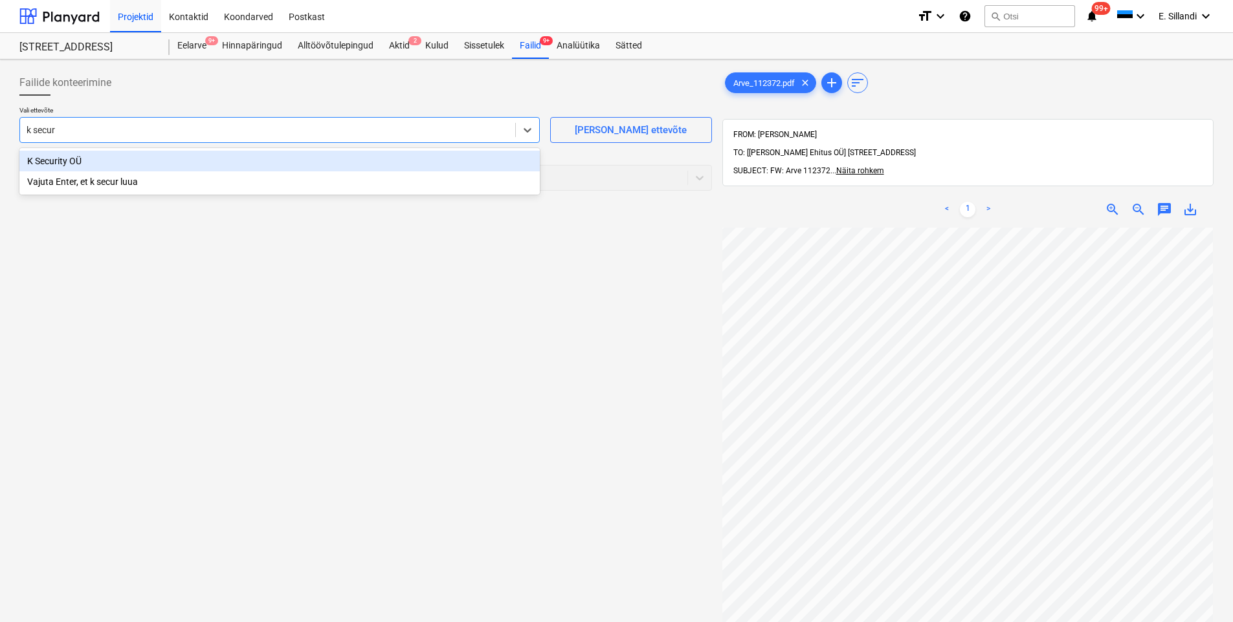
type input "k securi"
drag, startPoint x: 122, startPoint y: 165, endPoint x: 125, endPoint y: 157, distance: 8.2
click at [122, 164] on div "K Security OÜ" at bounding box center [279, 161] width 520 height 21
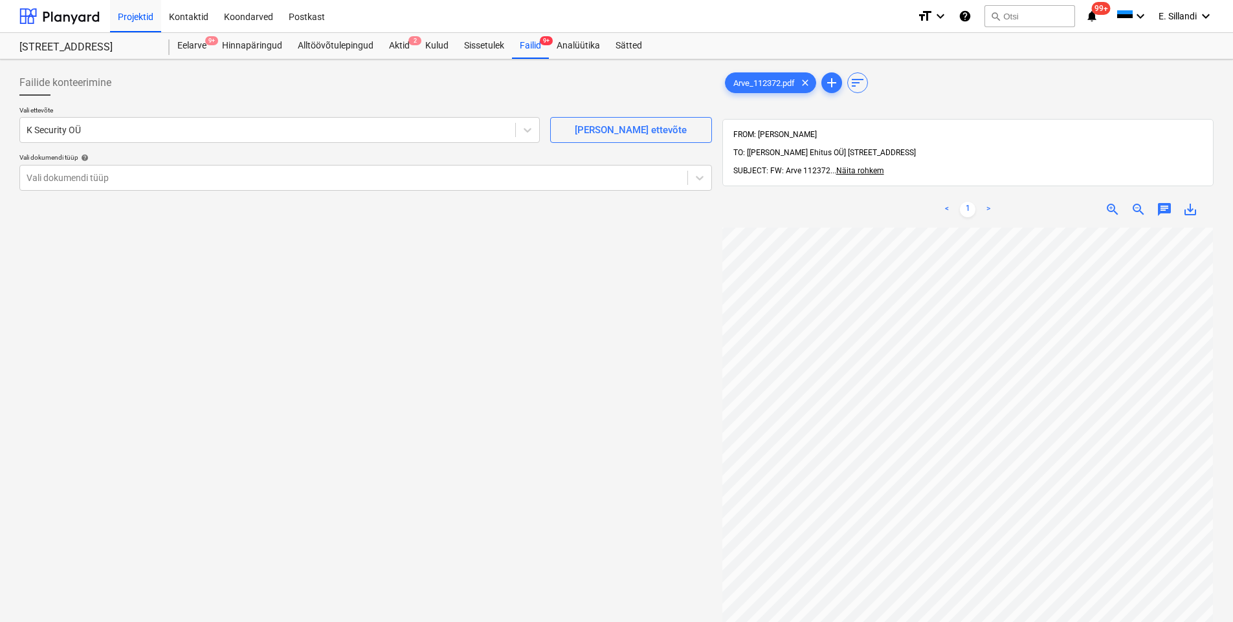
click at [179, 62] on div "Failide konteerimine Vali ettevõte K Security OÜ [PERSON_NAME] uus ettevõte Val…" at bounding box center [616, 442] width 1233 height 765
click at [212, 177] on div at bounding box center [354, 177] width 654 height 13
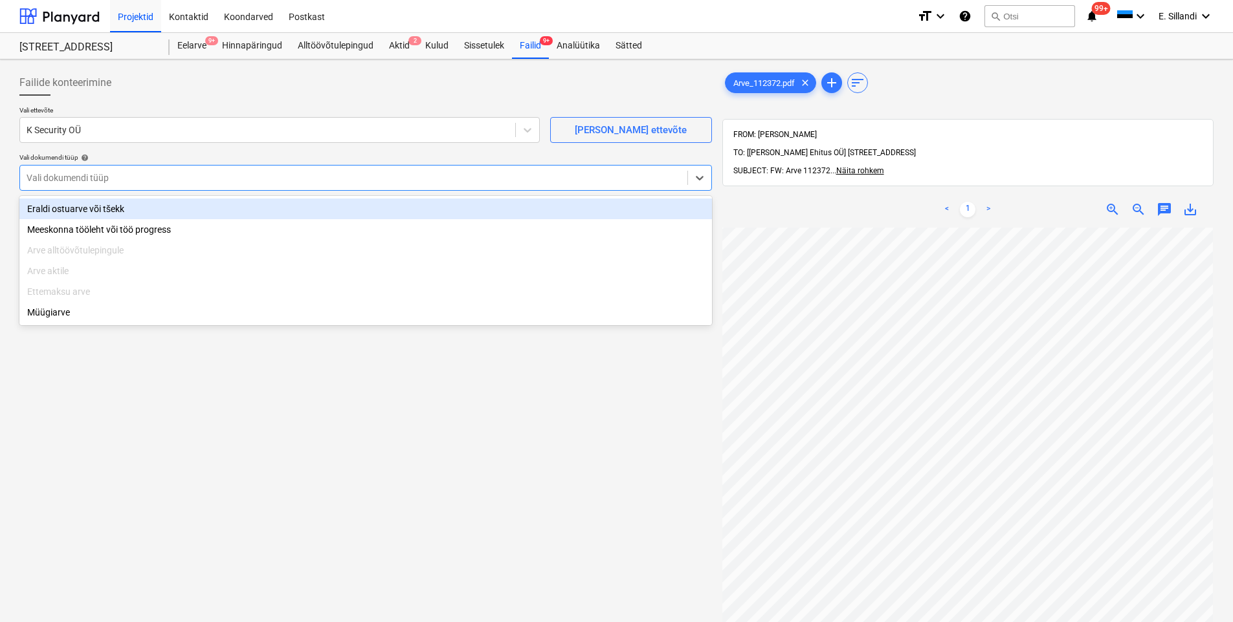
click at [178, 205] on div "Eraldi ostuarve või tšekk" at bounding box center [365, 209] width 692 height 21
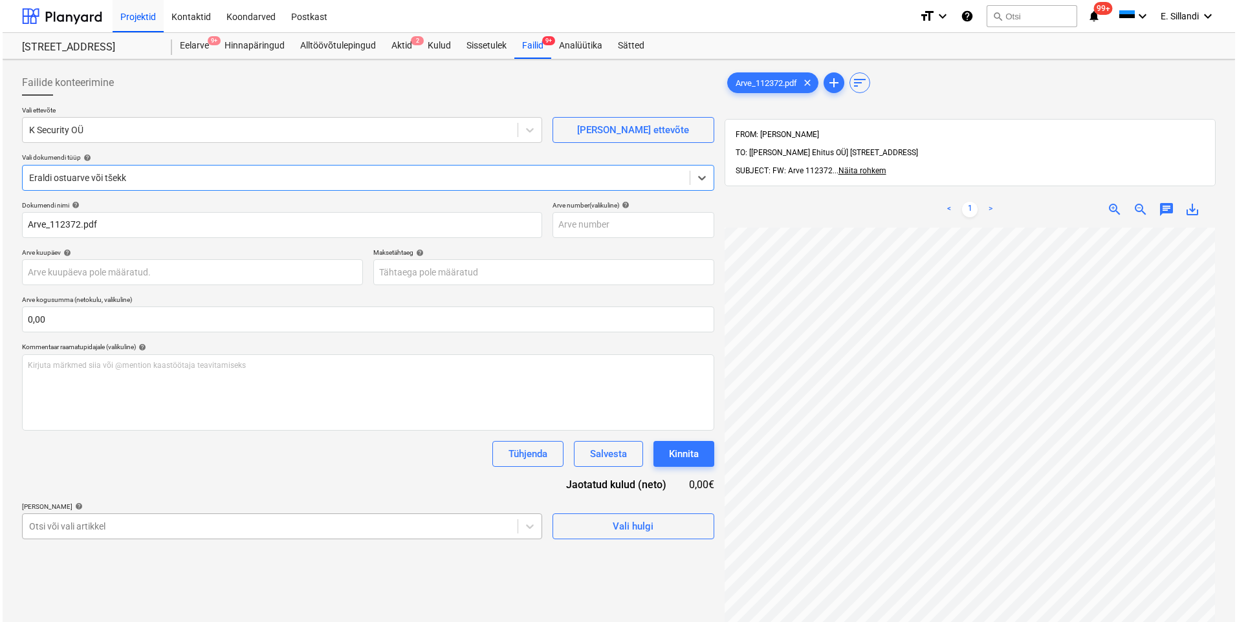
scroll to position [124, 0]
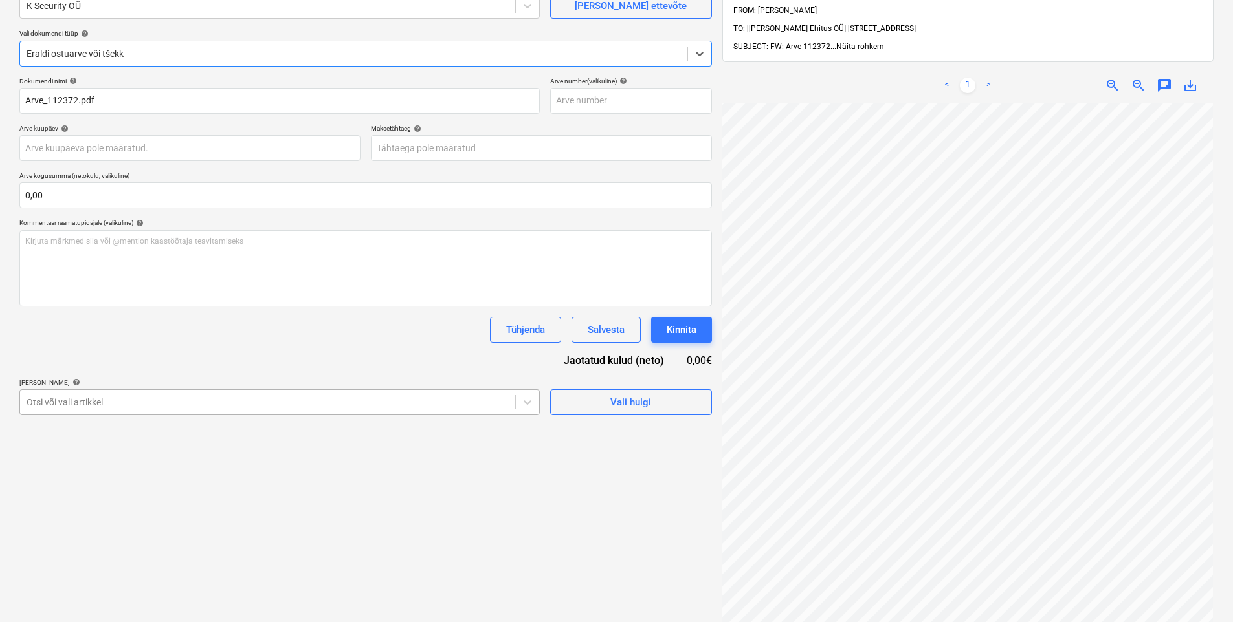
click at [159, 498] on body "Projektid Kontaktid Koondarved Postkast format_size keyboard_arrow_down help se…" at bounding box center [616, 187] width 1233 height 622
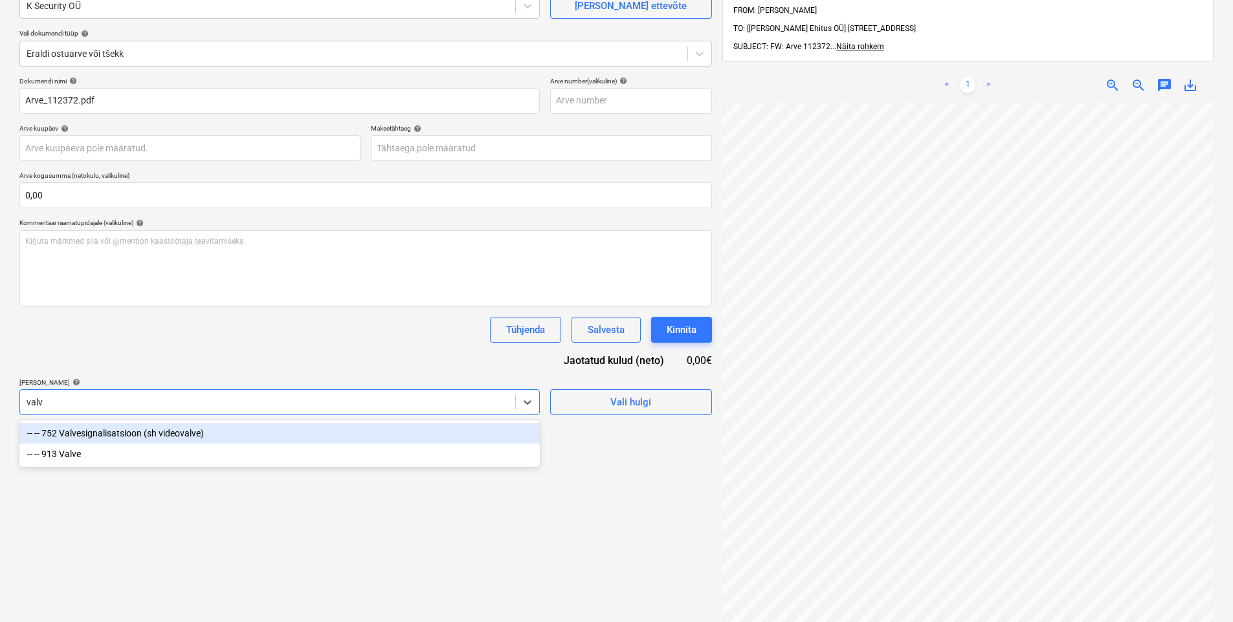
type input "valve"
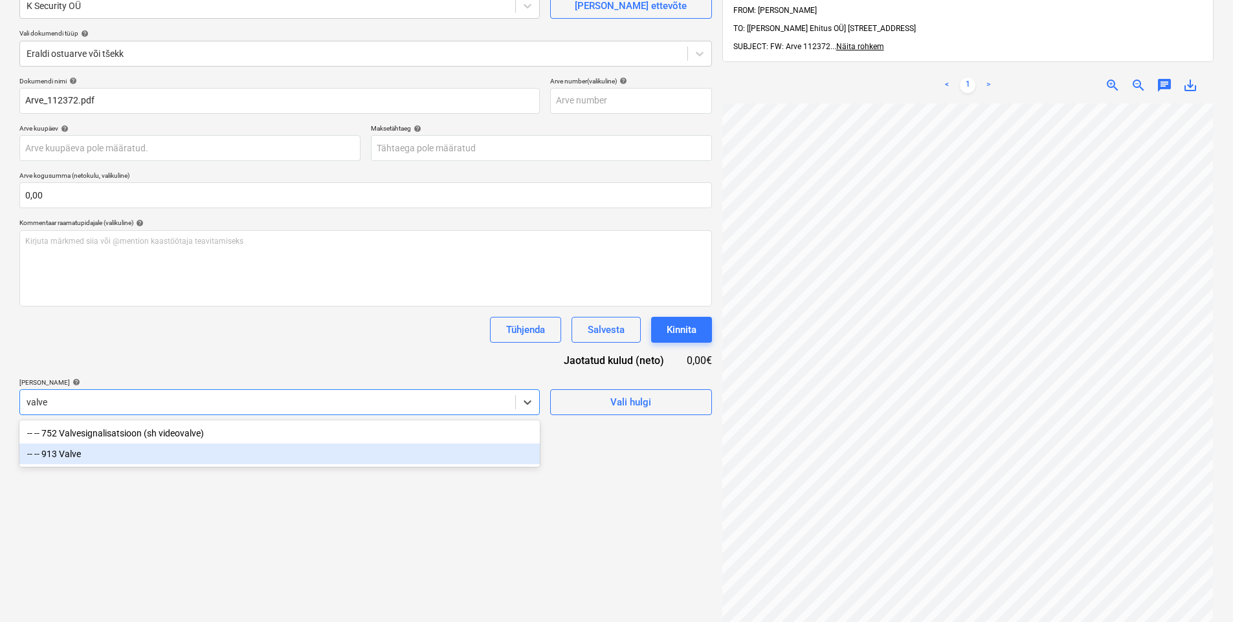
click at [173, 455] on div "-- -- 913 Valve" at bounding box center [279, 454] width 520 height 21
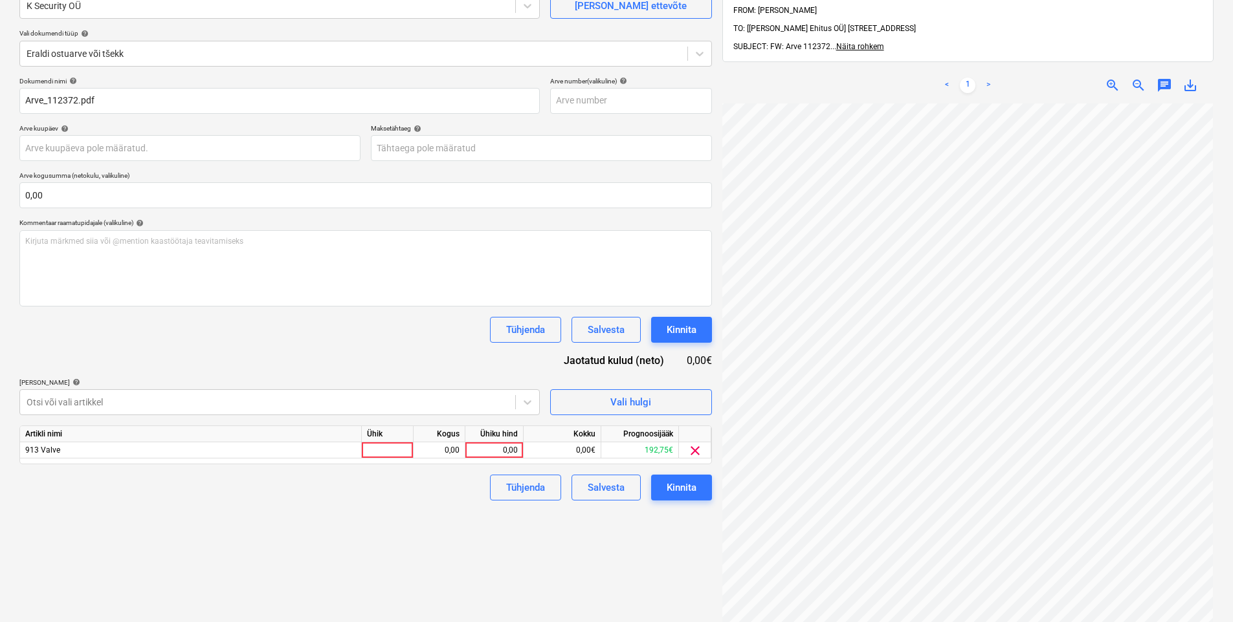
click at [248, 362] on div "Dokumendi nimi help Arve_112372.pdf Arve number (valikuline) help Arve kuupäev …" at bounding box center [365, 289] width 692 height 424
click at [513, 456] on div "0,00" at bounding box center [493, 451] width 47 height 16
type input "65"
click at [368, 369] on div "Dokumendi nimi help Arve_112372.pdf Arve number (valikuline) help Arve kuupäev …" at bounding box center [365, 289] width 692 height 424
click at [692, 486] on div "Kinnita" at bounding box center [681, 487] width 30 height 17
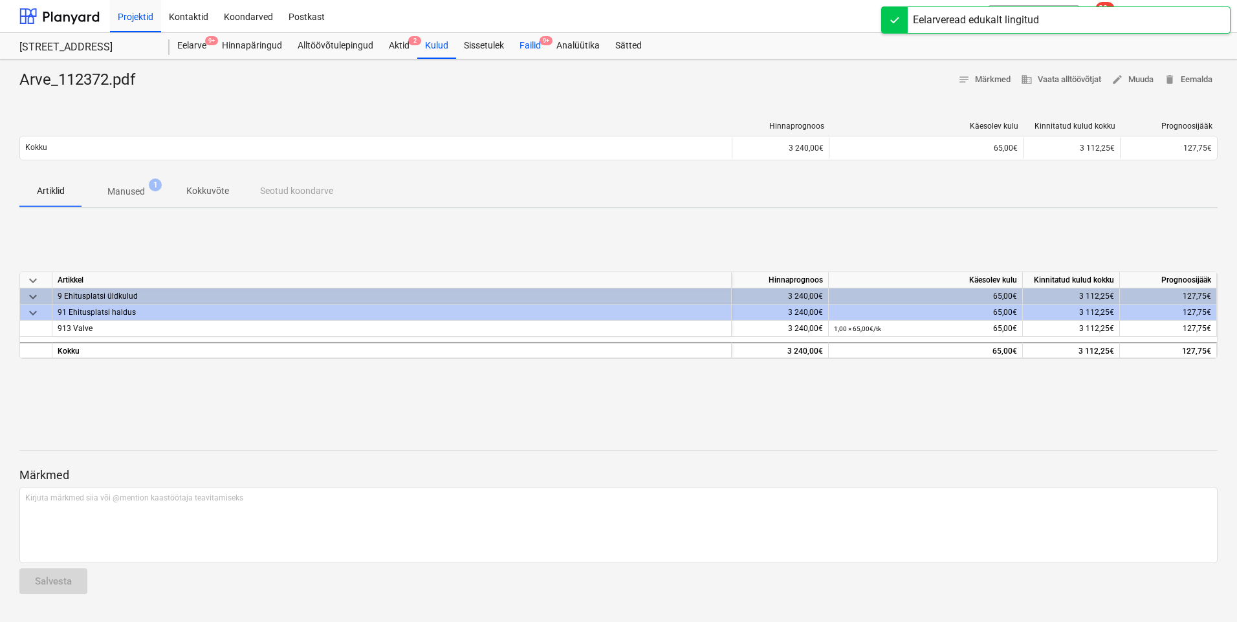
click at [523, 43] on div "Failid 9+" at bounding box center [530, 46] width 37 height 26
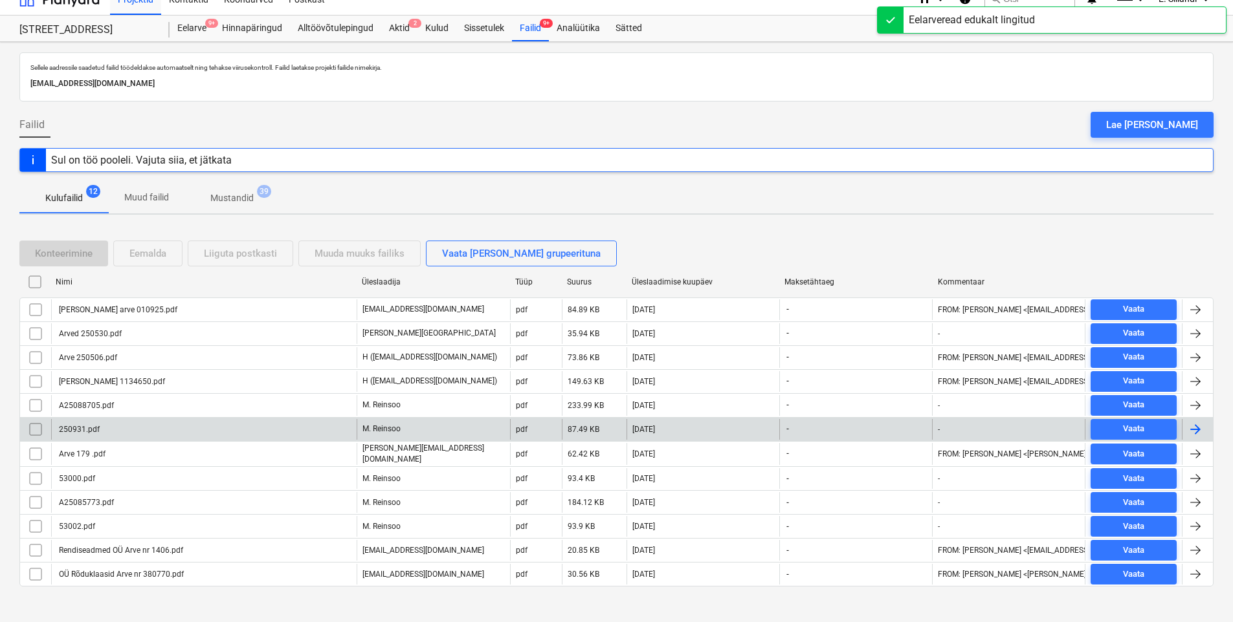
scroll to position [27, 0]
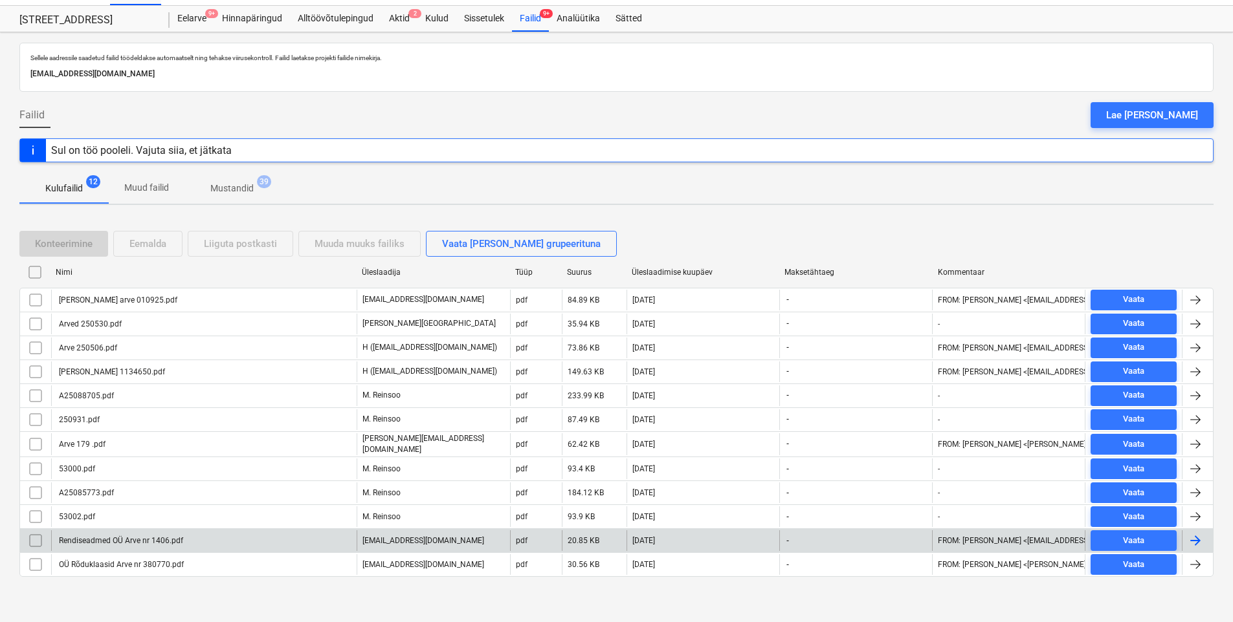
click at [95, 536] on div "Rendiseadmed OÜ Arve nr 1406.pdf" at bounding box center [120, 540] width 126 height 9
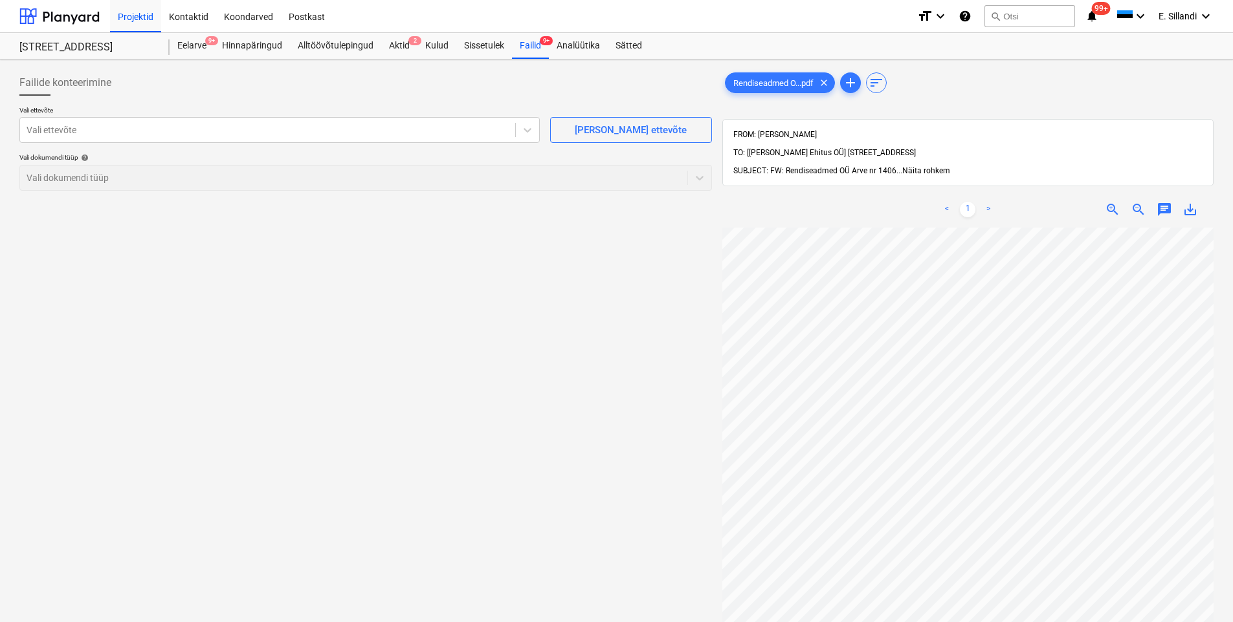
click at [921, 166] on span "Näita rohkem" at bounding box center [926, 170] width 48 height 9
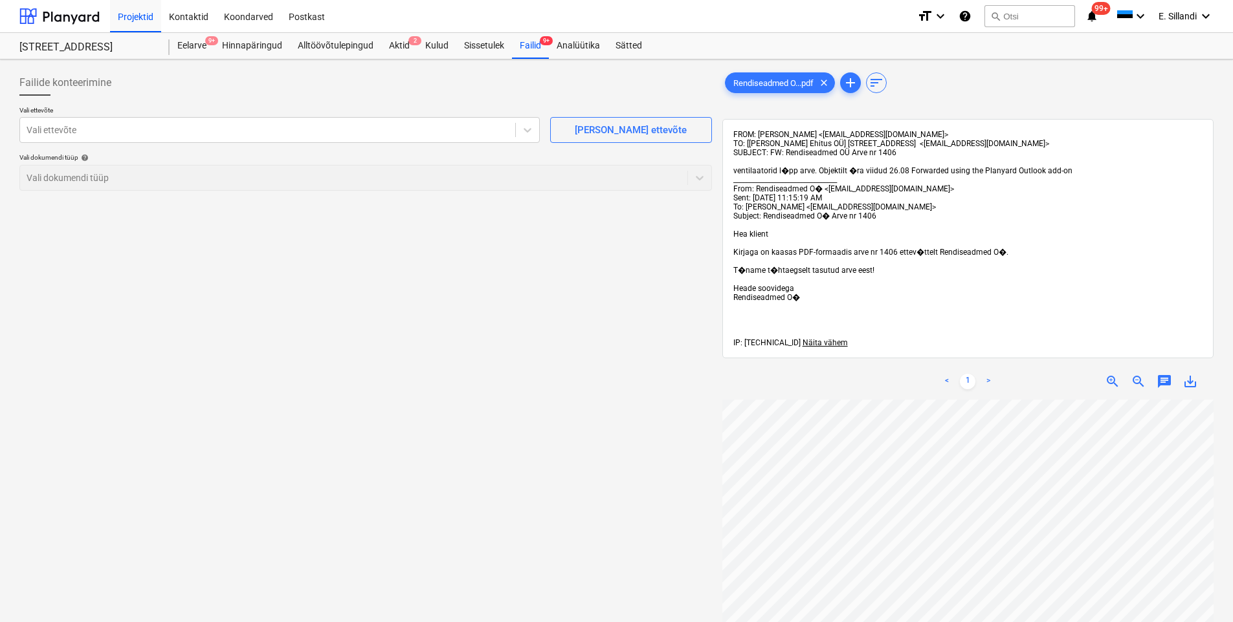
scroll to position [241, 0]
click at [276, 138] on div "Vali ettevõte" at bounding box center [267, 130] width 495 height 18
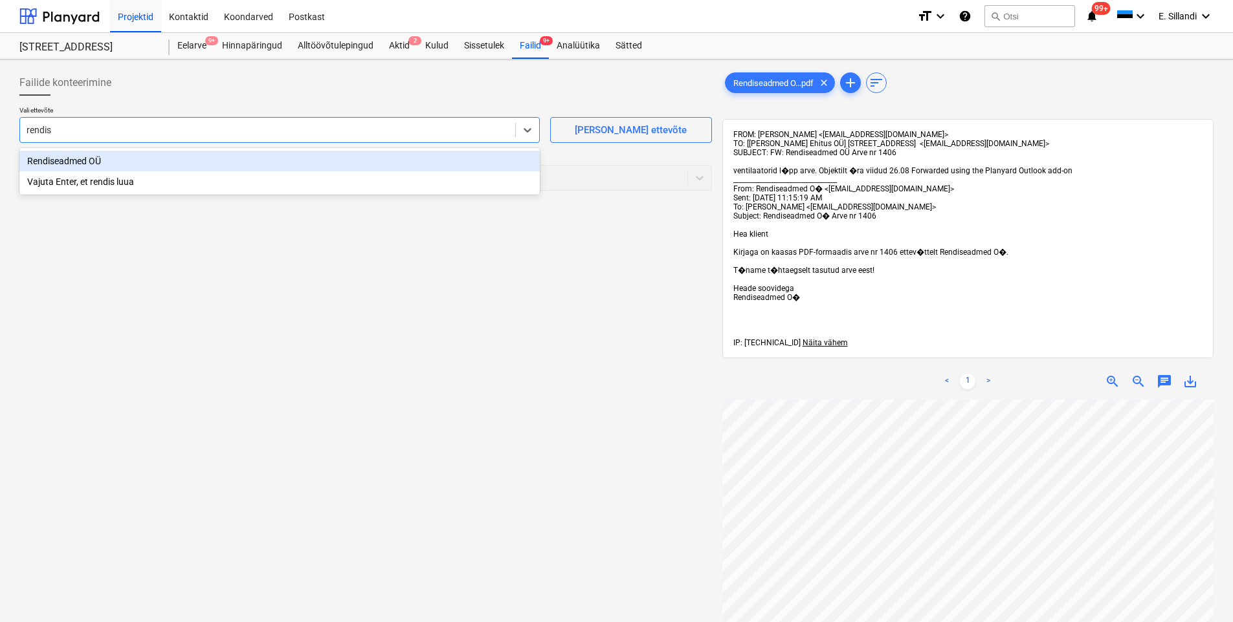
type input "rendise"
click at [296, 166] on div "Rendiseadmed OÜ" at bounding box center [279, 161] width 520 height 21
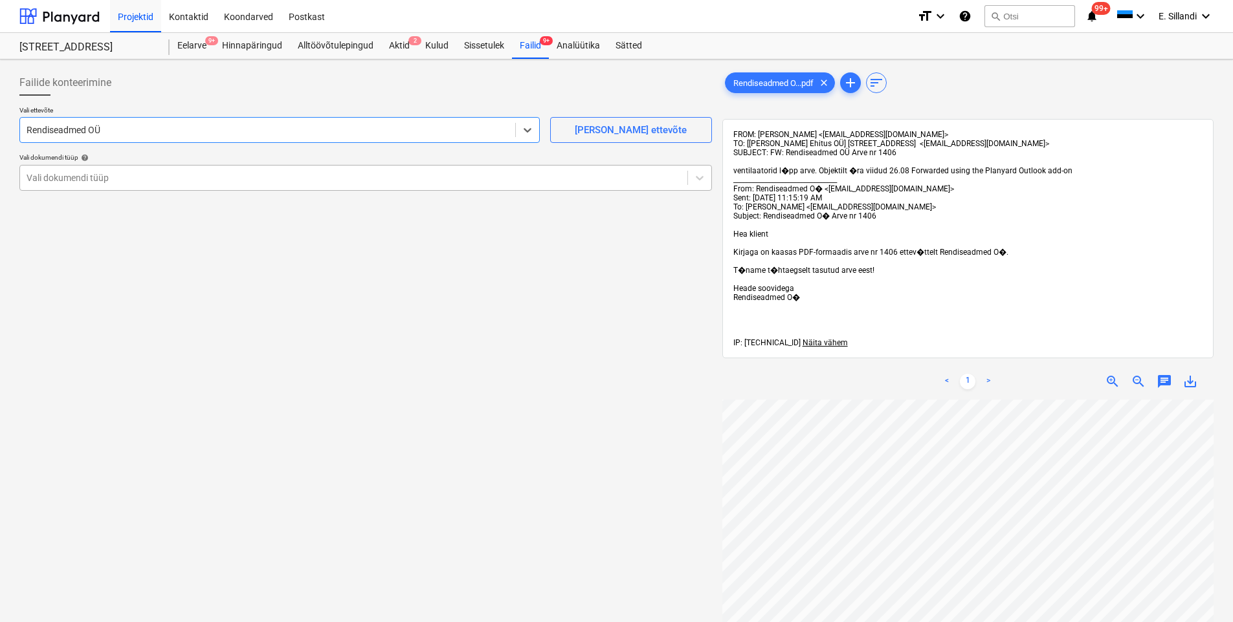
click at [177, 179] on div at bounding box center [354, 177] width 654 height 13
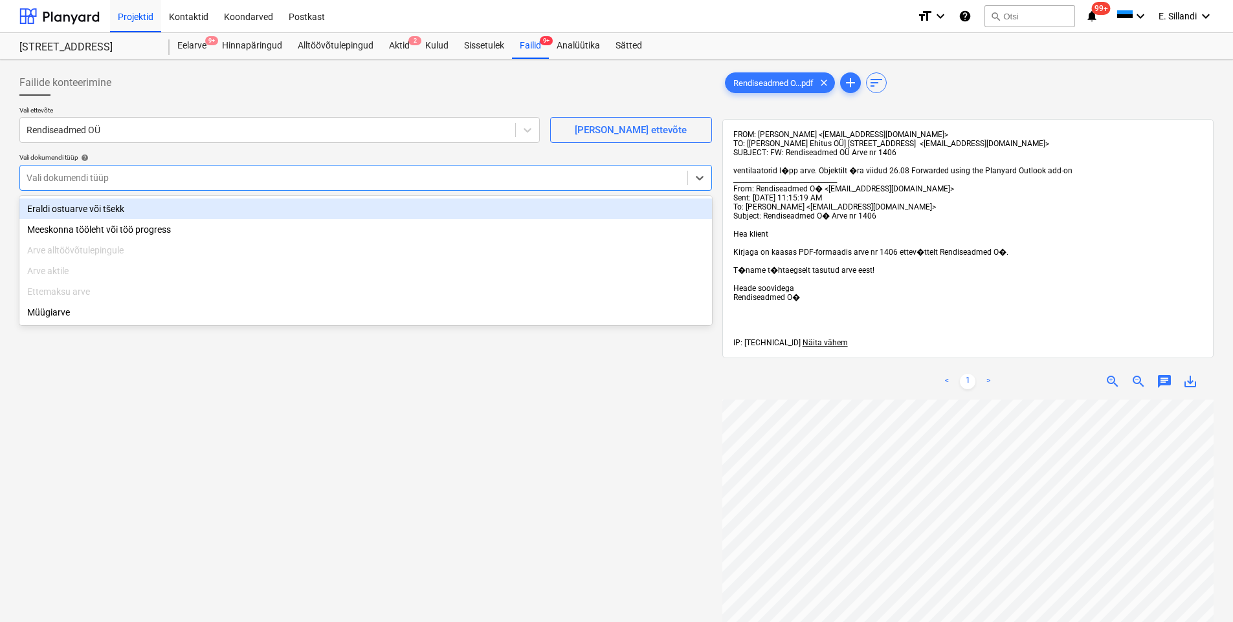
click at [137, 216] on div "Eraldi ostuarve või tšekk" at bounding box center [365, 209] width 692 height 21
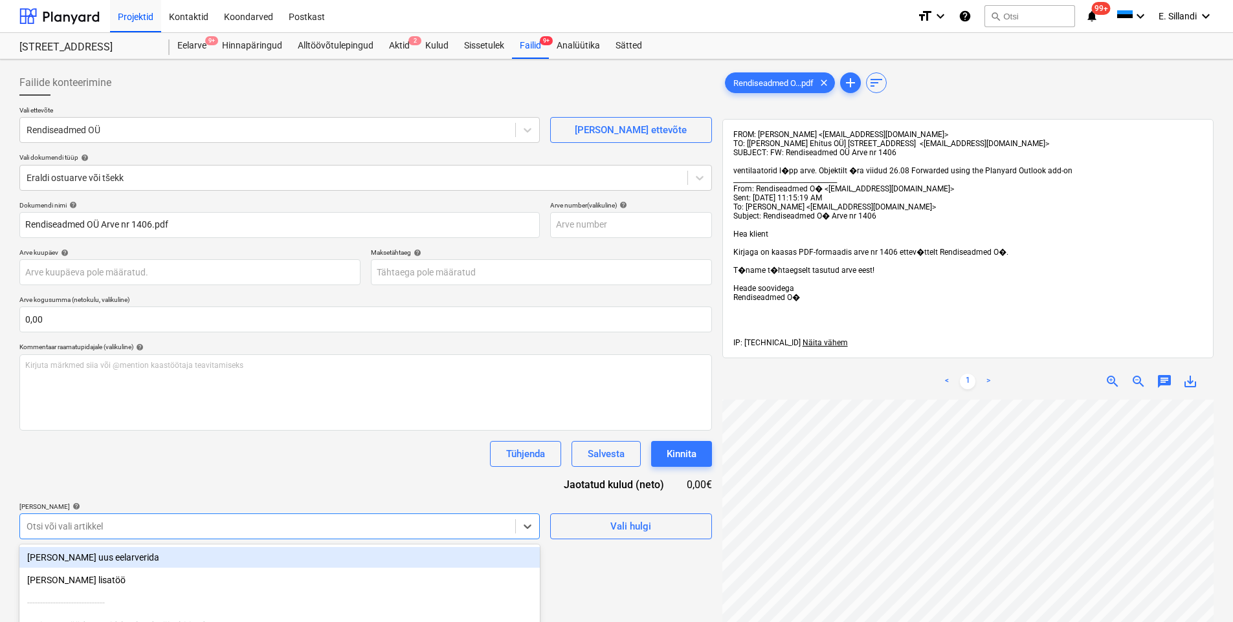
click at [195, 534] on body "Projektid Kontaktid Koondarved Postkast format_size keyboard_arrow_down help se…" at bounding box center [616, 311] width 1233 height 622
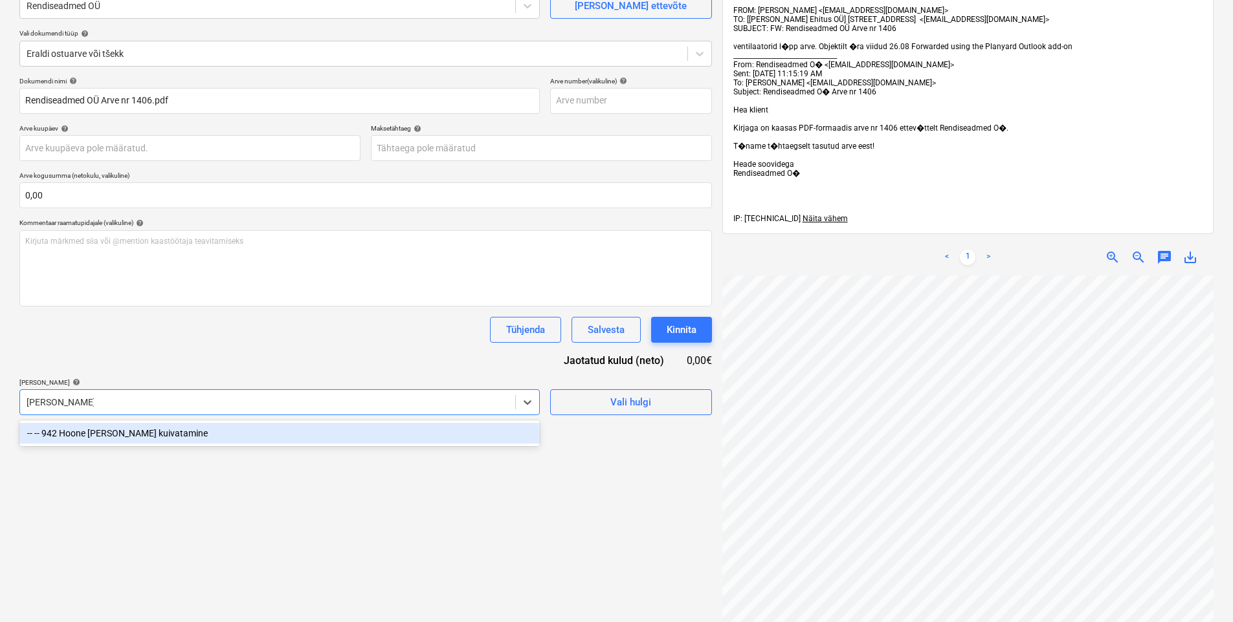
type input "[PERSON_NAME]"
click at [201, 434] on div "-- -- 942 Hoone [PERSON_NAME] kuivatamine" at bounding box center [279, 433] width 520 height 21
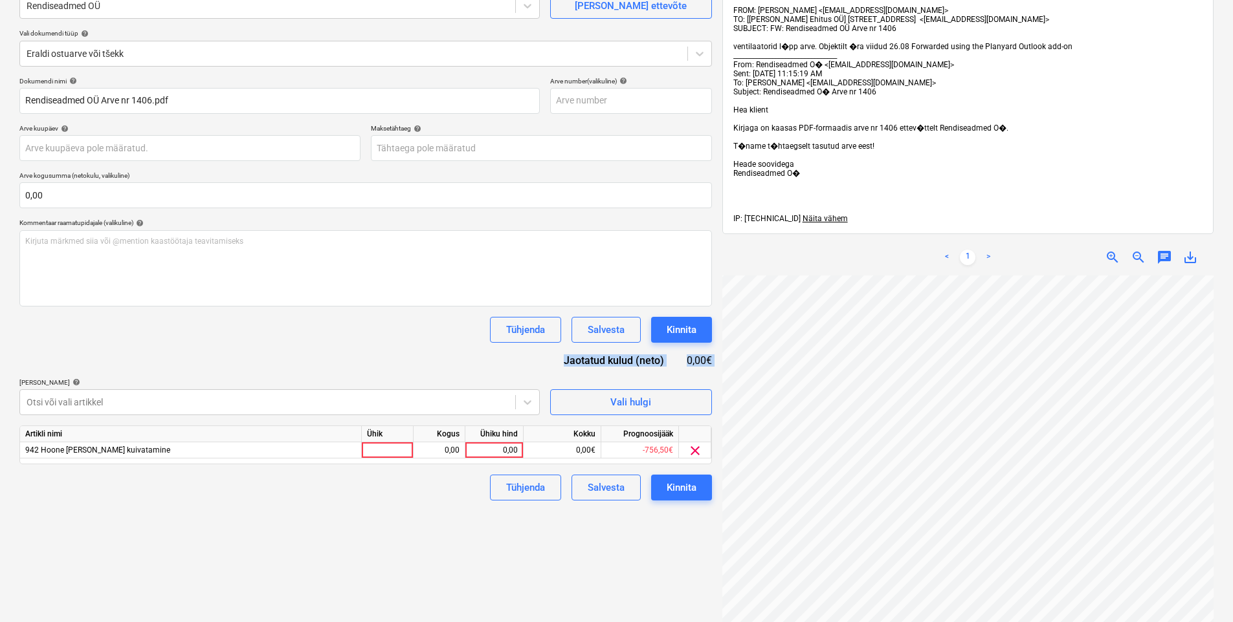
click at [252, 360] on div "Dokumendi nimi help Rendiseadmed OÜ Arve nr 1406.pdf Arve number (valikuline) h…" at bounding box center [365, 289] width 692 height 424
click at [405, 448] on div at bounding box center [388, 451] width 52 height 16
type input "tk"
click at [509, 443] on div "0,00" at bounding box center [493, 451] width 47 height 16
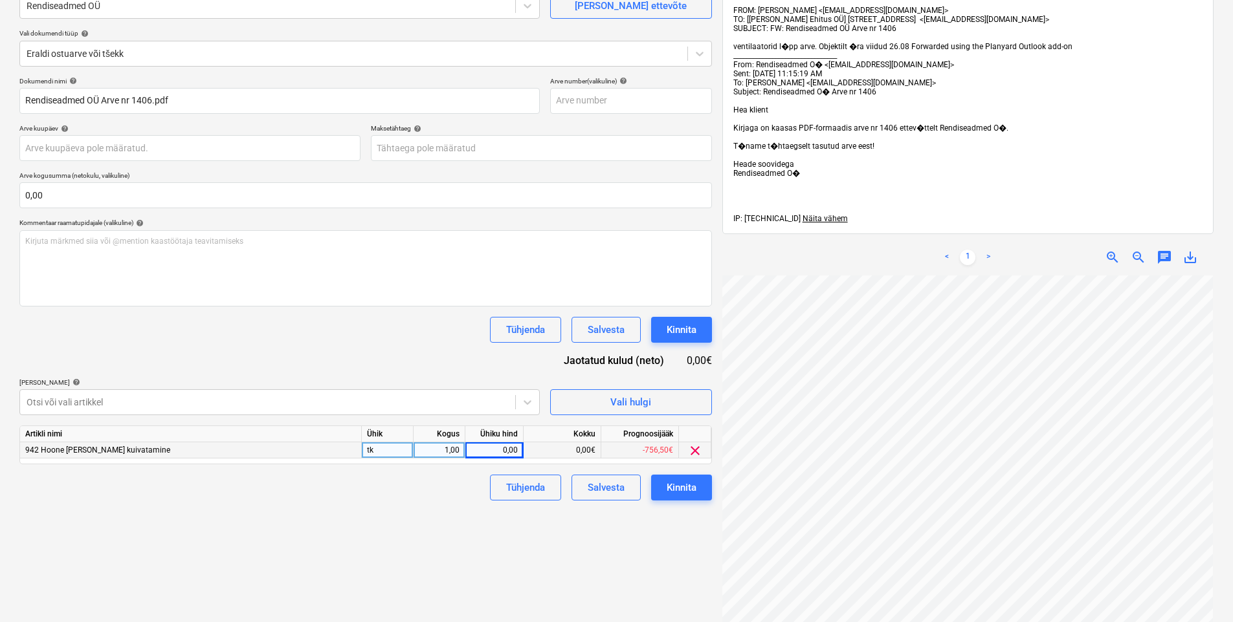
click at [641, 373] on div "Failide konteerimine Vali ettevõte Rendiseadmed OÜ [PERSON_NAME] uus ettevõte V…" at bounding box center [616, 403] width 1204 height 927
click at [516, 451] on div "0,00" at bounding box center [494, 451] width 58 height 16
type input "73"
click at [361, 507] on div "Failide konteerimine Vali ettevõte Rendiseadmed OÜ [PERSON_NAME] uus ettevõte V…" at bounding box center [365, 403] width 703 height 927
click at [681, 486] on div "Kinnita" at bounding box center [681, 487] width 30 height 17
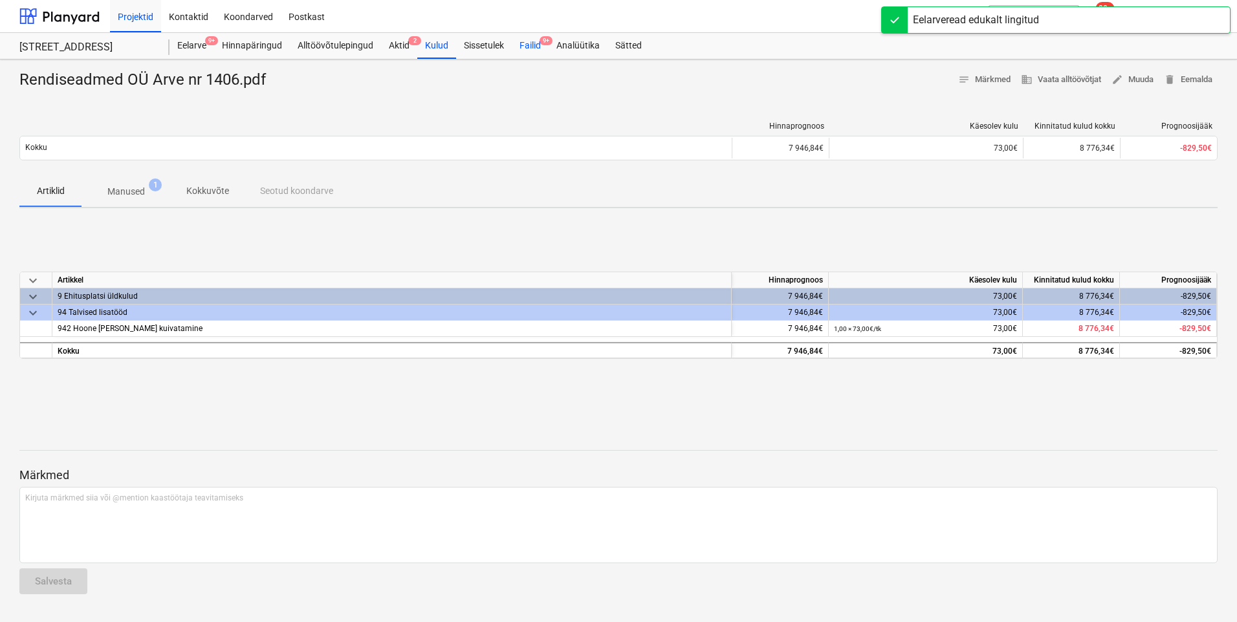
drag, startPoint x: 681, startPoint y: 486, endPoint x: 520, endPoint y: 47, distance: 467.6
click at [526, 36] on div "Failid 9+" at bounding box center [530, 46] width 37 height 26
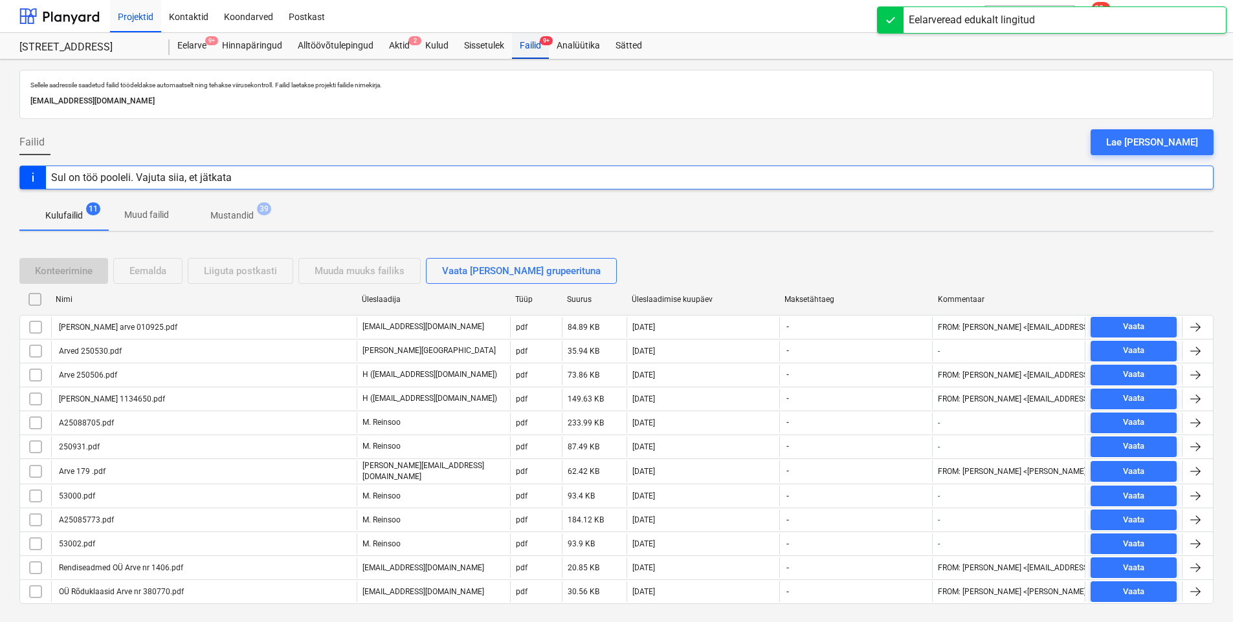
click at [520, 47] on div "Failid 9+" at bounding box center [530, 46] width 37 height 26
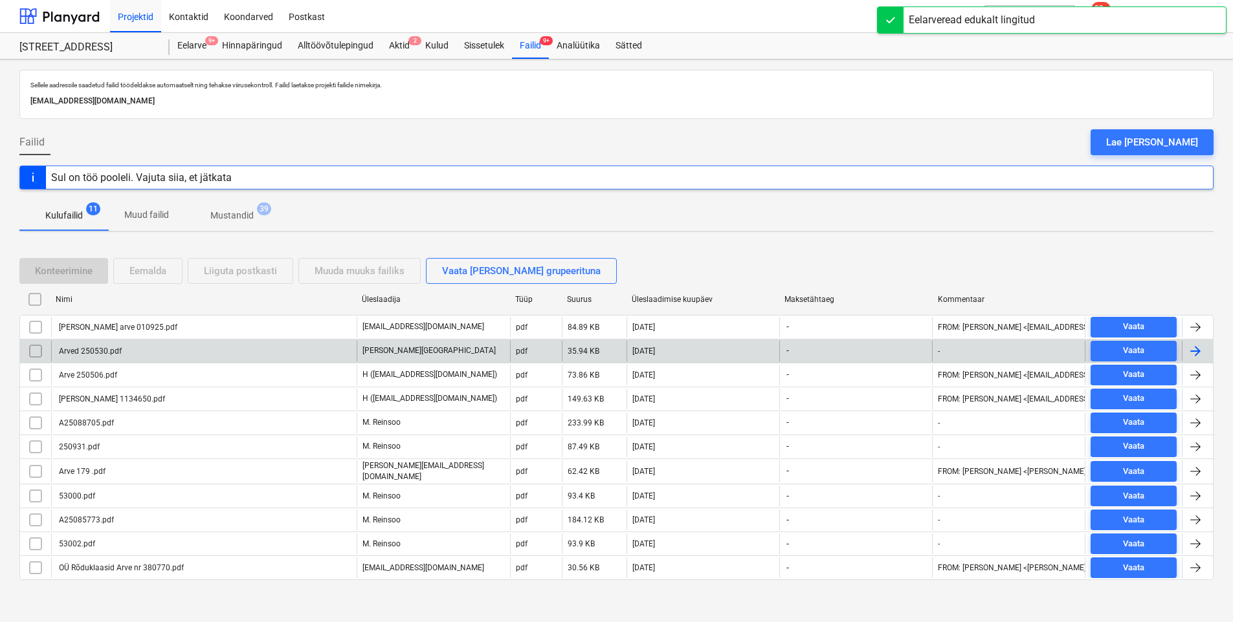
click at [192, 350] on div "Arved 250530.pdf" at bounding box center [203, 351] width 305 height 21
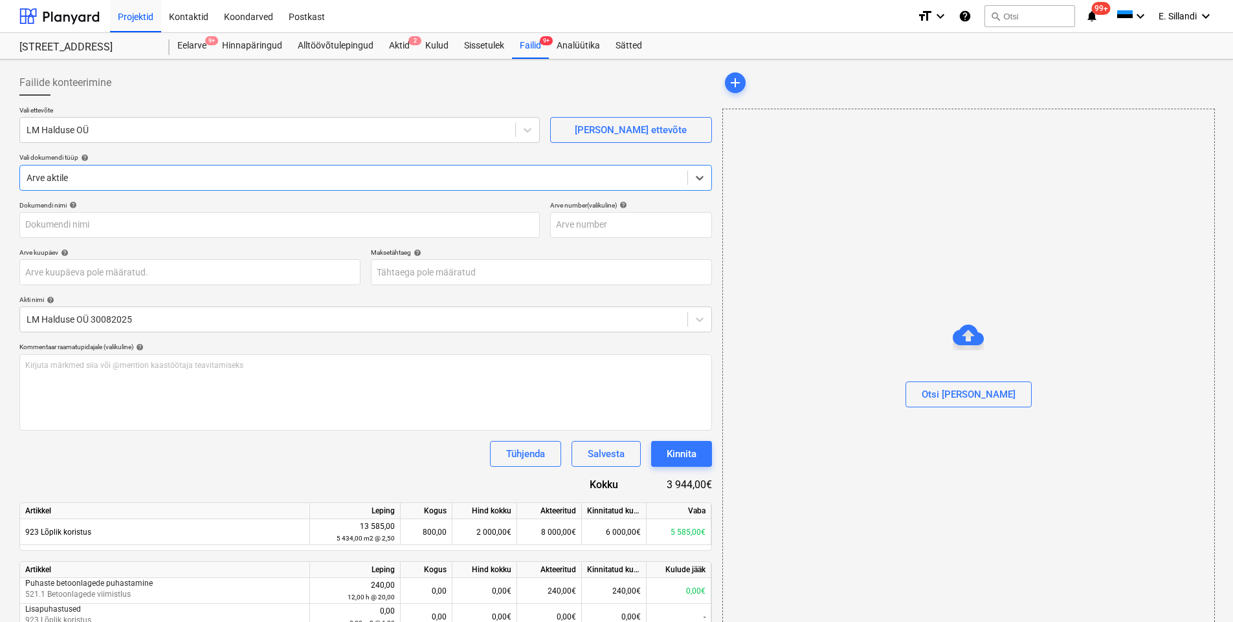
type input "Arved 250530.pdf"
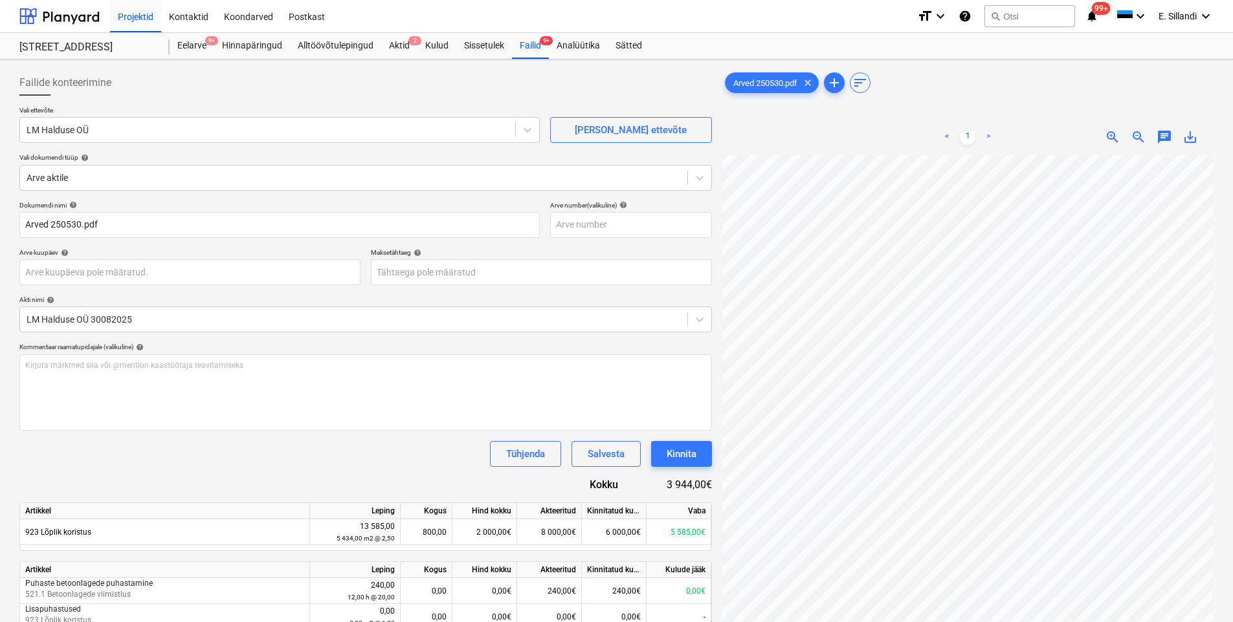
scroll to position [241, 94]
click at [685, 451] on div "Kinnita" at bounding box center [681, 454] width 30 height 17
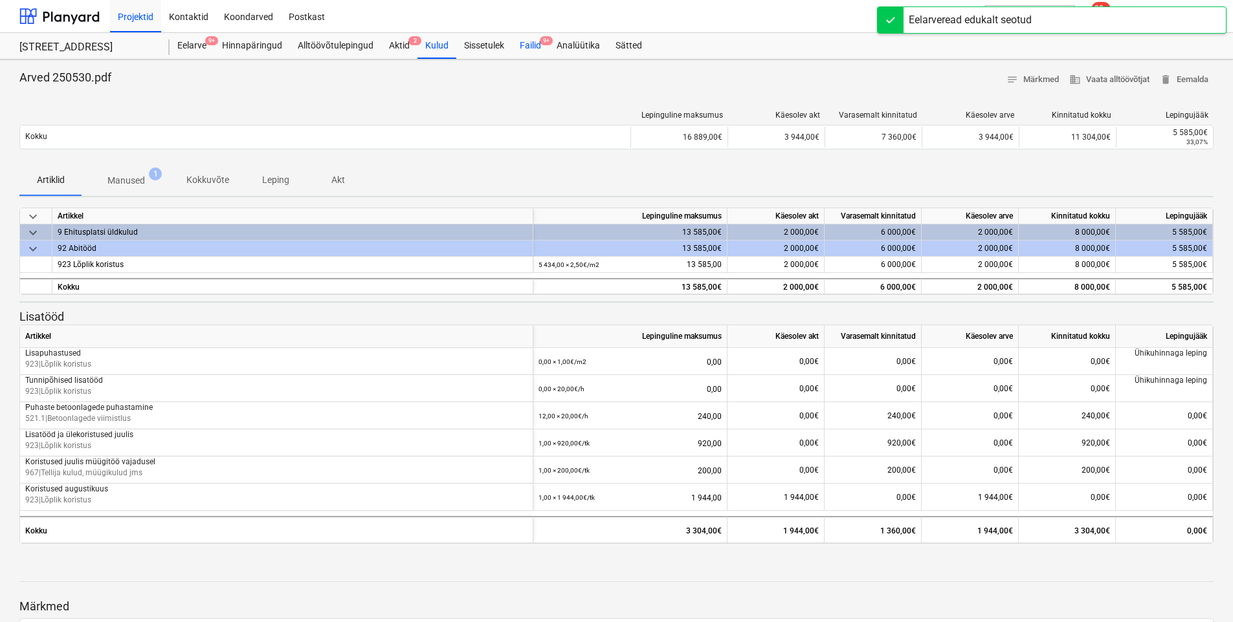
click at [522, 47] on div "Failid 9+" at bounding box center [530, 46] width 37 height 26
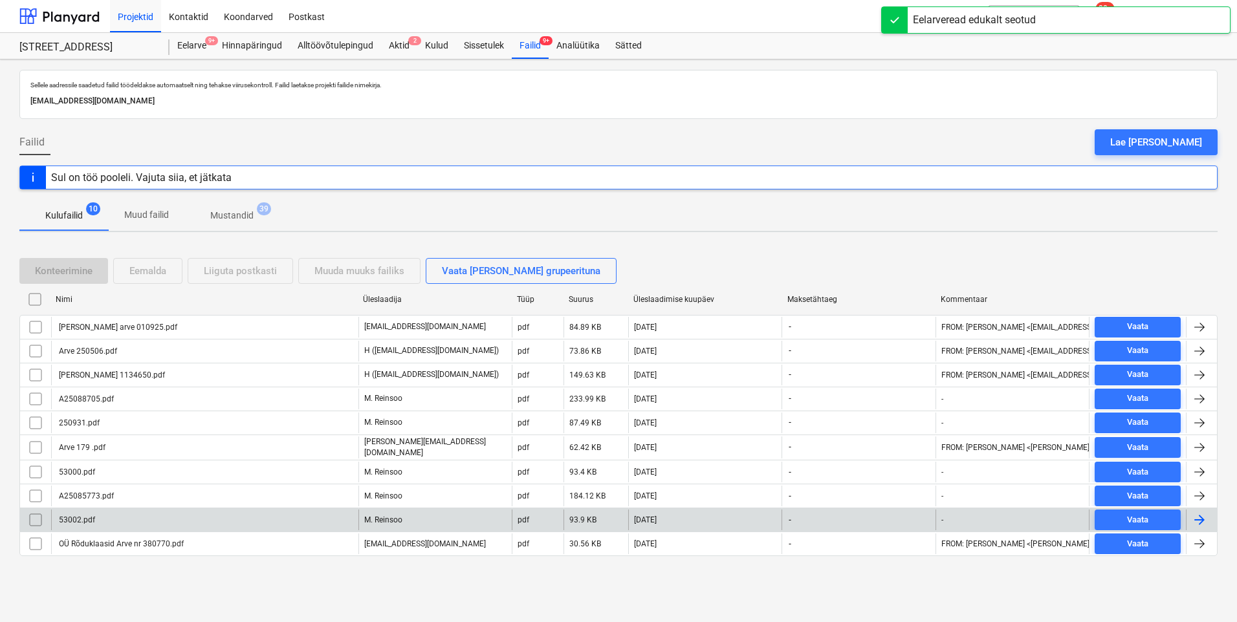
click at [148, 522] on div "53002.pdf" at bounding box center [204, 520] width 307 height 21
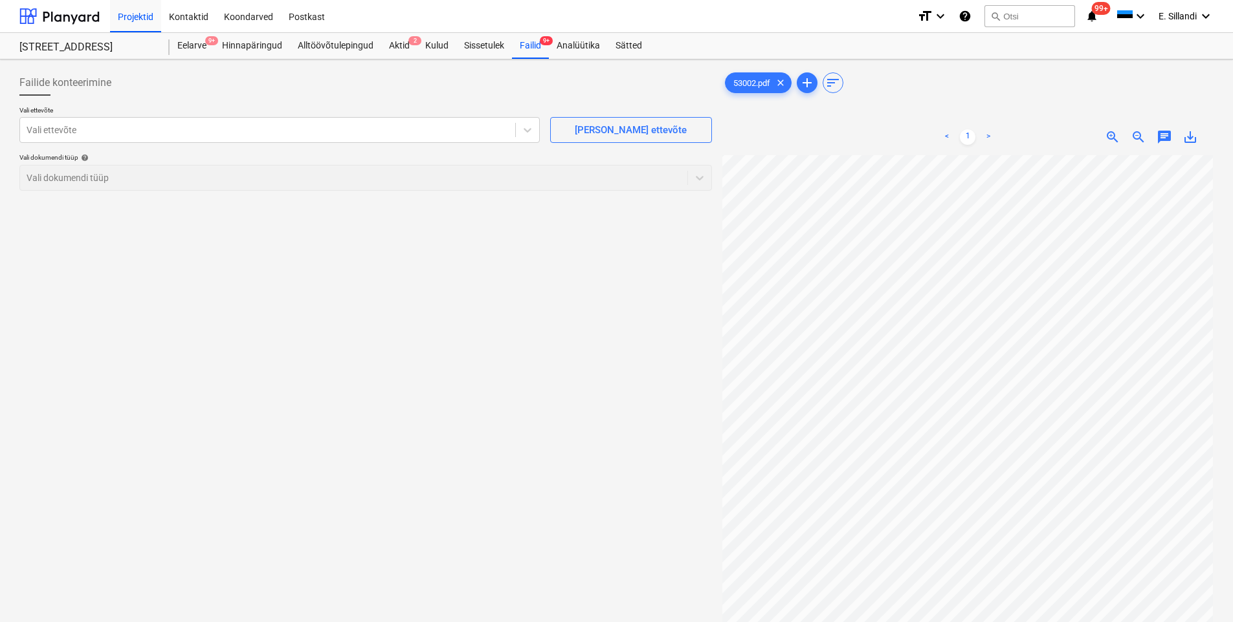
scroll to position [63, 94]
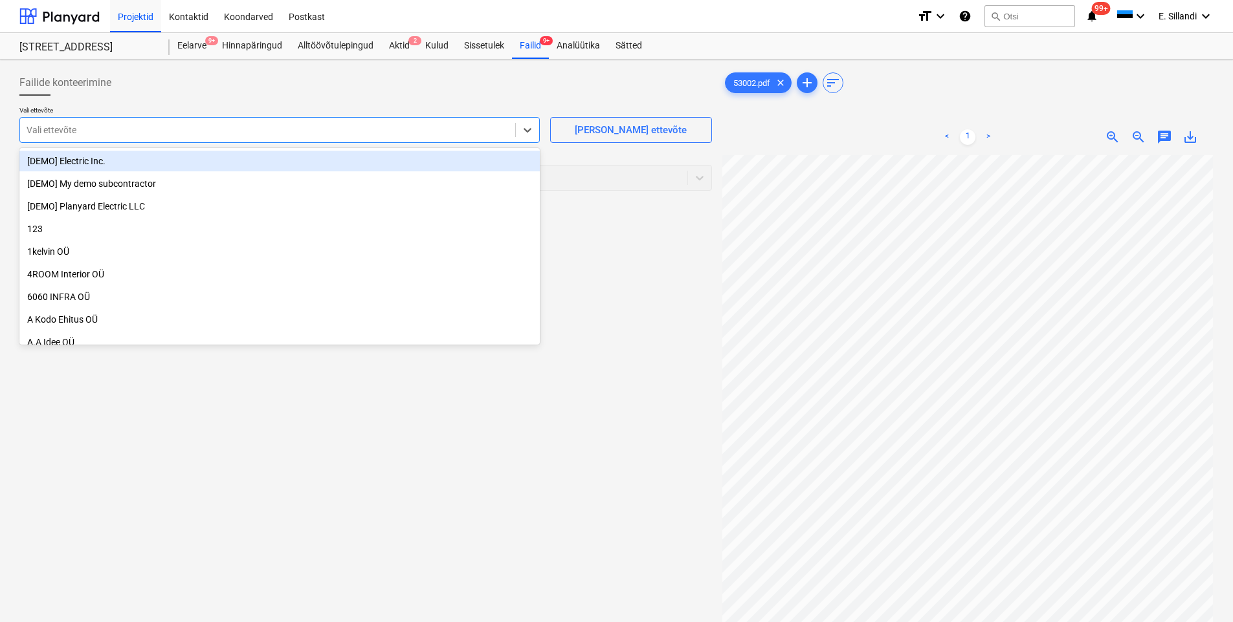
click at [209, 133] on div at bounding box center [268, 130] width 482 height 13
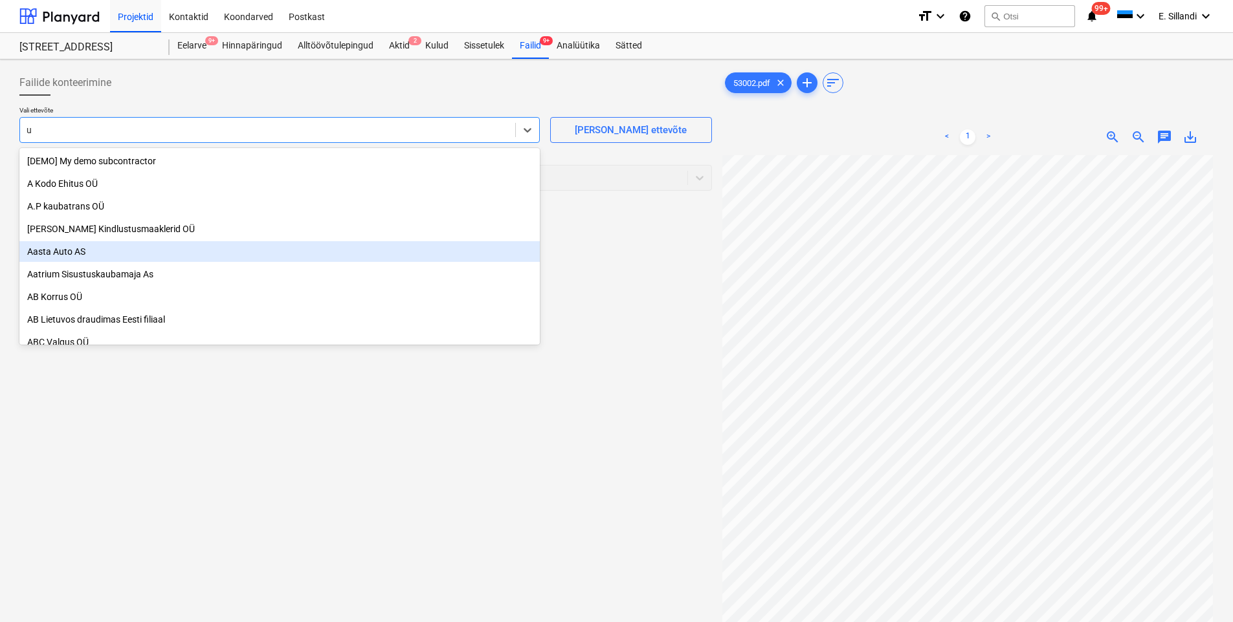
type input "u"
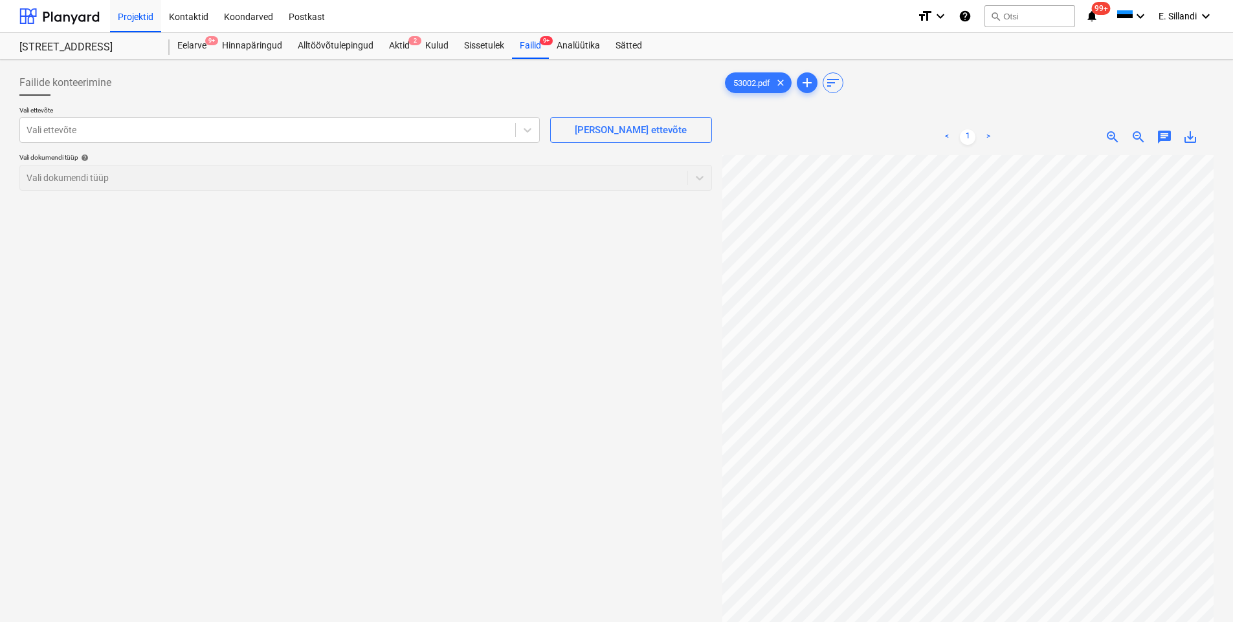
scroll to position [241, 24]
click at [171, 129] on div at bounding box center [268, 130] width 482 height 13
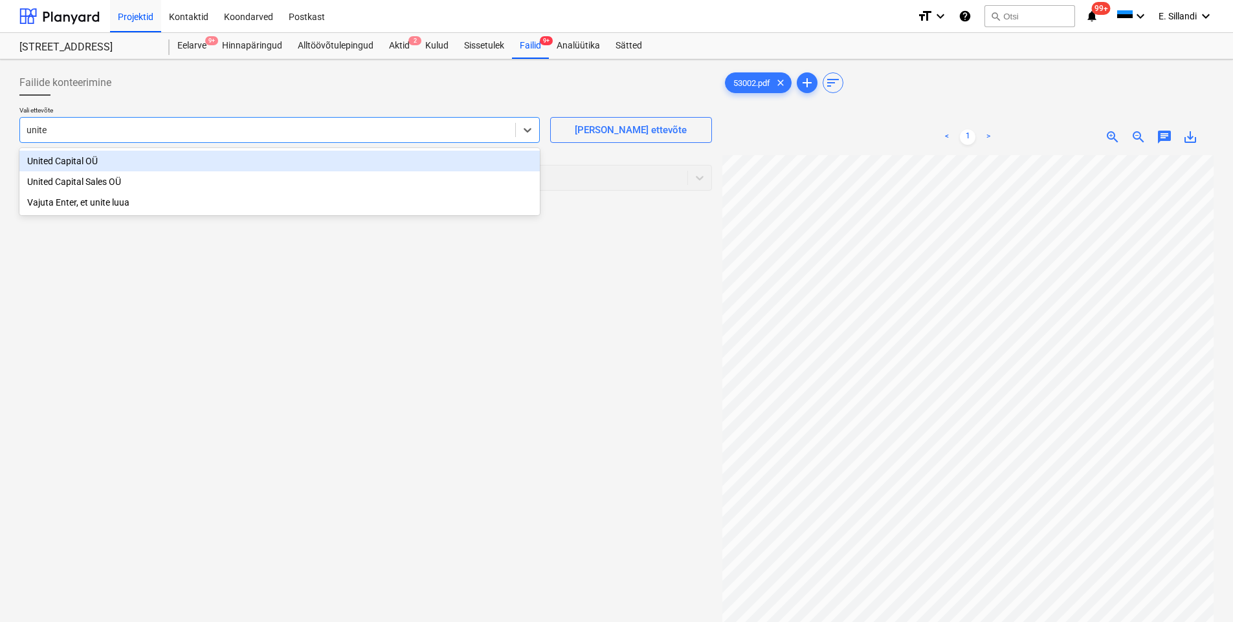
type input "united"
click at [108, 162] on div "United Capital OÜ" at bounding box center [279, 161] width 520 height 21
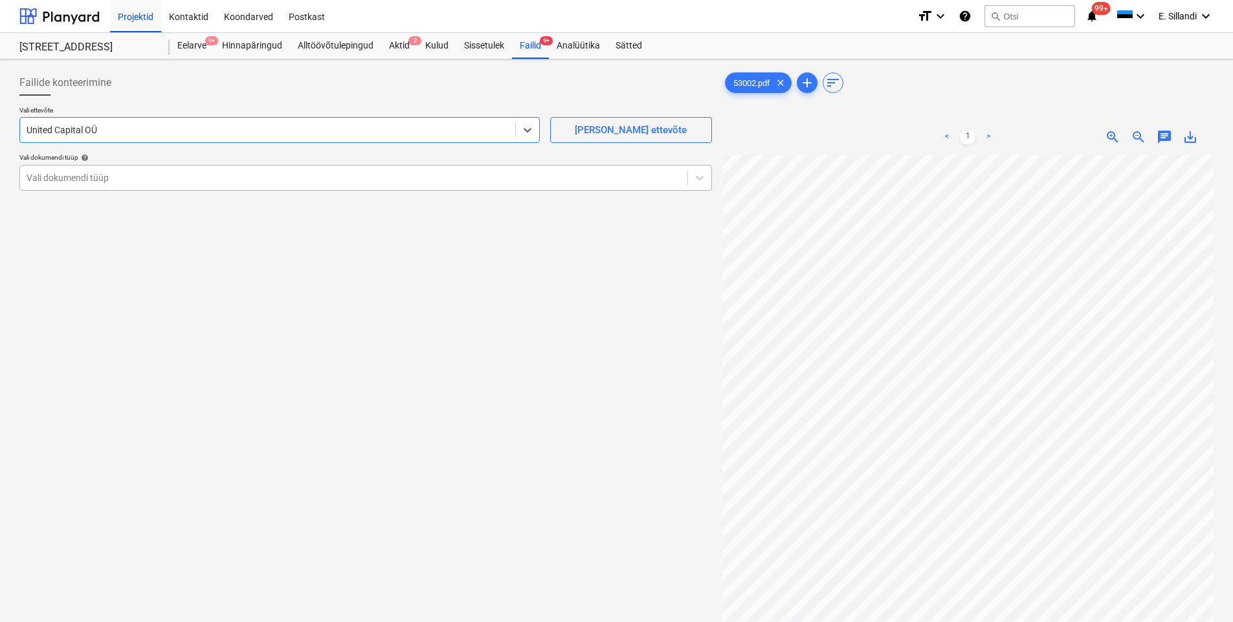
click at [135, 181] on div at bounding box center [354, 177] width 654 height 13
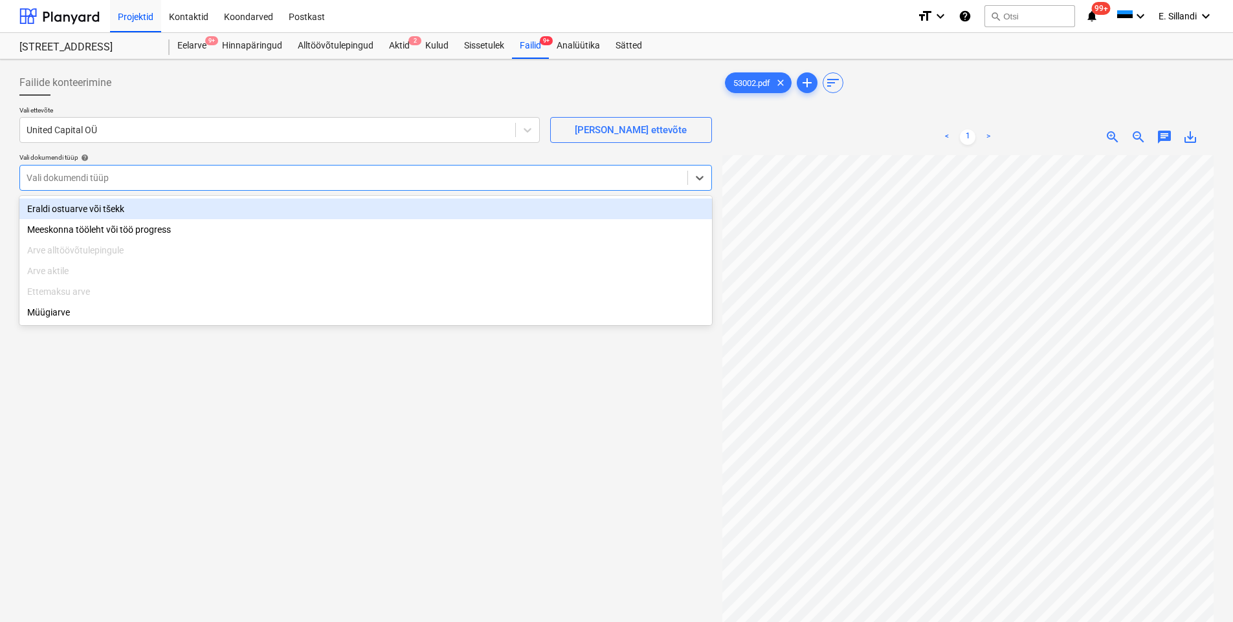
click at [113, 209] on div "Eraldi ostuarve või tšekk" at bounding box center [365, 209] width 692 height 21
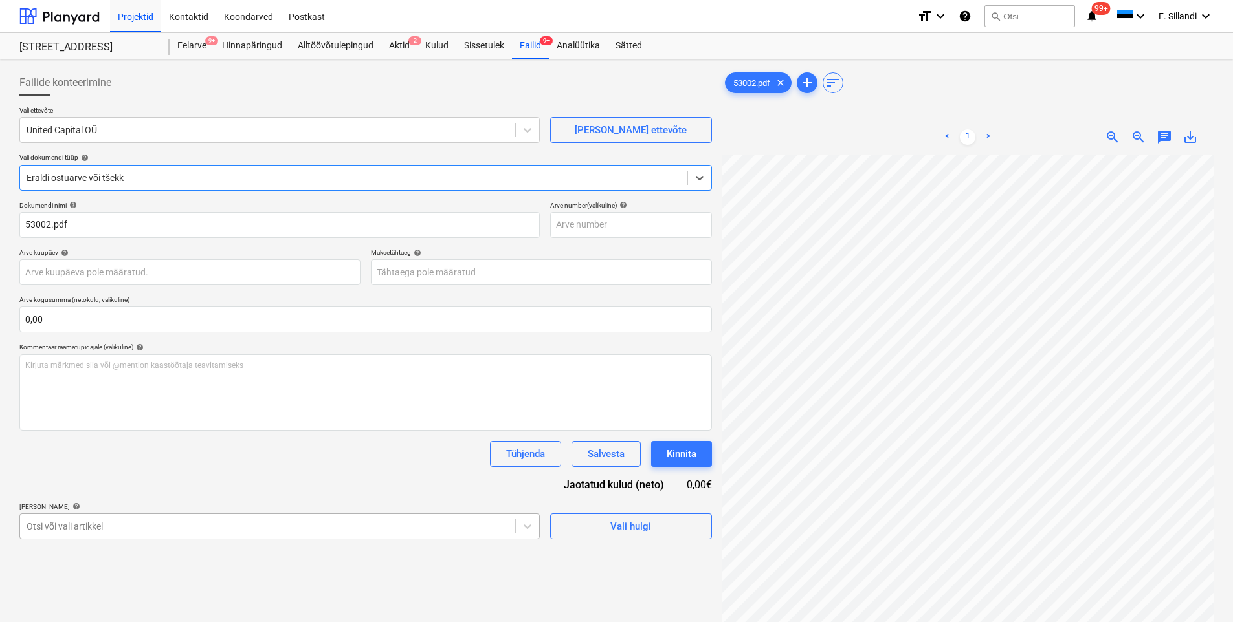
click at [101, 533] on body "Projektid Kontaktid Koondarved Postkast format_size keyboard_arrow_down help se…" at bounding box center [616, 311] width 1233 height 622
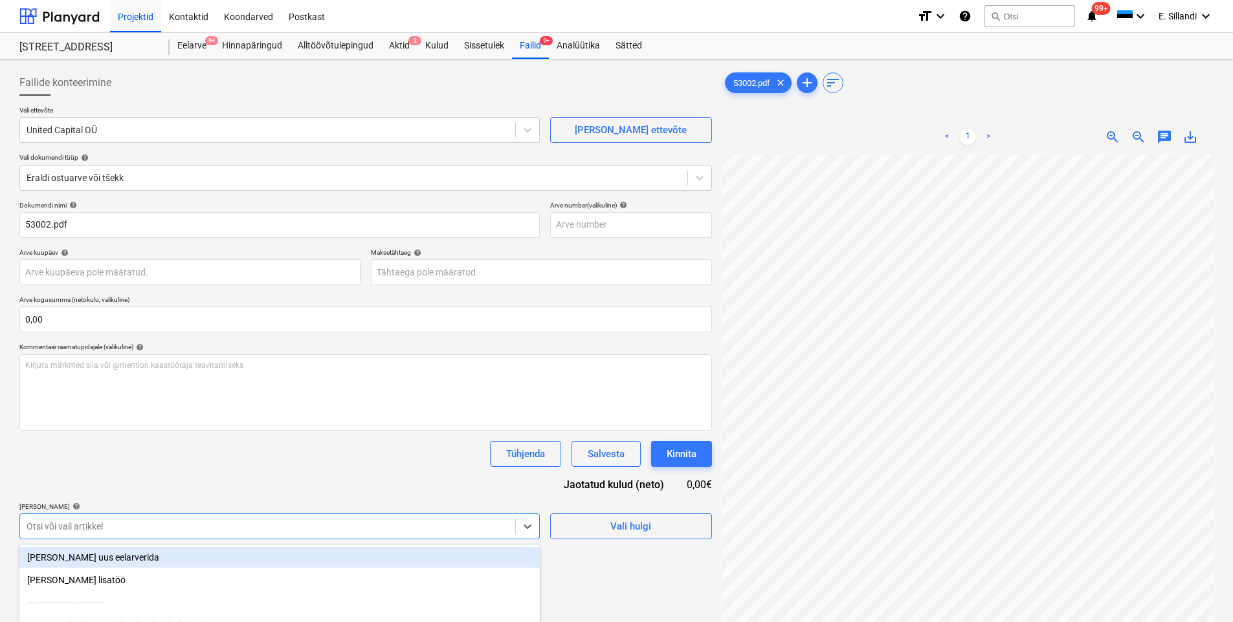
scroll to position [124, 0]
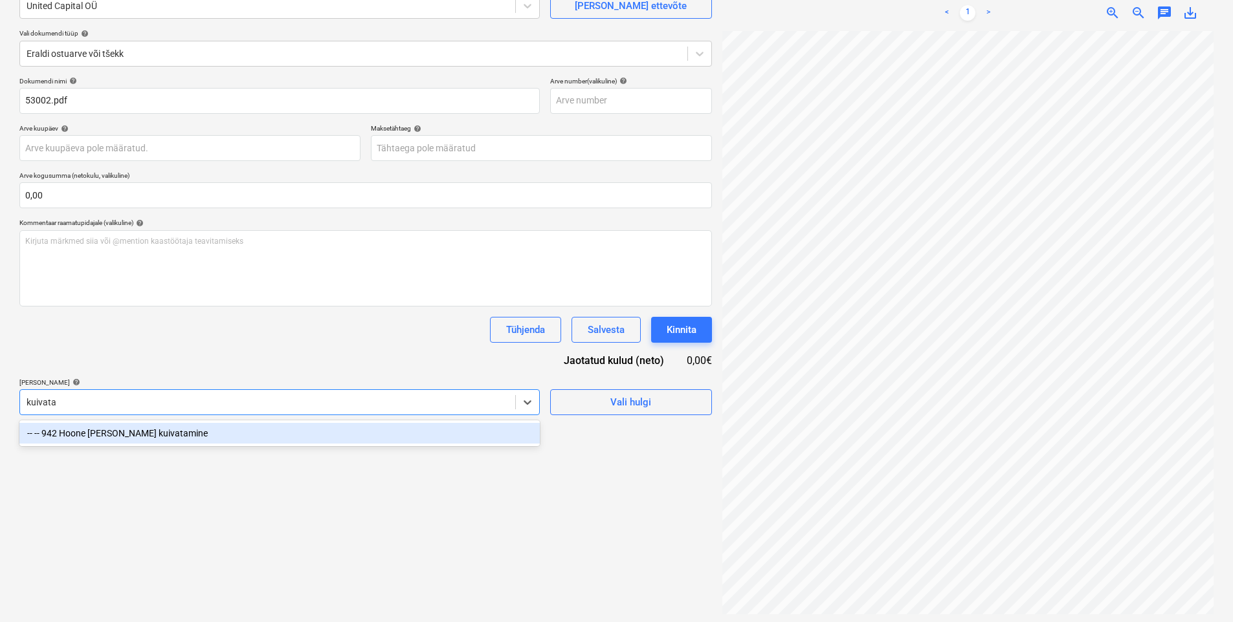
type input "kuivatam"
click at [195, 429] on div "-- -- 942 Hoone [PERSON_NAME] kuivatamine" at bounding box center [279, 433] width 520 height 21
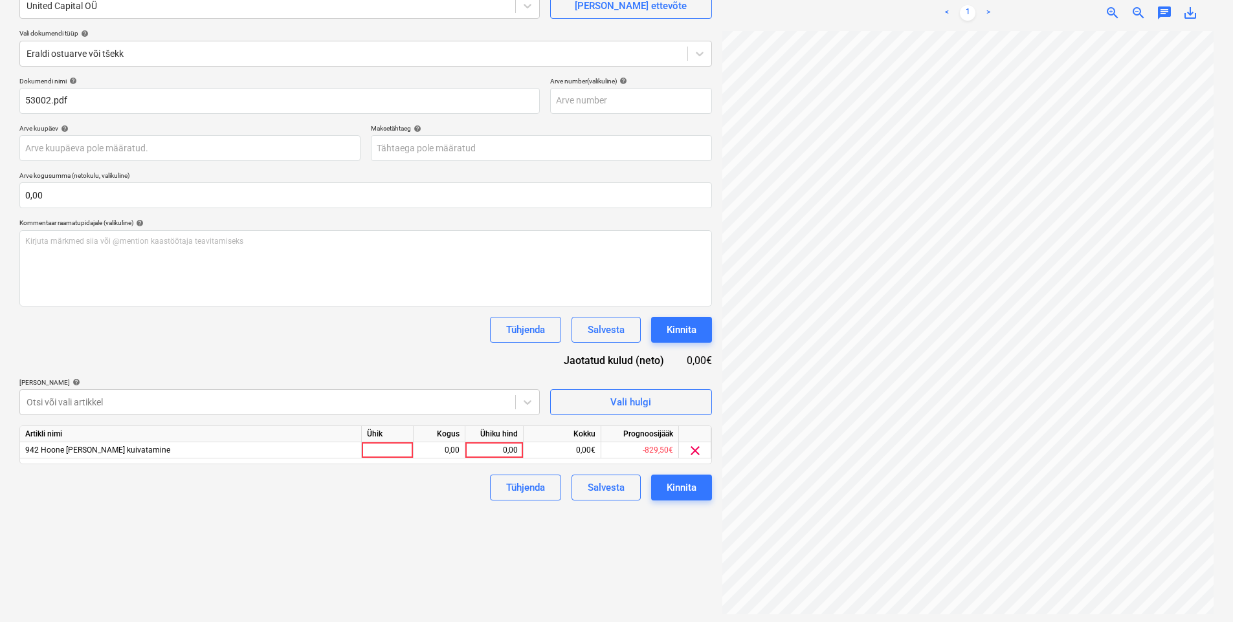
drag, startPoint x: 226, startPoint y: 359, endPoint x: 290, endPoint y: 369, distance: 64.8
click at [230, 359] on div "Dokumendi nimi help 53002.pdf Arve number (valikuline) help Arve kuupäev help P…" at bounding box center [365, 289] width 692 height 424
click at [512, 458] on div "0,00" at bounding box center [493, 451] width 47 height 16
click at [510, 458] on div "0,00" at bounding box center [493, 451] width 47 height 16
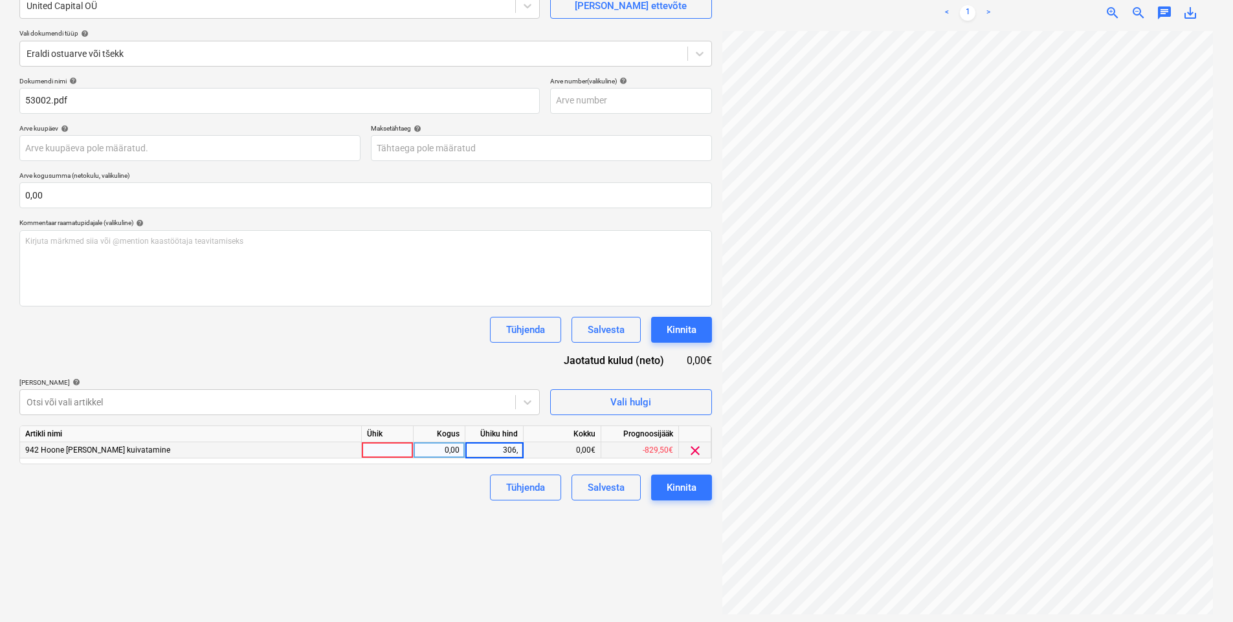
type input "306,0"
click at [371, 496] on div "Tühjenda Salvesta Kinnita" at bounding box center [365, 488] width 692 height 26
click at [673, 483] on div "Kinnita" at bounding box center [681, 487] width 30 height 17
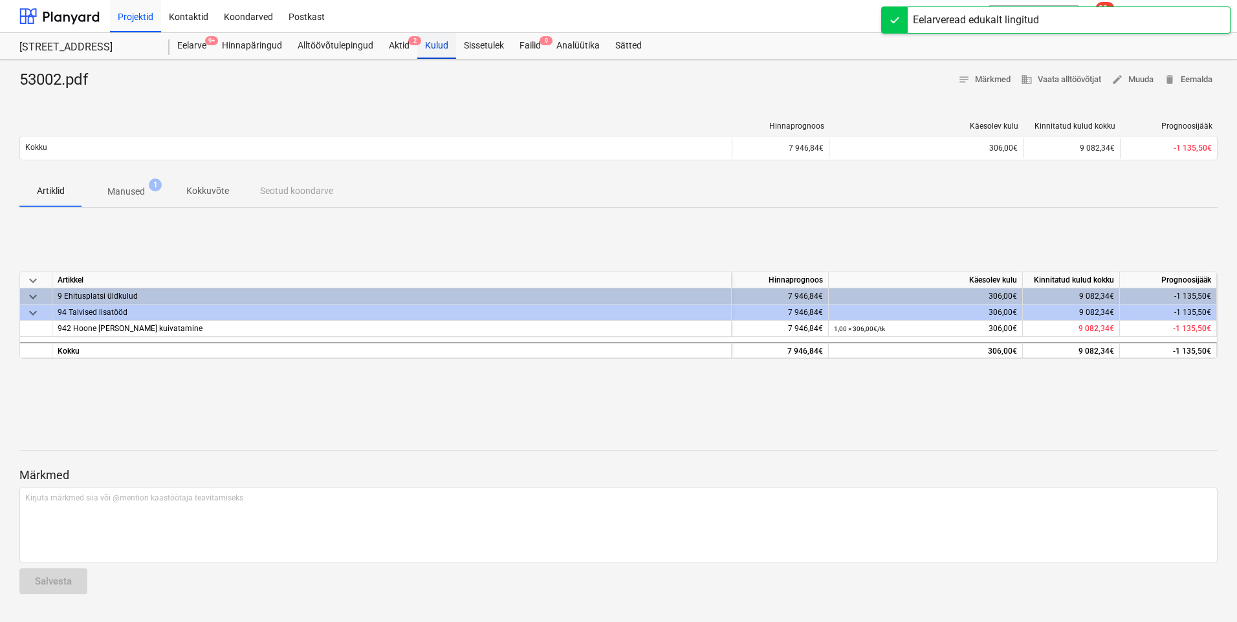
click at [448, 45] on div "Kulud" at bounding box center [436, 46] width 39 height 26
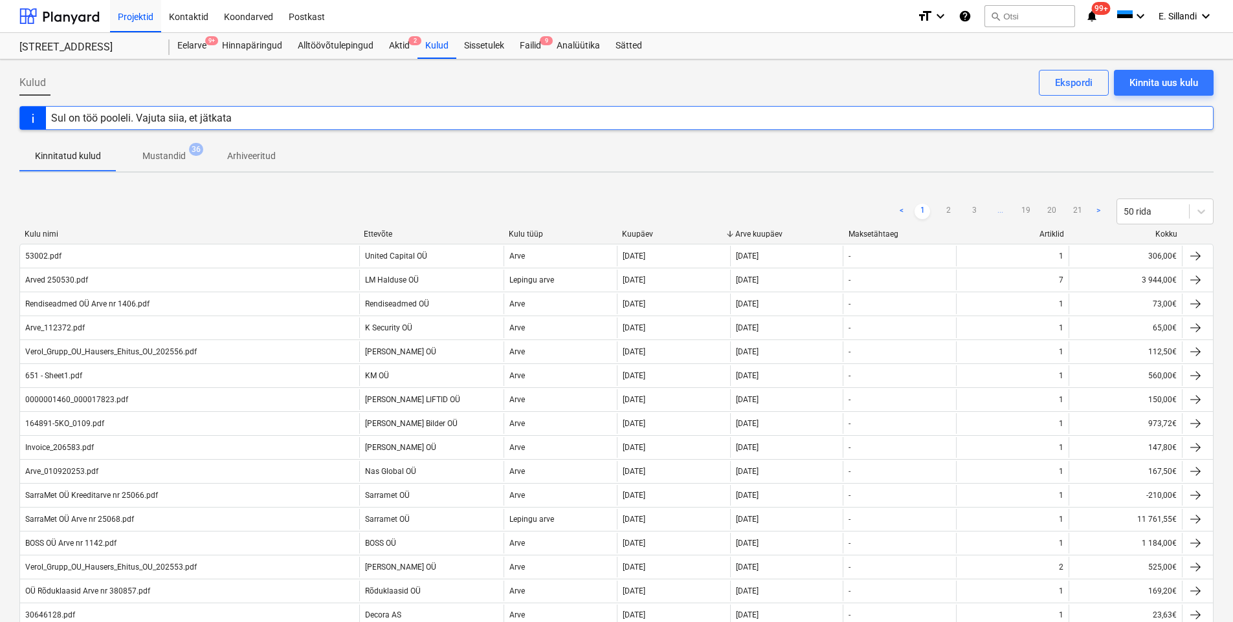
click at [643, 232] on div "Kuupäev" at bounding box center [673, 234] width 103 height 9
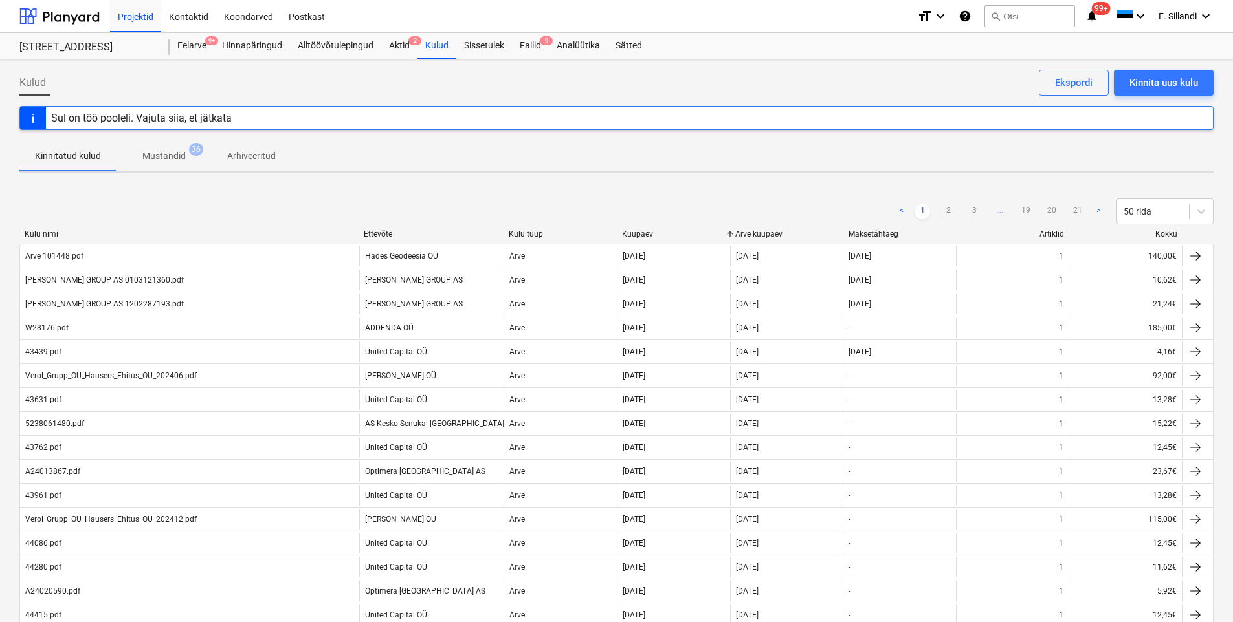
click at [644, 234] on div "Kuupäev" at bounding box center [673, 234] width 103 height 9
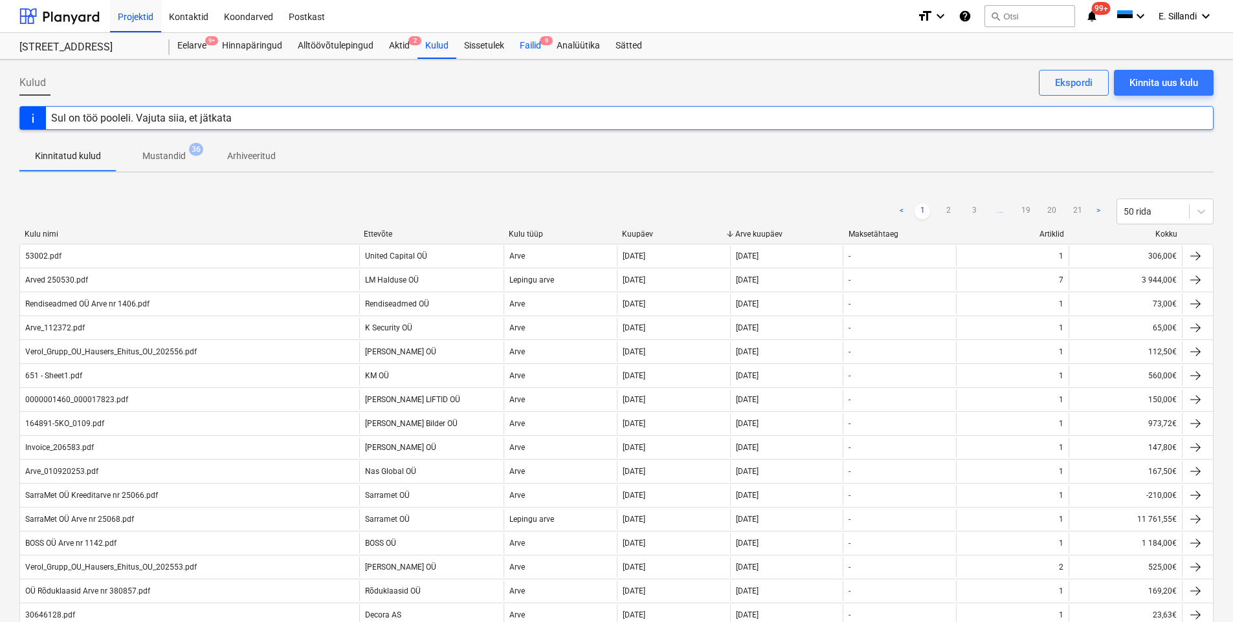
click at [523, 45] on div "Failid 9" at bounding box center [530, 46] width 37 height 26
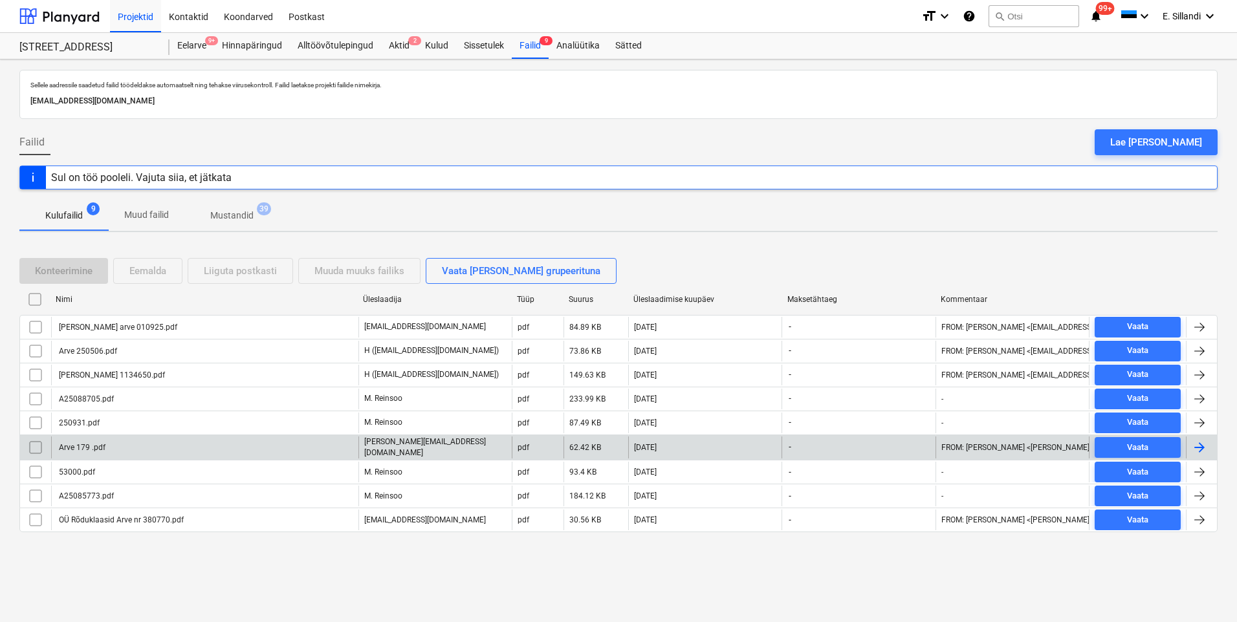
click at [151, 441] on div "Arve 179 .pdf" at bounding box center [204, 448] width 307 height 22
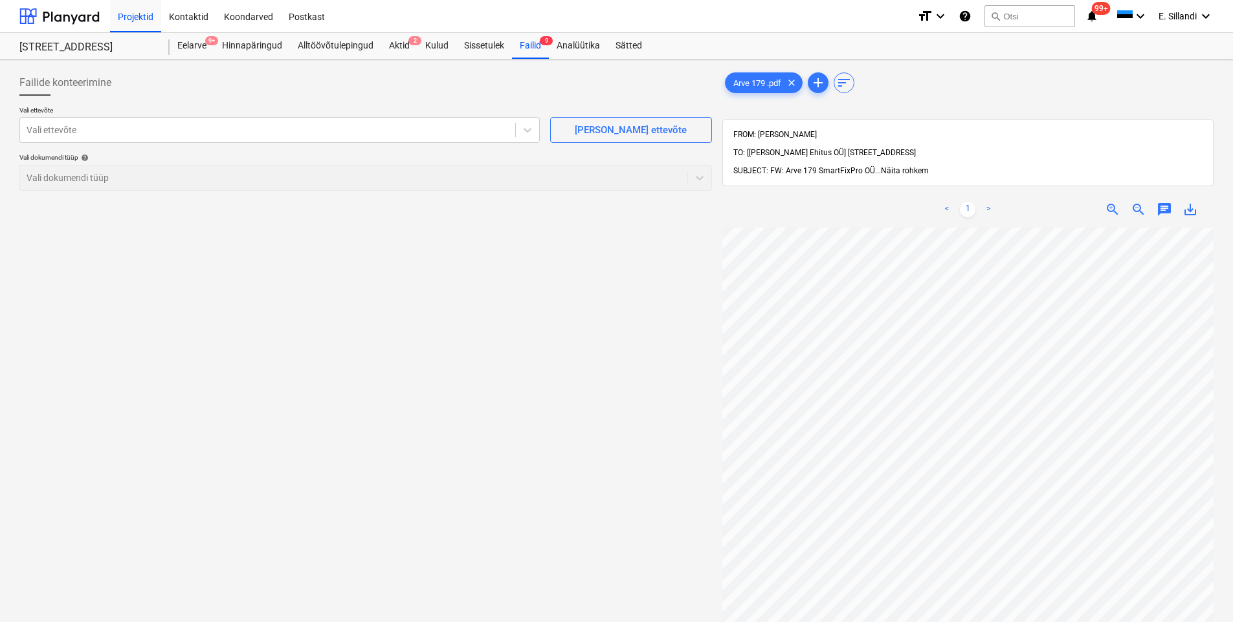
click at [902, 166] on span "Näita rohkem" at bounding box center [905, 170] width 48 height 9
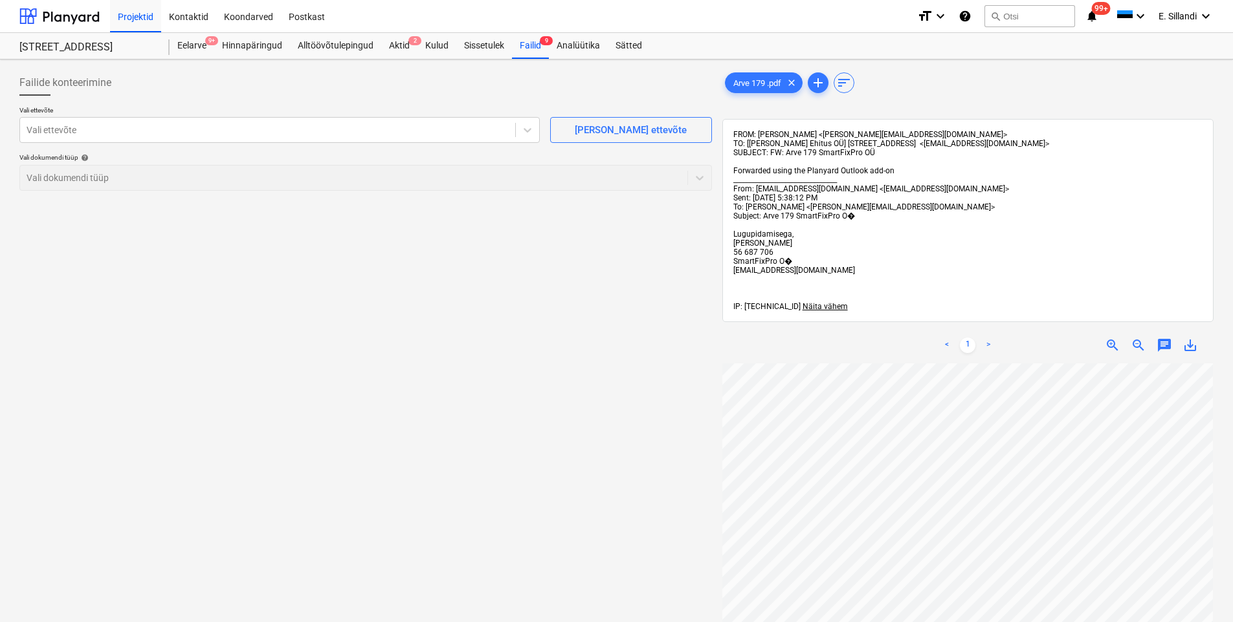
scroll to position [241, 93]
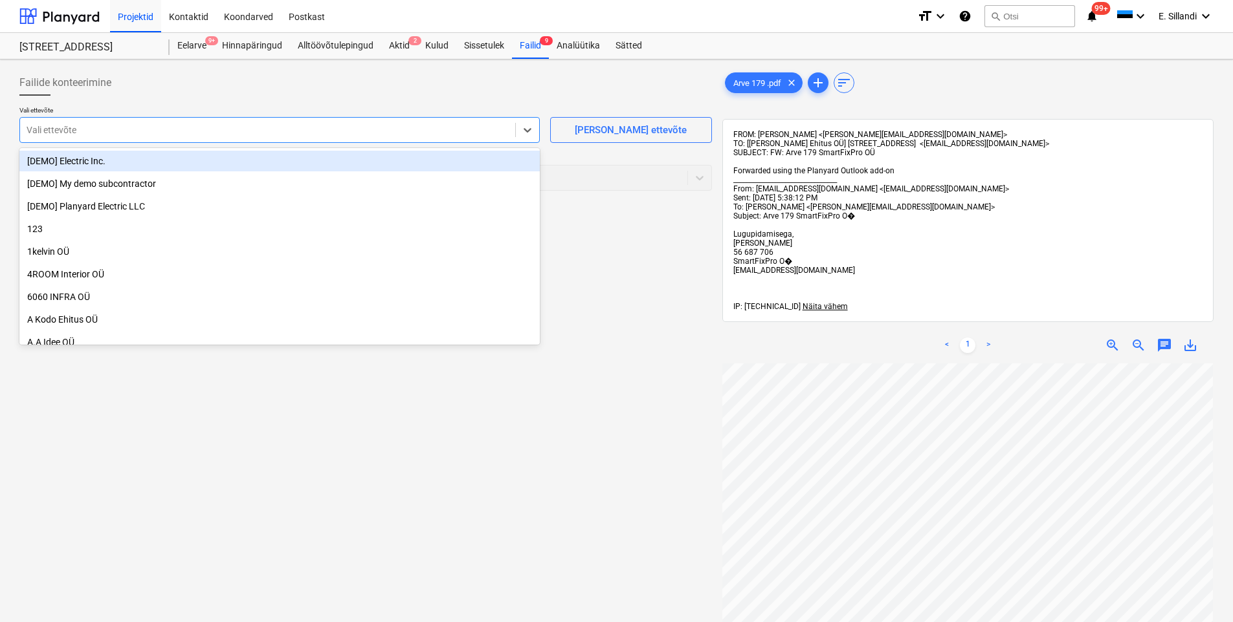
click at [125, 124] on div at bounding box center [268, 130] width 482 height 13
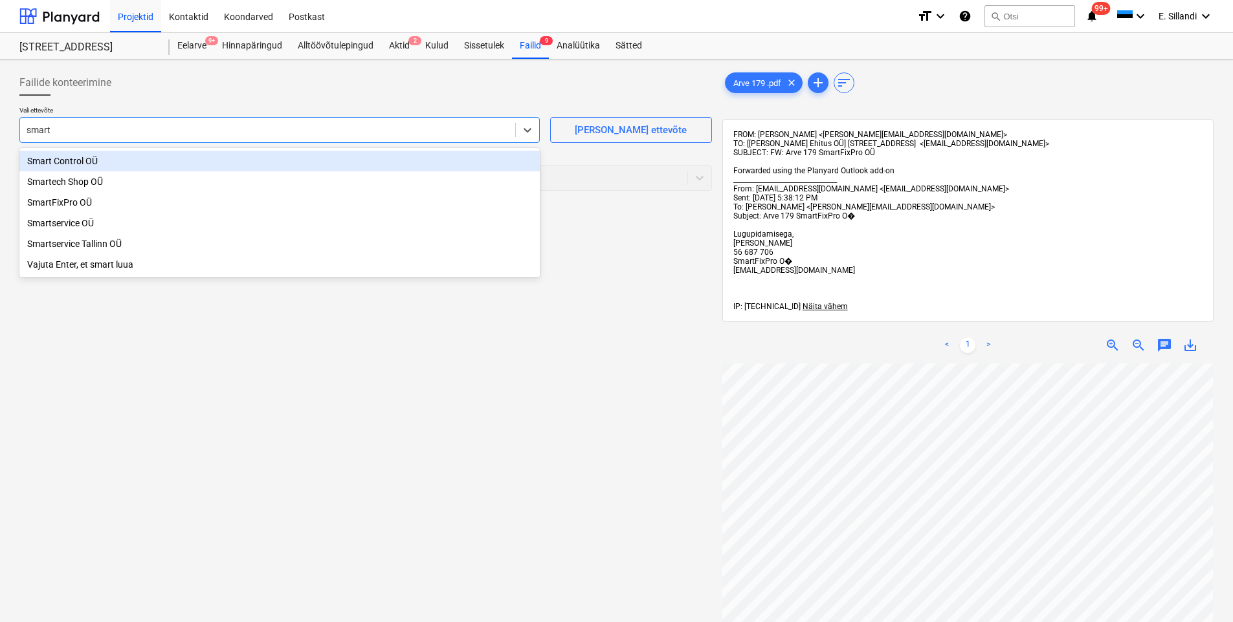
type input "smartf"
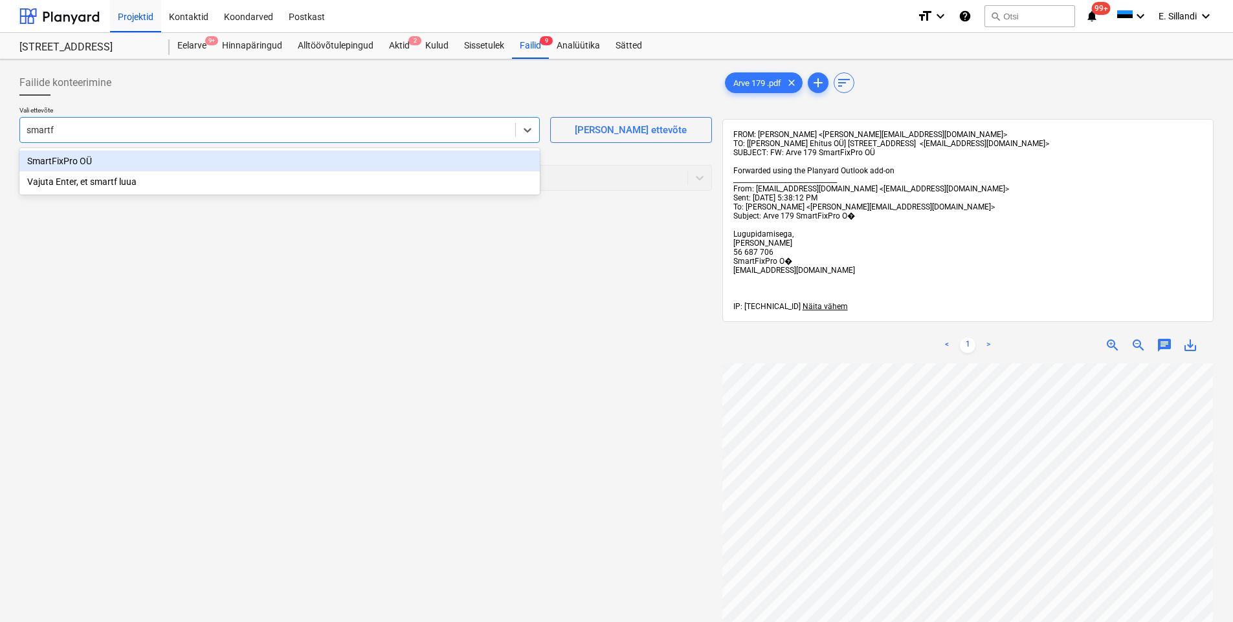
click at [109, 166] on div "SmartFixPro OÜ" at bounding box center [279, 161] width 520 height 21
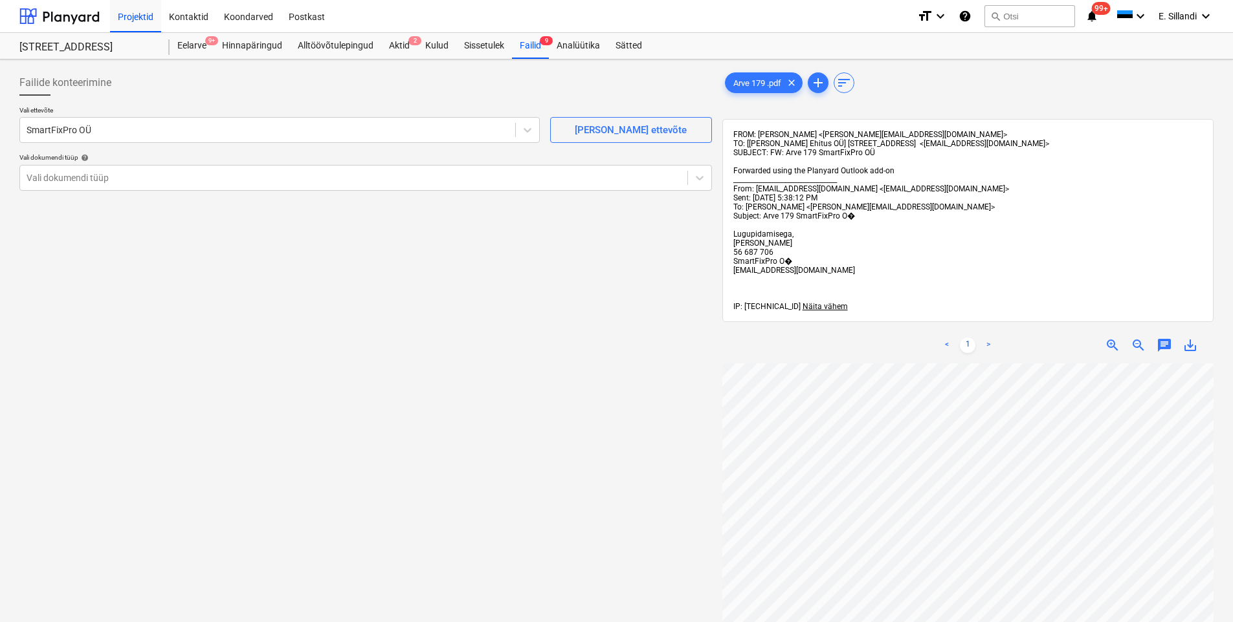
scroll to position [241, 0]
click at [811, 305] on span "Näita vähem" at bounding box center [824, 306] width 45 height 9
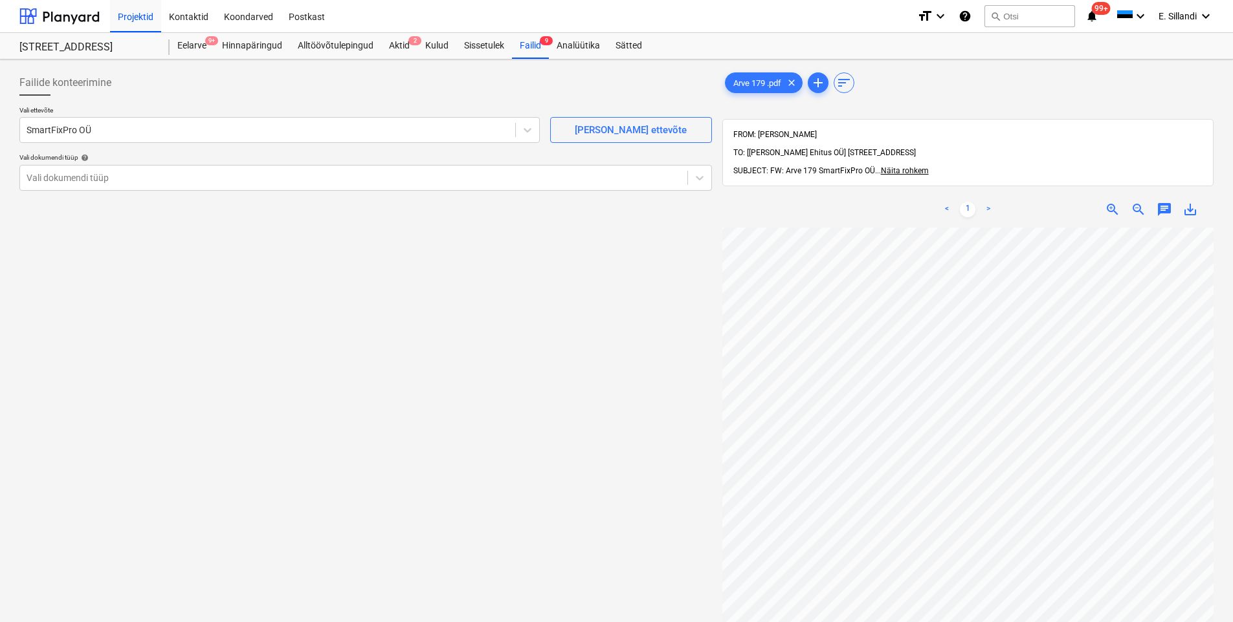
scroll to position [241, 94]
click at [232, 175] on div at bounding box center [354, 177] width 654 height 13
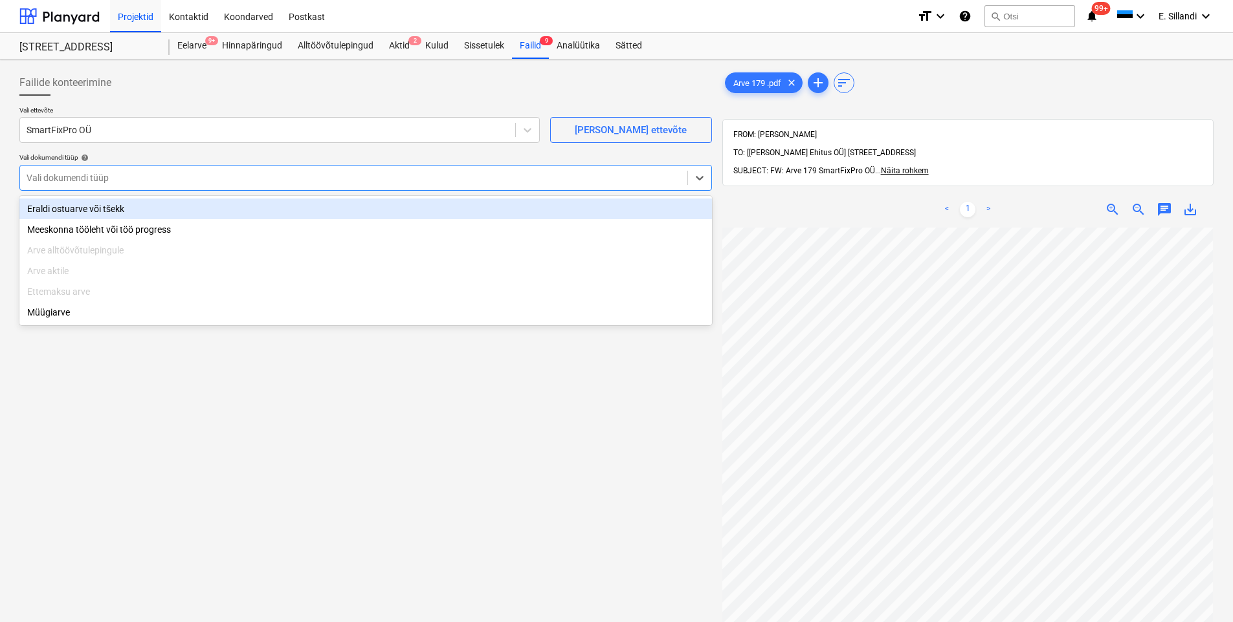
click at [194, 205] on div "Eraldi ostuarve või tšekk" at bounding box center [365, 209] width 692 height 21
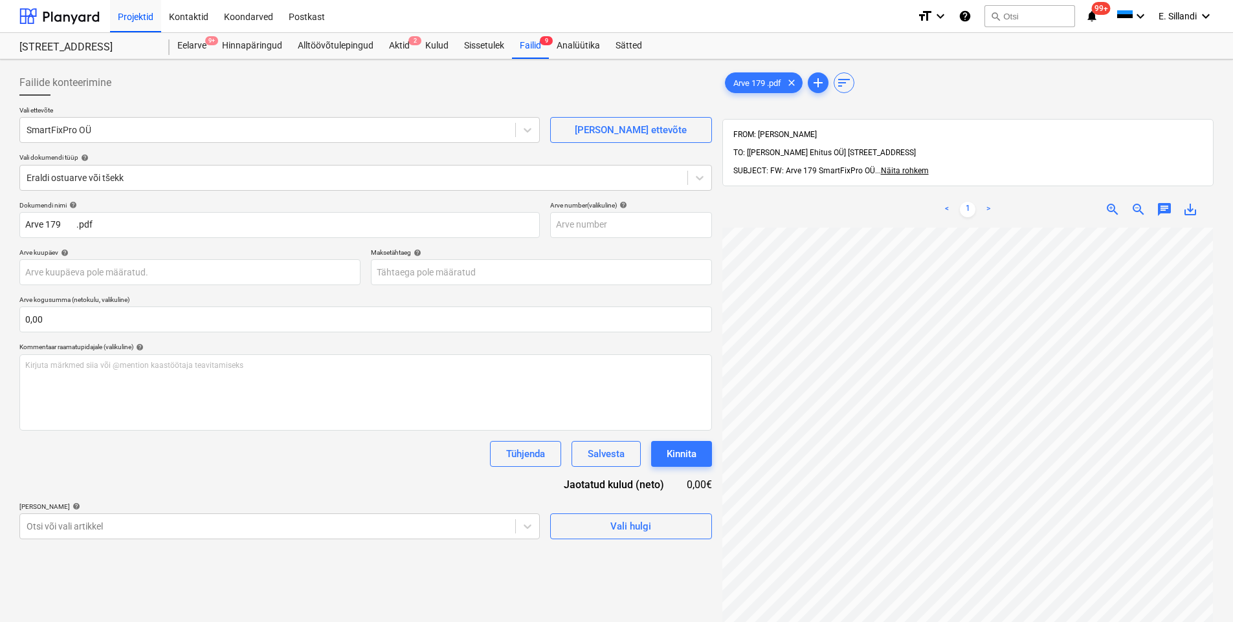
click at [194, 512] on p "[PERSON_NAME] artiklid help" at bounding box center [279, 508] width 520 height 11
click at [185, 523] on body "Projektid Kontaktid Koondarved Postkast format_size keyboard_arrow_down help se…" at bounding box center [616, 311] width 1233 height 622
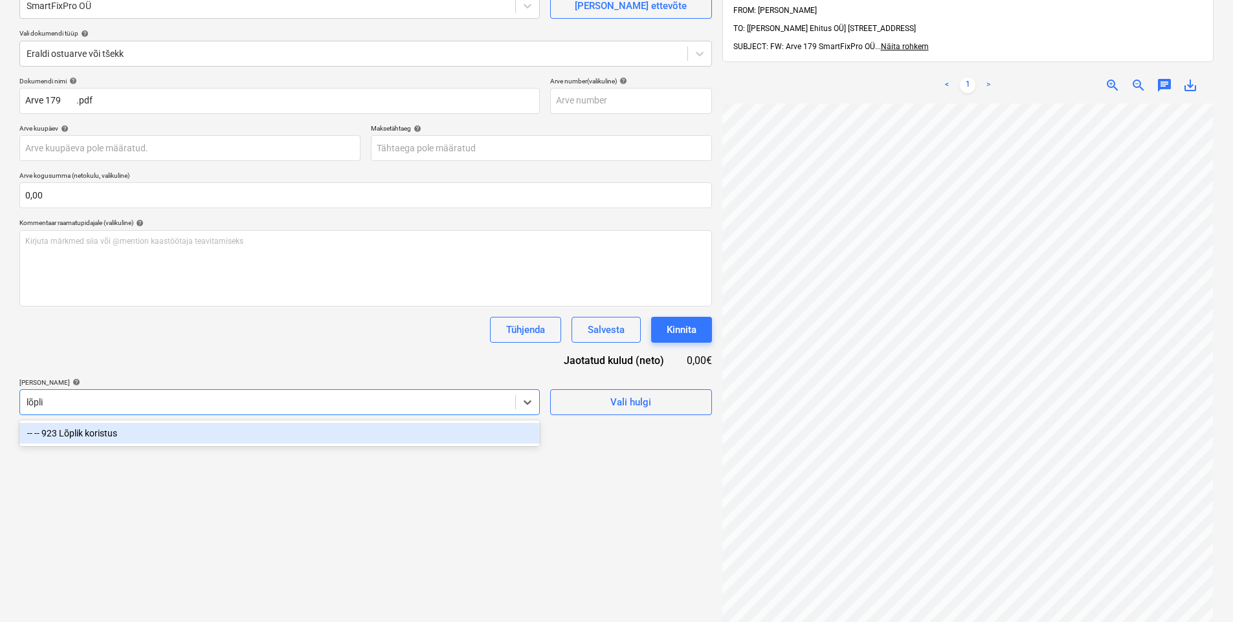
type input "lõplik"
click at [188, 428] on div "-- -- 923 Lõplik koristus" at bounding box center [279, 433] width 520 height 21
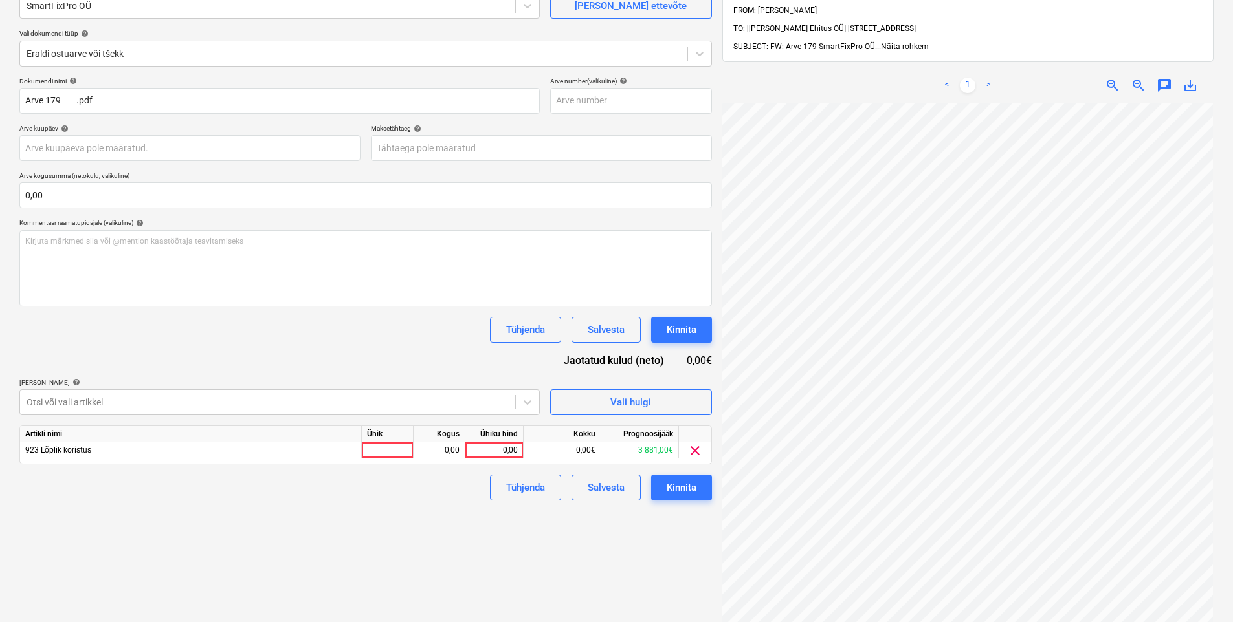
click at [220, 368] on div "Dokumendi nimi help Arve 179 .pdf Arve number (valikuline) help Arve kuupäev he…" at bounding box center [365, 289] width 692 height 424
click at [482, 453] on div "0,00" at bounding box center [493, 451] width 47 height 16
type input "360"
click at [520, 531] on div "Failide konteerimine Vali ettevõte SmartFixPro OÜ [PERSON_NAME] uus ettevõte Va…" at bounding box center [365, 317] width 703 height 754
click at [679, 490] on div "Kinnita" at bounding box center [681, 487] width 30 height 17
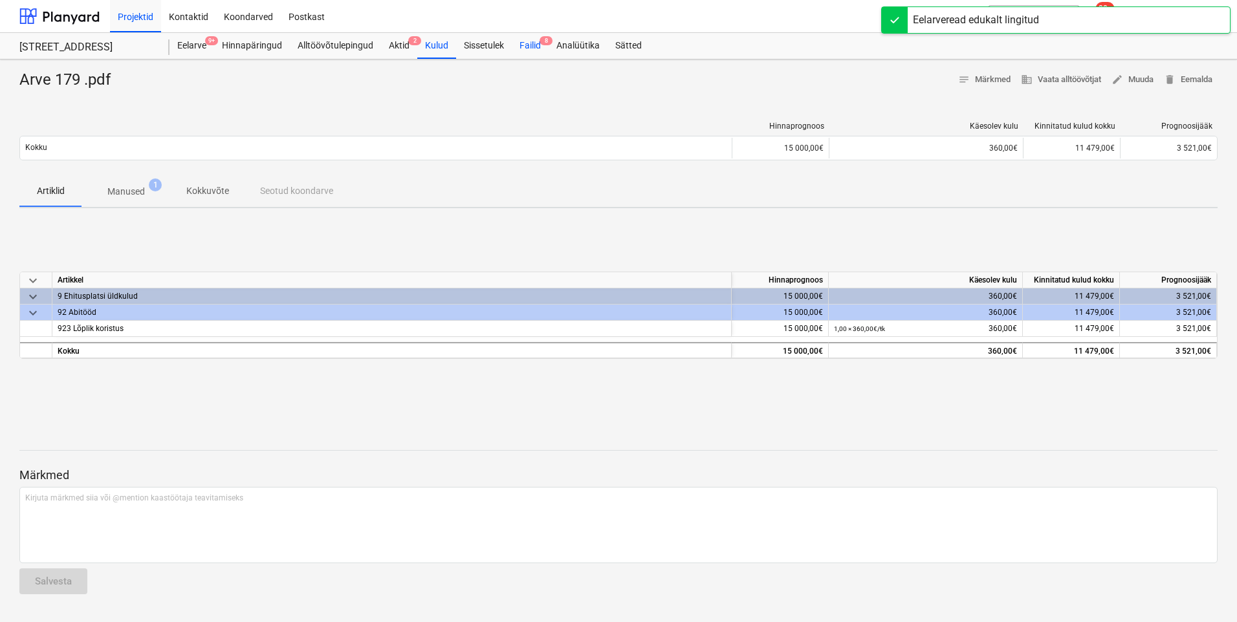
click at [527, 45] on div "Failid 8" at bounding box center [530, 46] width 37 height 26
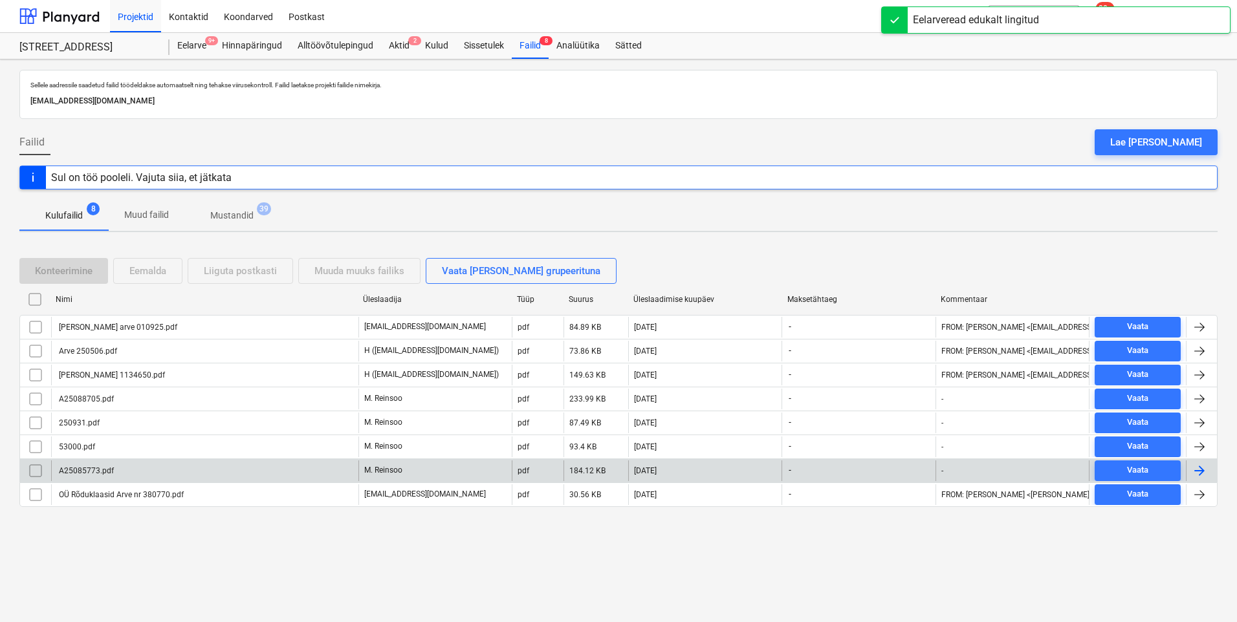
click at [114, 468] on div "A25085773.pdf" at bounding box center [204, 471] width 307 height 21
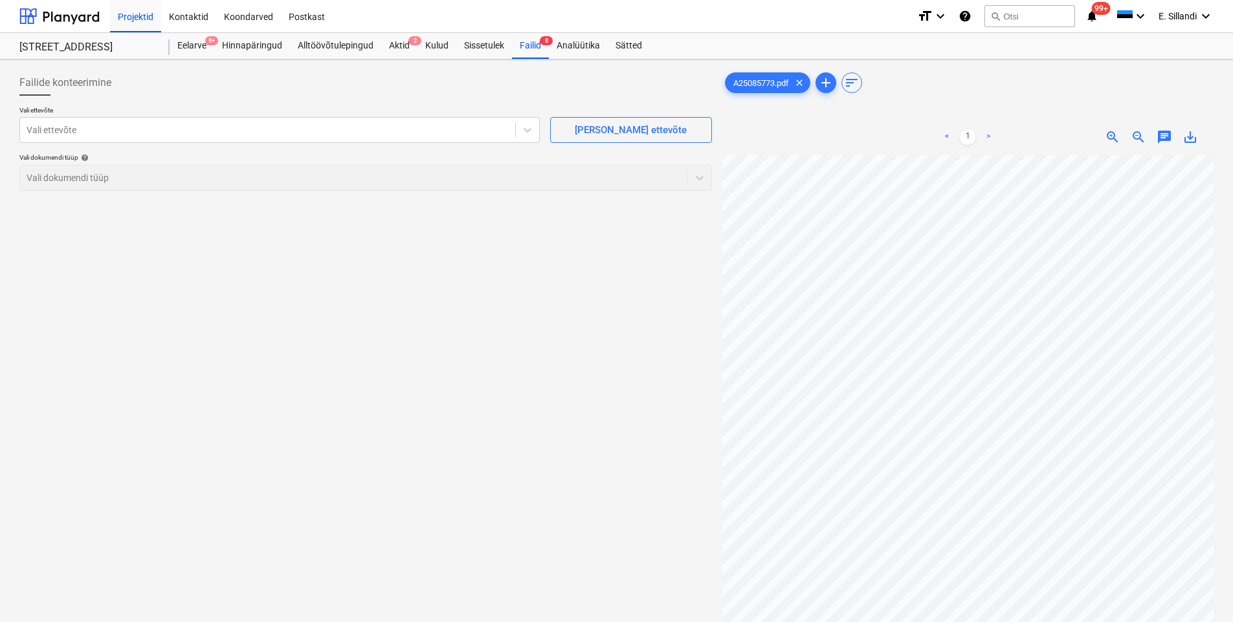
scroll to position [78, 0]
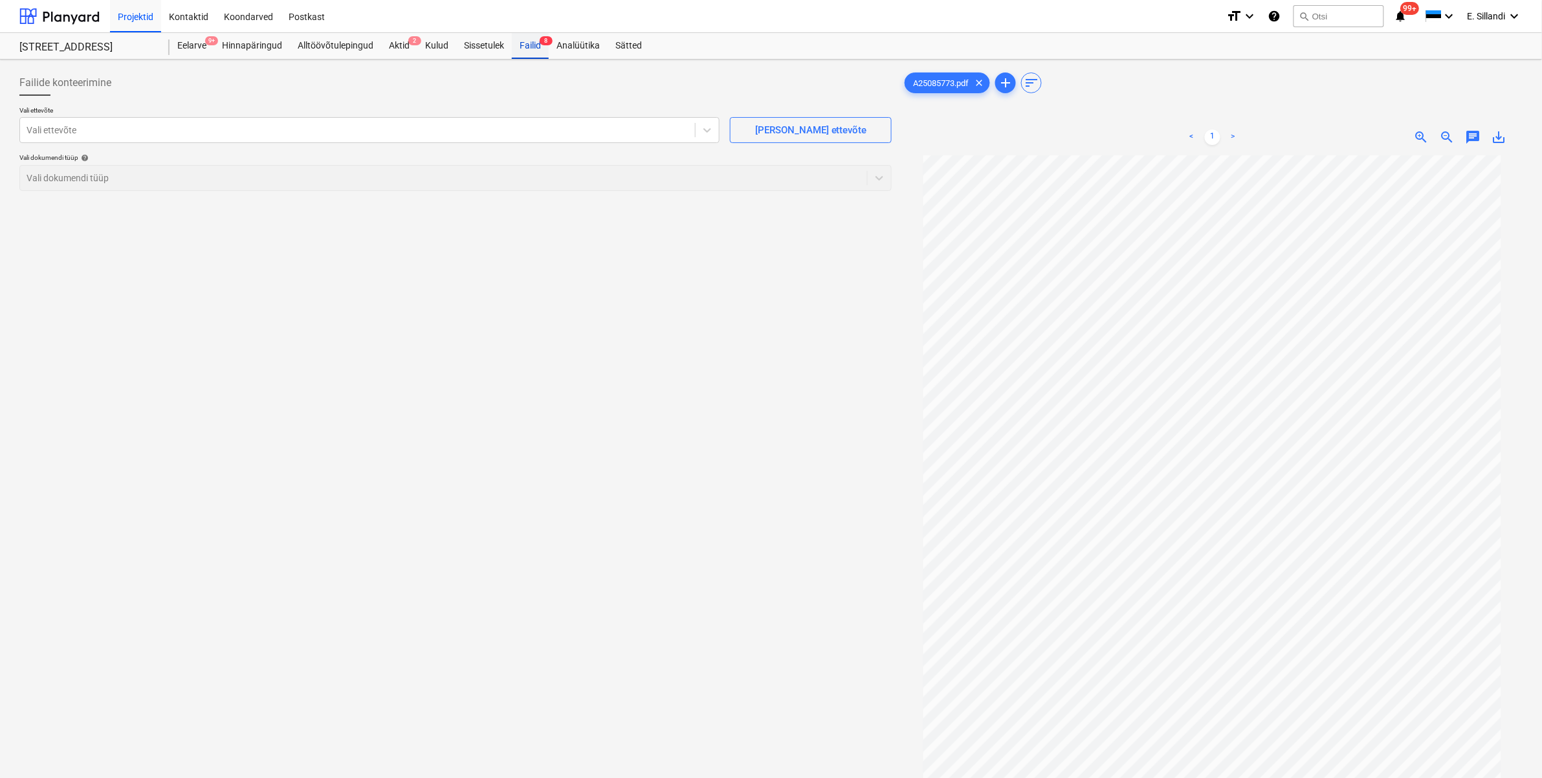
click at [537, 45] on div "Failid 8" at bounding box center [530, 46] width 37 height 26
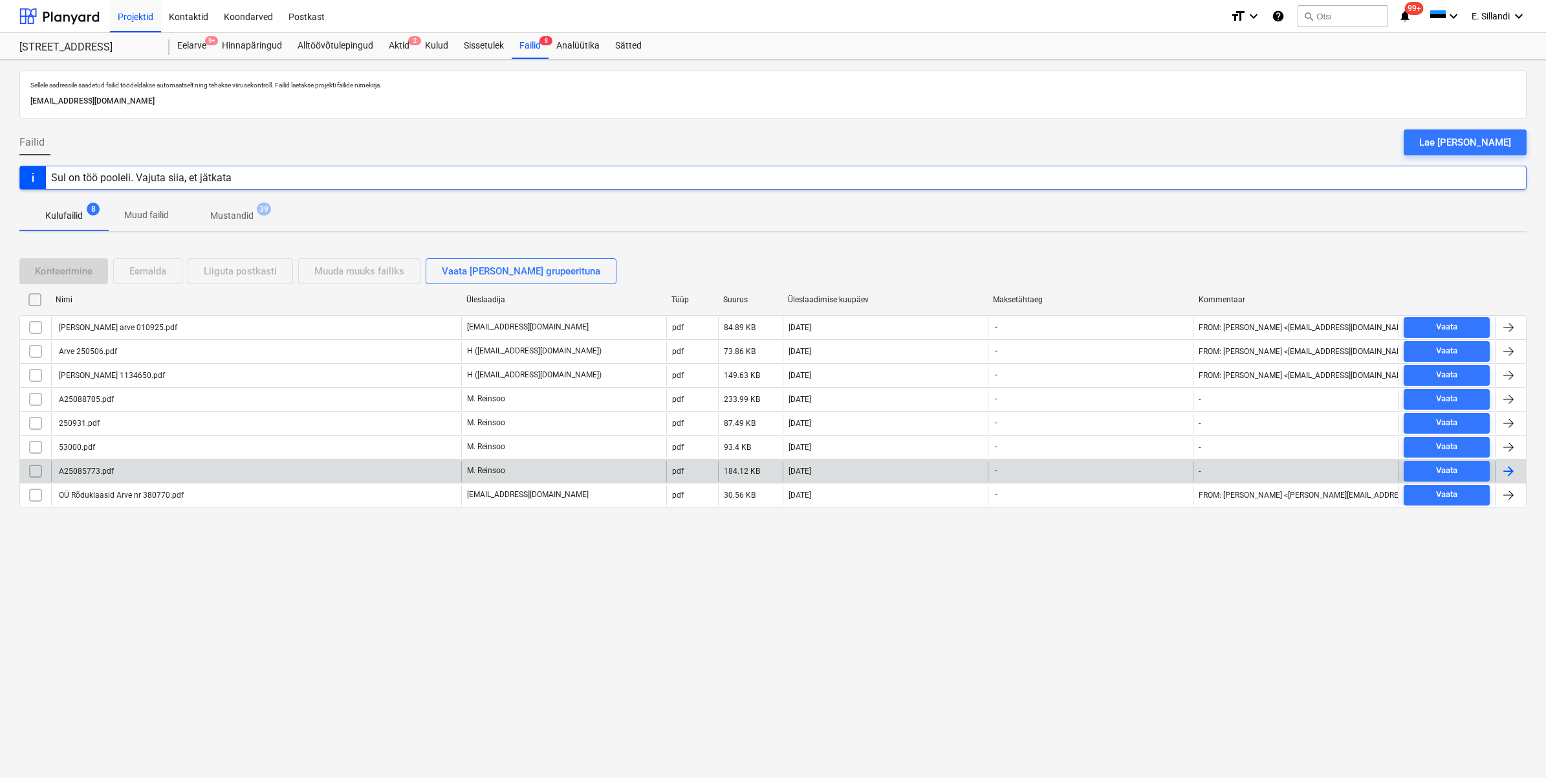
click at [127, 469] on div "A25085773.pdf" at bounding box center [256, 471] width 410 height 21
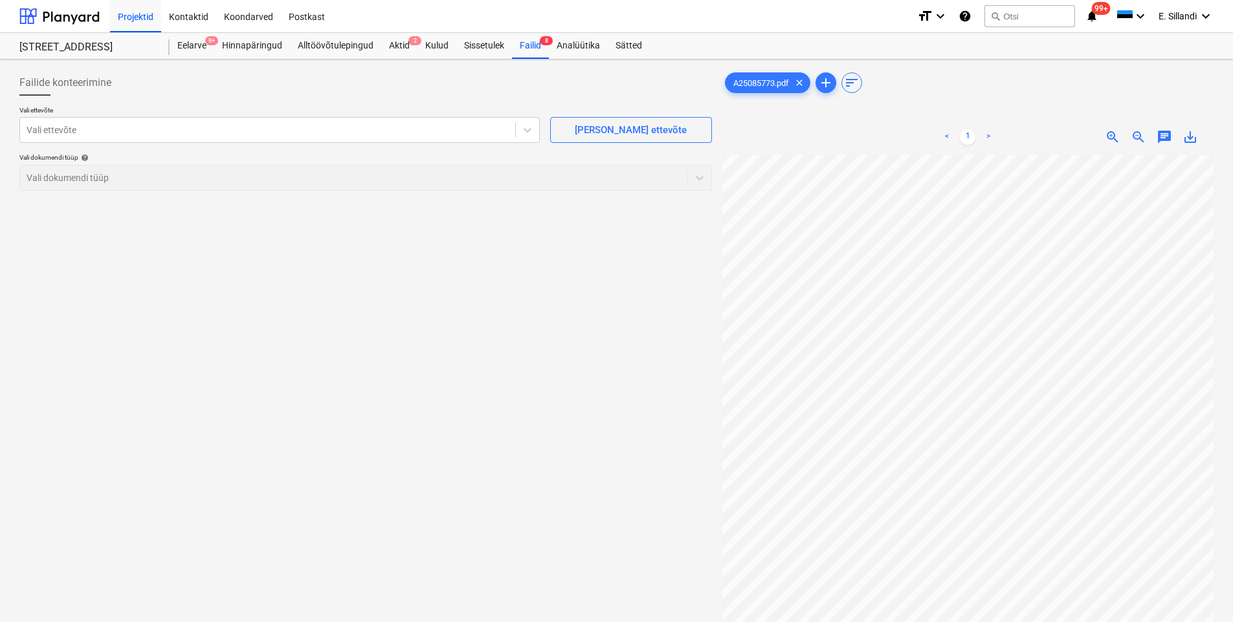
scroll to position [105, 6]
click at [539, 46] on div "Failid 8" at bounding box center [530, 46] width 37 height 26
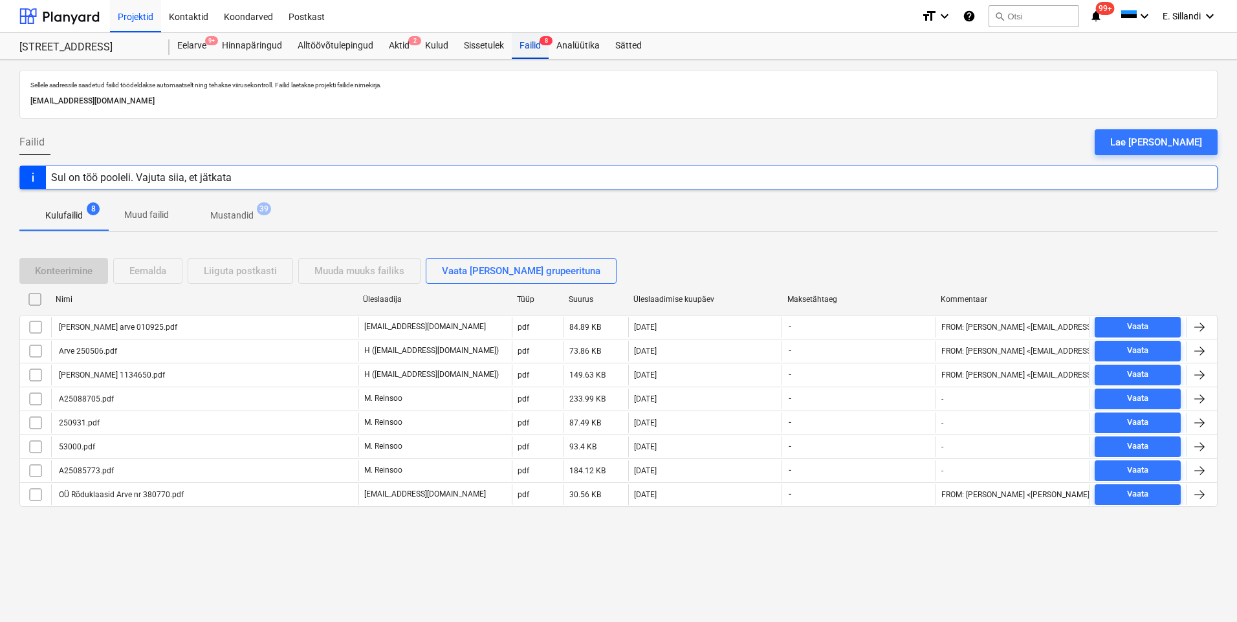
click at [520, 47] on div "Failid 8" at bounding box center [530, 46] width 37 height 26
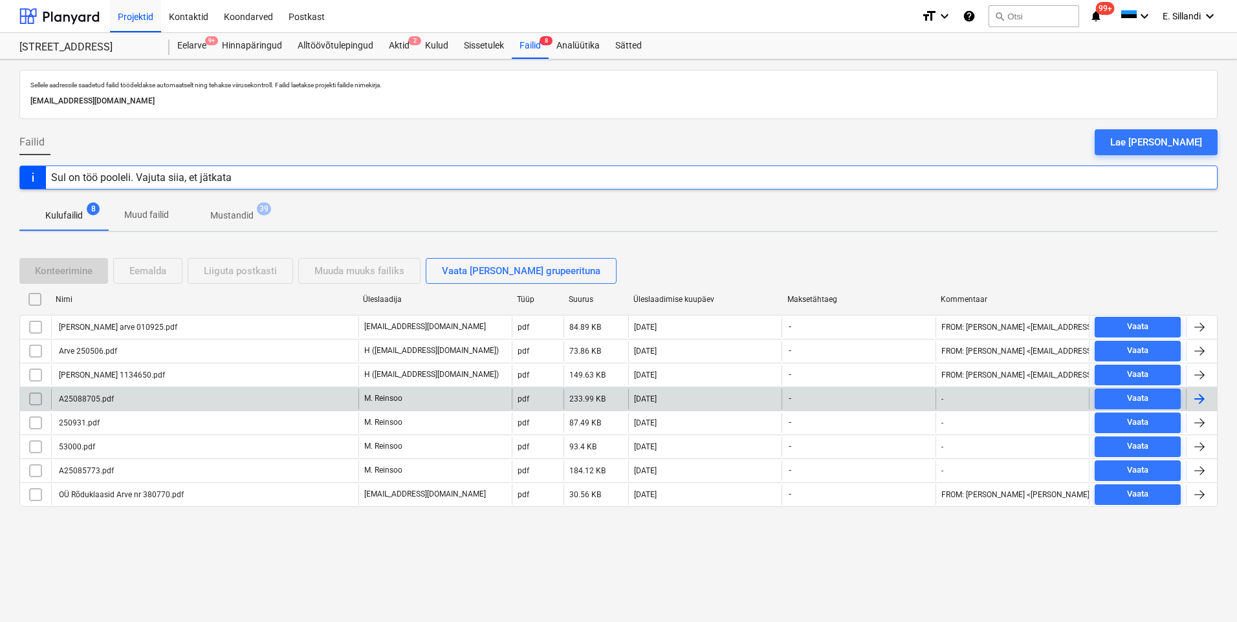
click at [132, 392] on div "A25088705.pdf" at bounding box center [204, 399] width 307 height 21
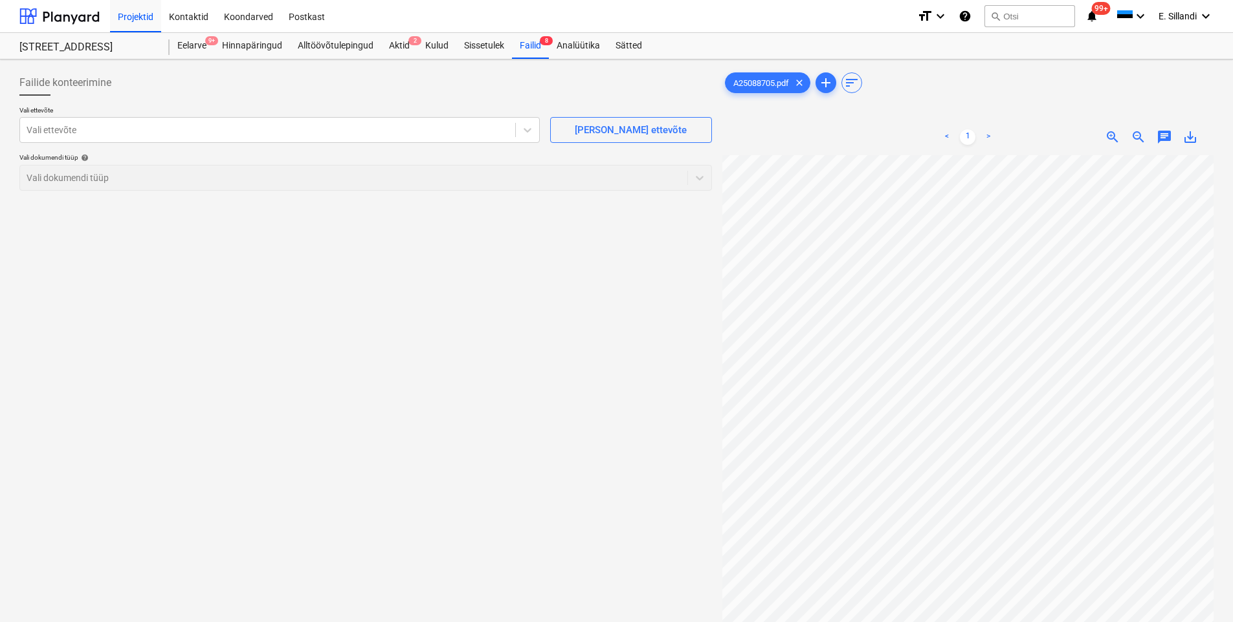
scroll to position [69, 26]
click at [186, 124] on div at bounding box center [268, 130] width 482 height 13
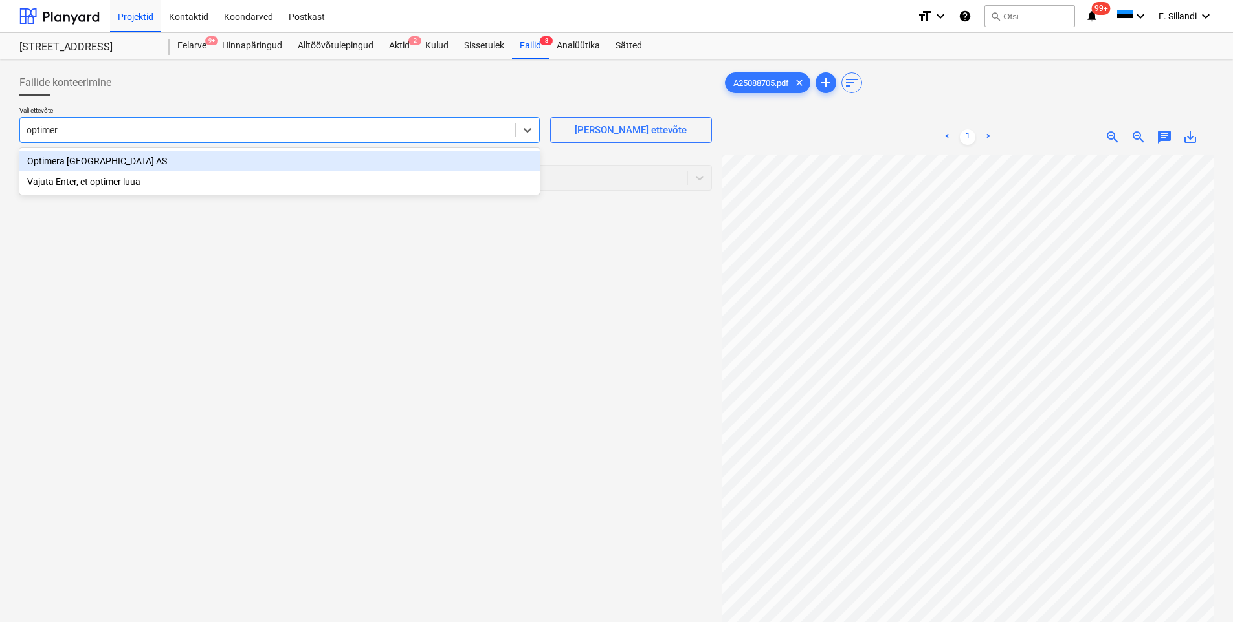
type input "optimera"
click at [99, 171] on div "Optimera [GEOGRAPHIC_DATA] AS" at bounding box center [279, 161] width 520 height 21
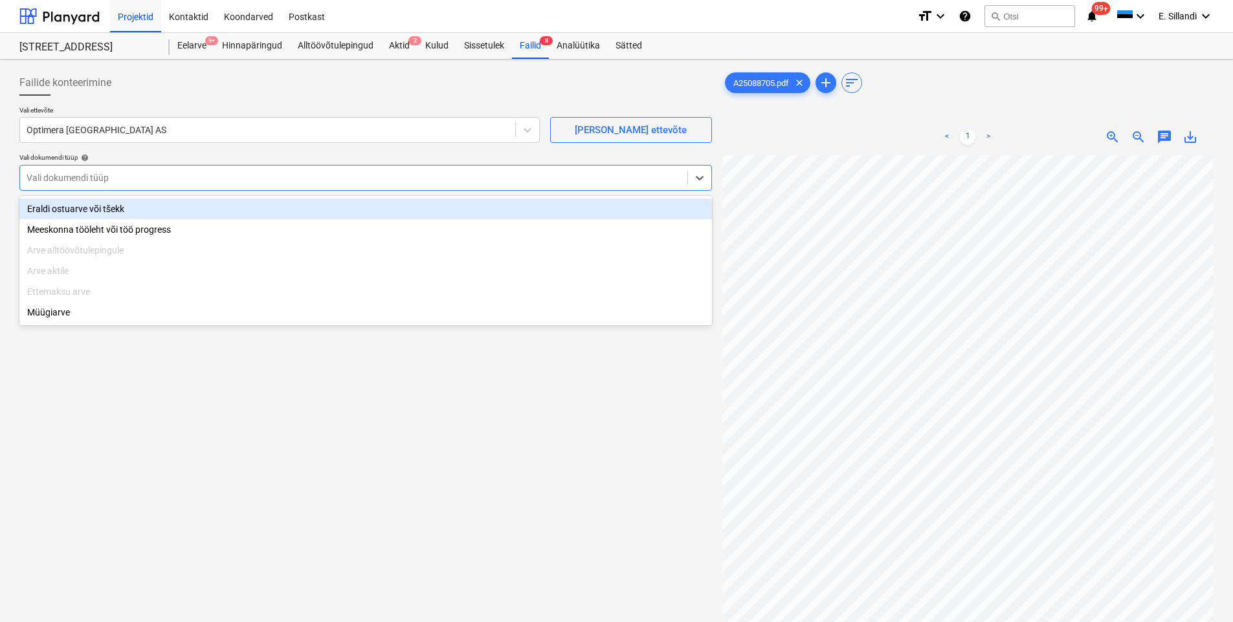
click at [83, 182] on div at bounding box center [354, 177] width 654 height 13
click at [80, 212] on div "Eraldi ostuarve või tšekk" at bounding box center [365, 209] width 692 height 21
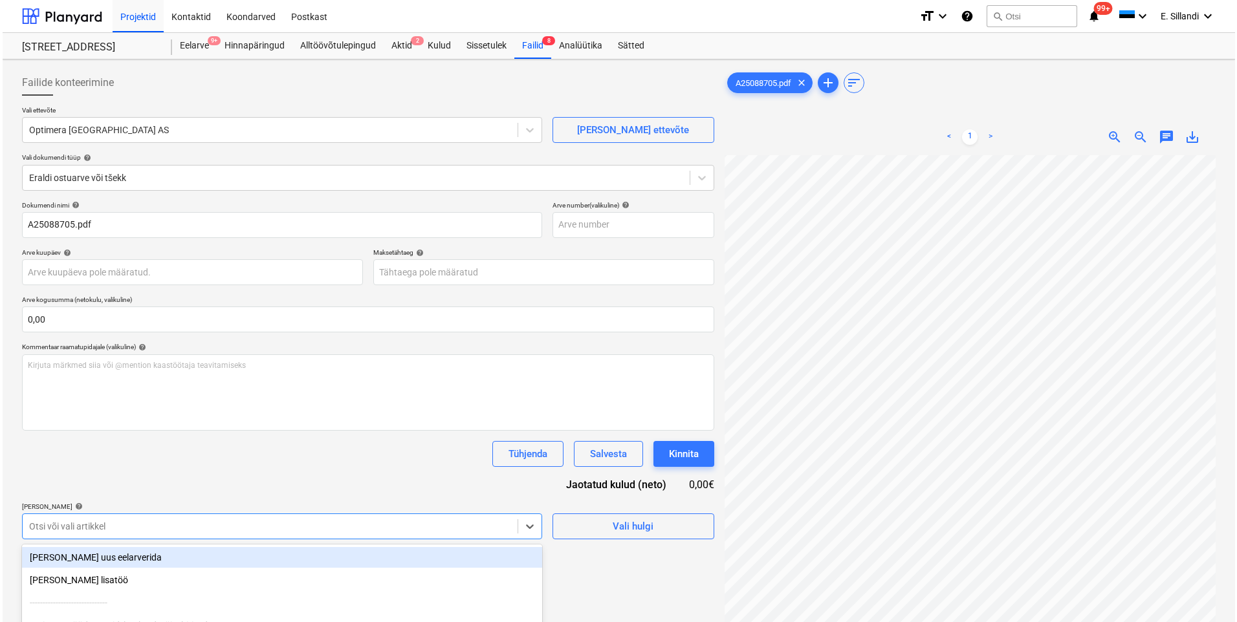
scroll to position [124, 0]
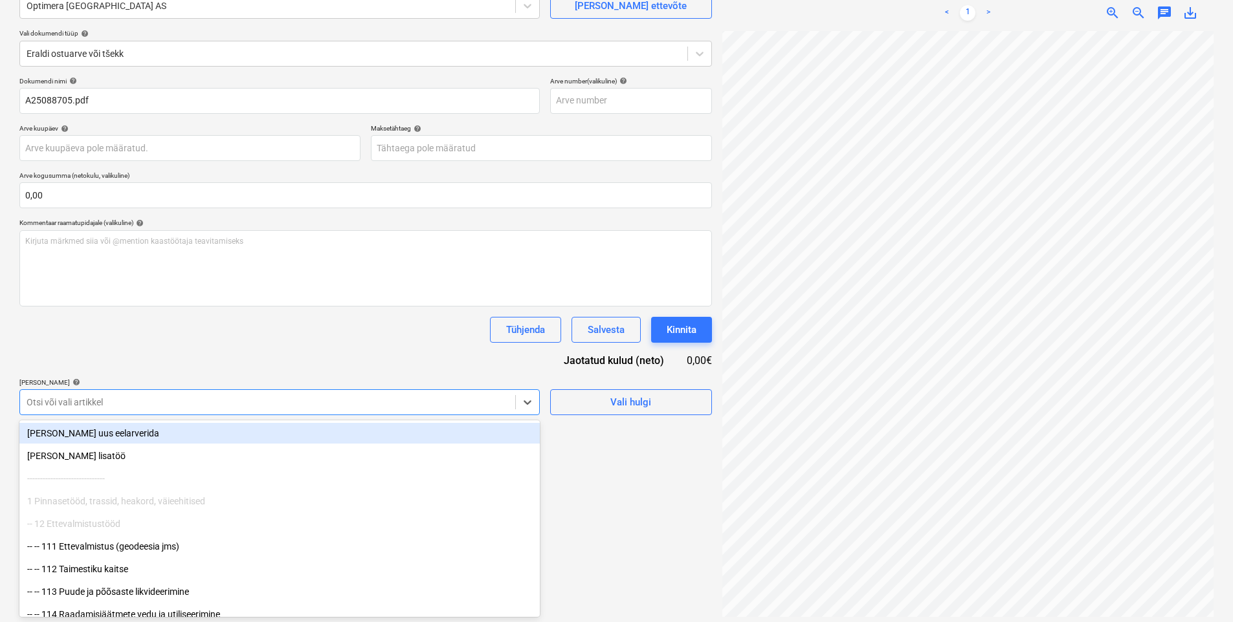
click at [108, 498] on body "Projektid Kontaktid Koondarved Postkast format_size keyboard_arrow_down help se…" at bounding box center [616, 187] width 1233 height 622
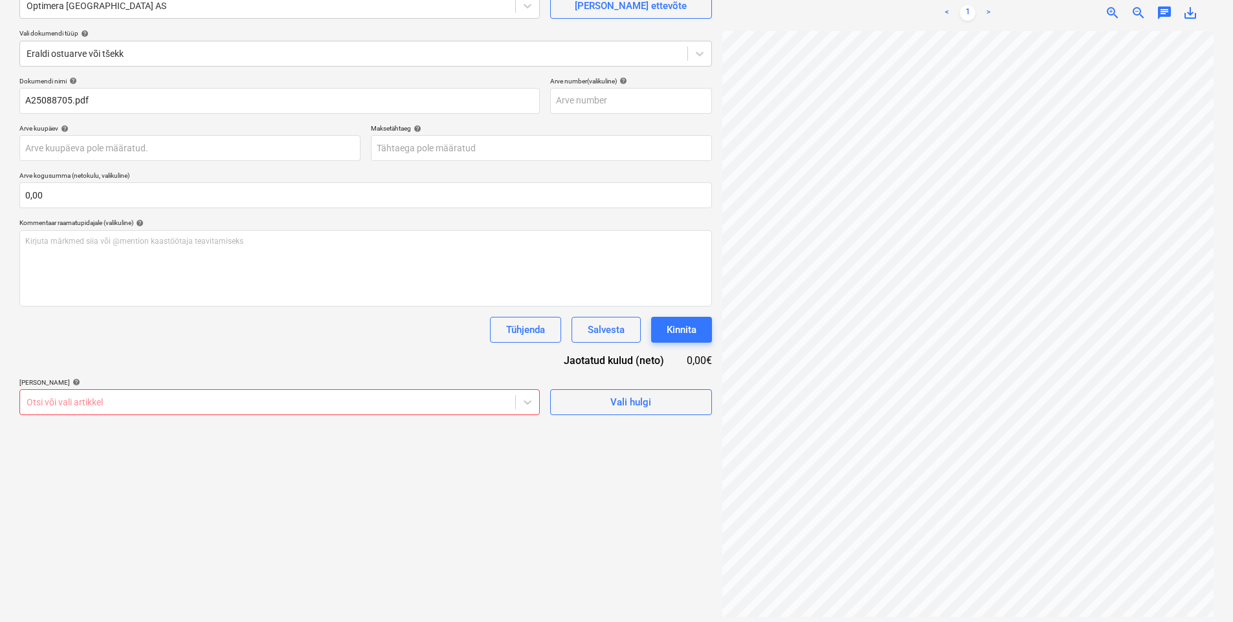
click at [164, 408] on div at bounding box center [268, 402] width 482 height 13
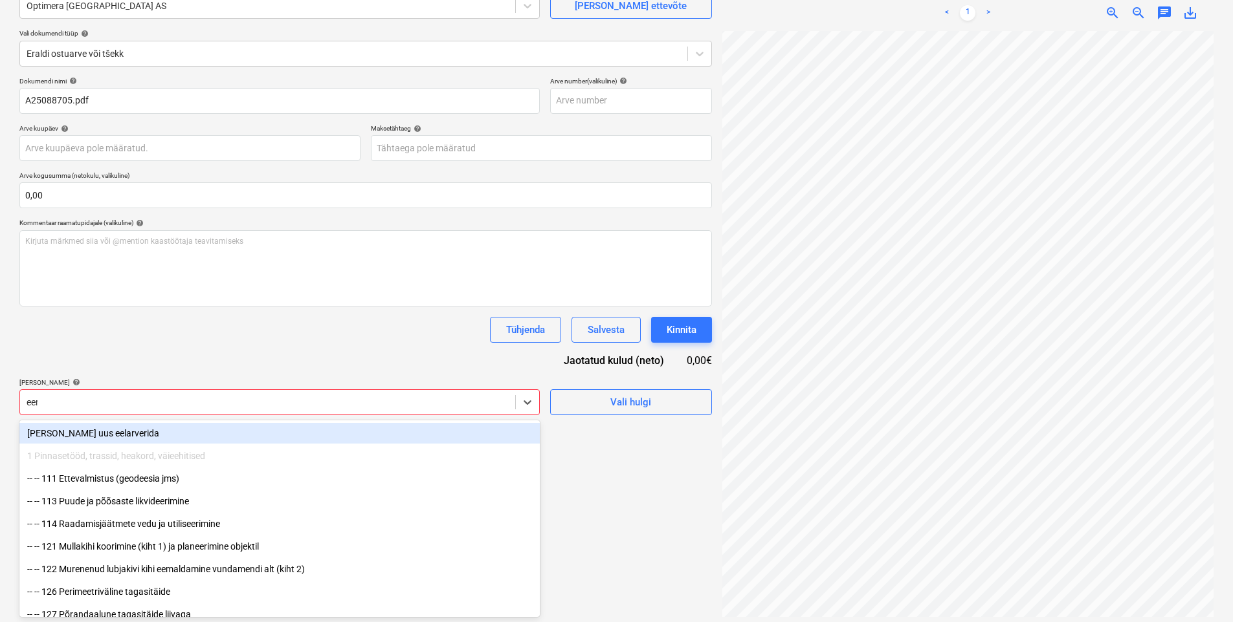
type input "eero"
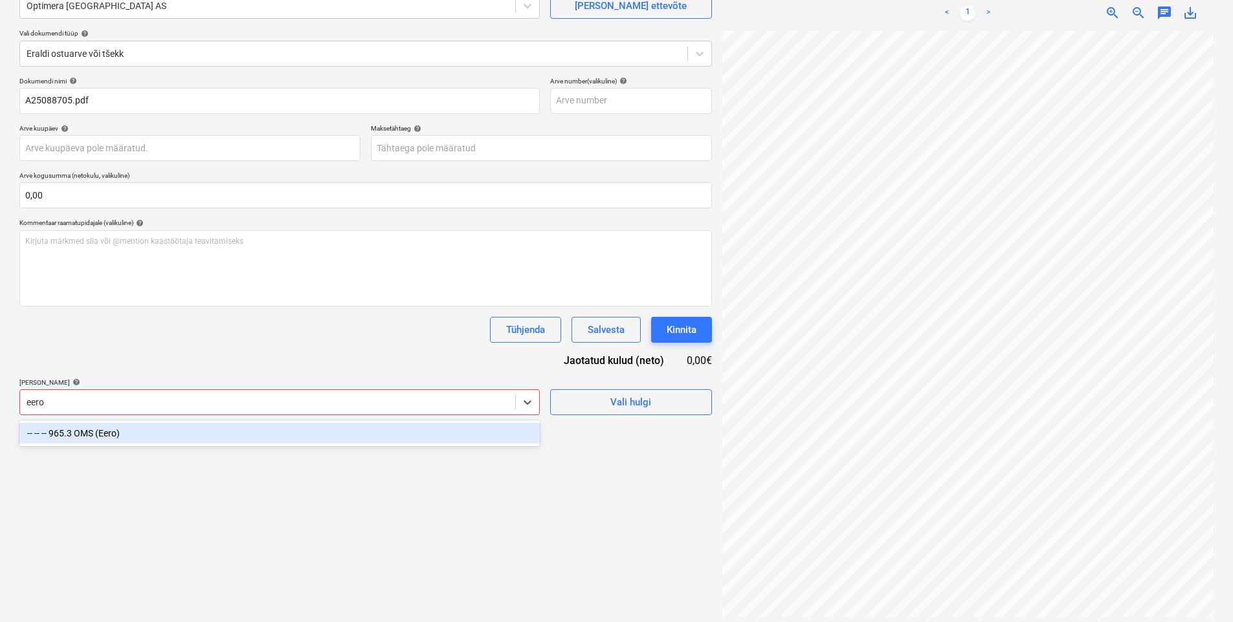
click at [83, 440] on div "-- -- -- 965.3 OMS (Eero)" at bounding box center [279, 433] width 520 height 21
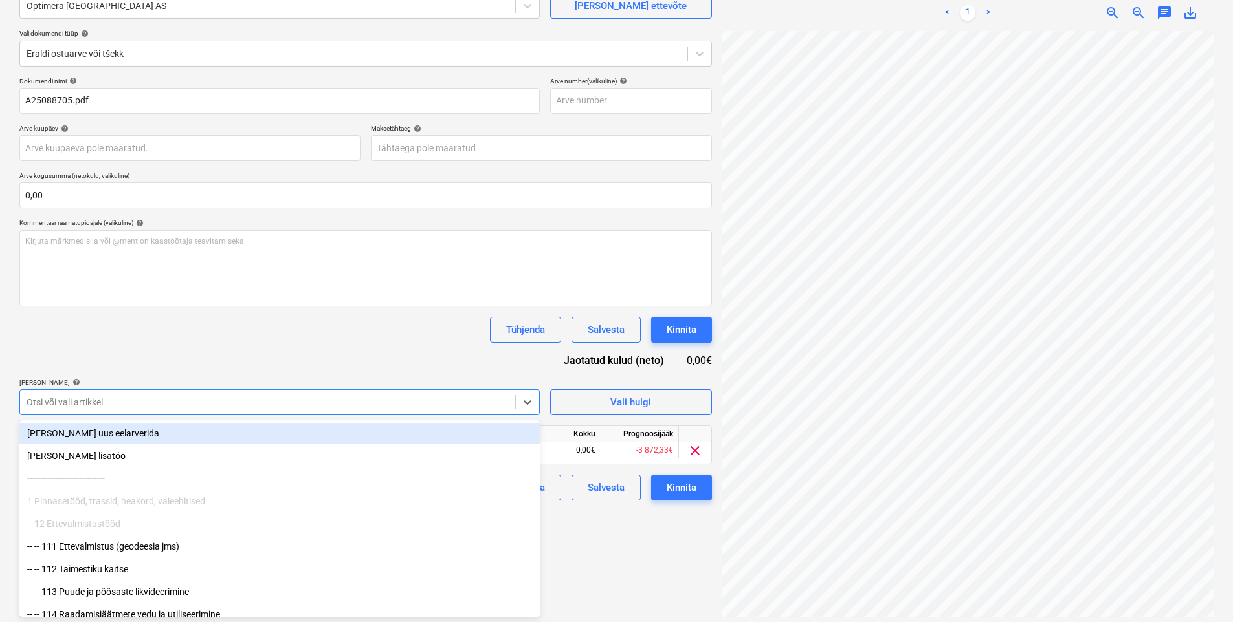
drag, startPoint x: 139, startPoint y: 366, endPoint x: 203, endPoint y: 398, distance: 70.9
click at [140, 366] on div "Dokumendi nimi help A25088705.pdf Arve number (valikuline) help Arve kuupäev he…" at bounding box center [365, 289] width 692 height 424
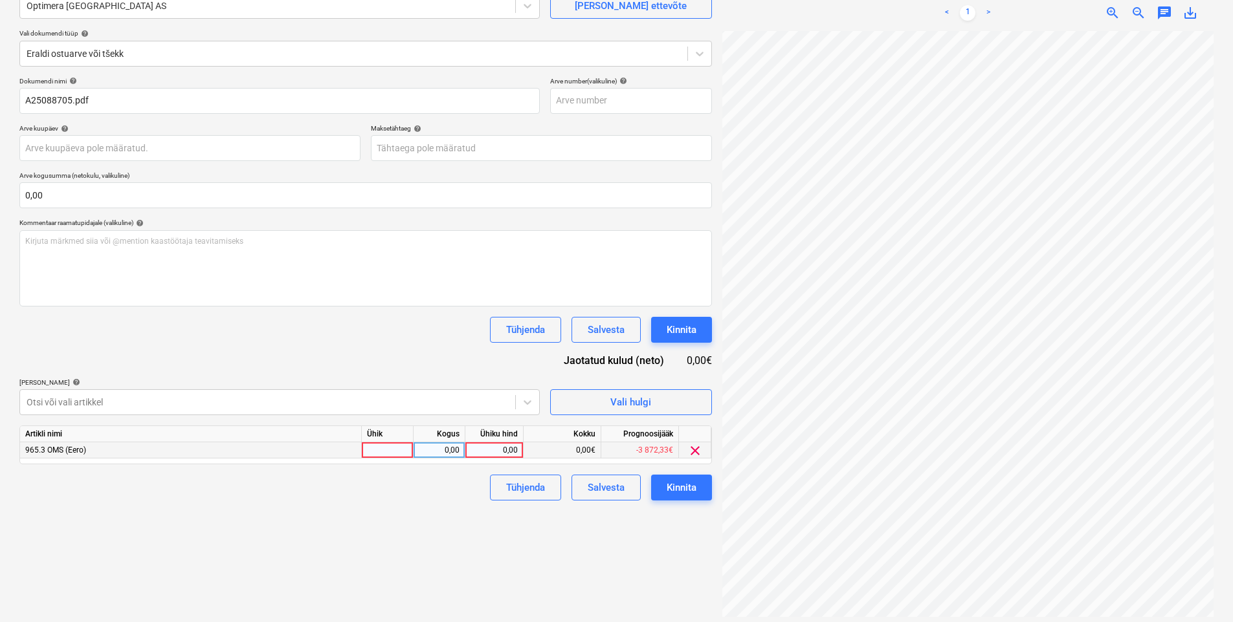
click at [476, 451] on div "0,00" at bounding box center [493, 451] width 47 height 16
type input "195,97"
click at [369, 583] on div "Failide konteerimine Vali ettevõte Optimera Estonia AS [PERSON_NAME] uus ettevõ…" at bounding box center [365, 281] width 703 height 682
click at [669, 485] on div "Kinnita" at bounding box center [681, 487] width 30 height 17
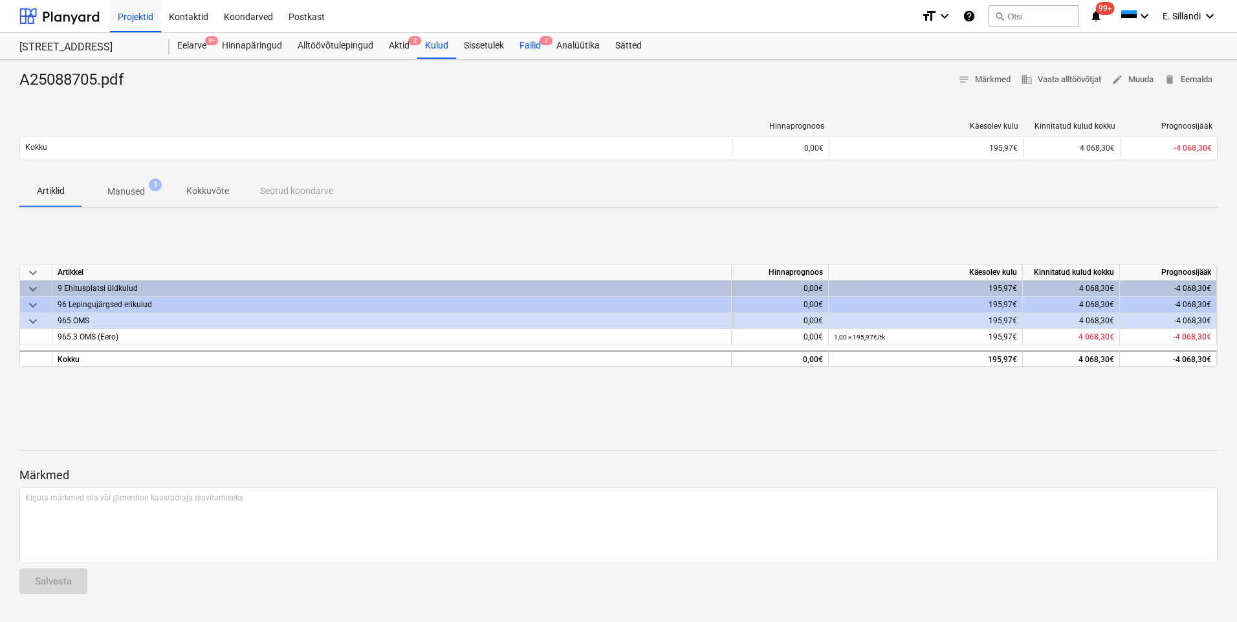
click at [536, 58] on div "Failid 7" at bounding box center [530, 46] width 37 height 26
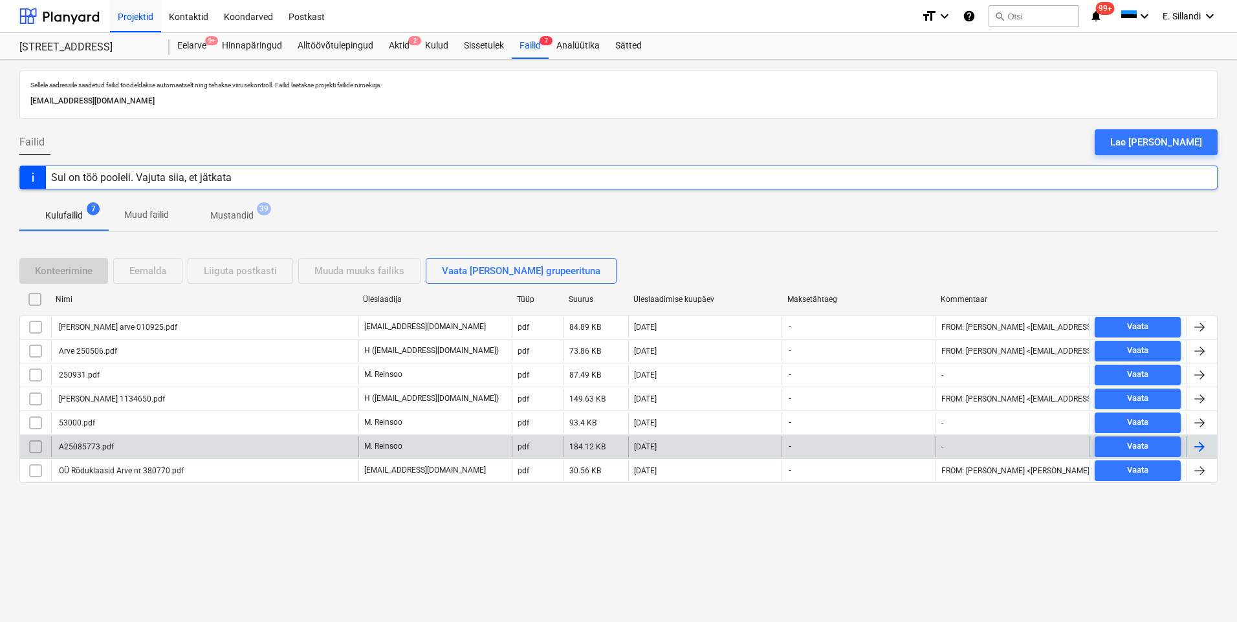
click at [85, 446] on div "A25085773.pdf" at bounding box center [85, 447] width 57 height 9
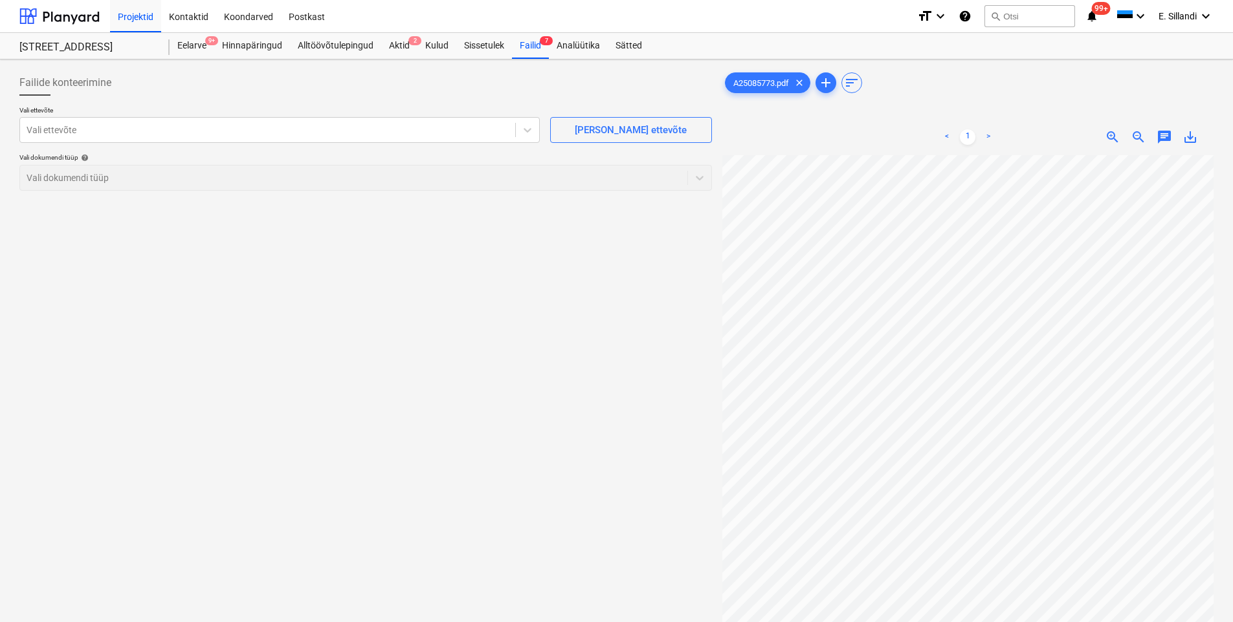
scroll to position [115, 94]
drag, startPoint x: 529, startPoint y: 46, endPoint x: 518, endPoint y: 51, distance: 12.2
click at [528, 46] on div "Failid 7" at bounding box center [530, 46] width 37 height 26
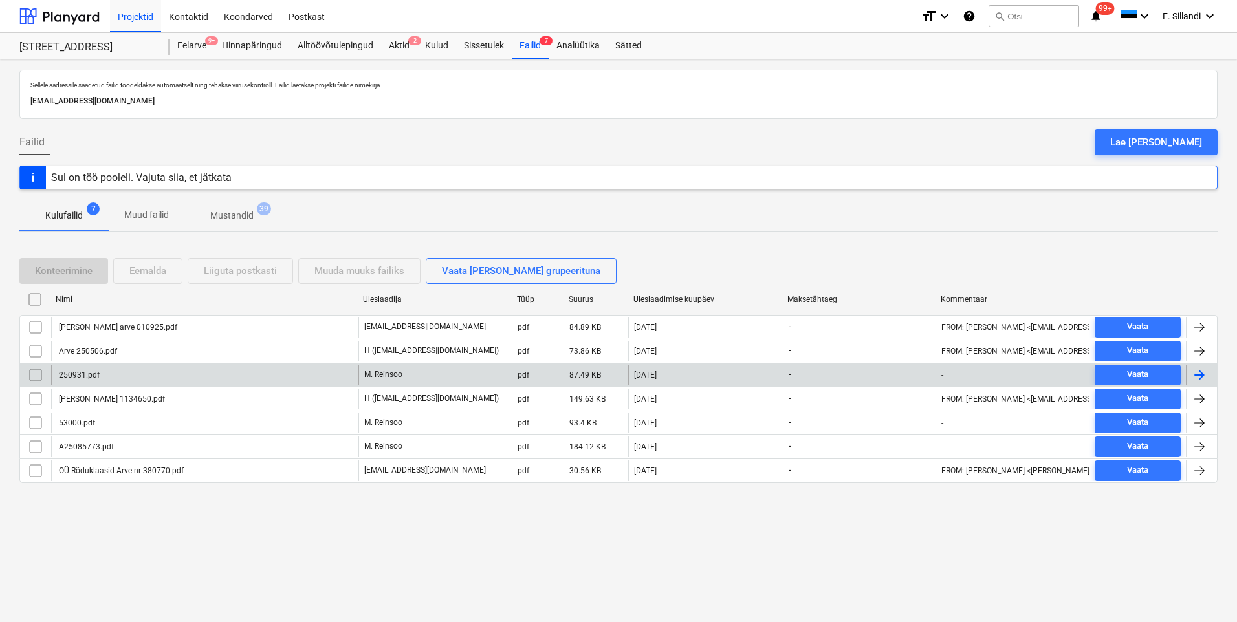
click at [107, 379] on div "250931.pdf" at bounding box center [204, 375] width 307 height 21
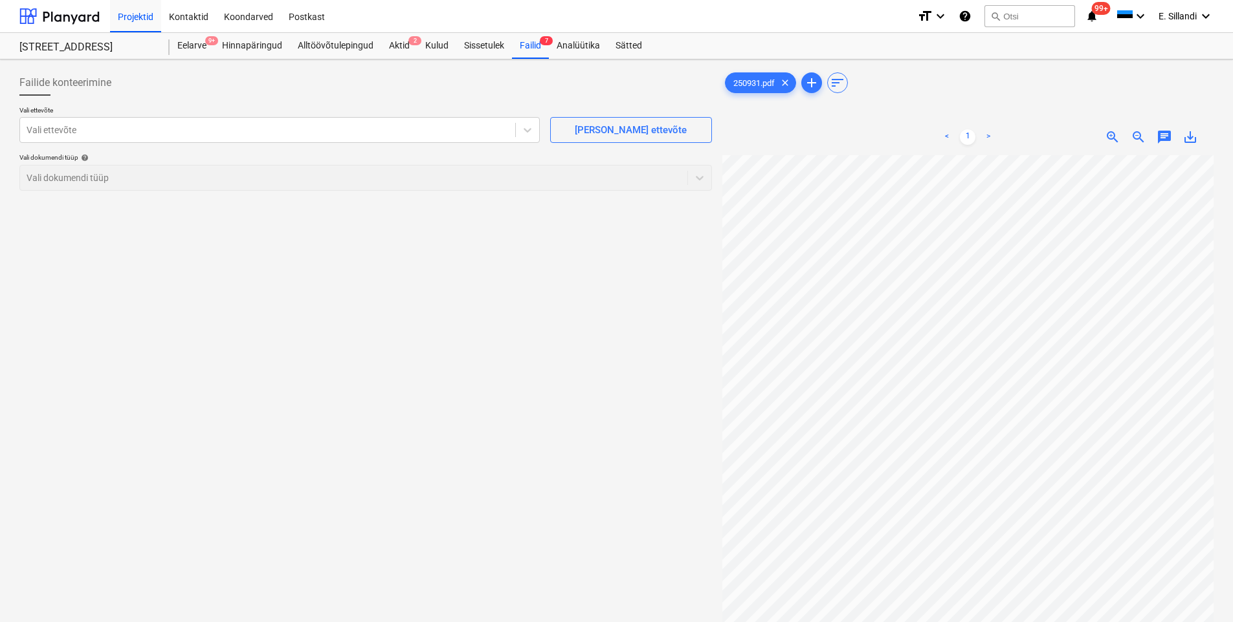
scroll to position [27, 23]
click at [182, 129] on div at bounding box center [268, 130] width 482 height 13
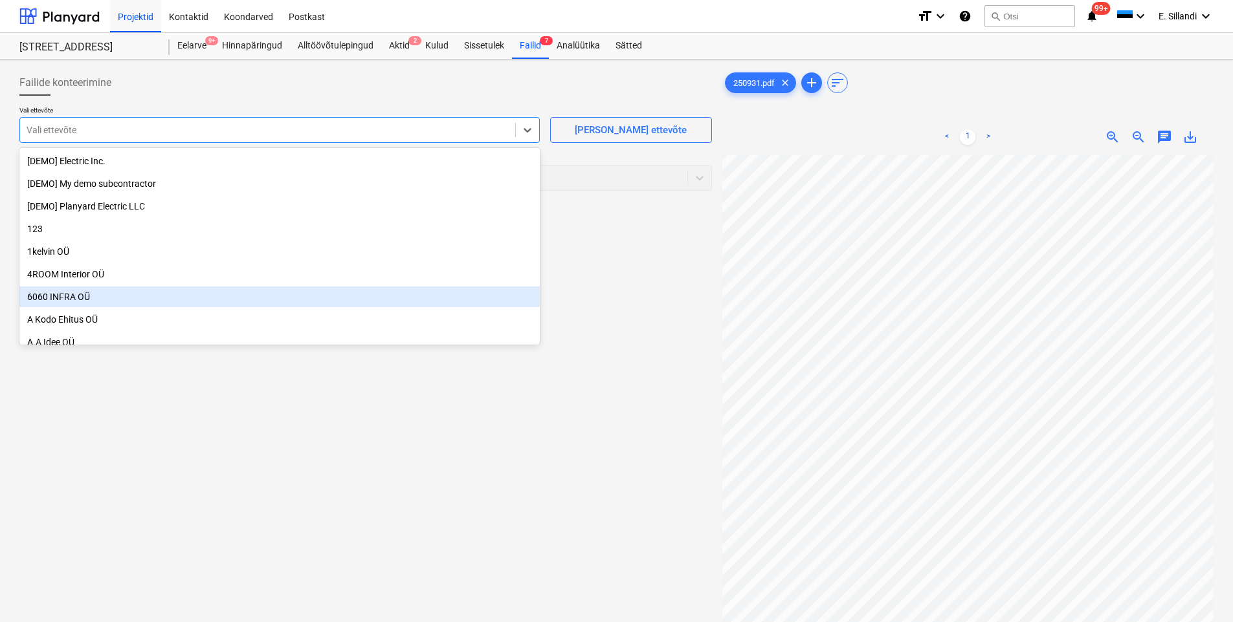
click at [428, 487] on div "Failide konteerimine Vali ettevõte option 6060 INFRA OÜ focused, 7 of 1343. 134…" at bounding box center [365, 406] width 703 height 682
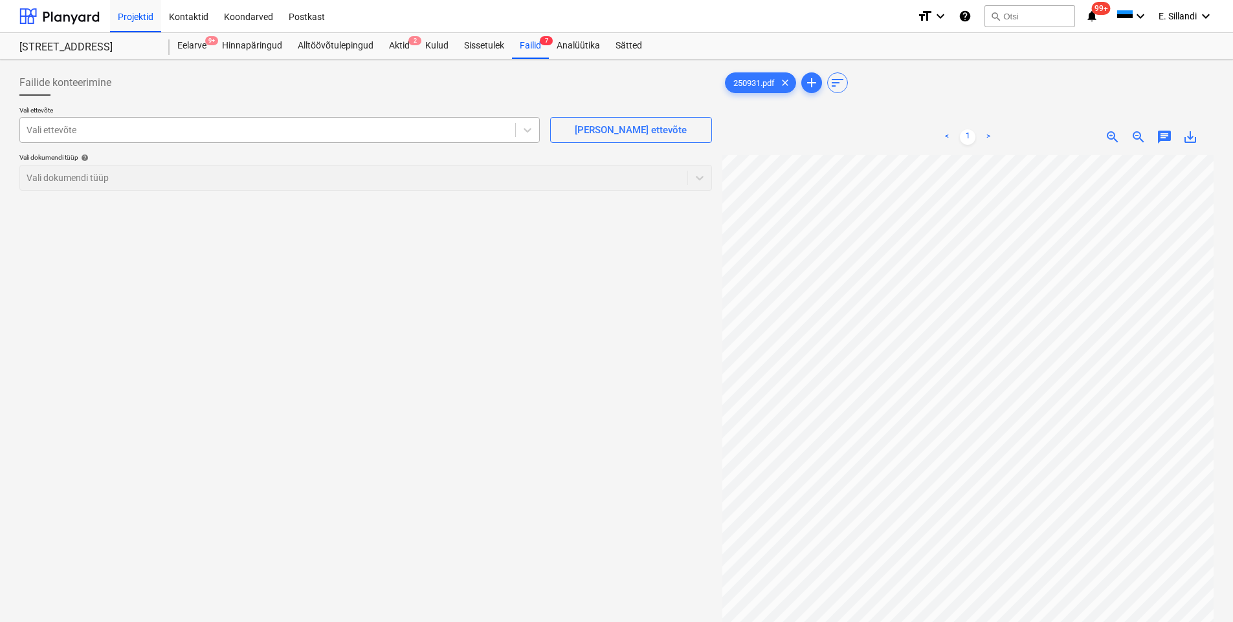
click at [88, 128] on div at bounding box center [268, 130] width 482 height 13
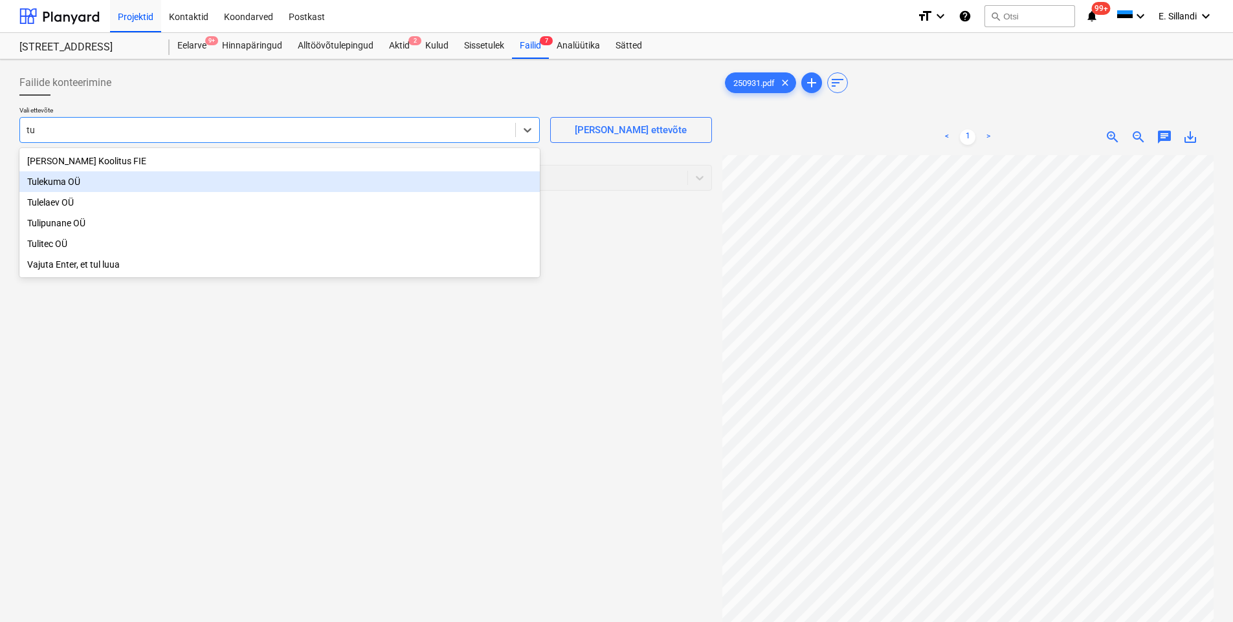
type input "t"
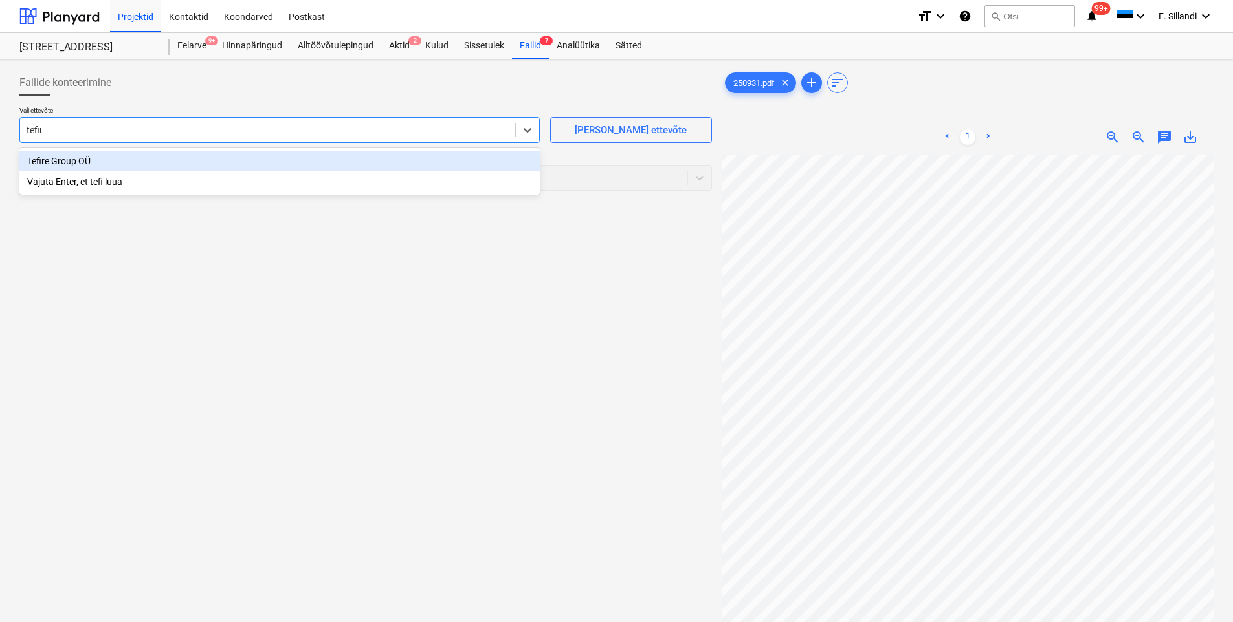
type input "tefire"
click at [215, 157] on div "Tefire Group OÜ" at bounding box center [279, 161] width 520 height 21
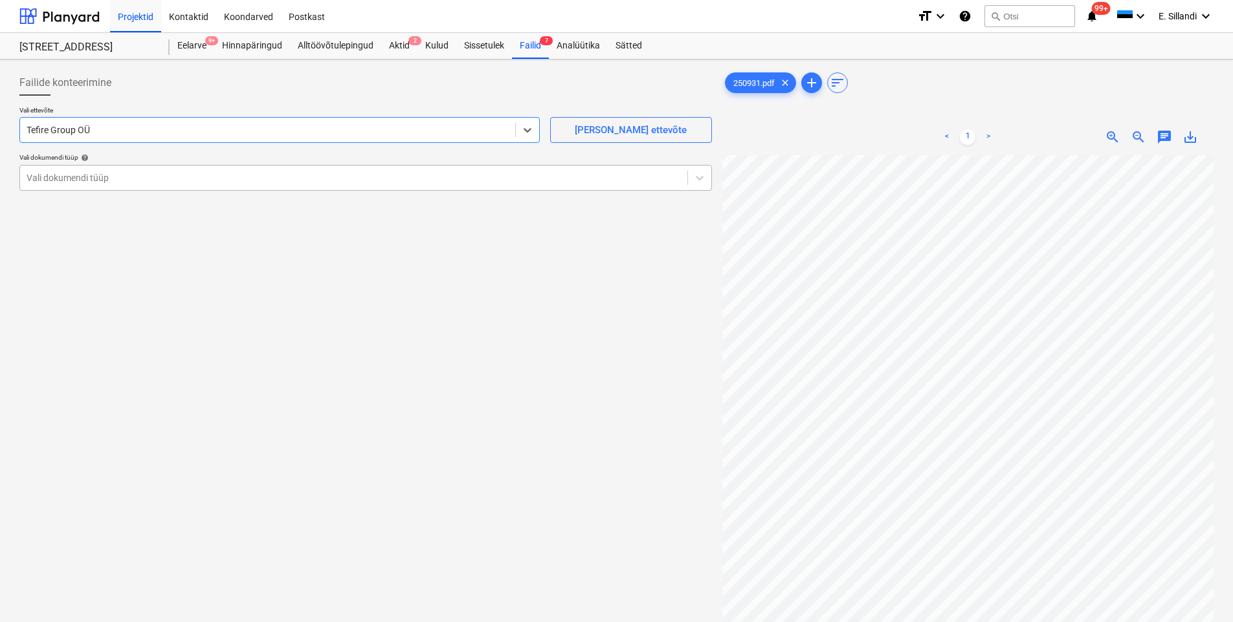
click at [118, 173] on div at bounding box center [354, 177] width 654 height 13
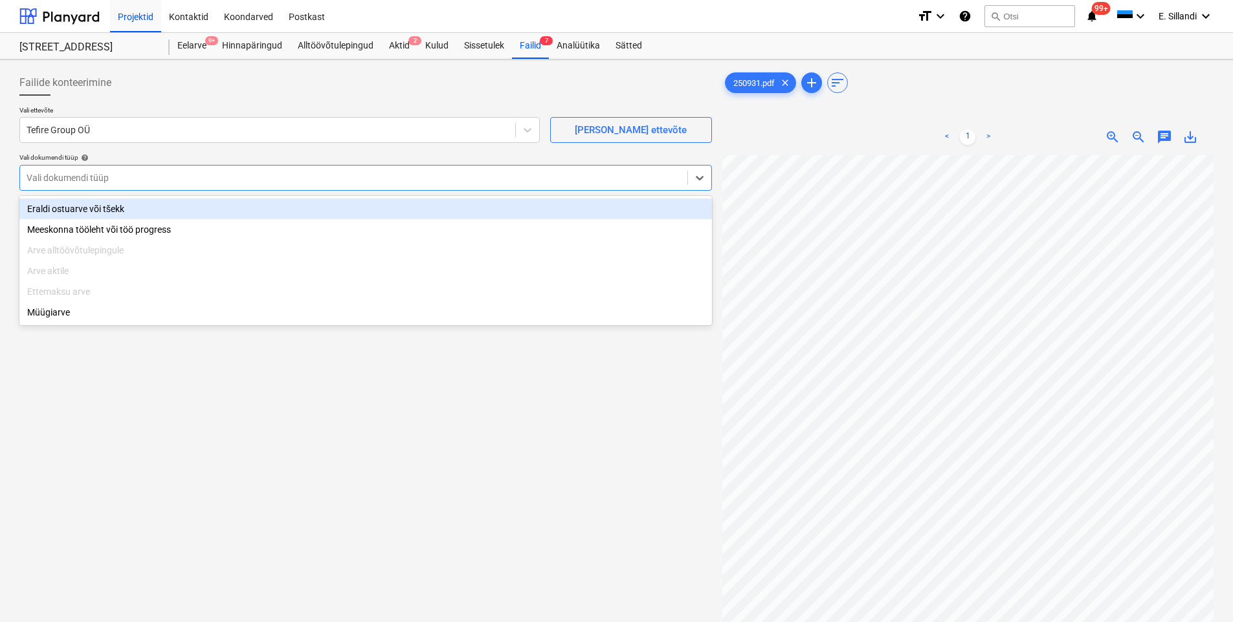
click at [100, 208] on div "Eraldi ostuarve või tšekk" at bounding box center [365, 209] width 692 height 21
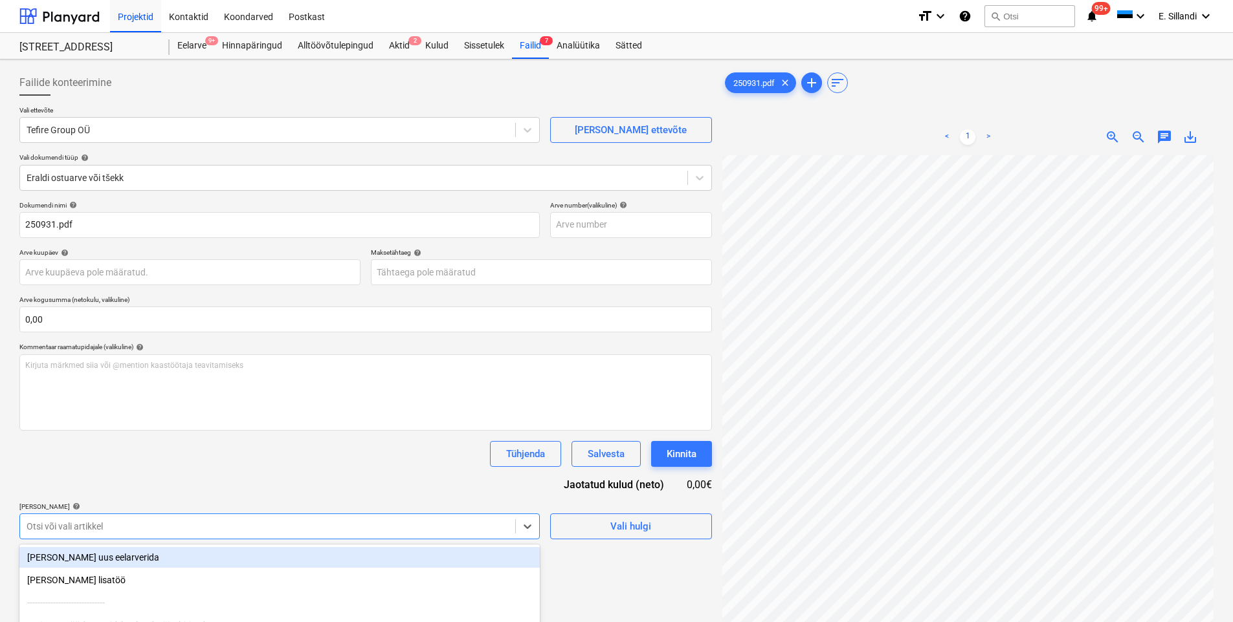
click at [83, 526] on body "Projektid Kontaktid Koondarved Postkast format_size keyboard_arrow_down help se…" at bounding box center [616, 311] width 1233 height 622
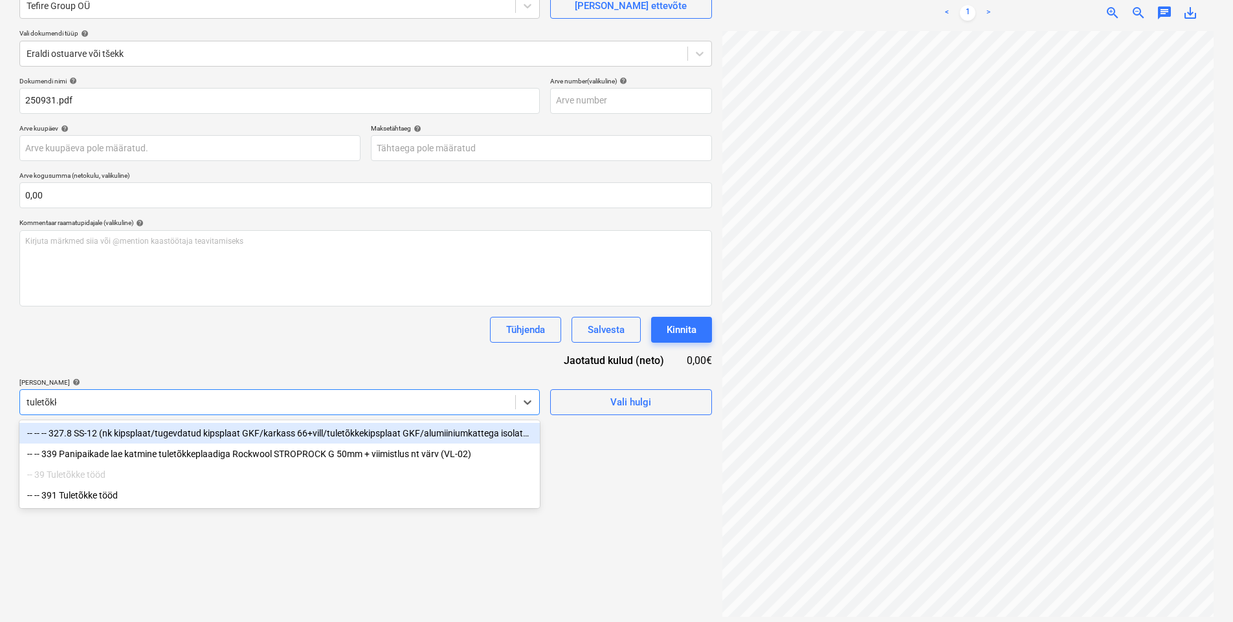
type input "tuletõkke"
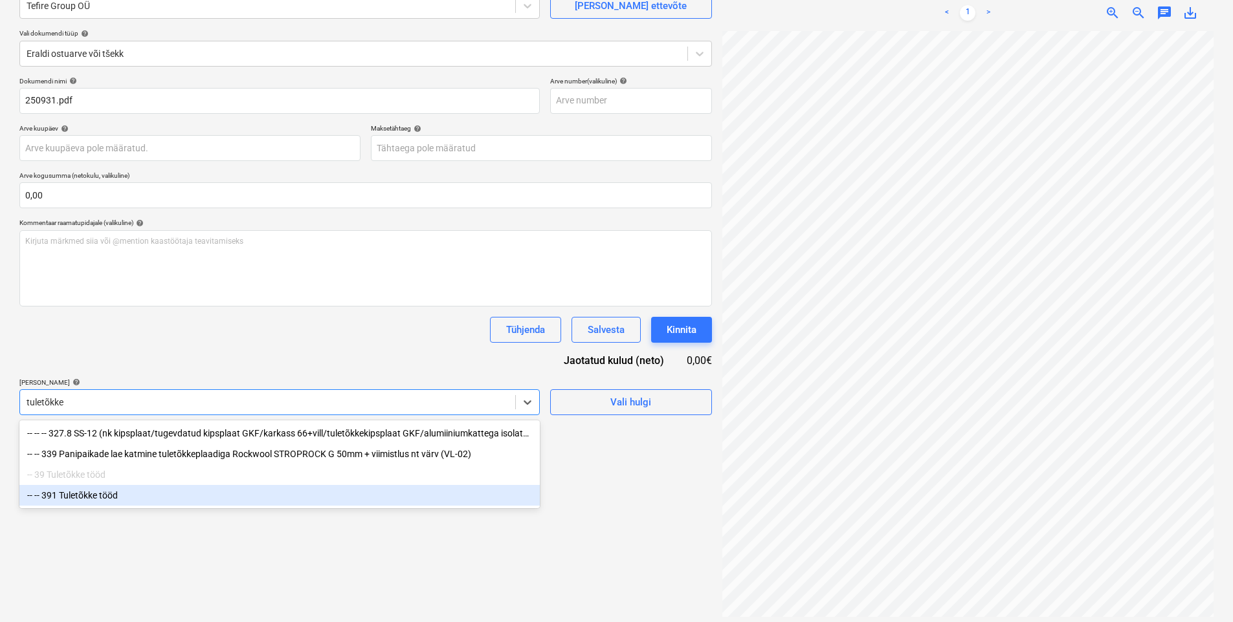
click at [103, 506] on div "-- -- 391 Tuletõkke tööd" at bounding box center [279, 495] width 520 height 21
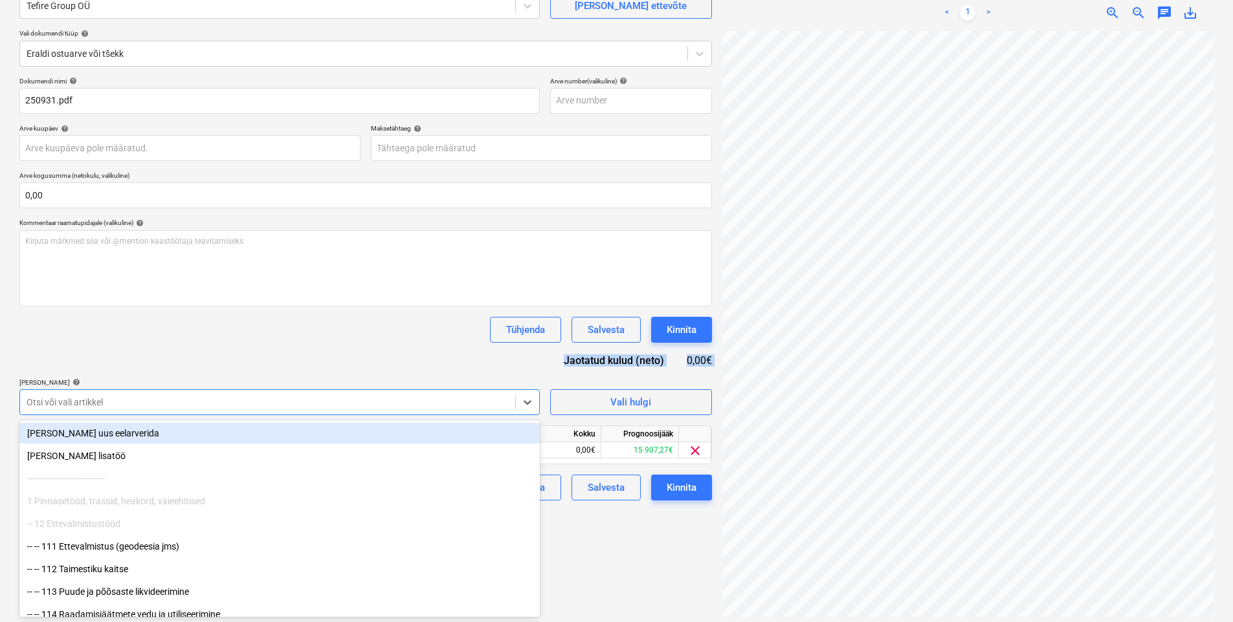
click at [296, 359] on div "Dokumendi nimi help 250931.pdf Arve number (valikuline) help Arve kuupäev help …" at bounding box center [365, 289] width 692 height 424
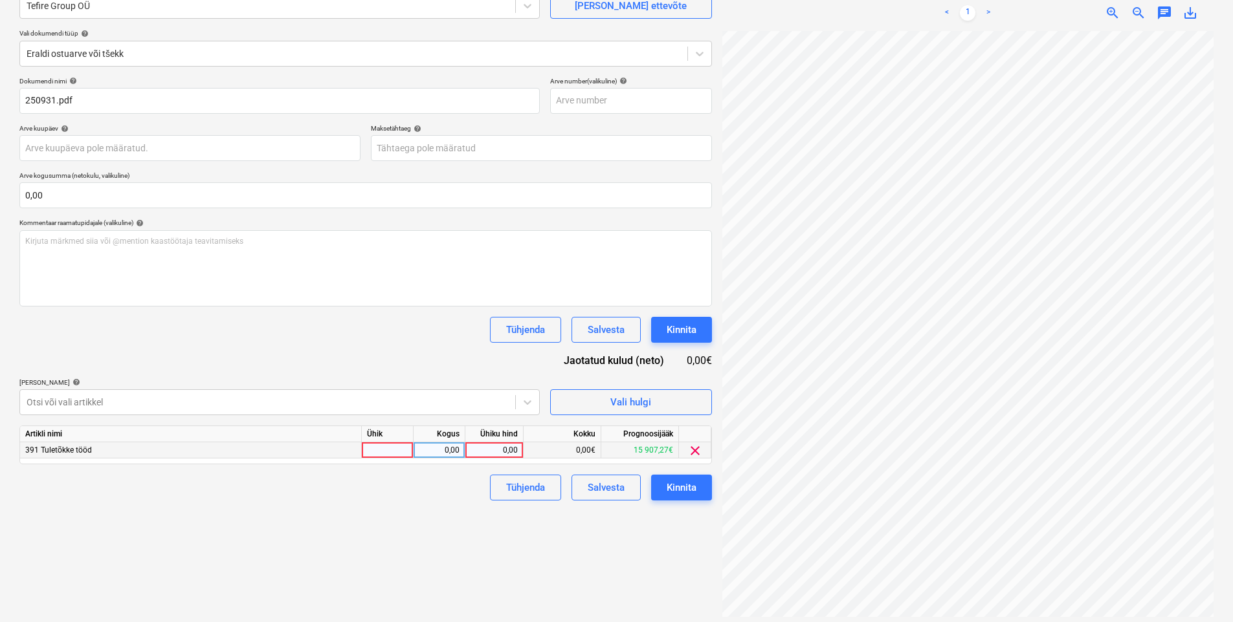
click at [468, 444] on div "0,00" at bounding box center [494, 451] width 58 height 16
click at [503, 449] on div "0,00" at bounding box center [493, 451] width 47 height 16
type input "6369,5"
click at [418, 548] on div "Failide konteerimine Vali ettevõte Tefire Group OÜ [PERSON_NAME] uus ettevõte V…" at bounding box center [365, 281] width 703 height 682
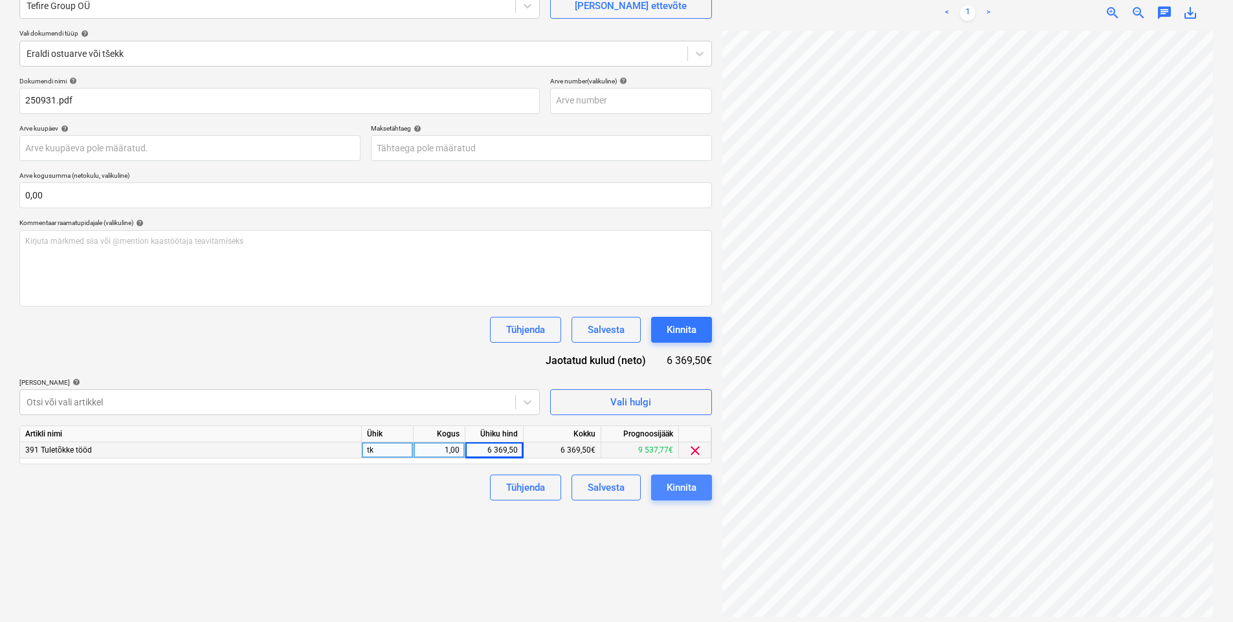
click at [690, 500] on button "Kinnita" at bounding box center [681, 488] width 61 height 26
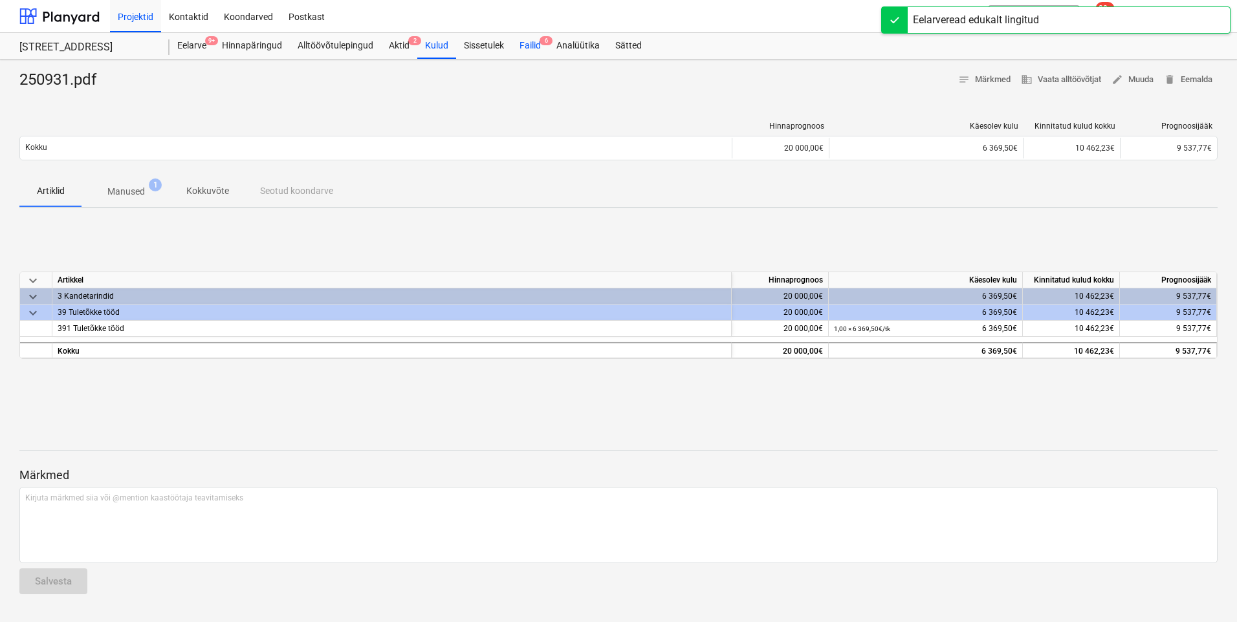
drag, startPoint x: 526, startPoint y: 39, endPoint x: 521, endPoint y: 52, distance: 14.5
click at [526, 39] on div "Failid 6" at bounding box center [530, 46] width 37 height 26
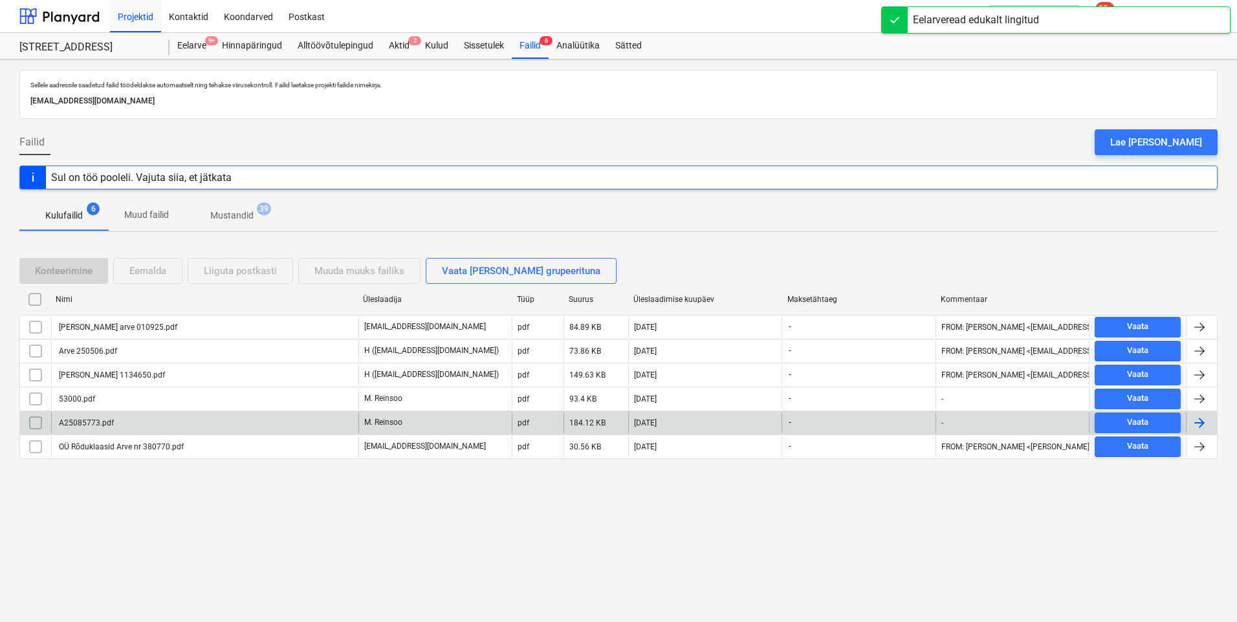
click at [146, 423] on div "A25085773.pdf" at bounding box center [204, 423] width 307 height 21
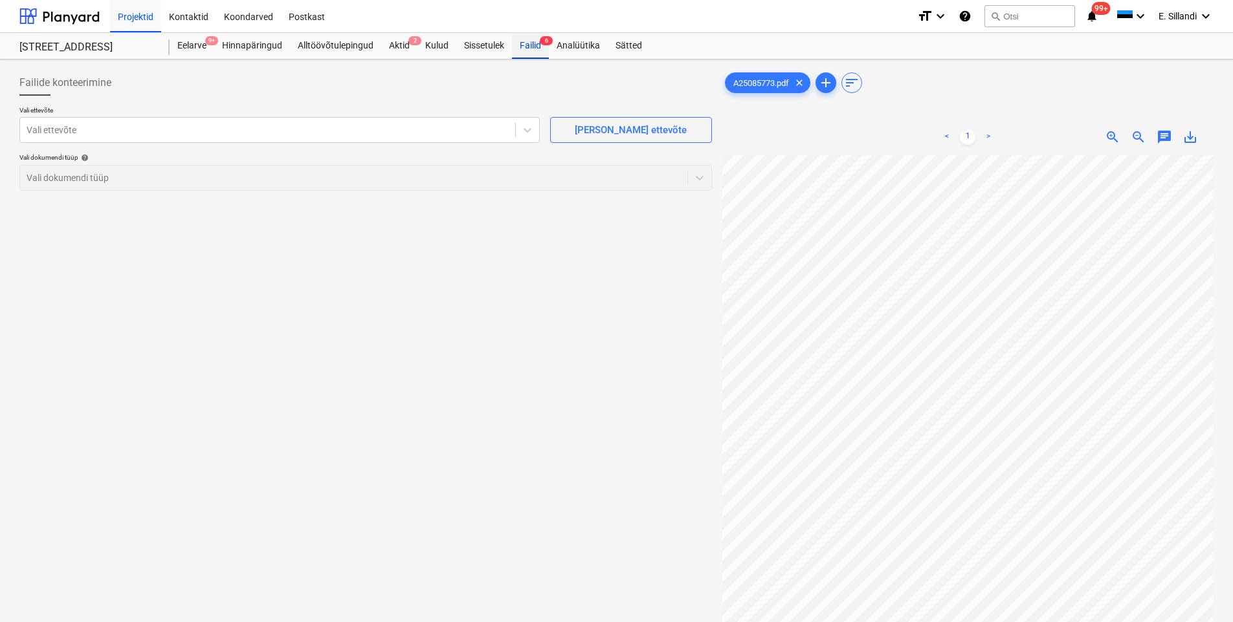
click at [526, 43] on div "Failid 6" at bounding box center [530, 46] width 37 height 26
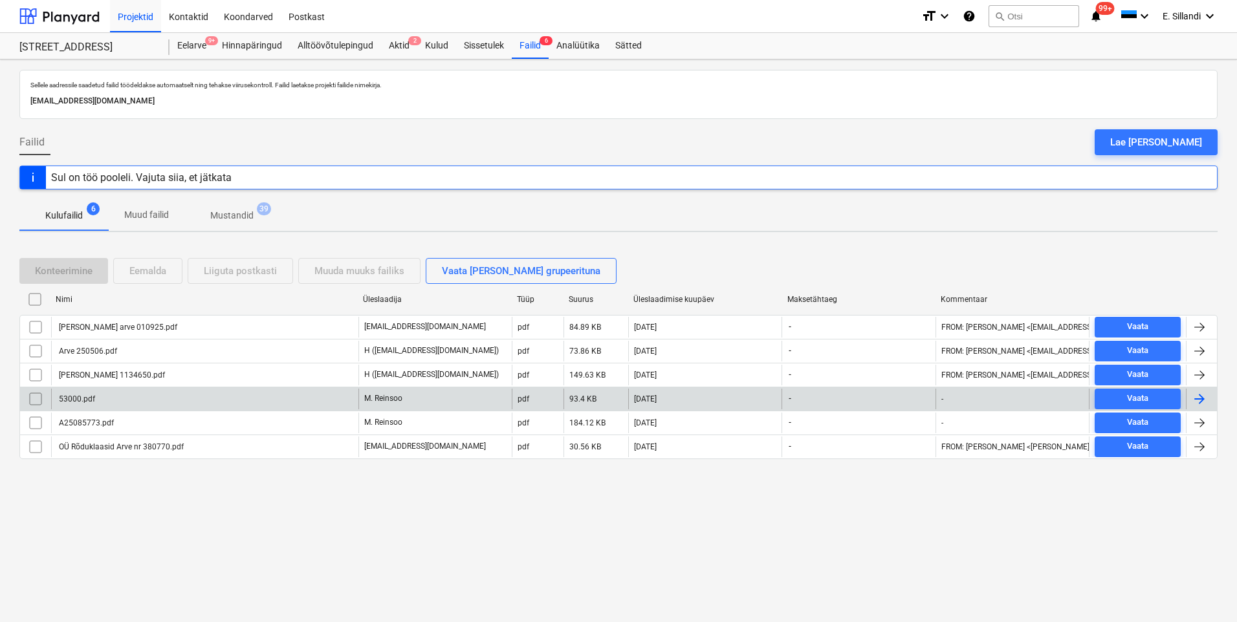
click at [80, 402] on div "53000.pdf" at bounding box center [76, 399] width 38 height 9
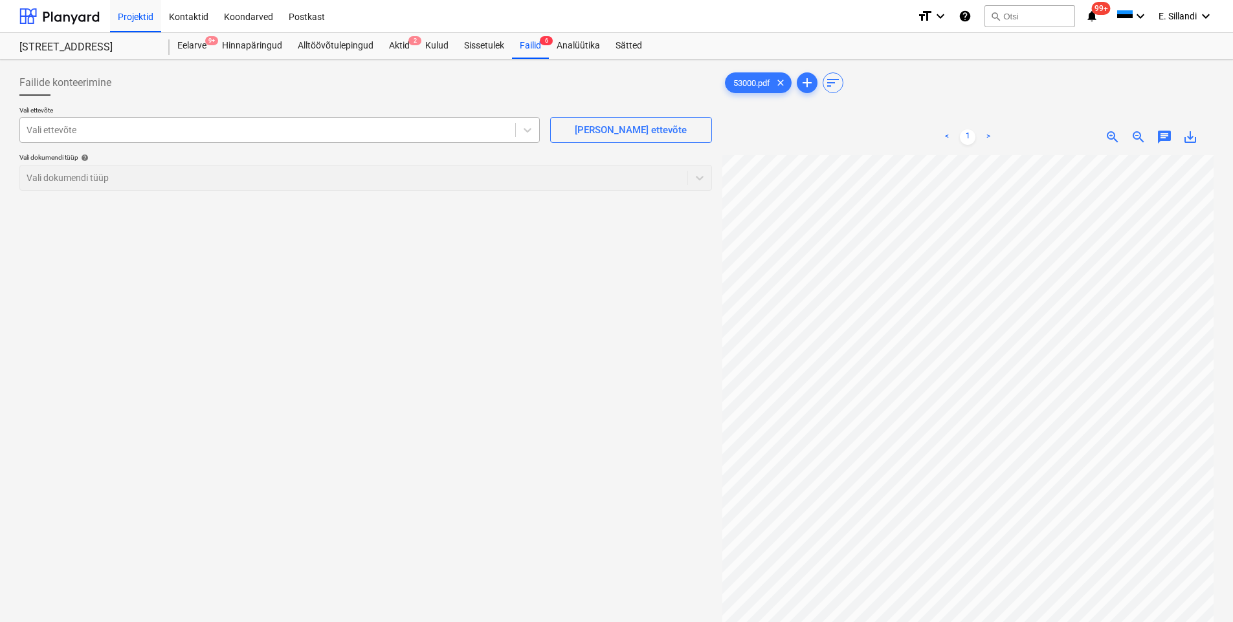
click at [177, 129] on div at bounding box center [268, 130] width 482 height 13
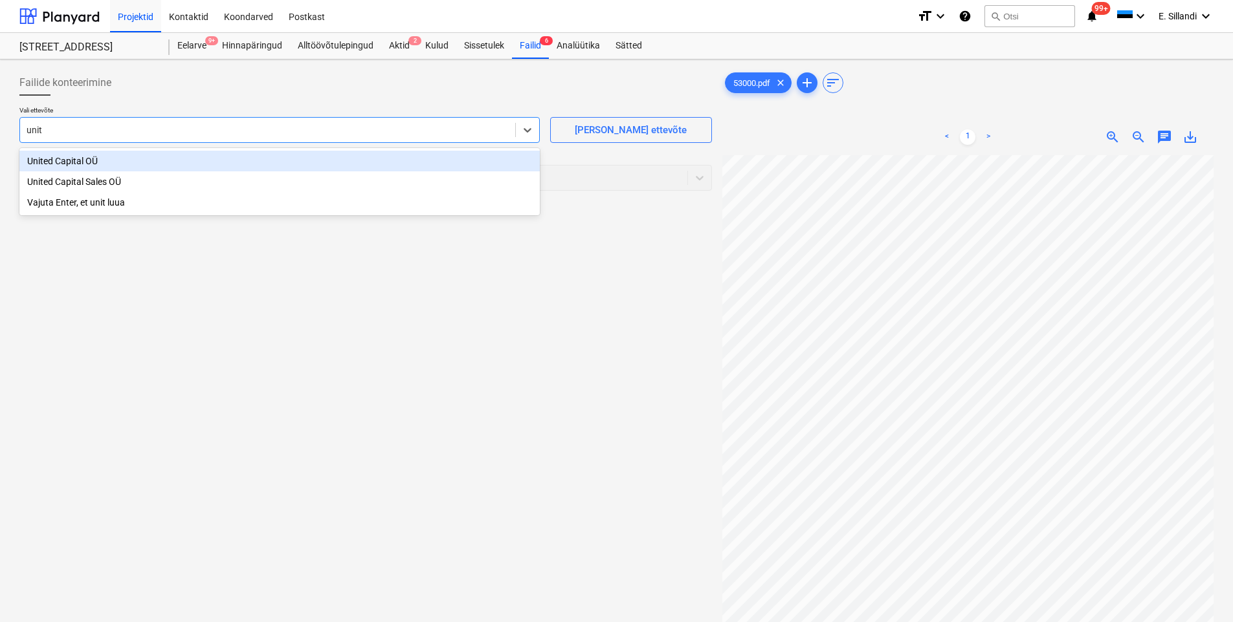
type input "unite"
click at [126, 159] on div "United Capital OÜ" at bounding box center [279, 161] width 520 height 21
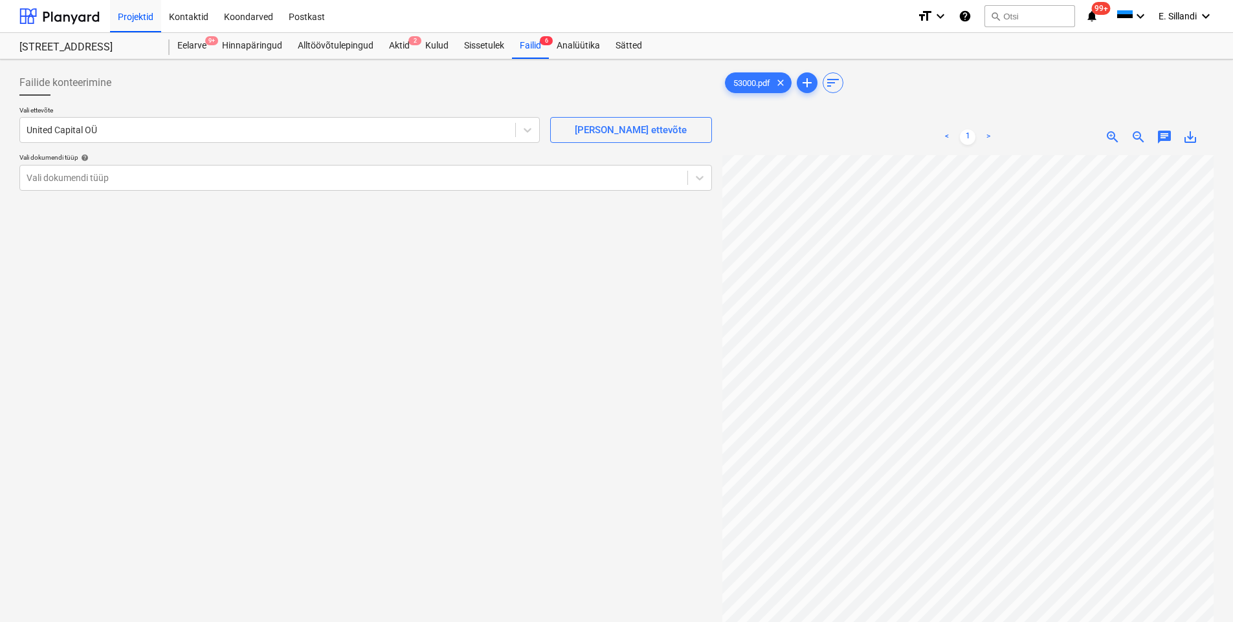
scroll to position [78, 94]
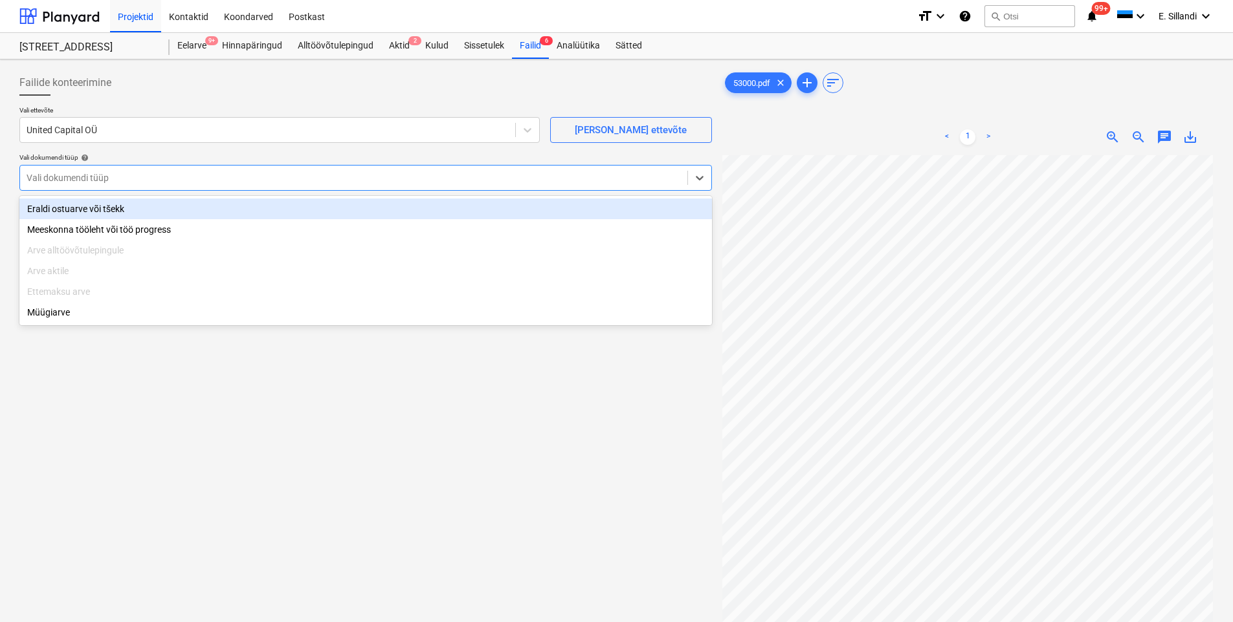
click at [182, 177] on div at bounding box center [354, 177] width 654 height 13
click at [164, 210] on div "Eraldi ostuarve või tšekk" at bounding box center [365, 209] width 692 height 21
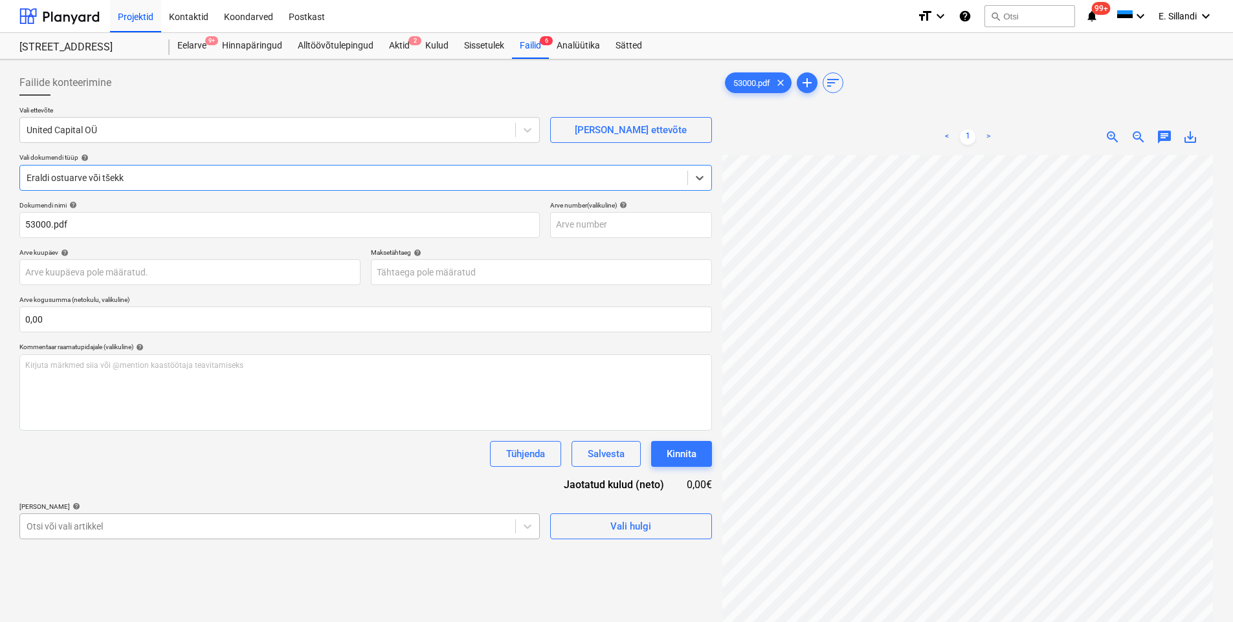
click at [140, 524] on body "Projektid Kontaktid Koondarved Postkast format_size keyboard_arrow_down help se…" at bounding box center [616, 311] width 1233 height 622
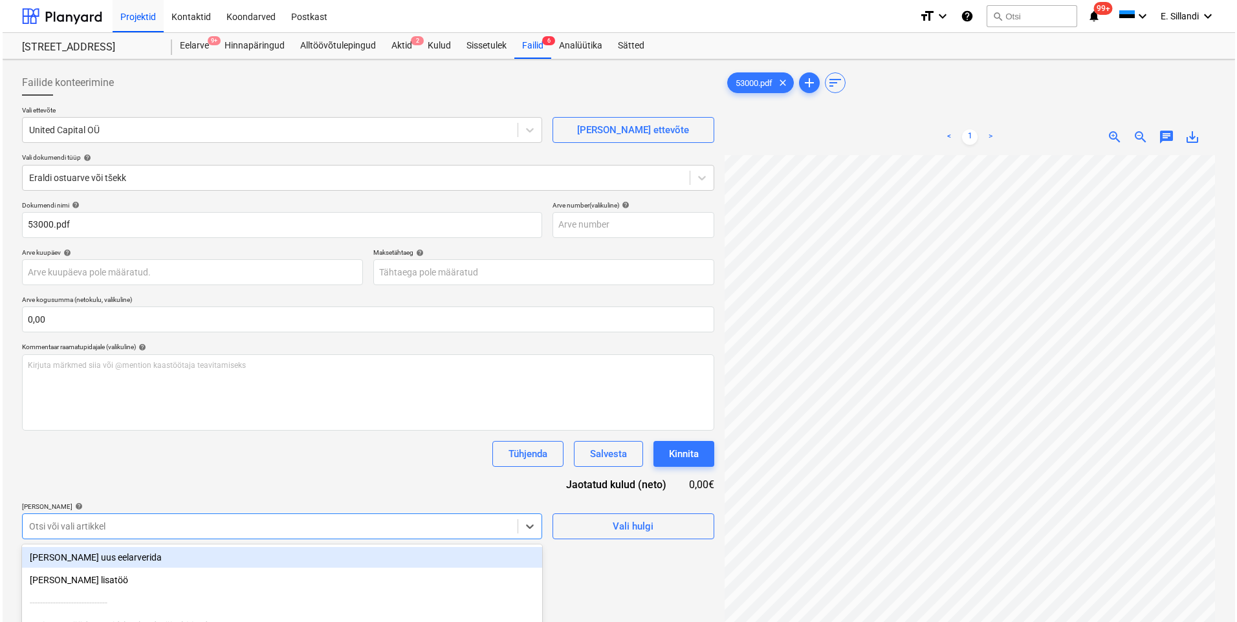
scroll to position [124, 0]
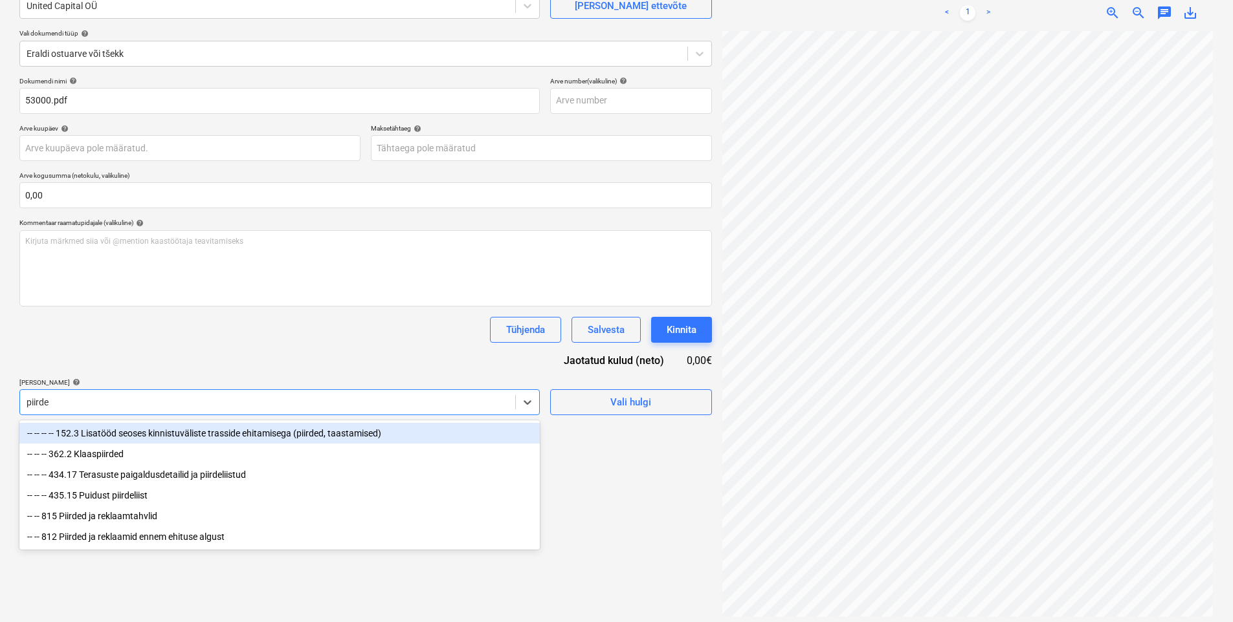
type input "piirded"
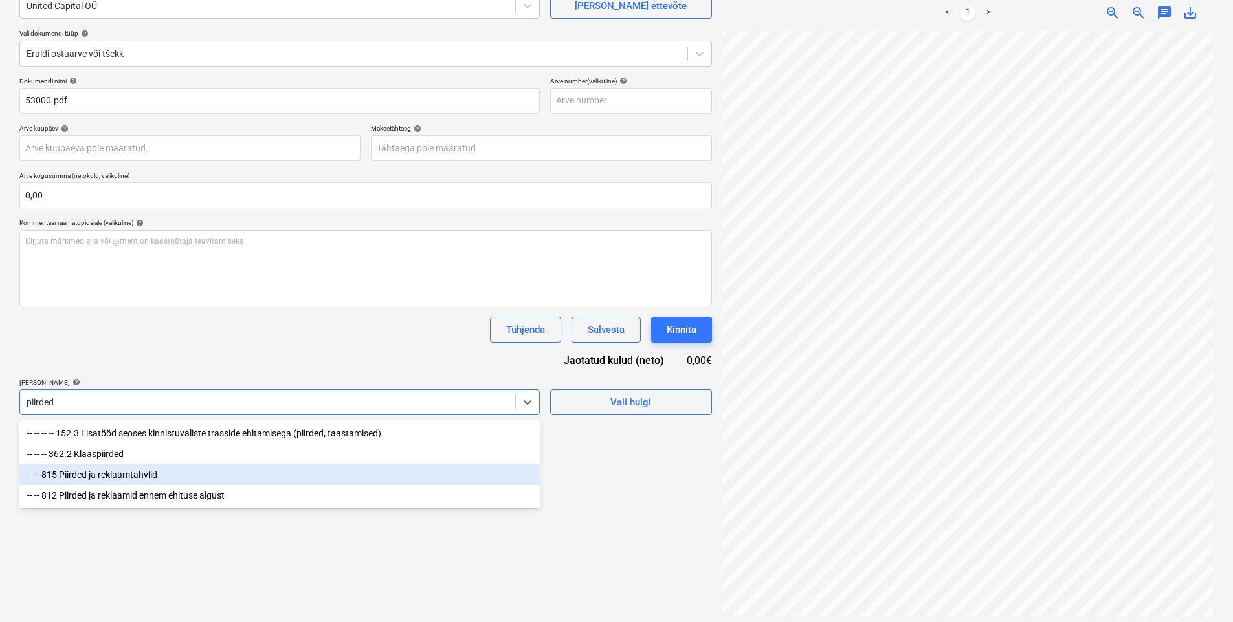
click at [115, 474] on div "-- -- 815 Piirded ja reklaamtahvlid" at bounding box center [279, 475] width 520 height 21
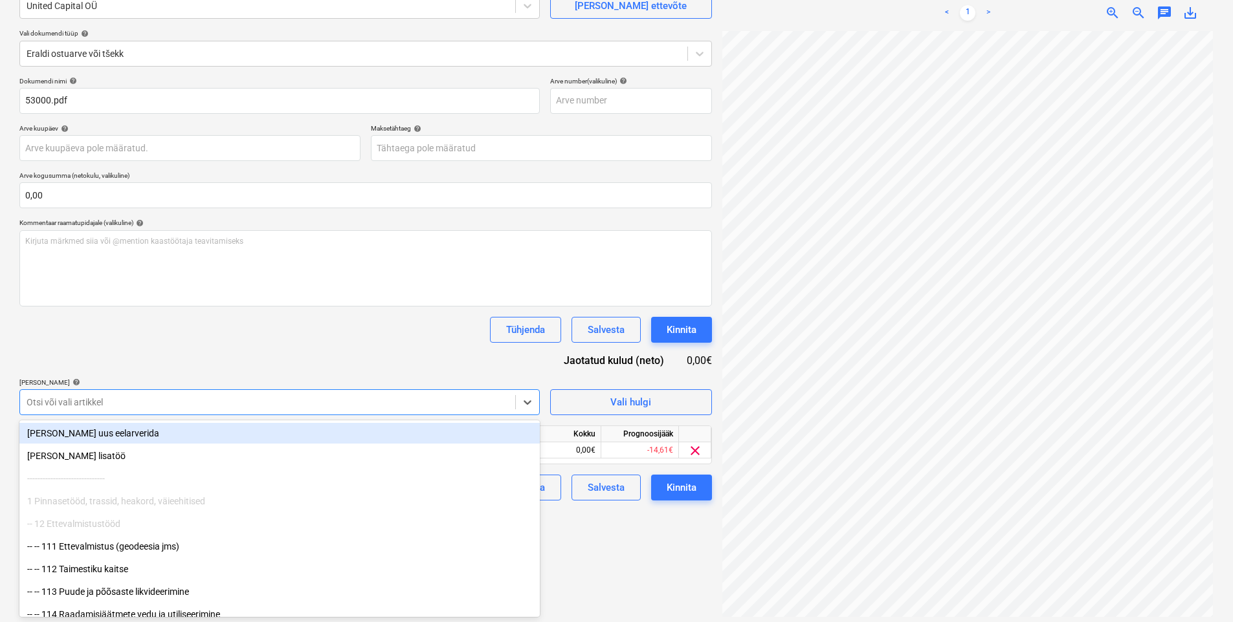
click at [201, 354] on div "Dokumendi nimi help 53000.pdf Arve number (valikuline) help Arve kuupäev help P…" at bounding box center [365, 289] width 692 height 424
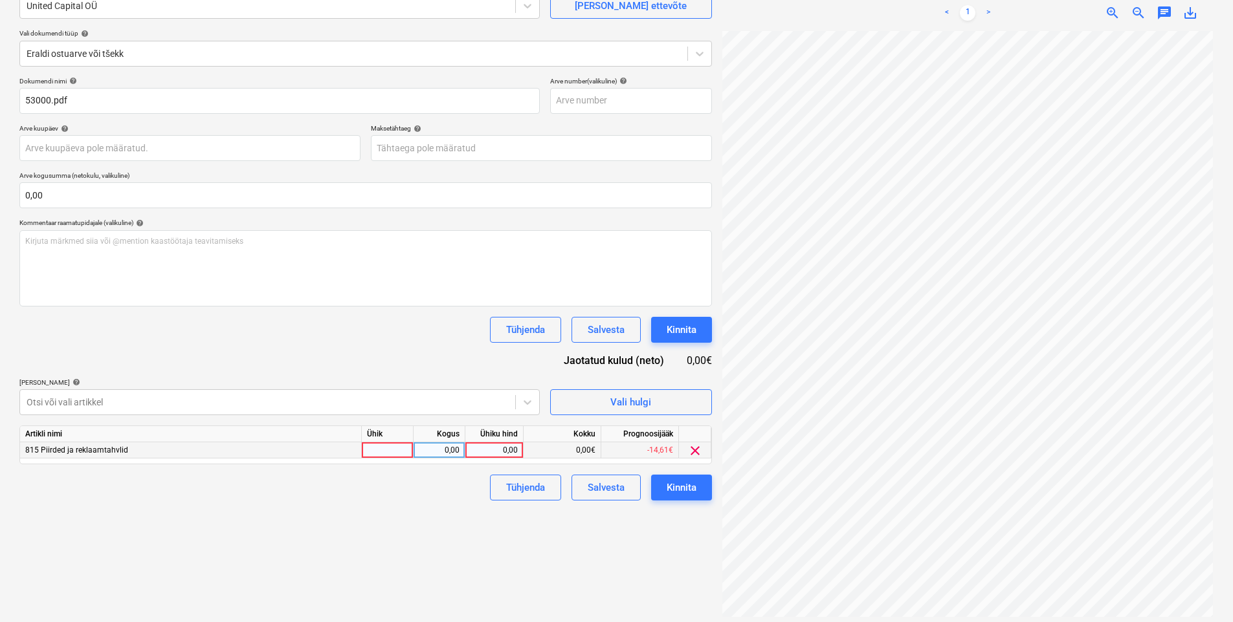
click at [503, 449] on div "0,00" at bounding box center [493, 451] width 47 height 16
type input "42,34"
drag, startPoint x: 583, startPoint y: 572, endPoint x: 584, endPoint y: 562, distance: 10.4
click at [583, 570] on div "Failide konteerimine Vali ettevõte United Capital OÜ [PERSON_NAME] uus ettevõte…" at bounding box center [365, 281] width 703 height 682
click at [675, 487] on div "Kinnita" at bounding box center [681, 487] width 30 height 17
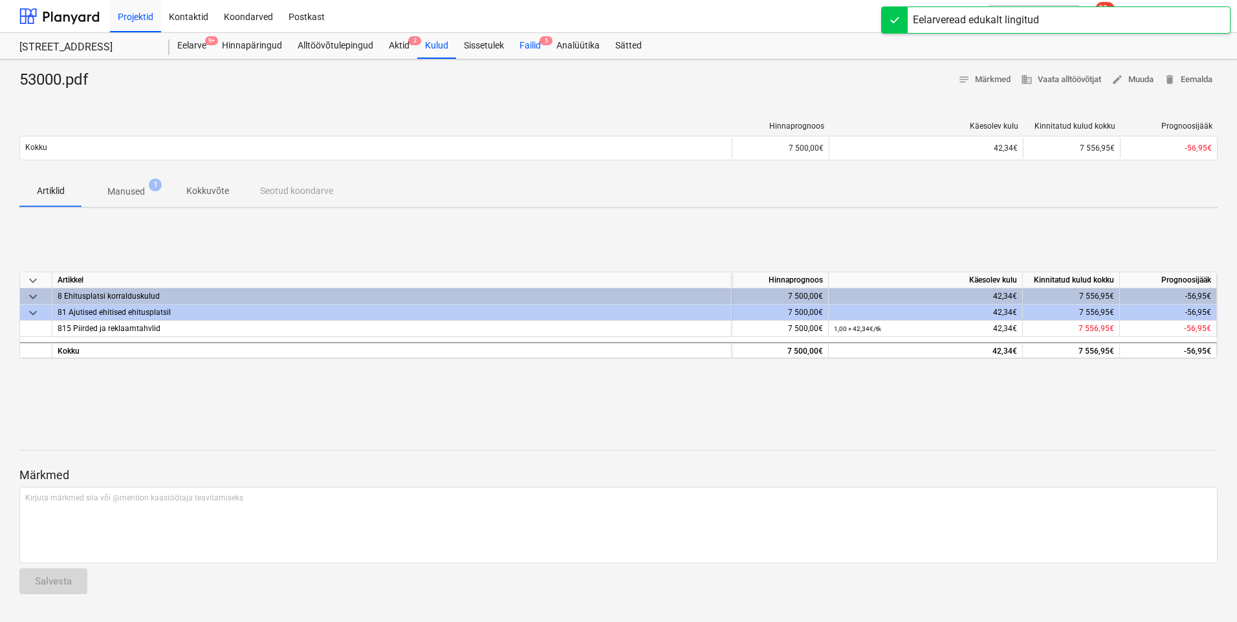
click at [522, 45] on div "Failid 5" at bounding box center [530, 46] width 37 height 26
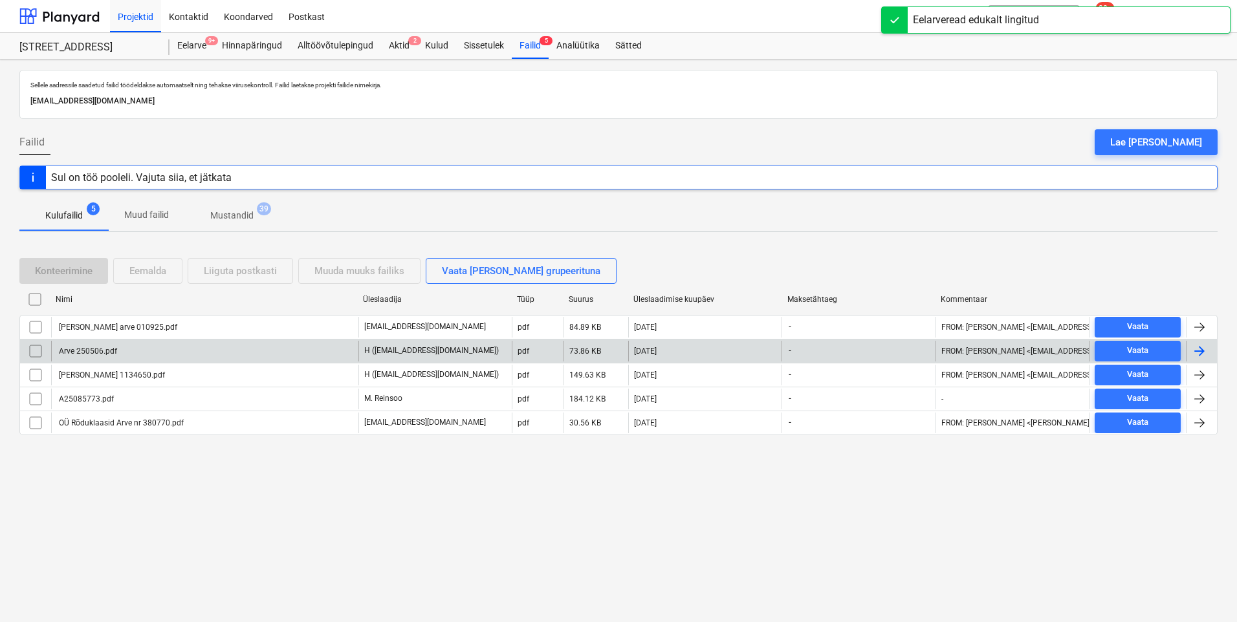
click at [135, 351] on div "Arve 250506.pdf" at bounding box center [204, 351] width 307 height 21
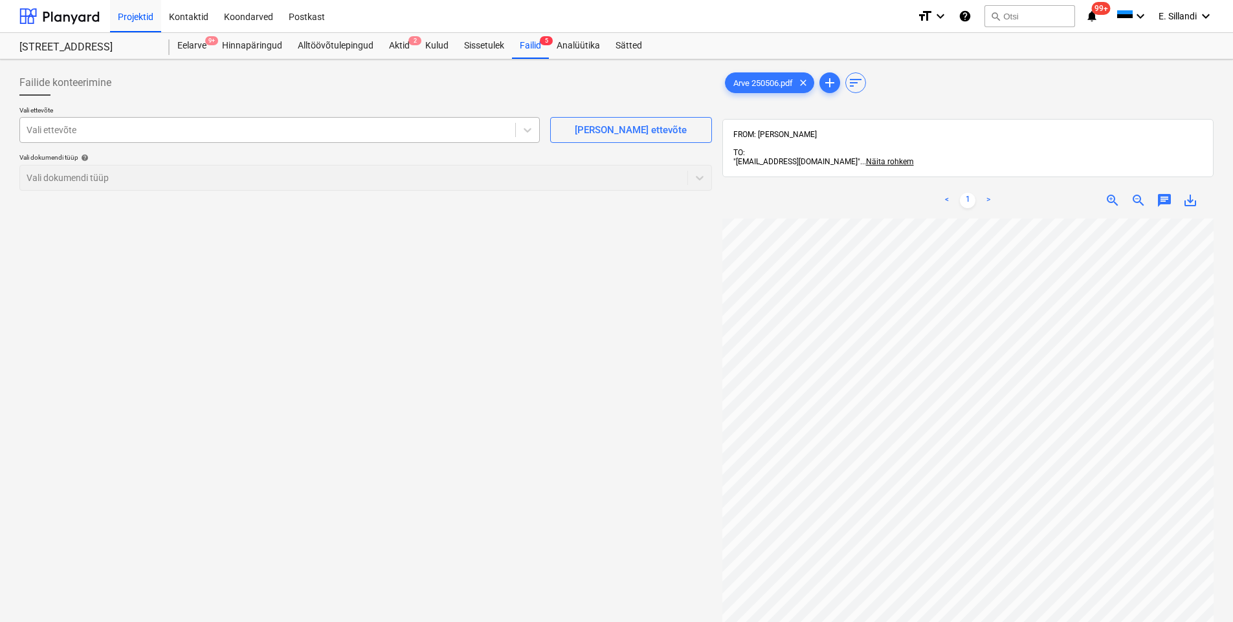
click at [272, 129] on div at bounding box center [268, 130] width 482 height 13
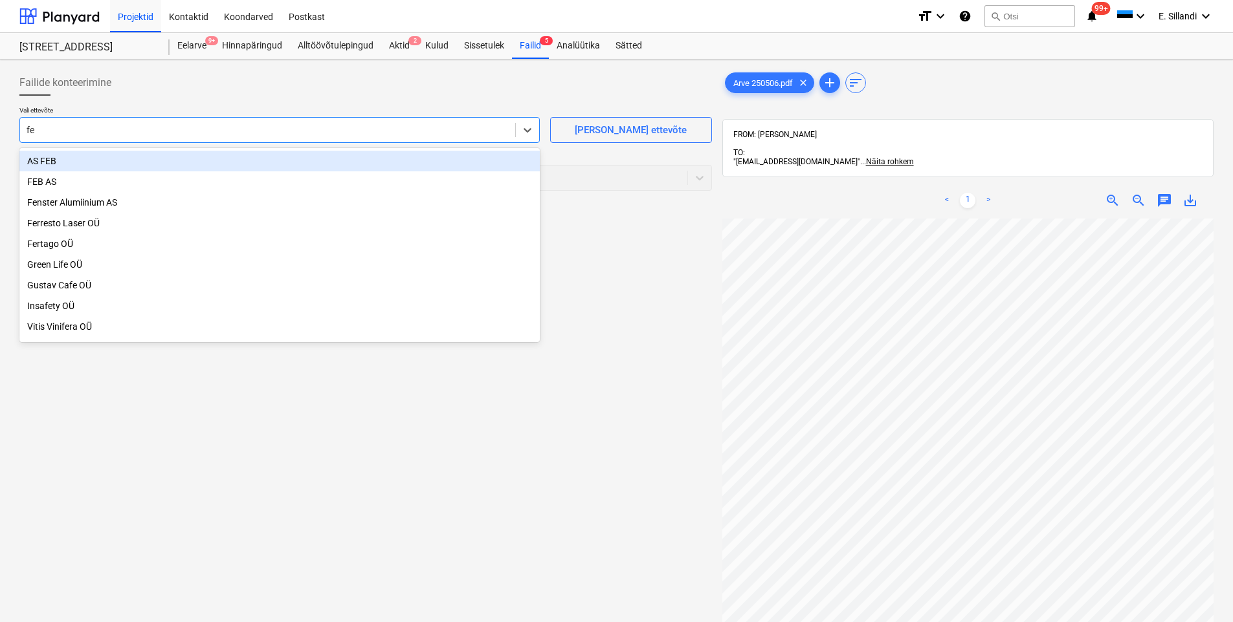
type input "f"
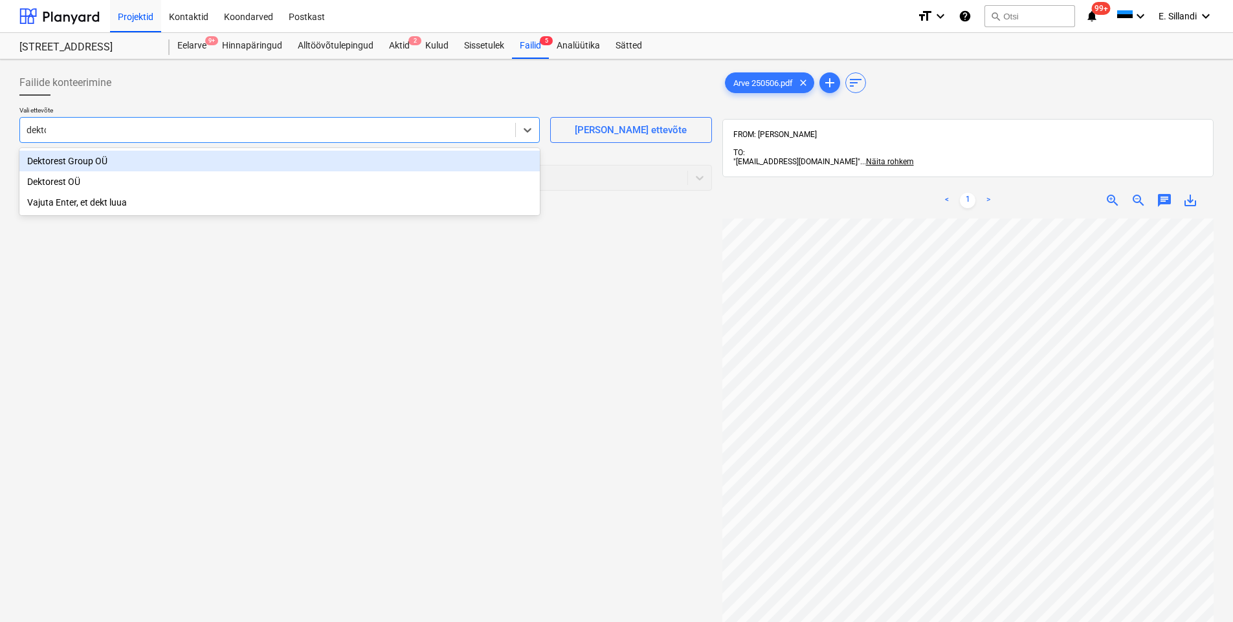
type input "[PERSON_NAME]"
click at [70, 164] on div "Dektorest Group OÜ" at bounding box center [279, 161] width 520 height 21
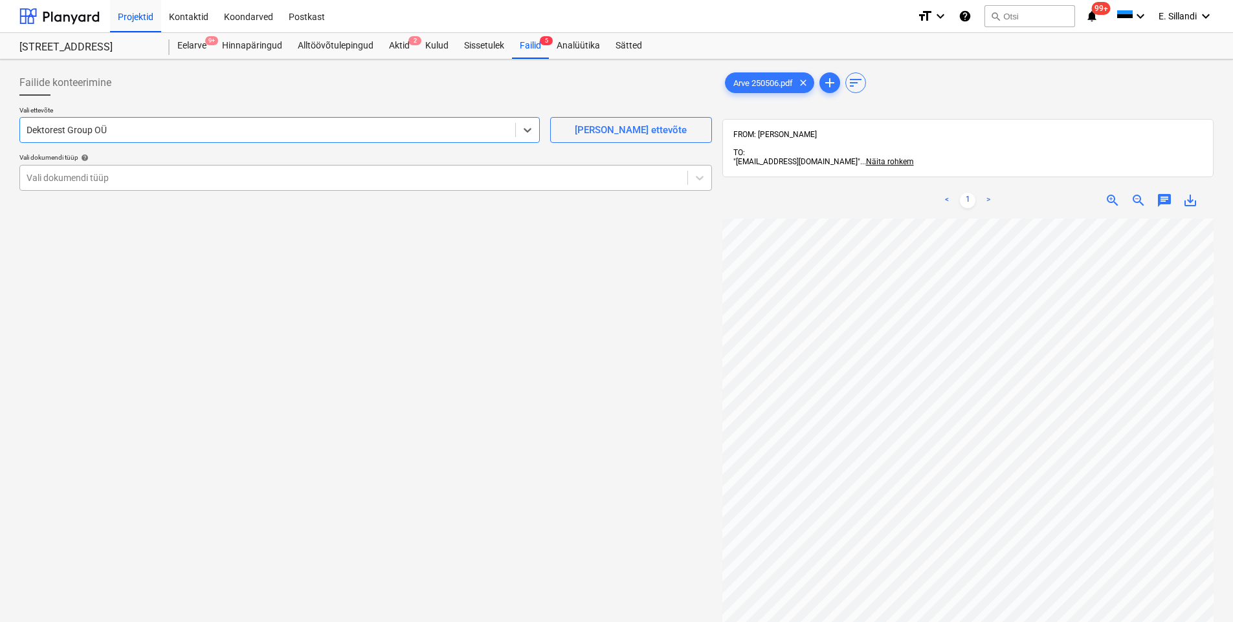
click at [68, 190] on div "Vali dokumendi tüüp" at bounding box center [365, 178] width 692 height 26
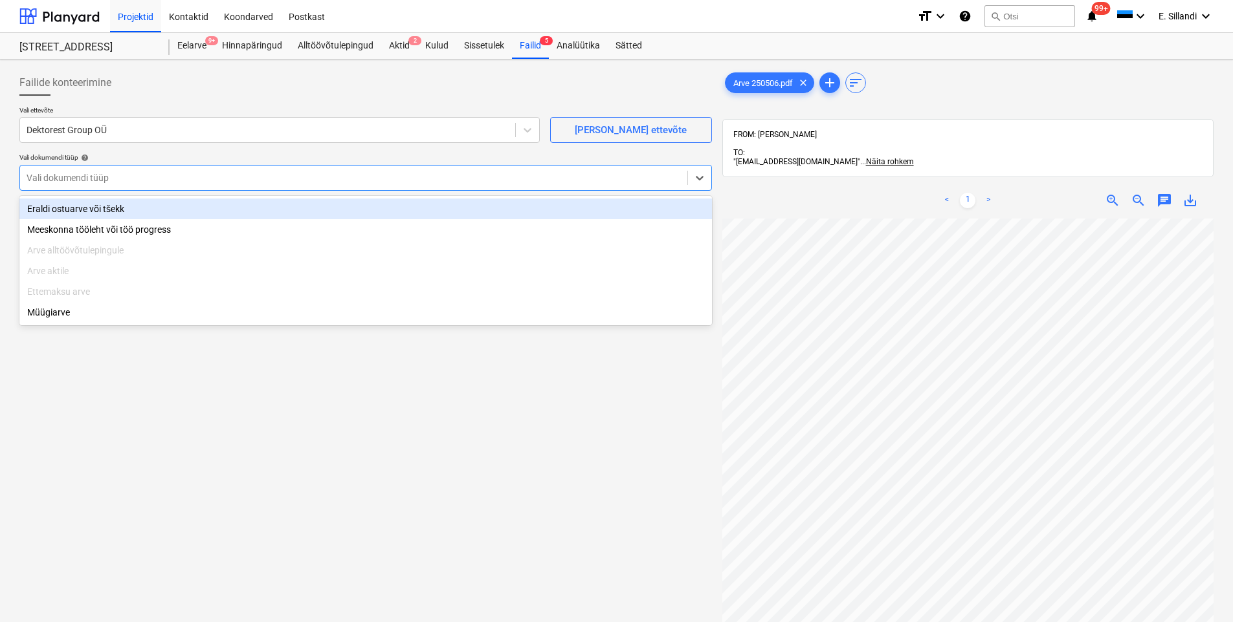
click at [62, 210] on div "Eraldi ostuarve või tšekk" at bounding box center [365, 209] width 692 height 21
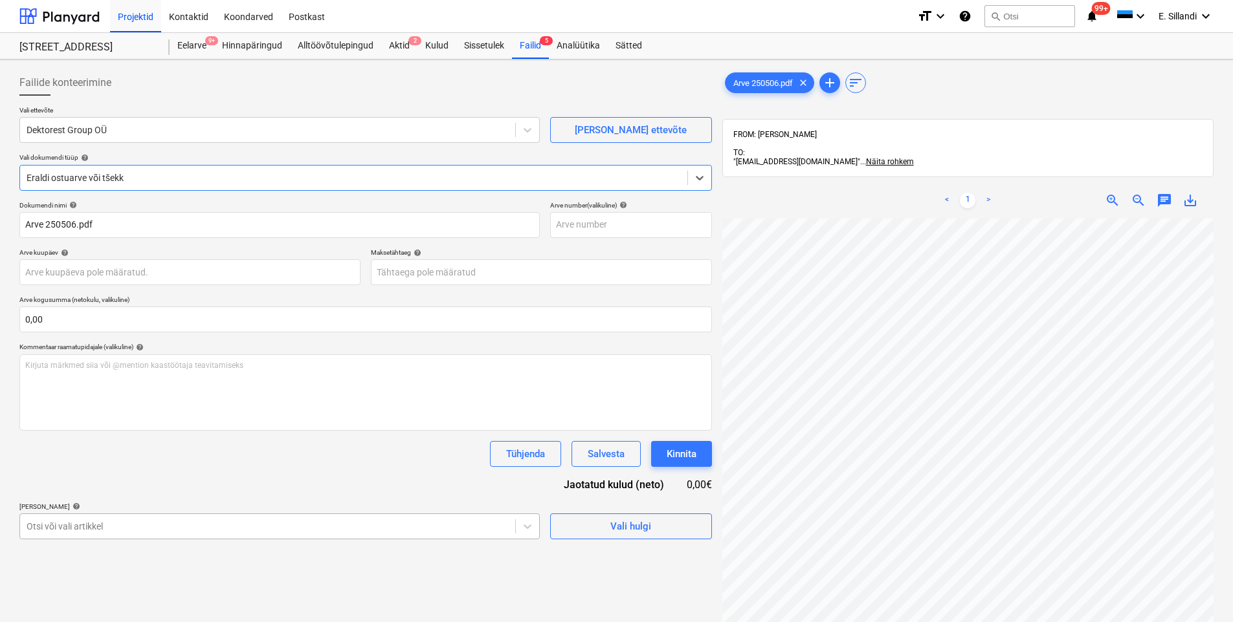
click at [87, 534] on body "Projektid Kontaktid Koondarved Postkast format_size keyboard_arrow_down help se…" at bounding box center [616, 311] width 1233 height 622
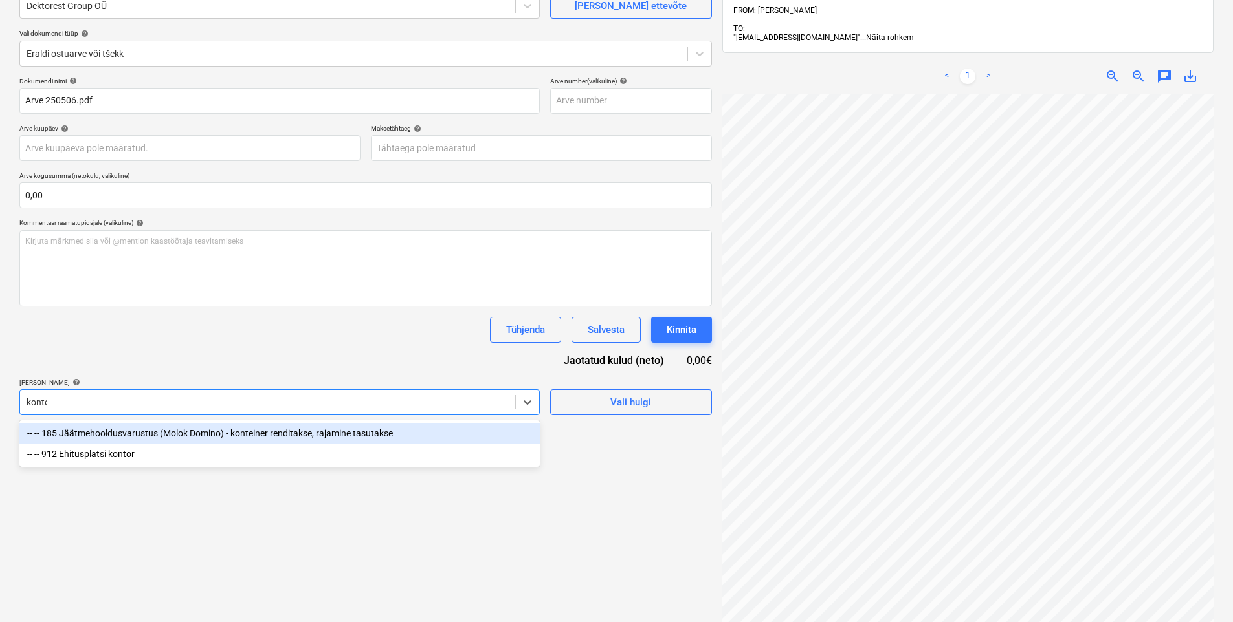
type input "kontor"
click at [131, 435] on div "-- -- 912 Ehitusplatsi kontor" at bounding box center [279, 433] width 520 height 21
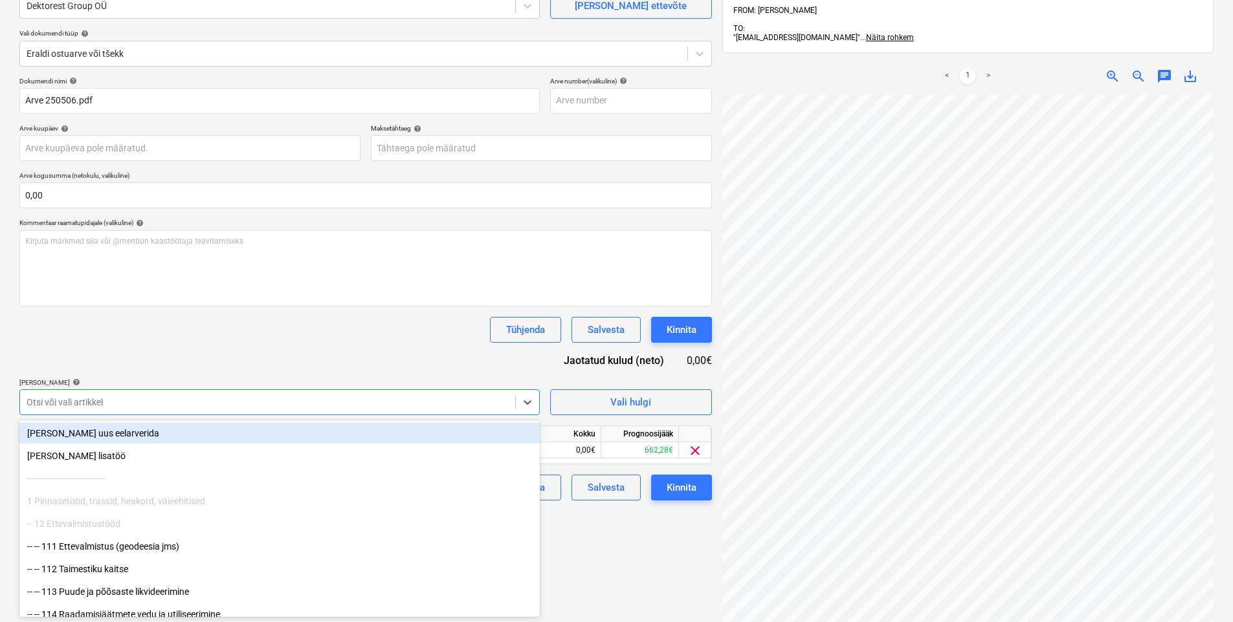
click at [186, 357] on div "Dokumendi nimi help Arve 250506.pdf Arve number (valikuline) help Arve kuupäev …" at bounding box center [365, 289] width 692 height 424
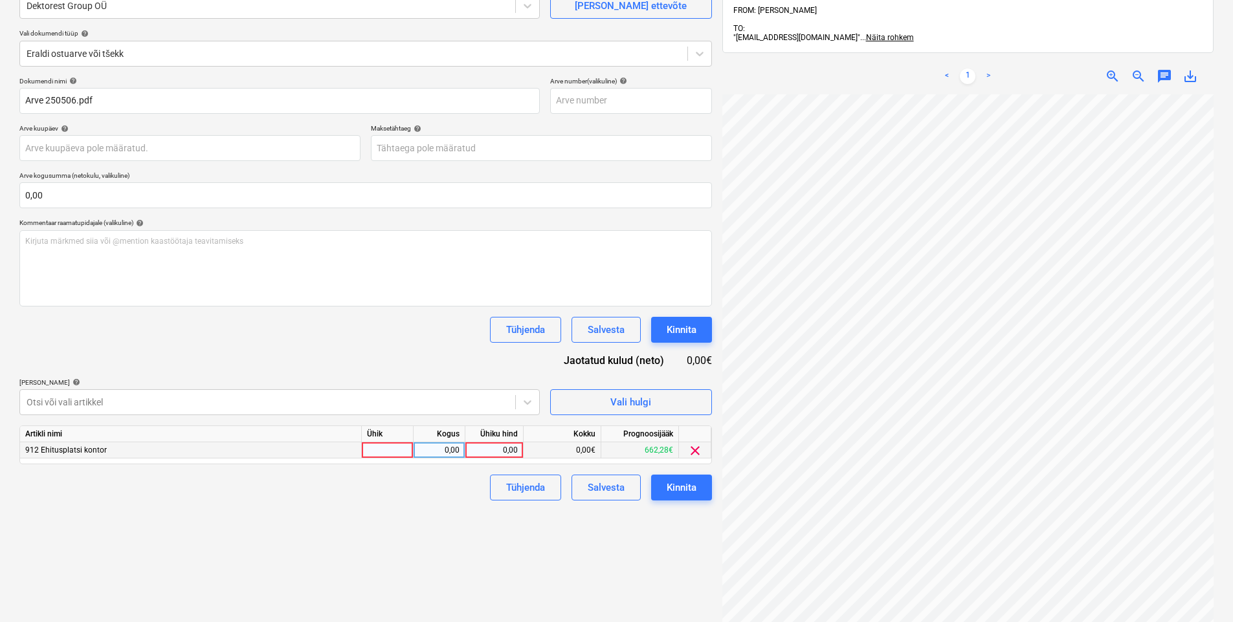
click at [488, 453] on div "0,00" at bounding box center [493, 451] width 47 height 16
click at [507, 452] on div "0,00" at bounding box center [493, 451] width 47 height 16
click at [407, 371] on div "Dokumendi nimi help Arve 250506.pdf Arve number (valikuline) help Arve kuupäev …" at bounding box center [365, 289] width 692 height 424
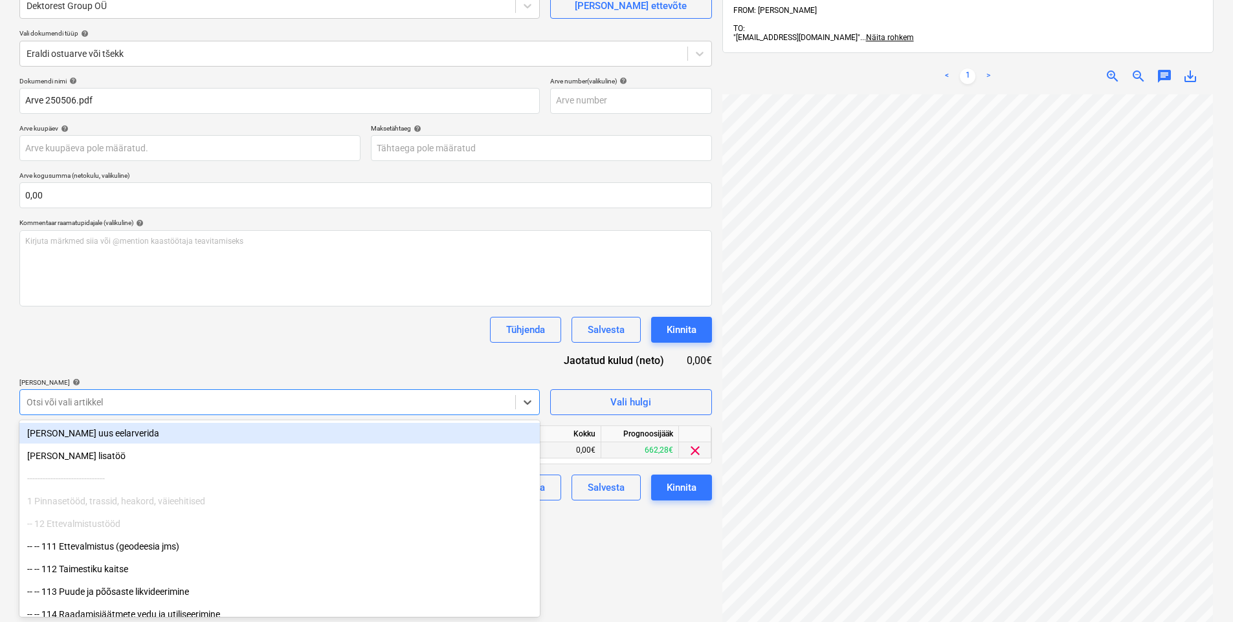
click at [402, 406] on div at bounding box center [268, 402] width 482 height 13
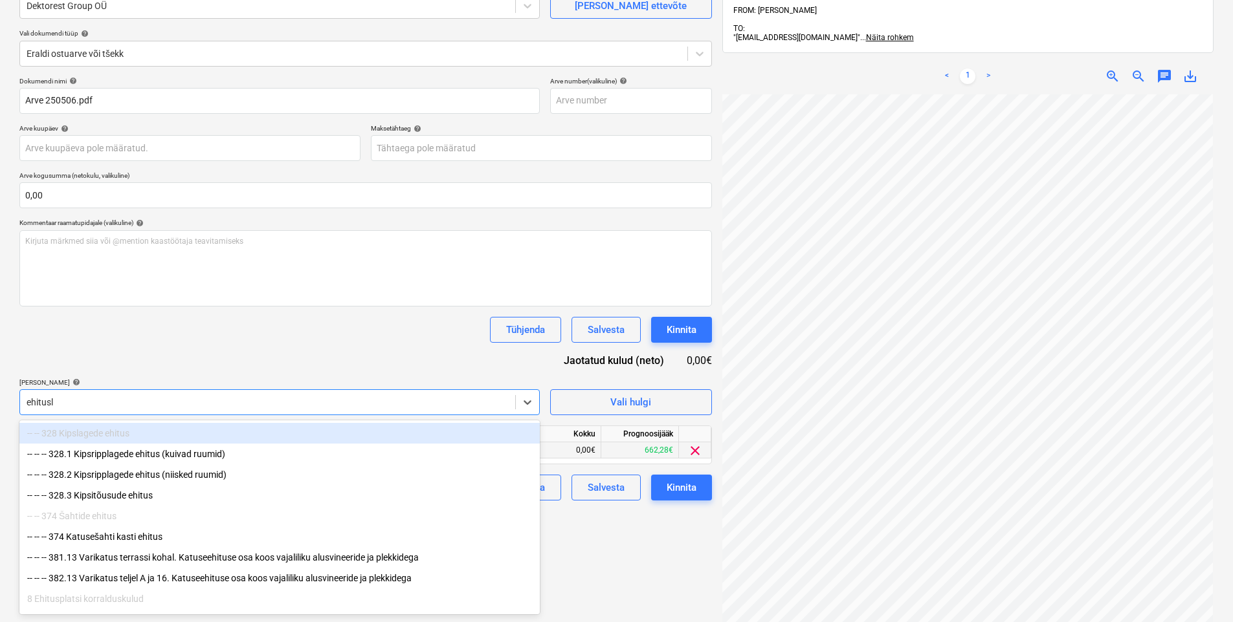
type input "ehitusli"
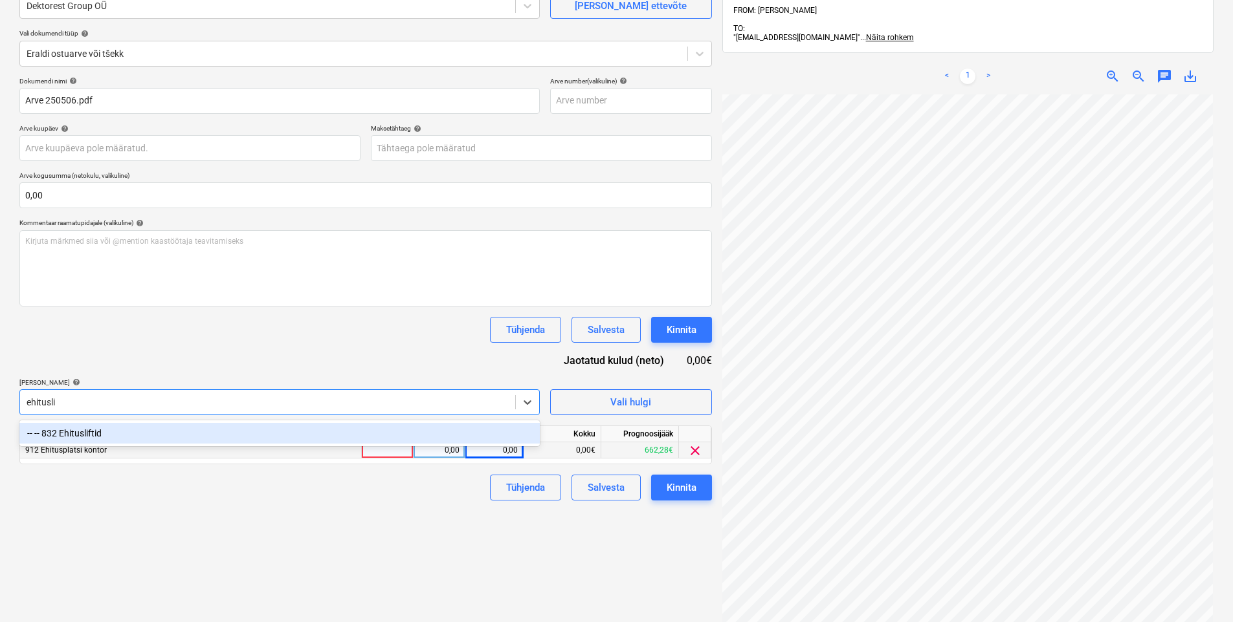
click at [322, 435] on div "-- -- 832 Ehitusliftid" at bounding box center [279, 433] width 520 height 21
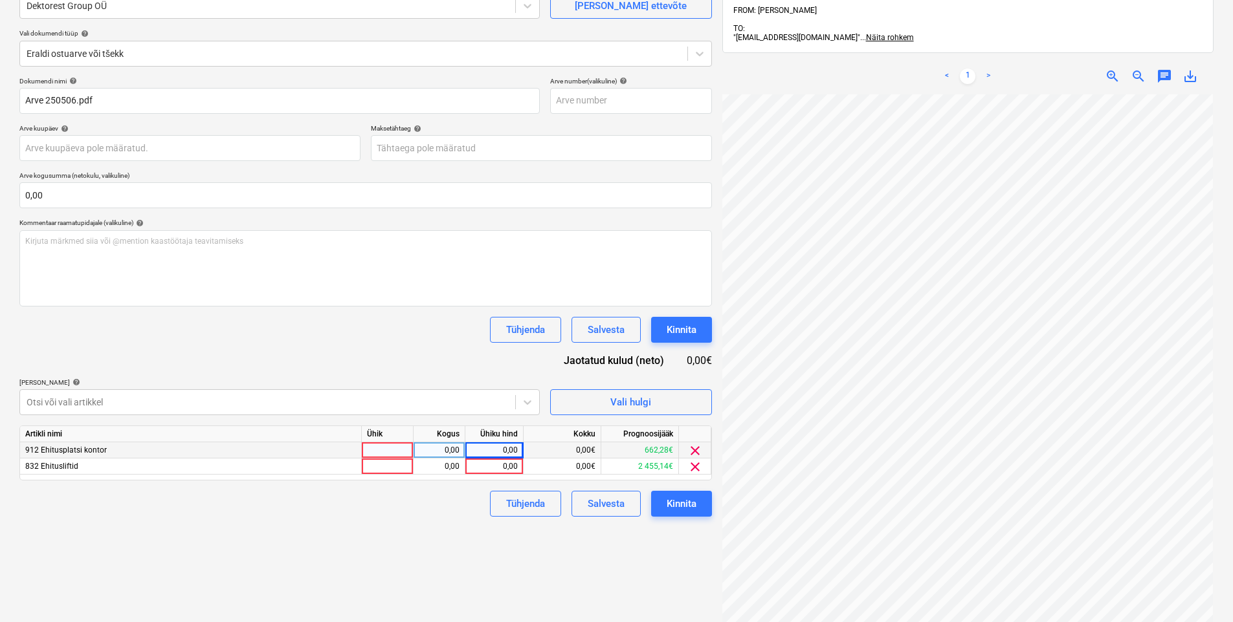
drag, startPoint x: 325, startPoint y: 333, endPoint x: 395, endPoint y: 343, distance: 71.2
click at [325, 333] on div "Tühjenda Salvesta Kinnita" at bounding box center [365, 330] width 692 height 26
click at [478, 468] on div "0,00" at bounding box center [493, 467] width 47 height 16
type input "685,10"
click at [327, 534] on div "Failide konteerimine Vali ettevõte Dektorest Group OÜ [PERSON_NAME] uus ettevõt…" at bounding box center [365, 312] width 703 height 745
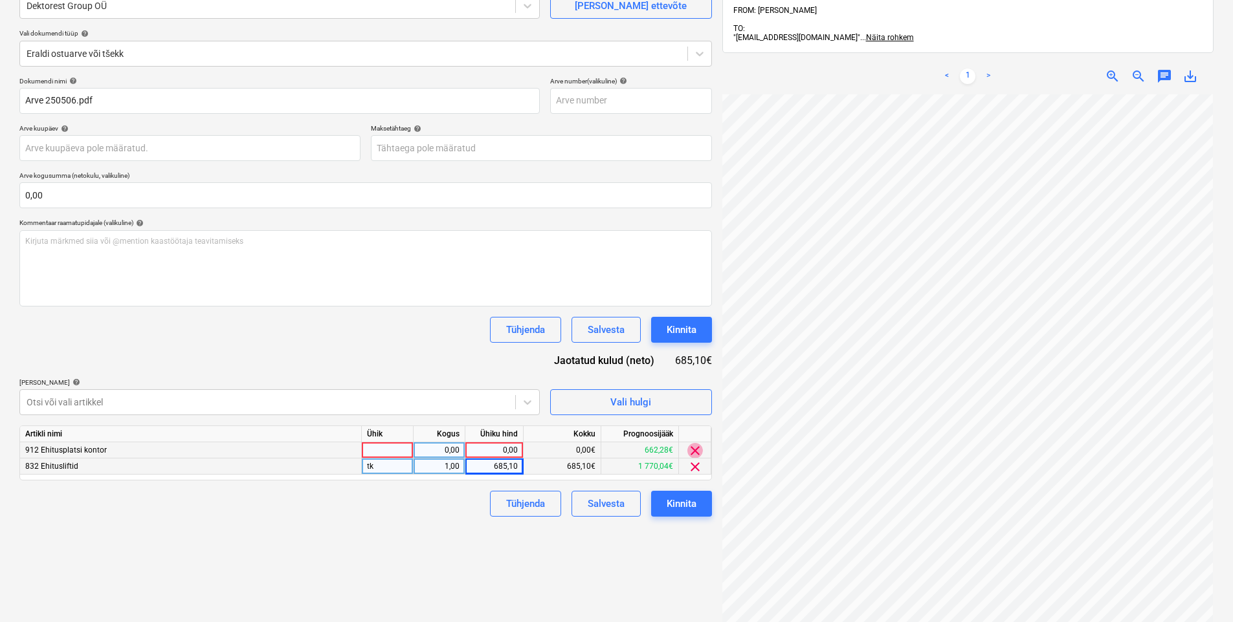
click at [696, 450] on span "clear" at bounding box center [695, 451] width 16 height 16
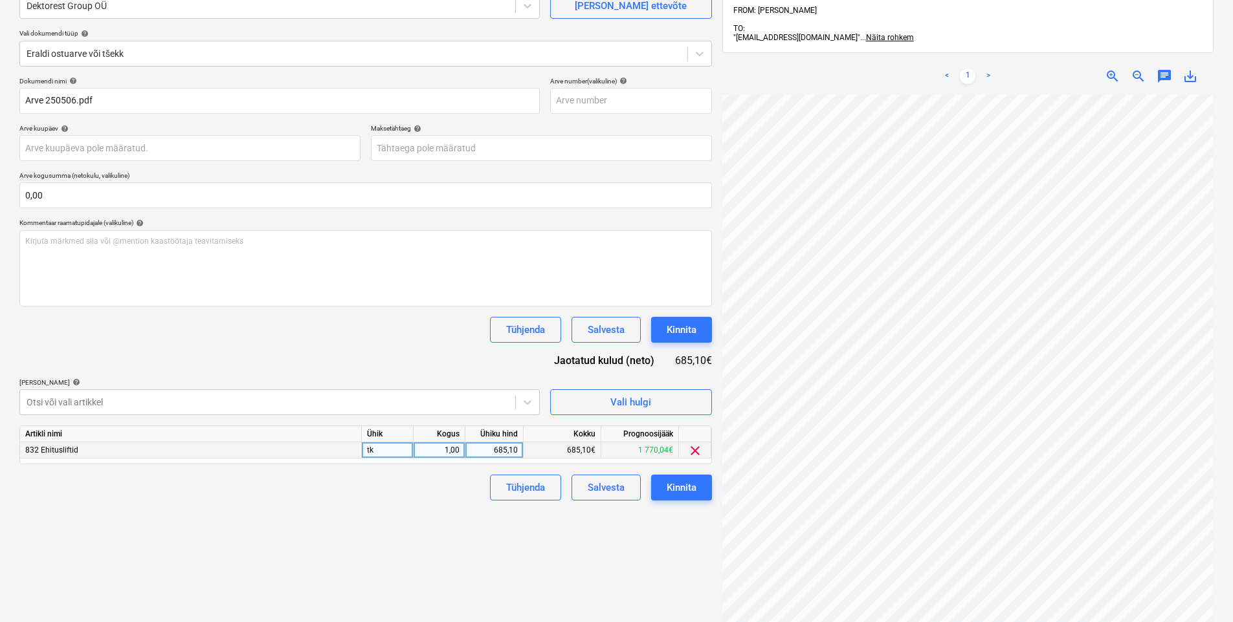
click at [659, 535] on div "Failide konteerimine Vali ettevõte Dektorest Group OÜ [PERSON_NAME] uus ettevõt…" at bounding box center [365, 312] width 703 height 745
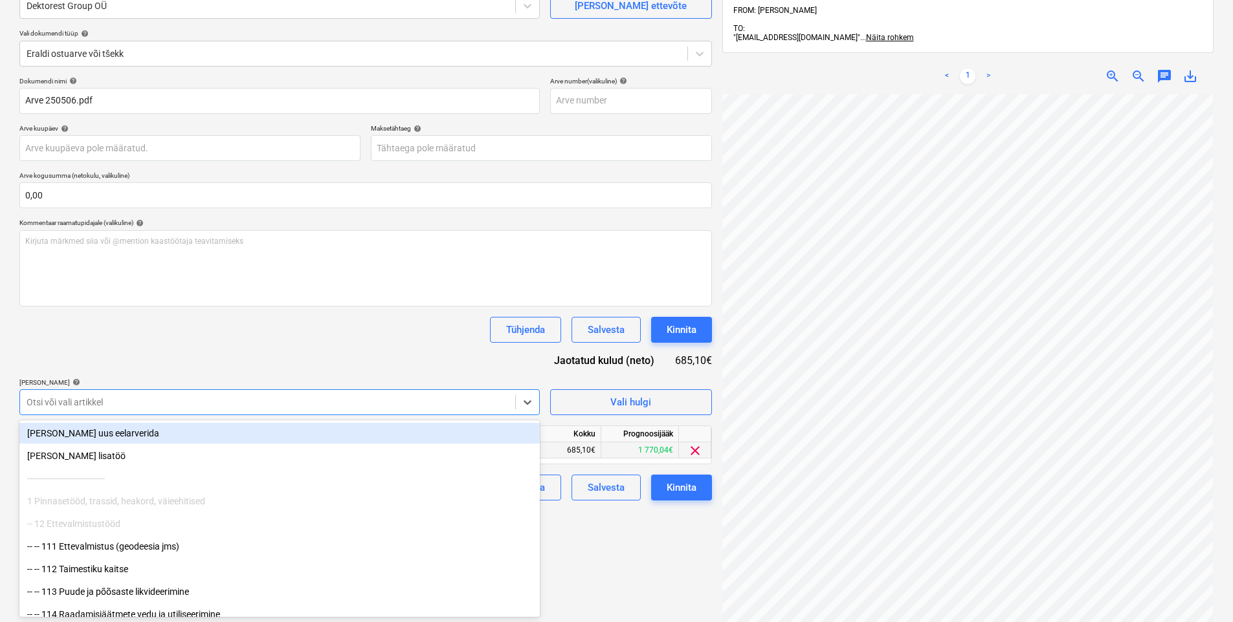
click at [316, 399] on div at bounding box center [268, 402] width 482 height 13
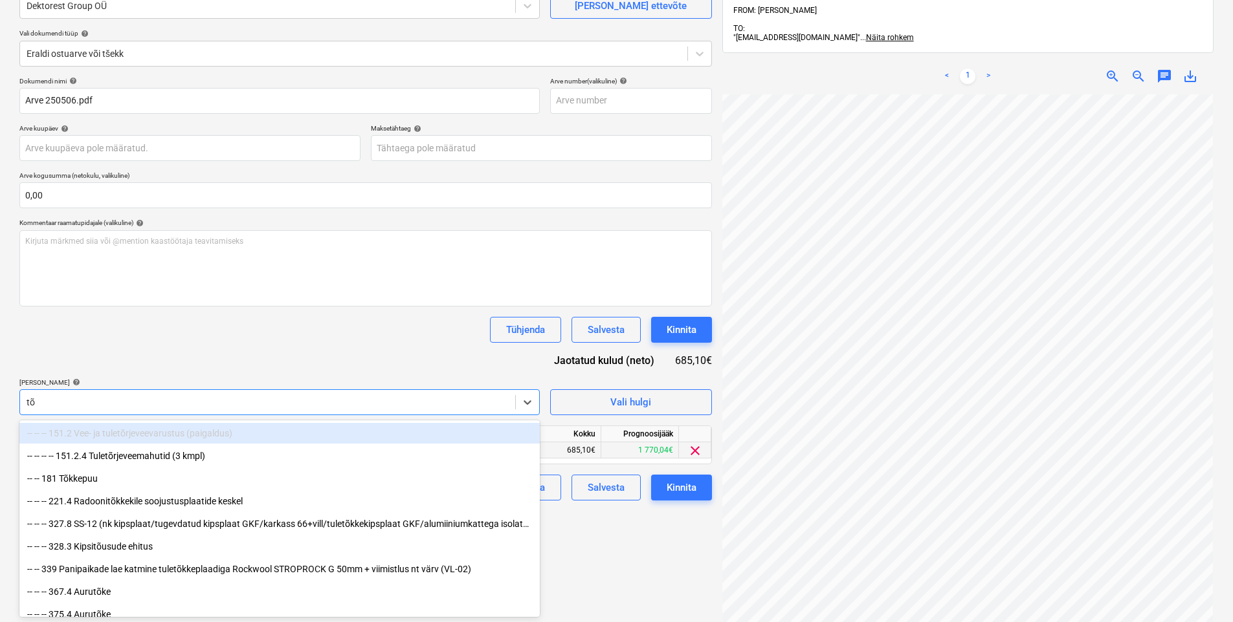
type input "t"
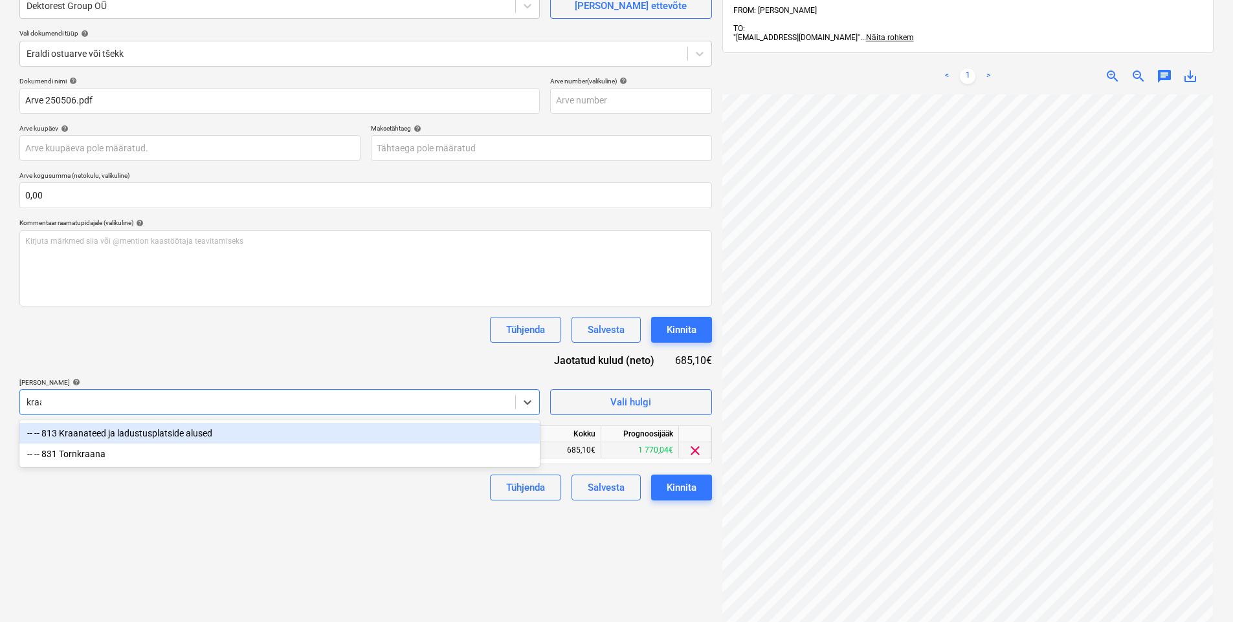
type input "kraan"
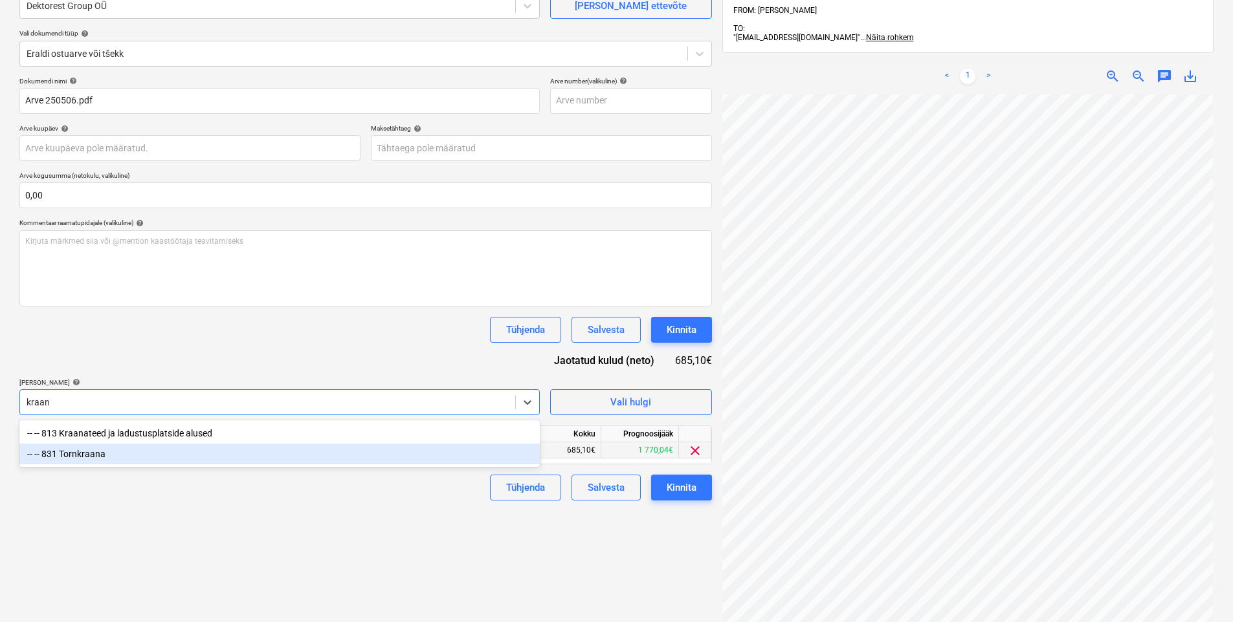
click at [171, 451] on div "-- -- 831 Tornkraana" at bounding box center [279, 454] width 520 height 21
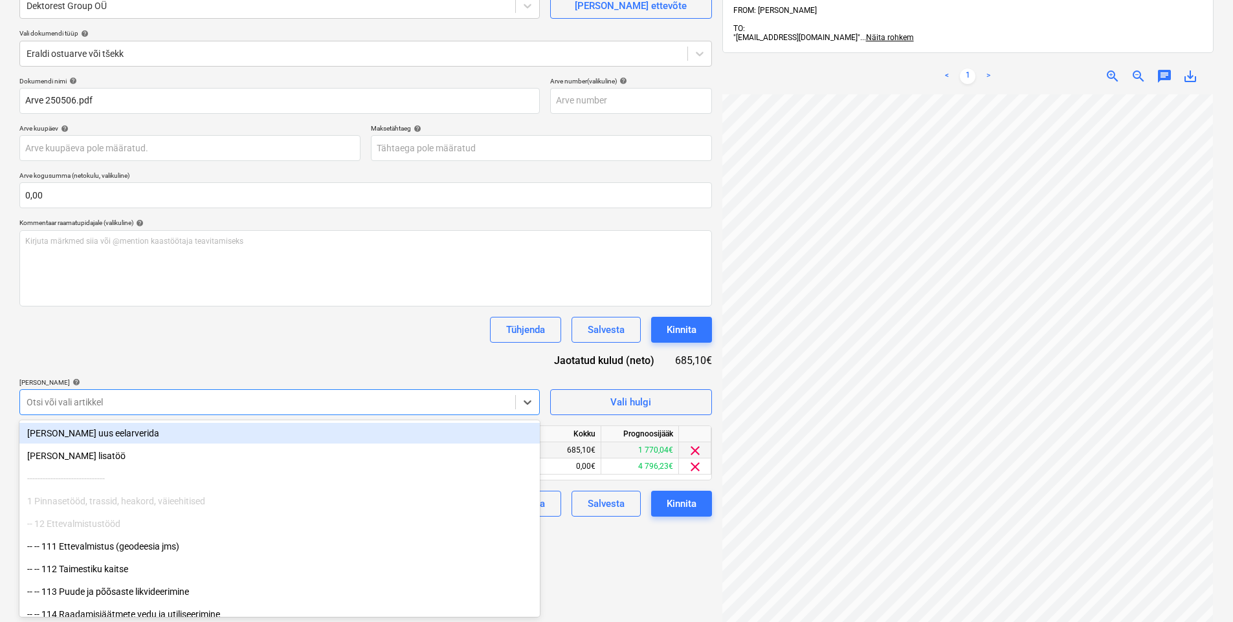
click at [215, 327] on div "Tühjenda Salvesta Kinnita" at bounding box center [365, 330] width 692 height 26
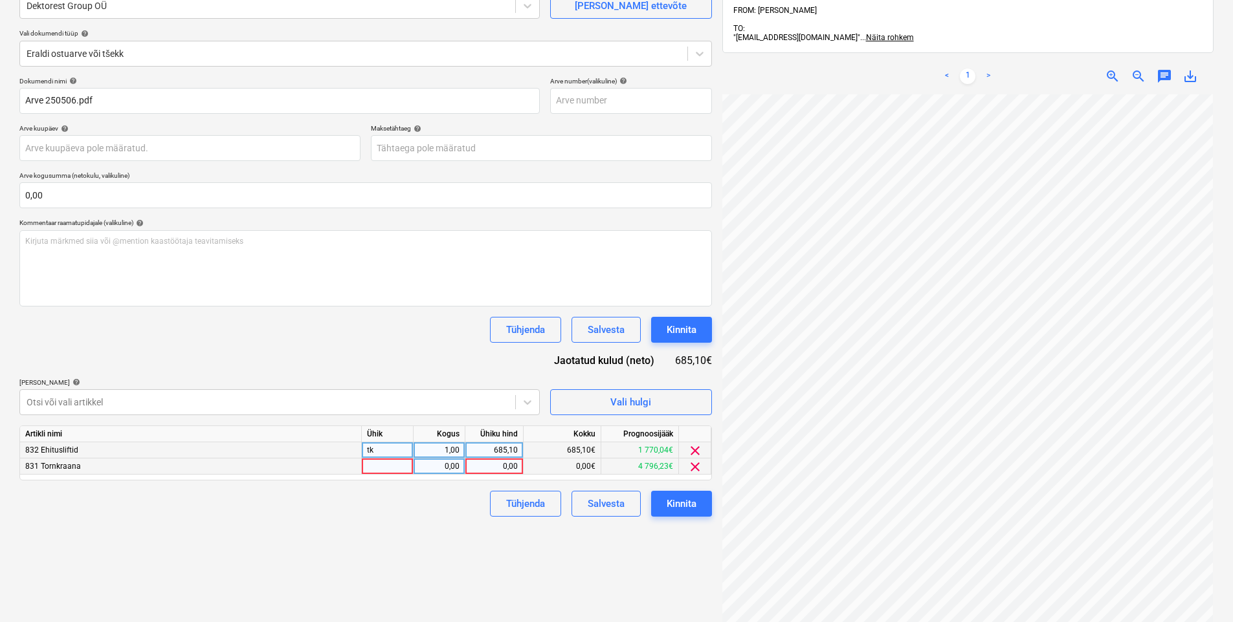
click at [487, 466] on div "0,00" at bounding box center [493, 467] width 47 height 16
type input "685,10"
click at [694, 450] on span "clear" at bounding box center [695, 451] width 16 height 16
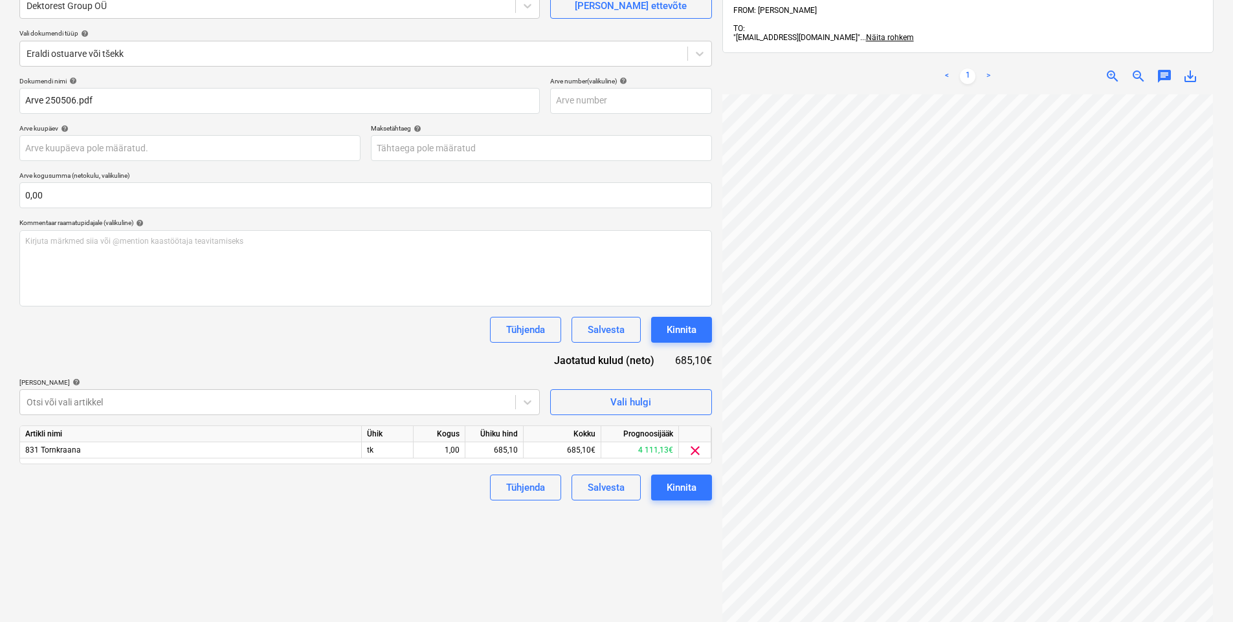
click at [493, 383] on div "[PERSON_NAME] artiklid help" at bounding box center [279, 383] width 520 height 8
click at [699, 495] on button "Kinnita" at bounding box center [681, 488] width 61 height 26
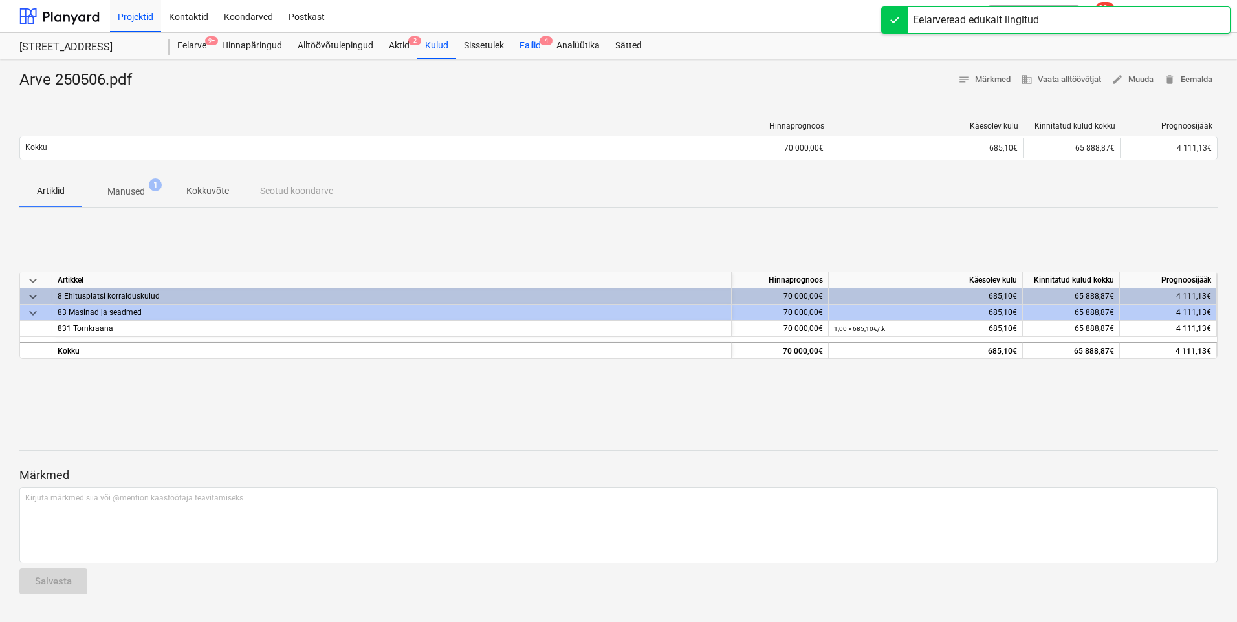
click at [530, 47] on div "Failid 4" at bounding box center [530, 46] width 37 height 26
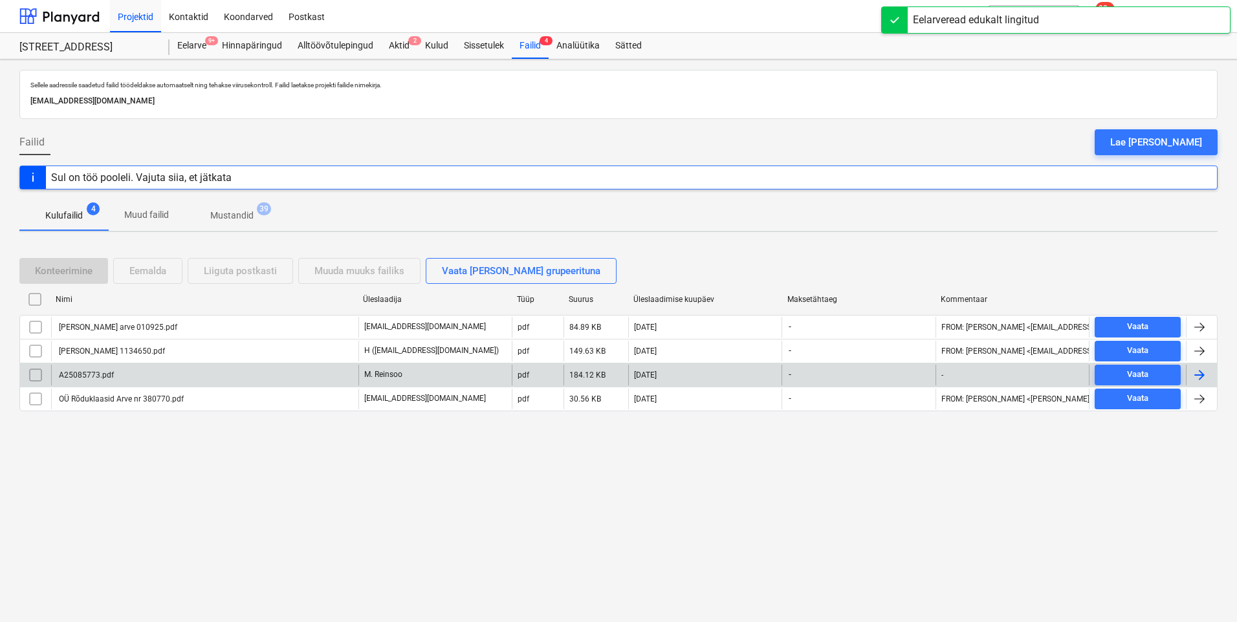
click at [105, 380] on div "A25085773.pdf" at bounding box center [204, 375] width 307 height 21
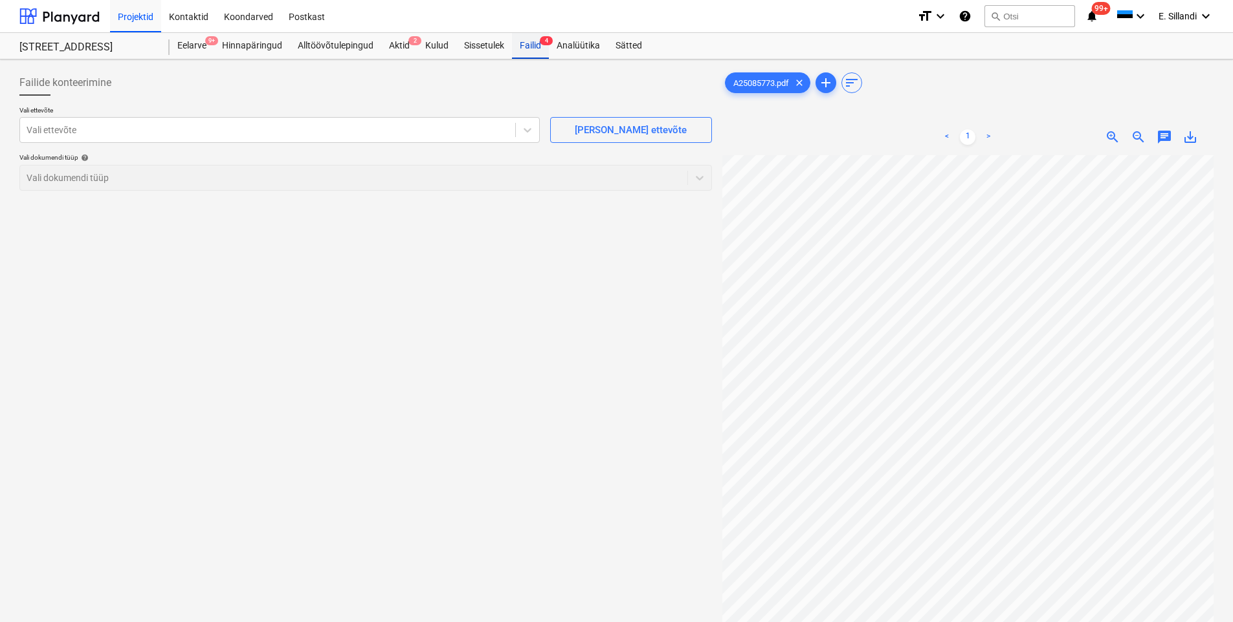
click at [530, 52] on div "Failid 4" at bounding box center [530, 46] width 37 height 26
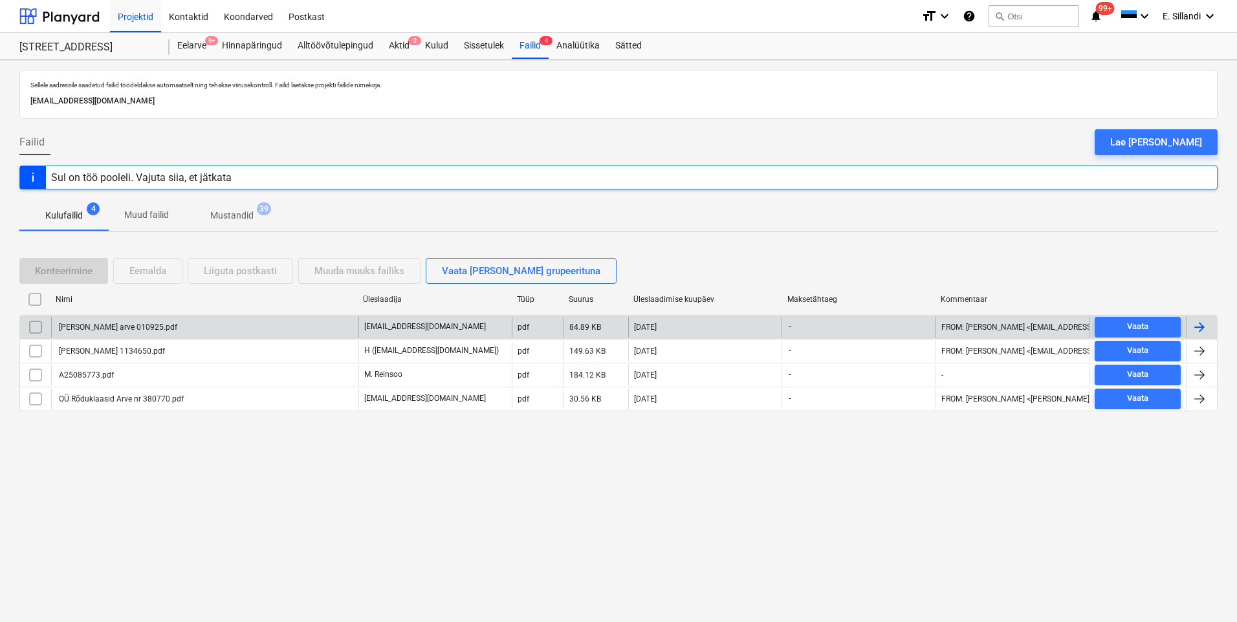
click at [105, 325] on div "[PERSON_NAME] arve 010925.pdf" at bounding box center [117, 327] width 120 height 9
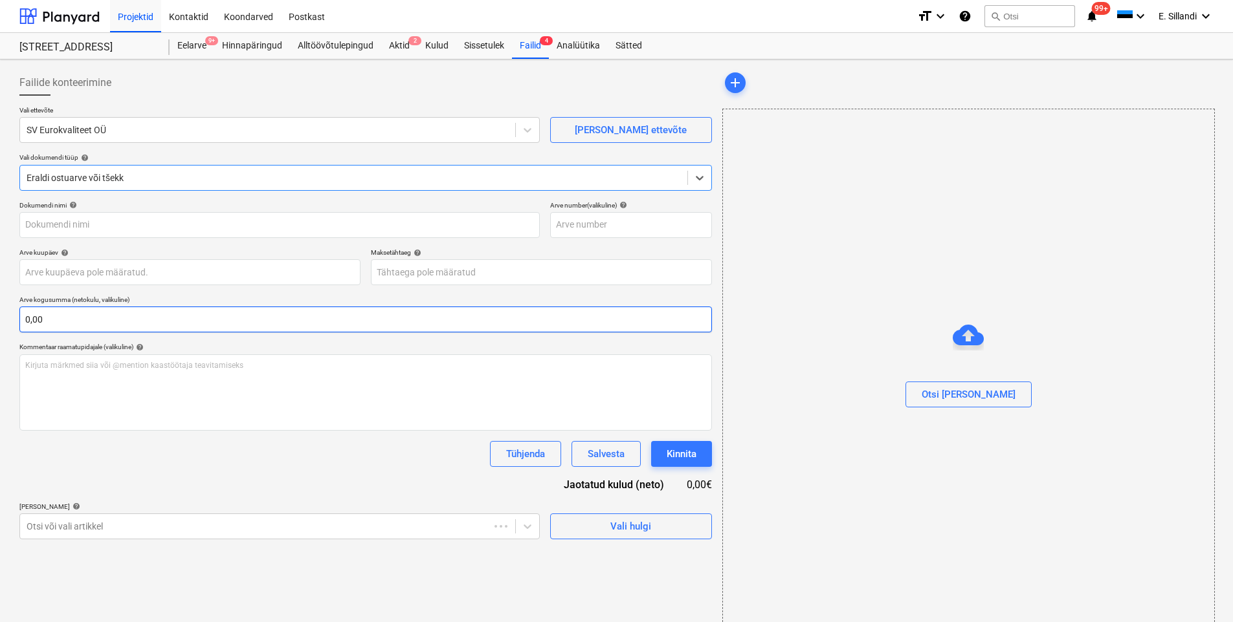
type input "[PERSON_NAME] arve 010925.pdf"
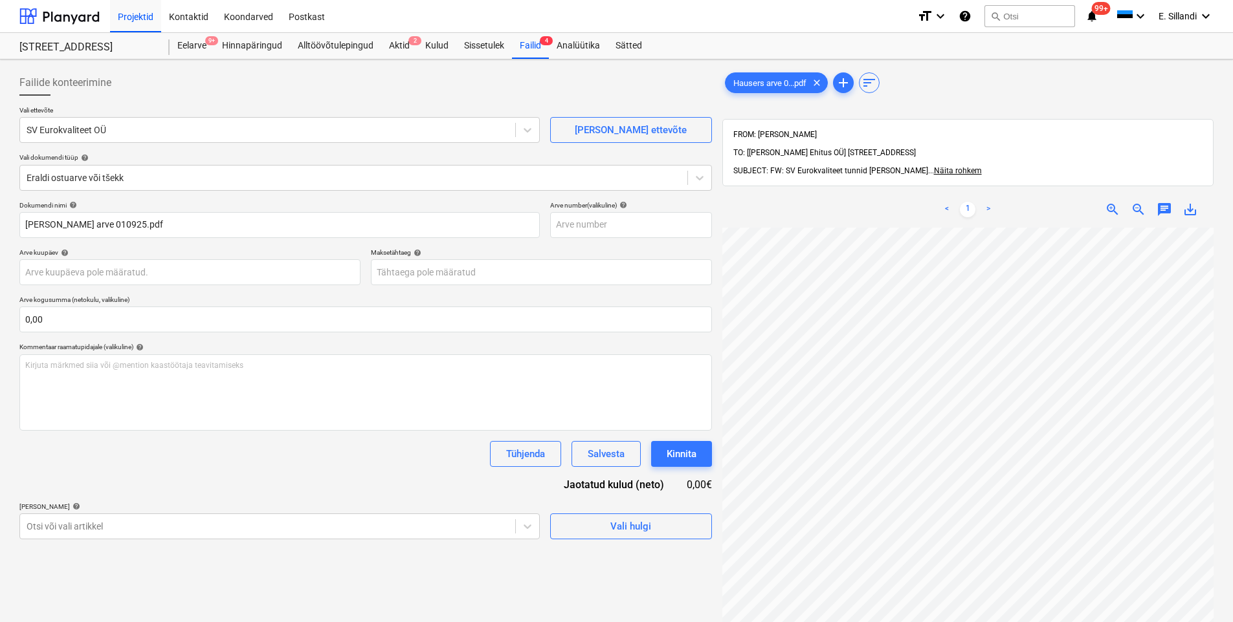
scroll to position [186, 69]
click at [934, 166] on span "Näita rohkem" at bounding box center [958, 170] width 48 height 9
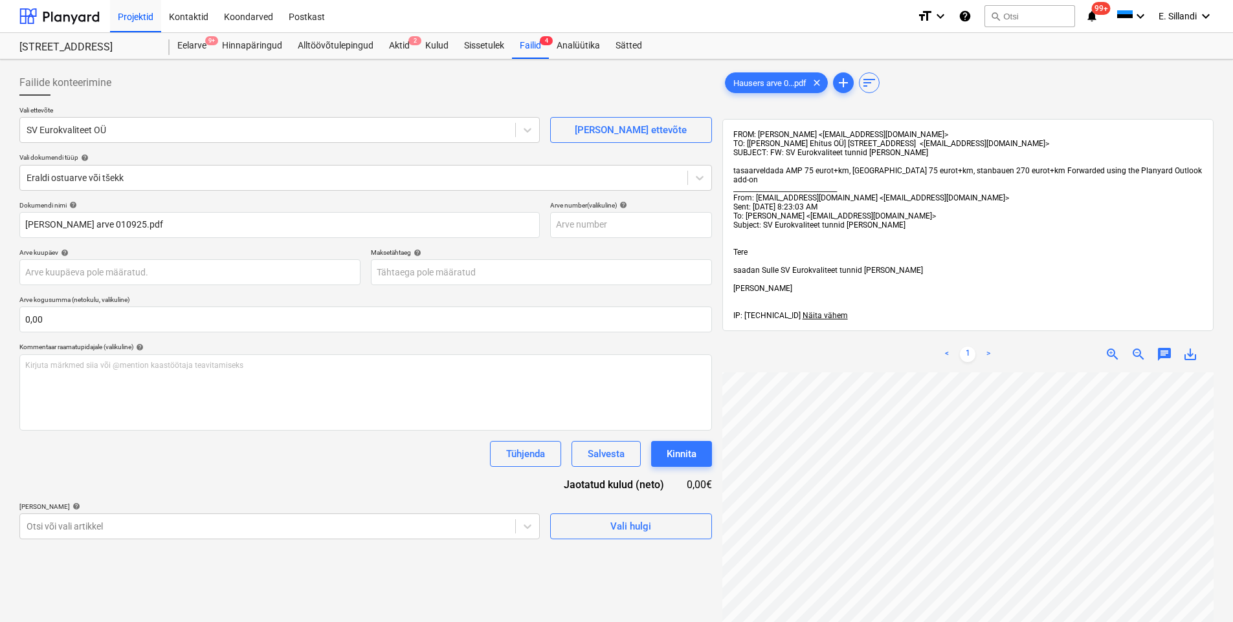
scroll to position [215, 25]
click at [516, 44] on div "Failid 4" at bounding box center [530, 46] width 37 height 26
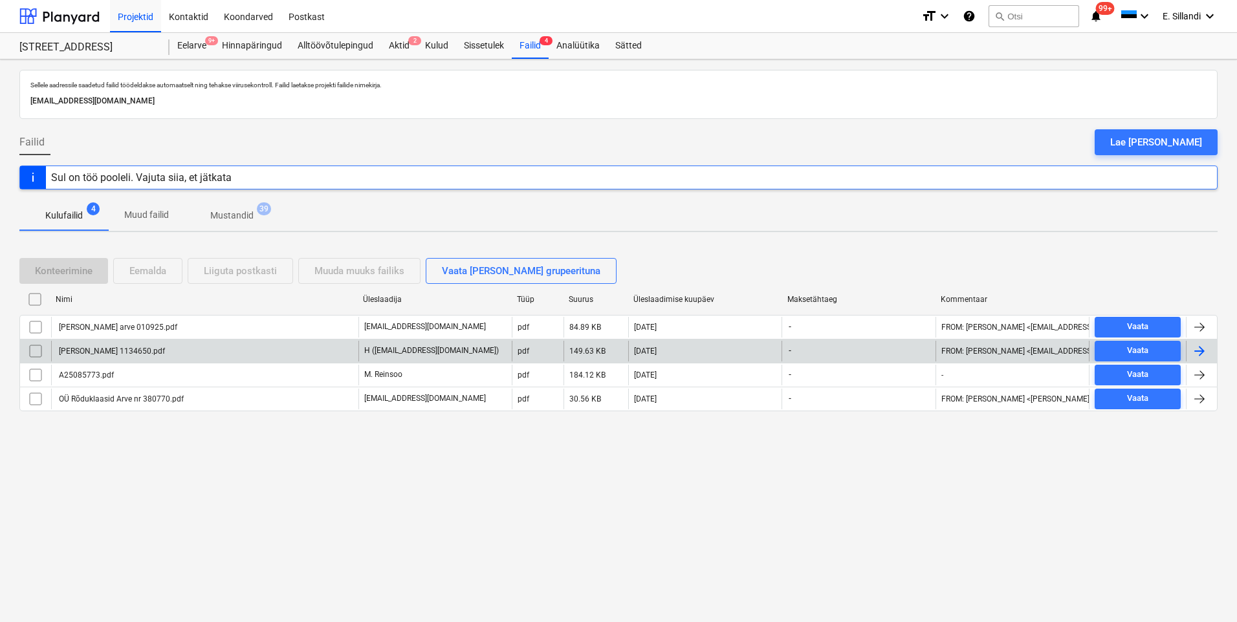
click at [107, 354] on div "[PERSON_NAME] 1134650.pdf" at bounding box center [111, 351] width 108 height 9
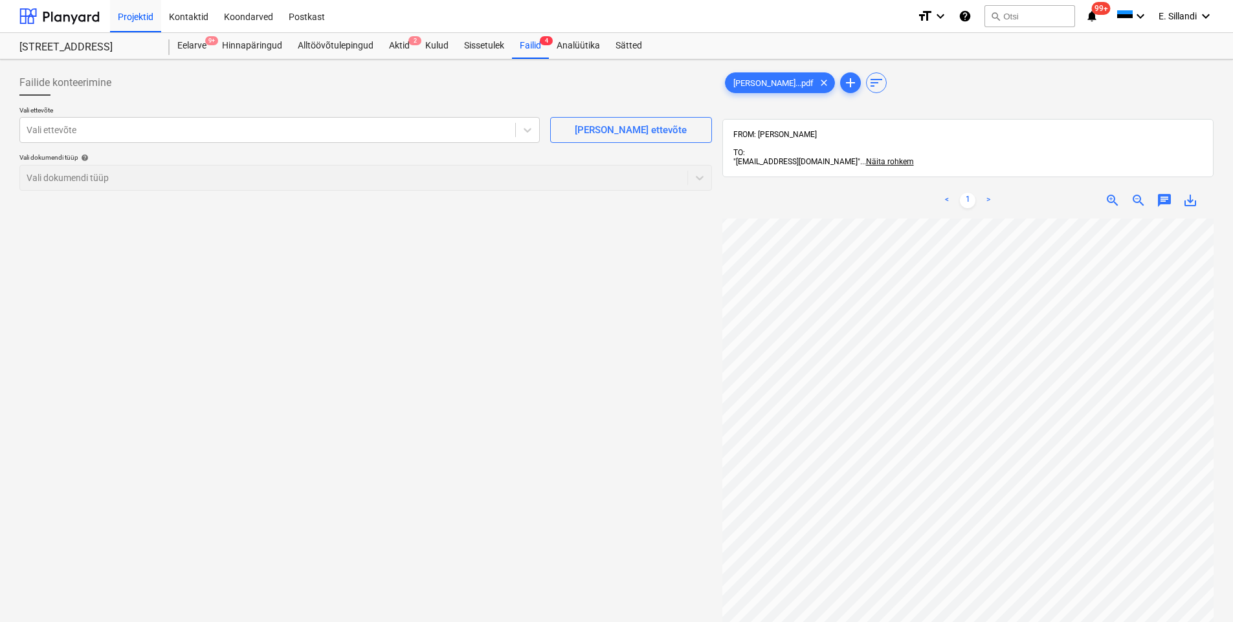
scroll to position [95, 69]
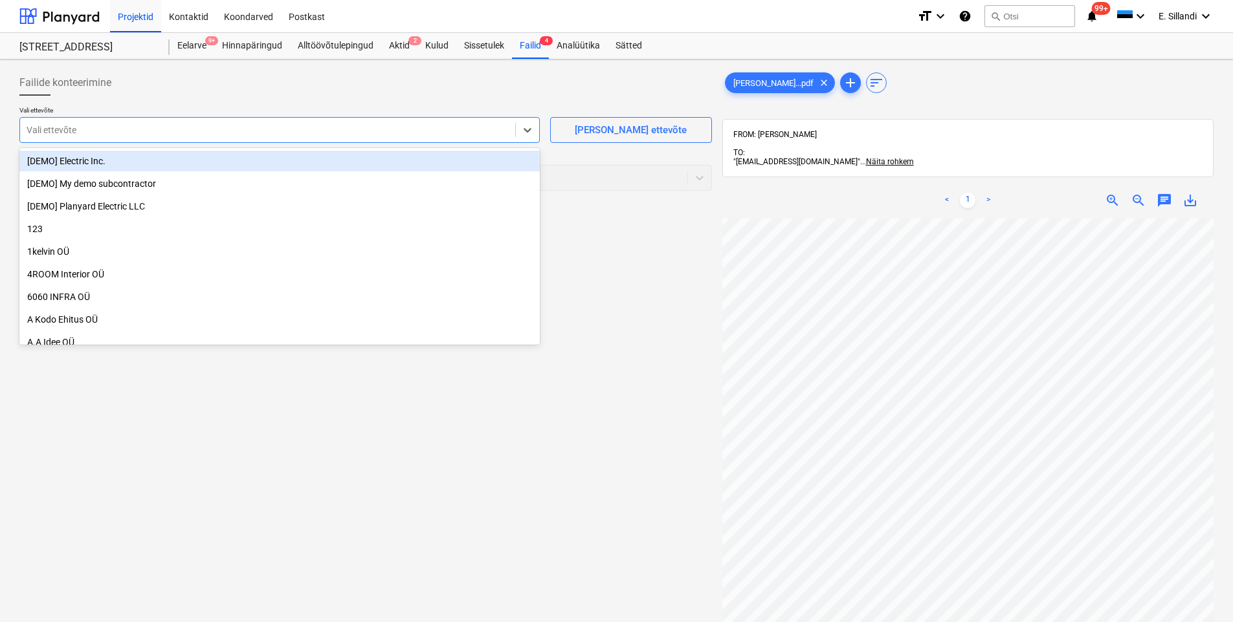
click at [305, 134] on div at bounding box center [268, 130] width 482 height 13
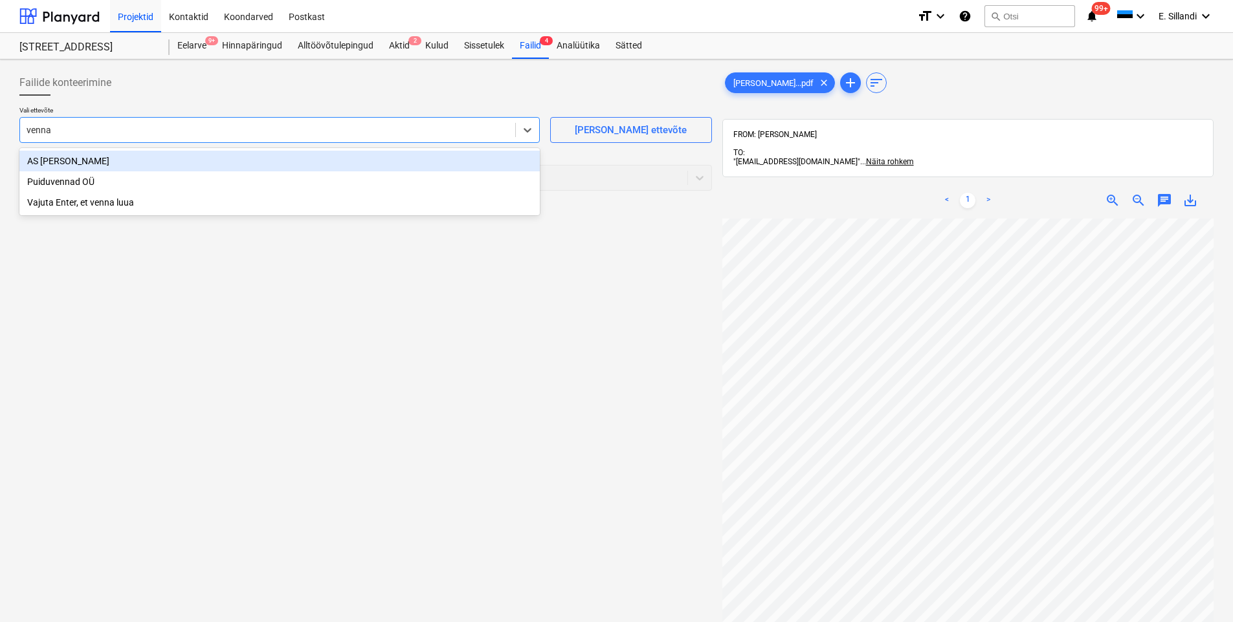
type input "vennad"
click at [56, 164] on div "AS [PERSON_NAME]" at bounding box center [279, 161] width 520 height 21
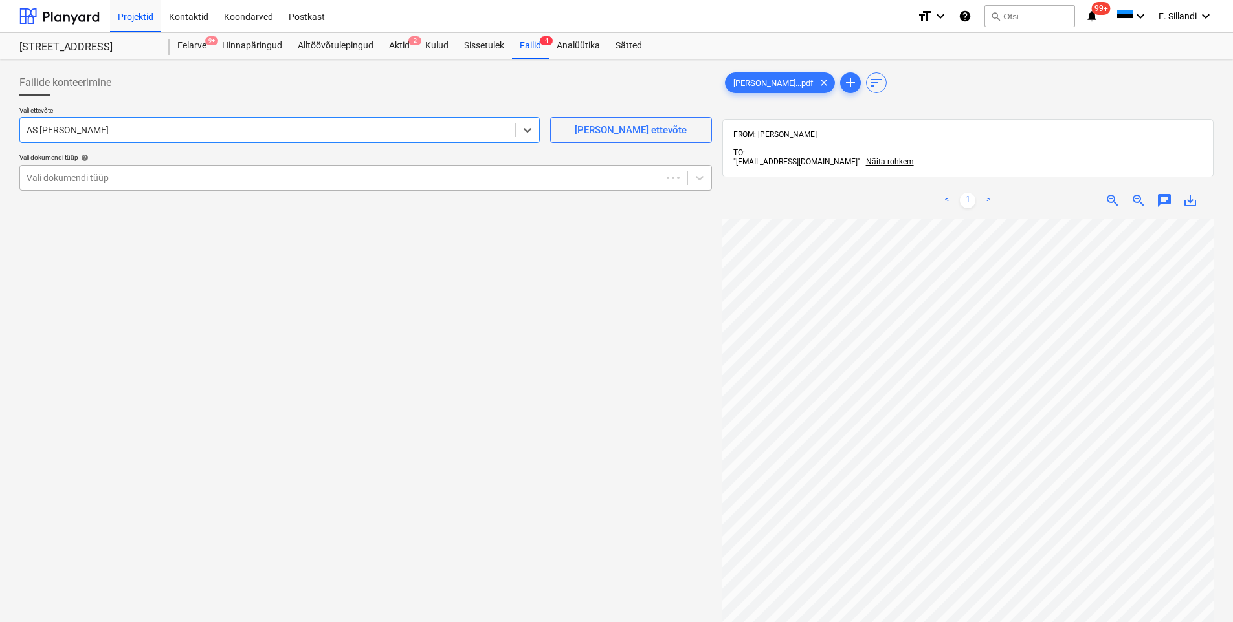
click at [107, 177] on div at bounding box center [341, 177] width 628 height 13
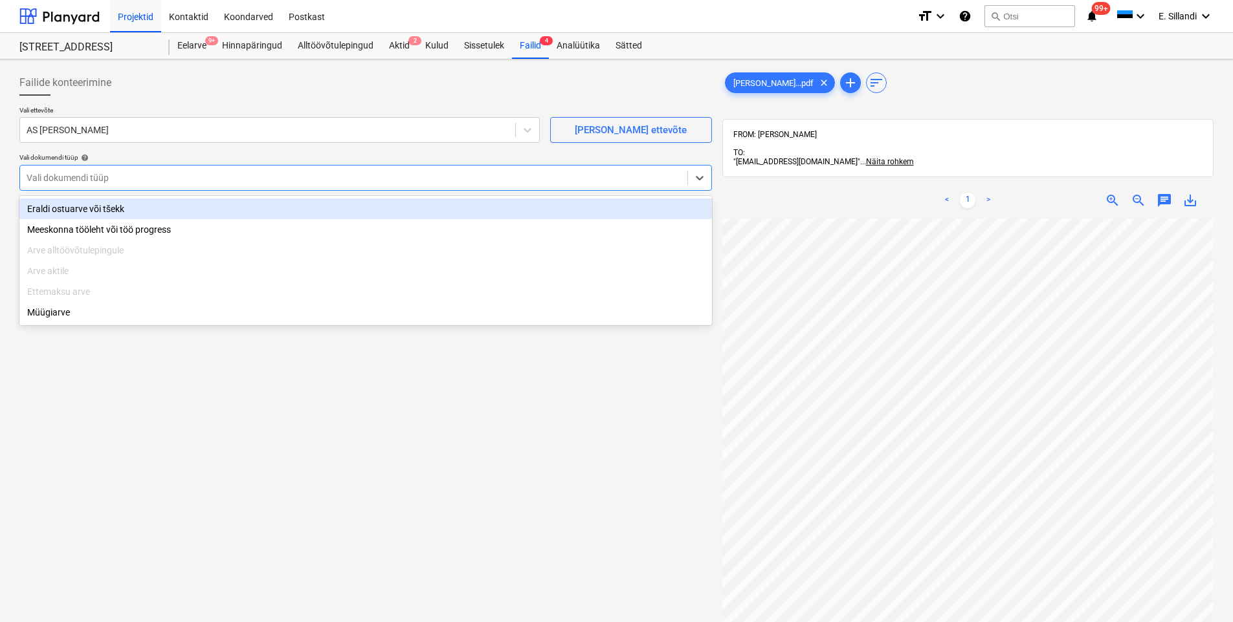
click at [96, 201] on div "Eraldi ostuarve või tšekk" at bounding box center [365, 209] width 692 height 21
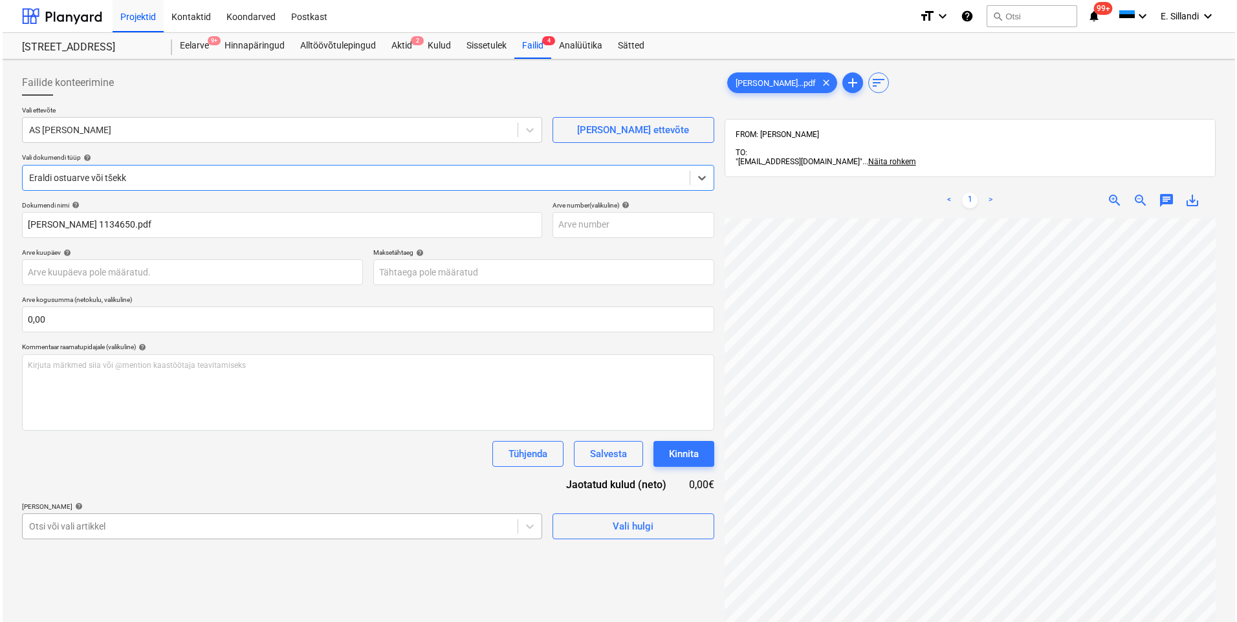
scroll to position [124, 0]
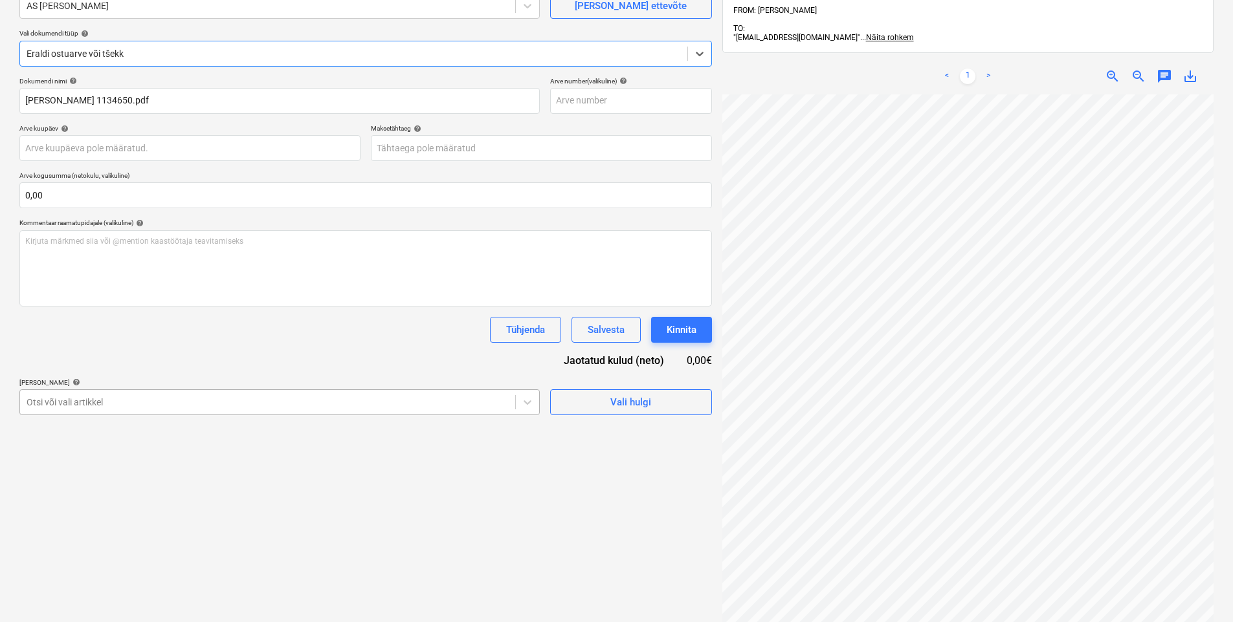
click at [95, 498] on body "Projektid Kontaktid Koondarved Postkast format_size keyboard_arrow_down help se…" at bounding box center [616, 187] width 1233 height 622
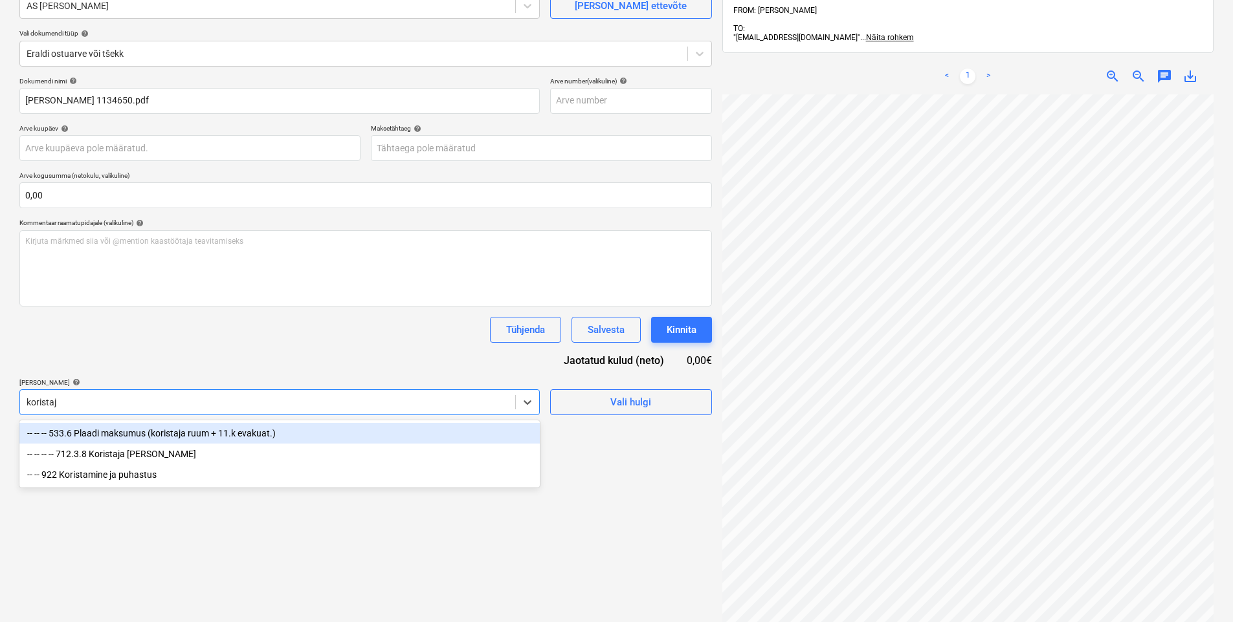
type input "koristaja"
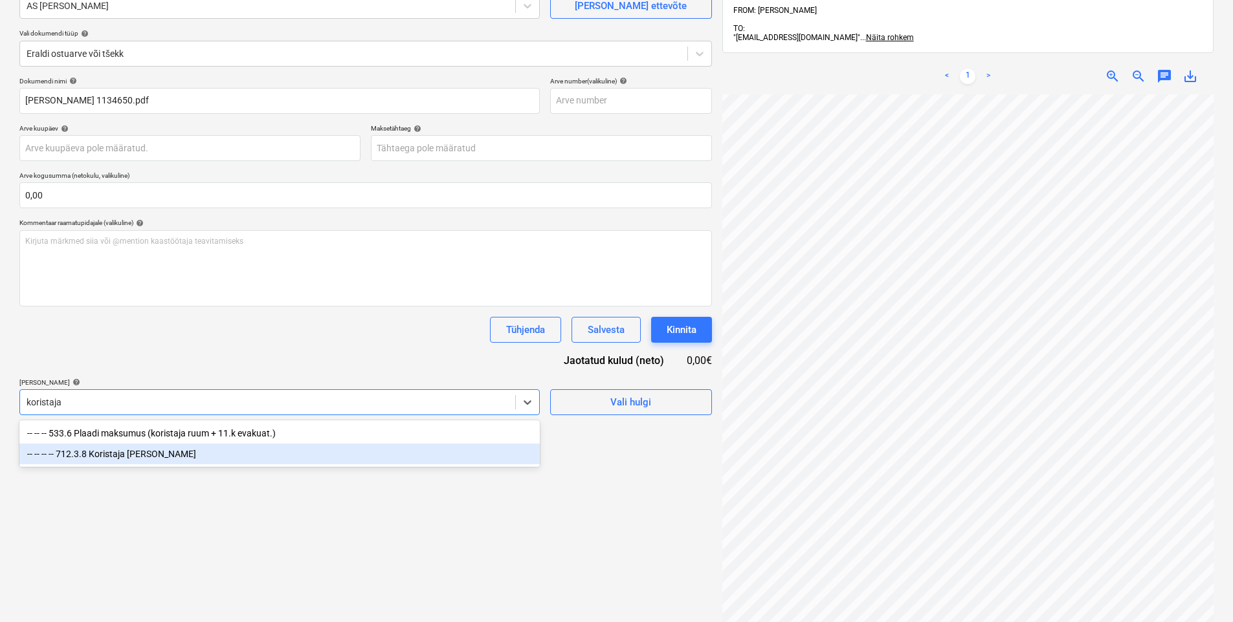
click at [126, 457] on div "-- -- -- -- 712.3.8 Koristaja [PERSON_NAME]" at bounding box center [279, 454] width 520 height 21
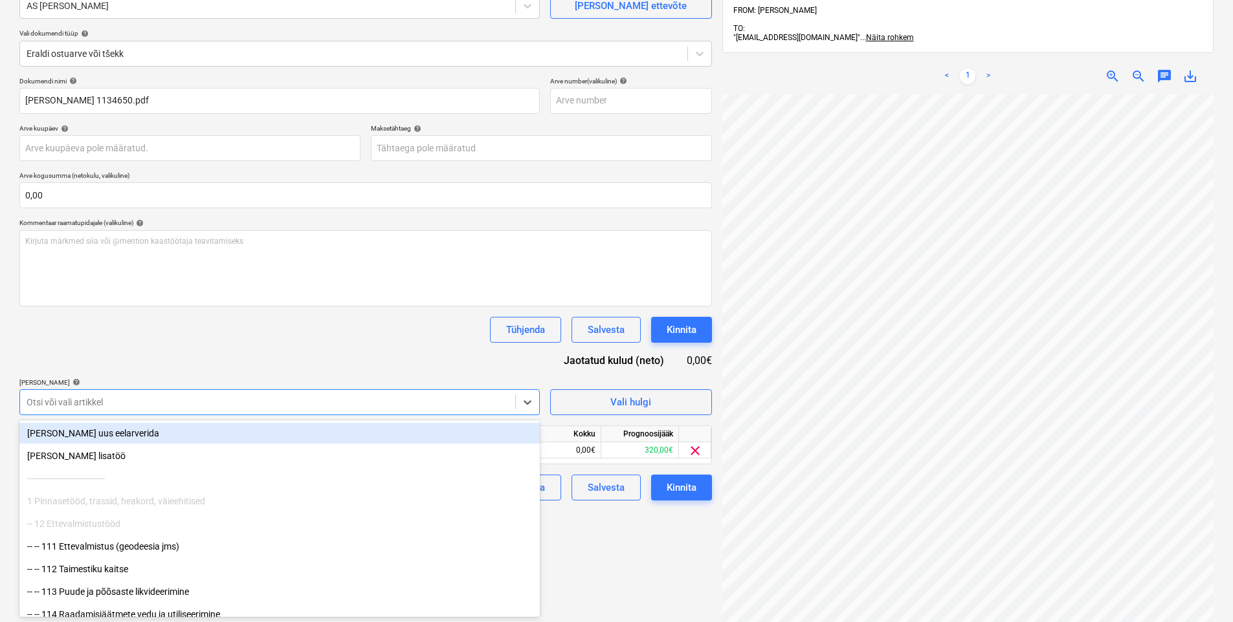
click at [184, 360] on div "Dokumendi nimi help [PERSON_NAME] 1134650.pdf Arve number (valikuline) help Arv…" at bounding box center [365, 289] width 692 height 424
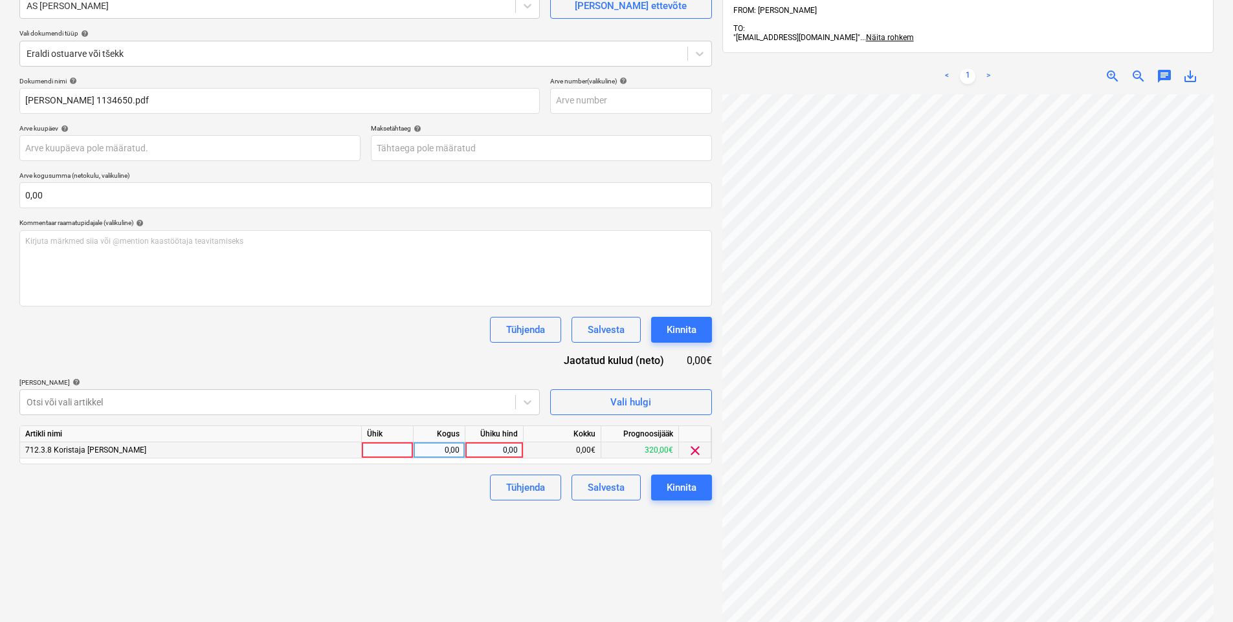
click at [478, 450] on div "0,00" at bounding box center [493, 451] width 47 height 16
type input "108,91"
drag, startPoint x: 413, startPoint y: 486, endPoint x: 666, endPoint y: 482, distance: 253.7
click at [416, 483] on div "Tühjenda Salvesta Kinnita" at bounding box center [365, 488] width 692 height 26
click at [688, 485] on div "Kinnita" at bounding box center [681, 487] width 30 height 17
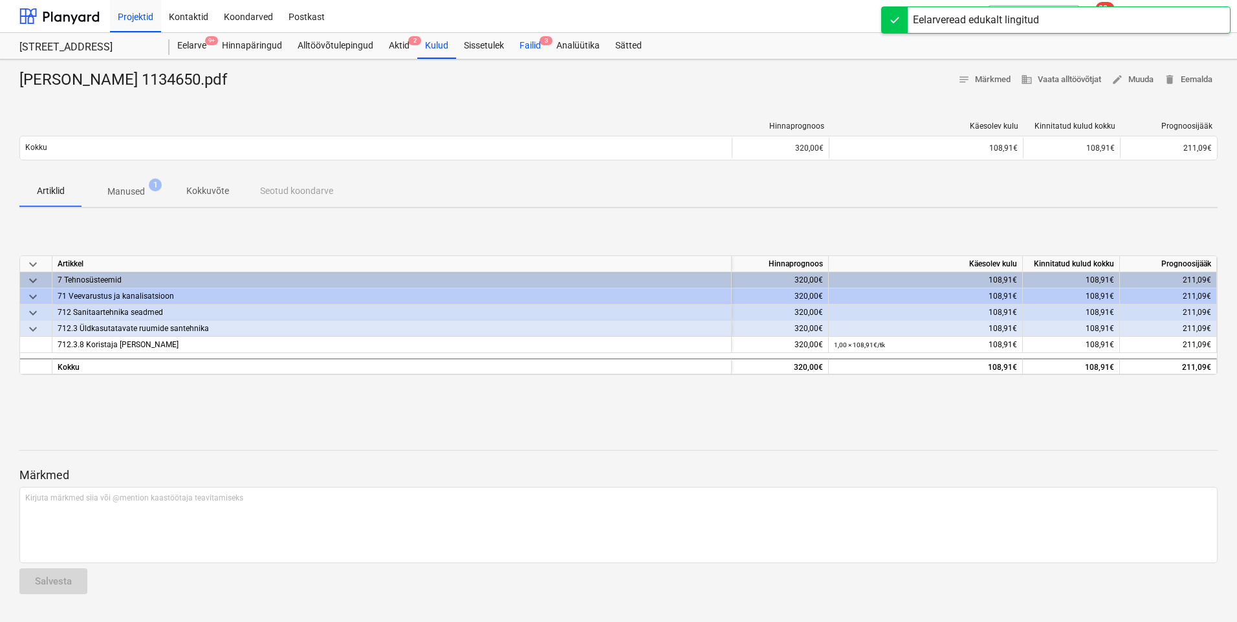
click at [532, 52] on div "Failid 3" at bounding box center [530, 46] width 37 height 26
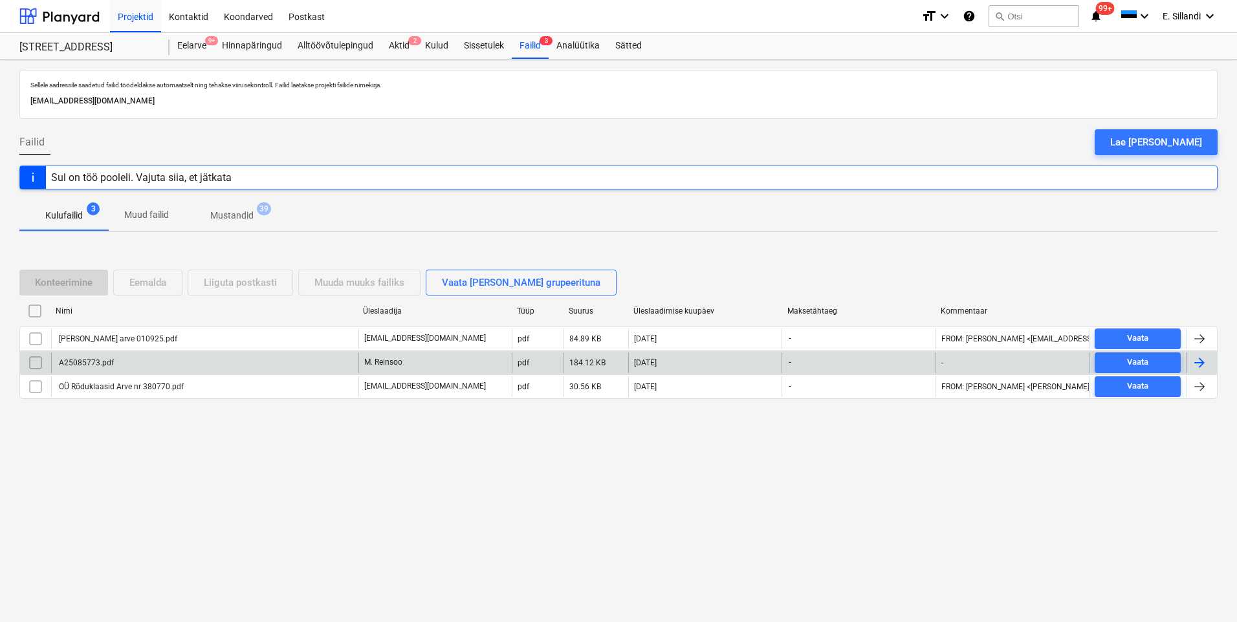
click at [77, 357] on div "A25085773.pdf" at bounding box center [204, 363] width 307 height 21
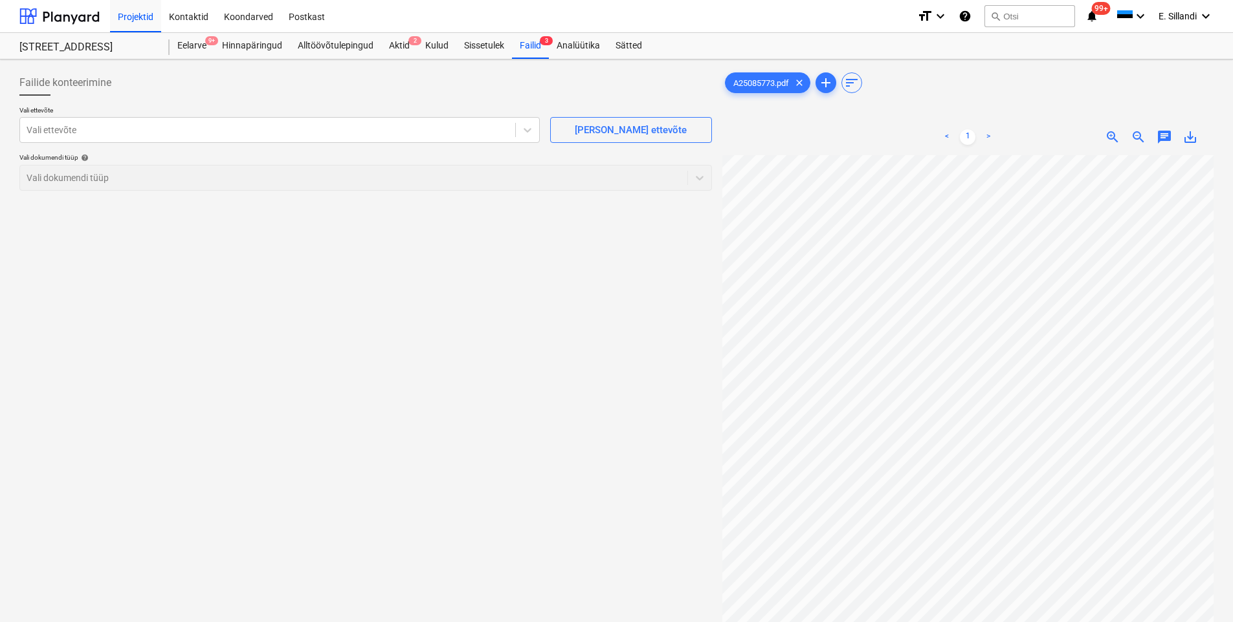
click at [1189, 134] on span "save_alt" at bounding box center [1190, 137] width 16 height 16
click at [442, 50] on div "Kulud" at bounding box center [436, 46] width 39 height 26
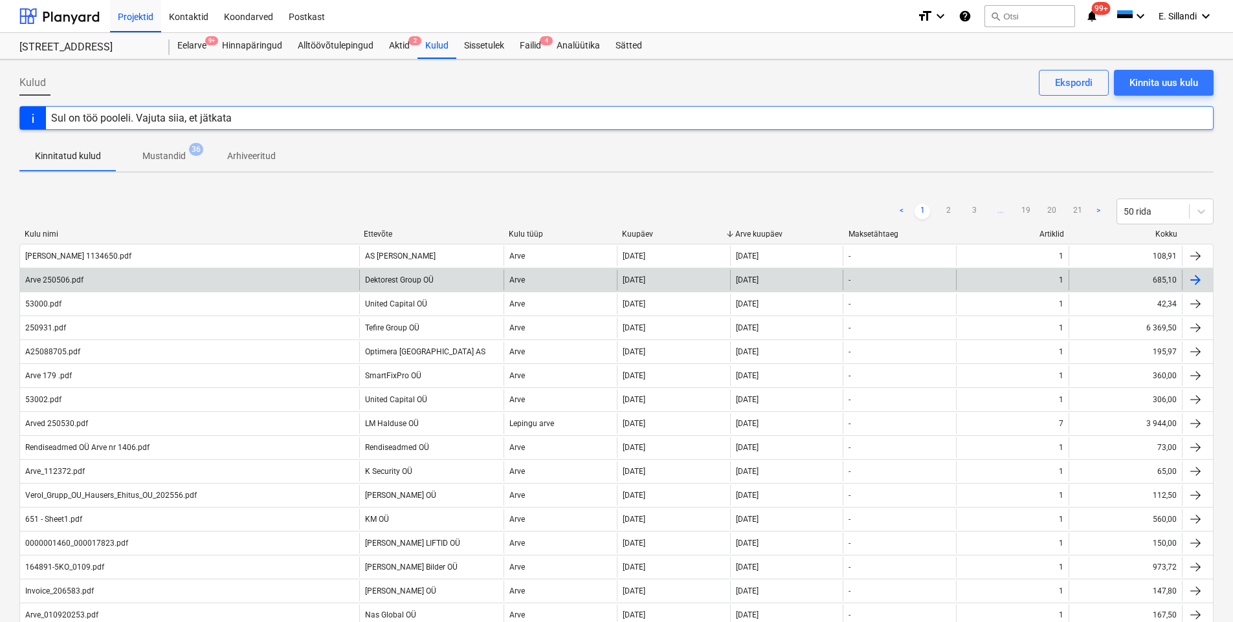
click at [452, 280] on div "Dektorest Group OÜ" at bounding box center [431, 280] width 145 height 21
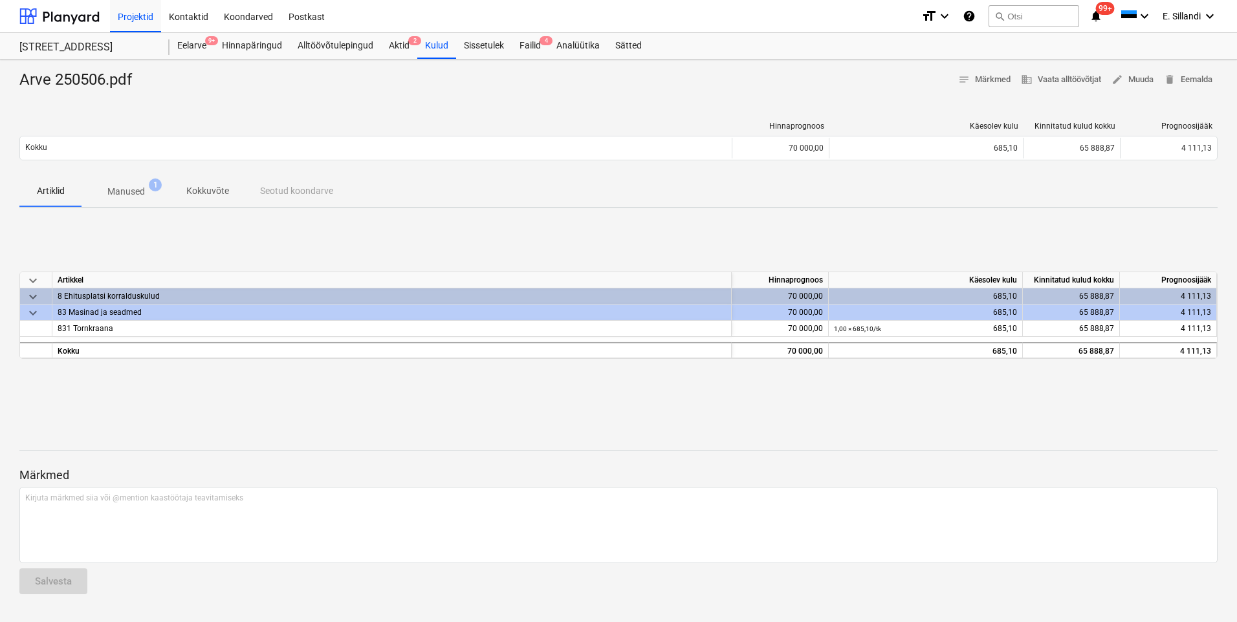
click at [126, 187] on p "Manused" at bounding box center [126, 192] width 38 height 14
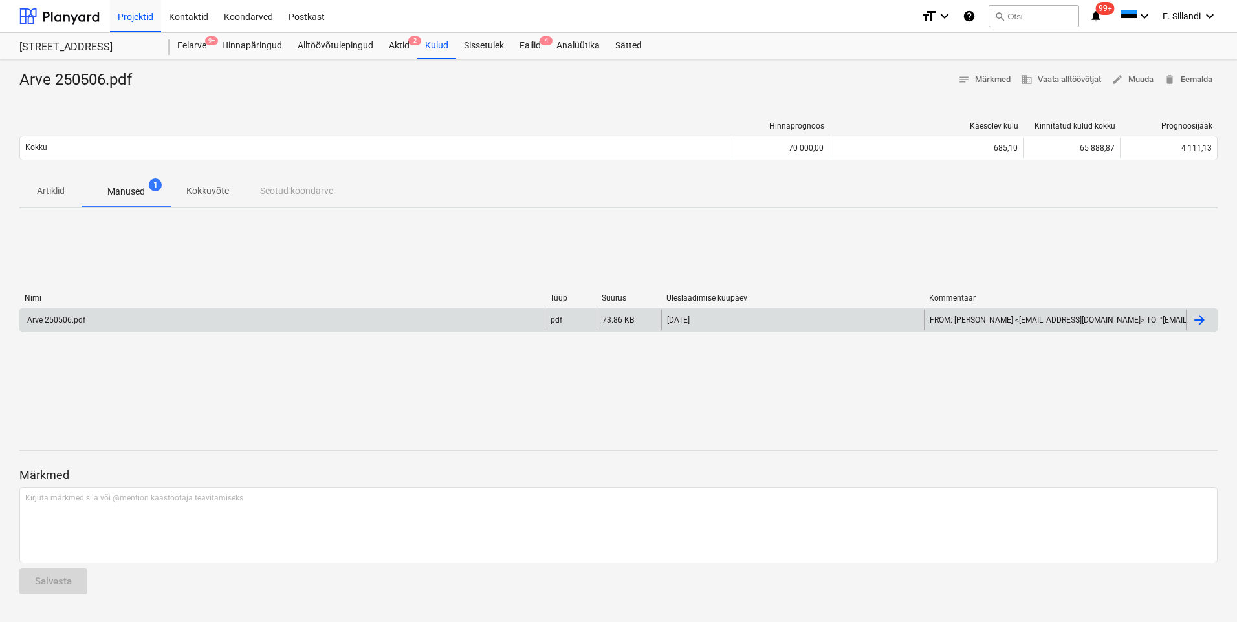
click at [89, 317] on div "Arve 250506.pdf" at bounding box center [282, 320] width 525 height 21
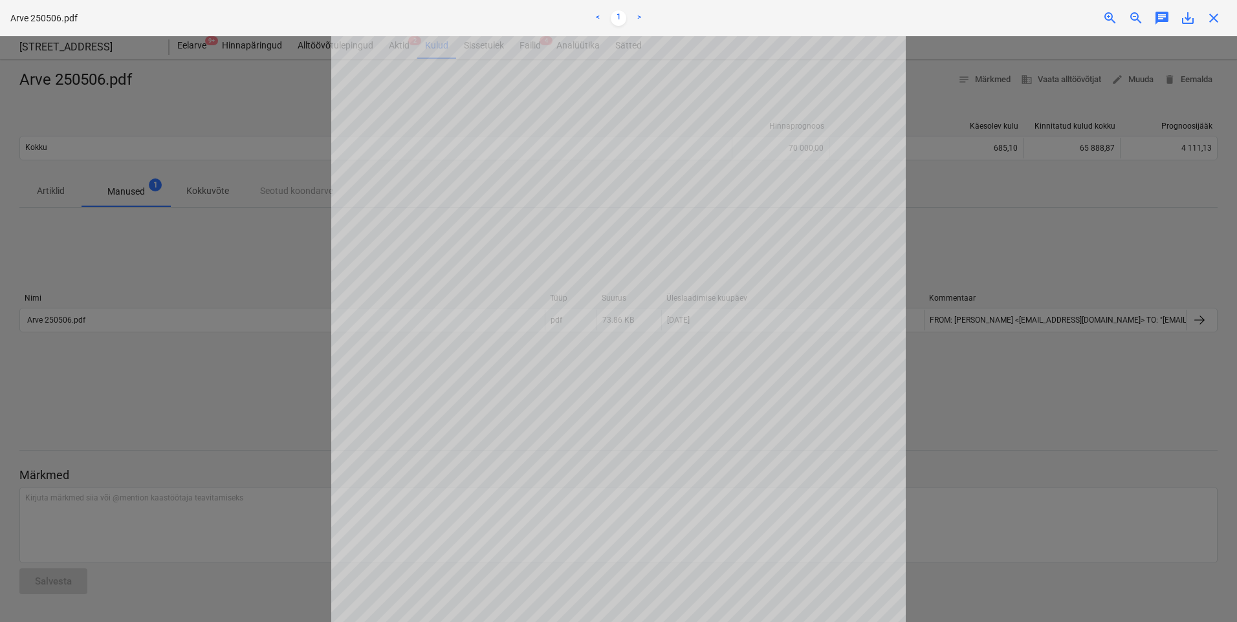
click at [1003, 195] on div at bounding box center [618, 329] width 1237 height 586
click at [1218, 22] on span "close" at bounding box center [1214, 18] width 16 height 16
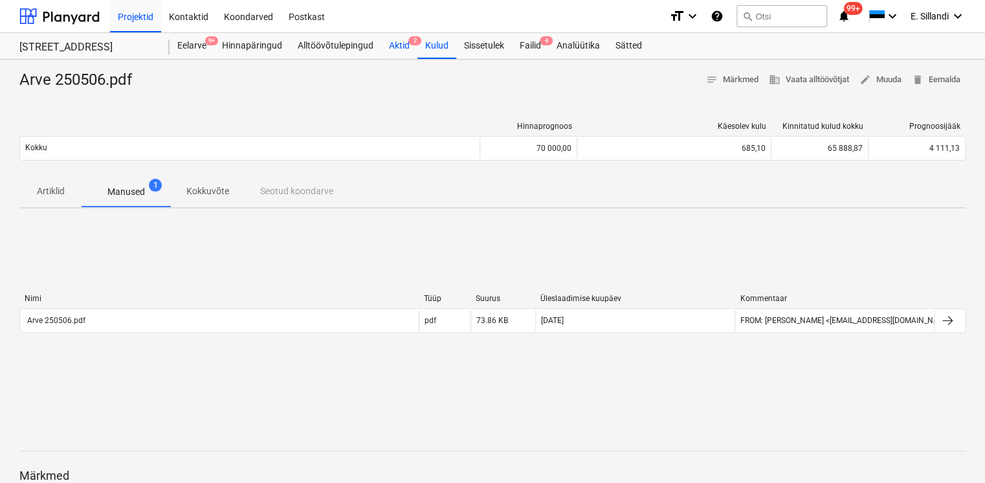
click at [403, 54] on div "Aktid 2" at bounding box center [399, 46] width 36 height 26
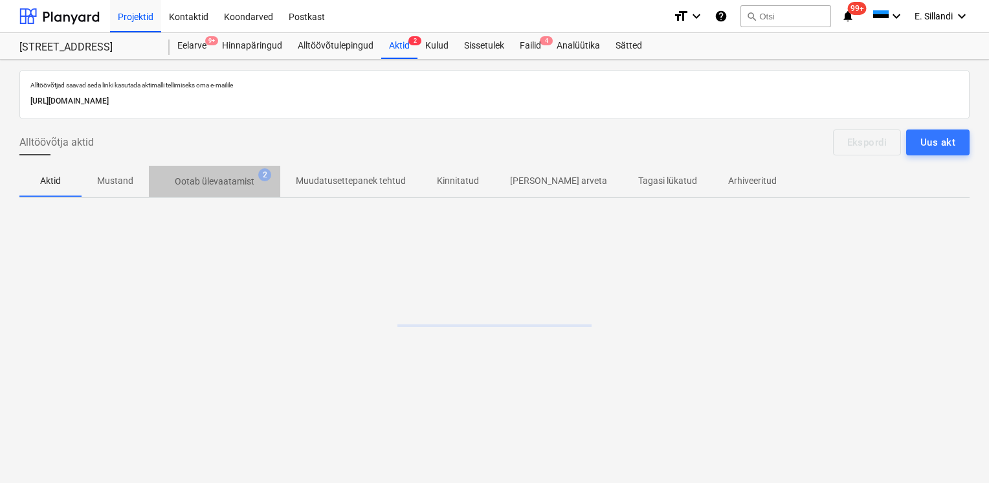
click at [219, 190] on span "Ootab ülevaatamist 2" at bounding box center [214, 181] width 131 height 23
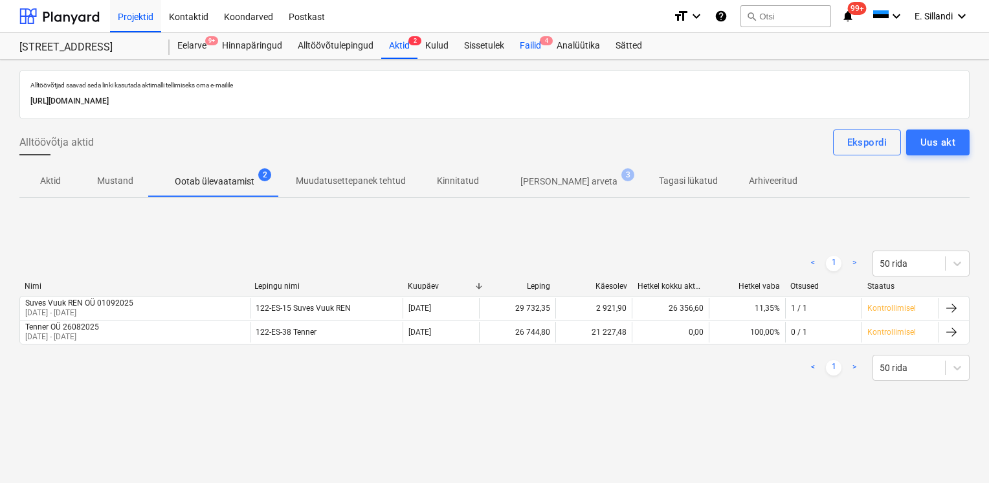
click at [529, 50] on div "Failid 4" at bounding box center [530, 46] width 37 height 26
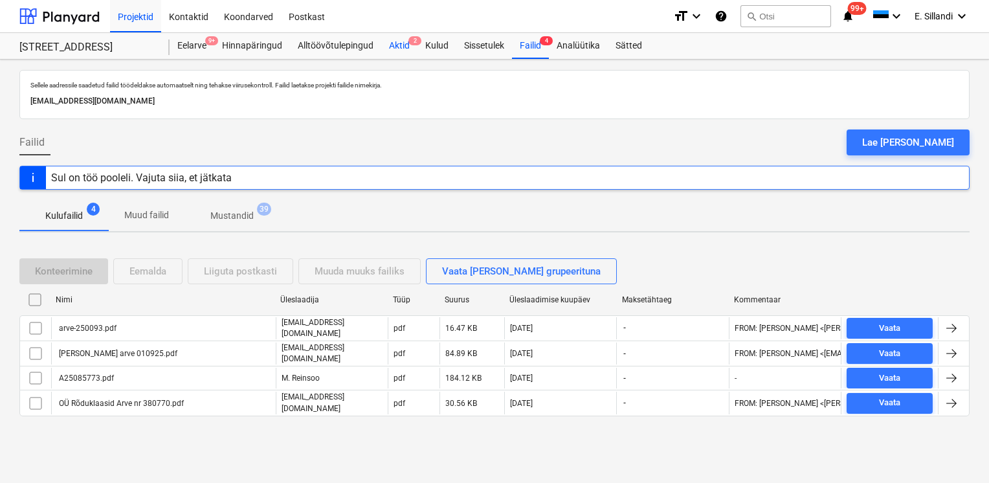
click at [401, 48] on div "Aktid 2" at bounding box center [399, 46] width 36 height 26
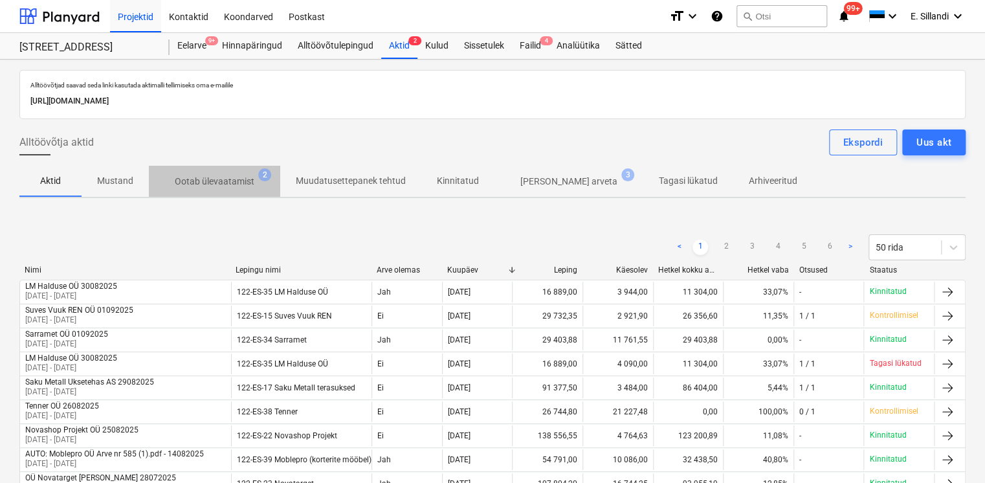
click at [206, 178] on p "Ootab ülevaatamist" at bounding box center [215, 182] width 80 height 14
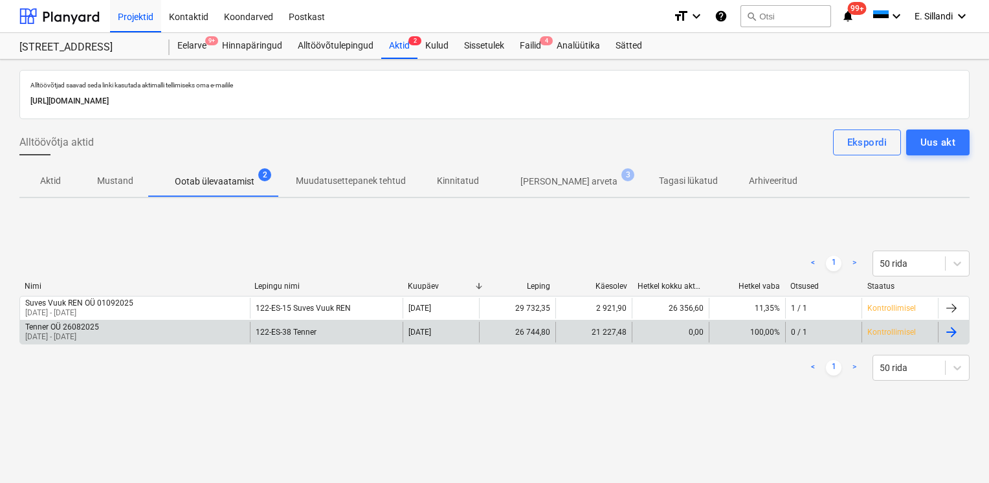
click at [118, 335] on div "Tenner OÜ 26082025 [DATE] - [DATE]" at bounding box center [135, 332] width 230 height 21
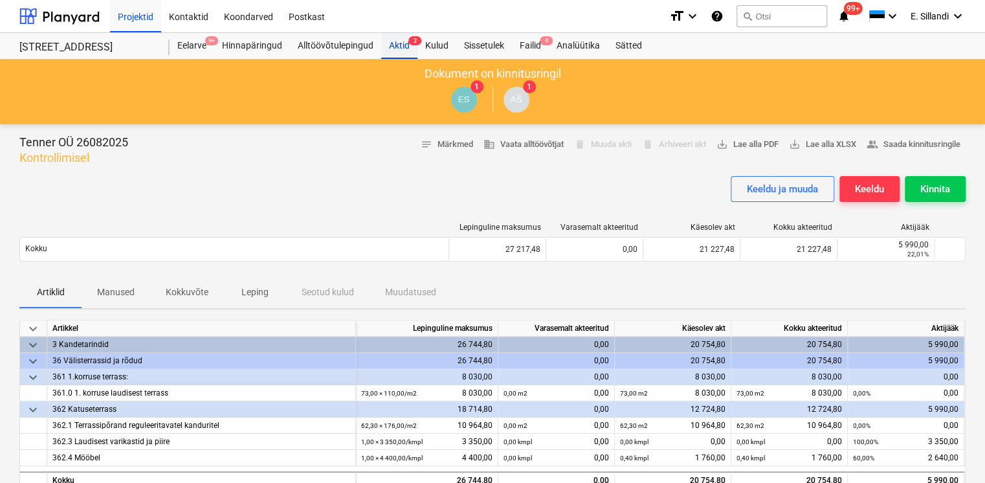
click at [409, 50] on div "Aktid 2" at bounding box center [399, 46] width 36 height 26
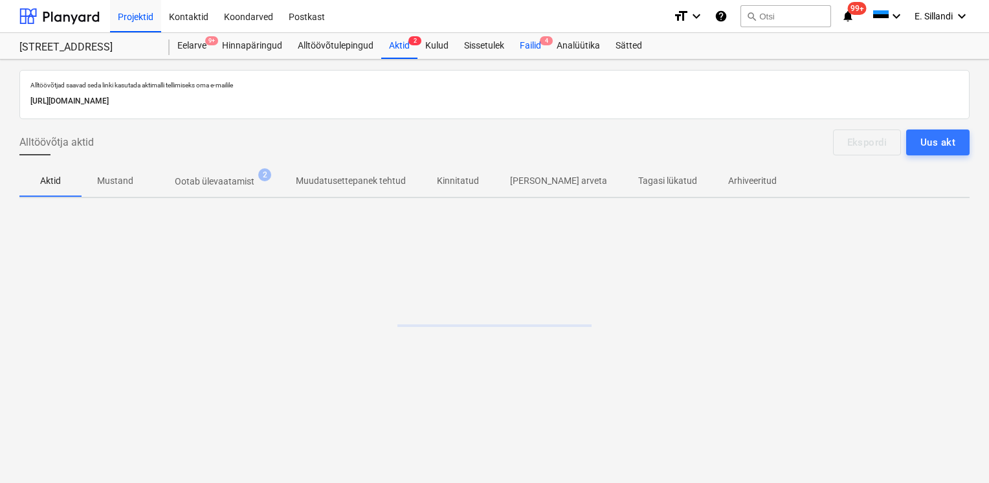
click at [545, 51] on div "Failid 4" at bounding box center [530, 46] width 37 height 26
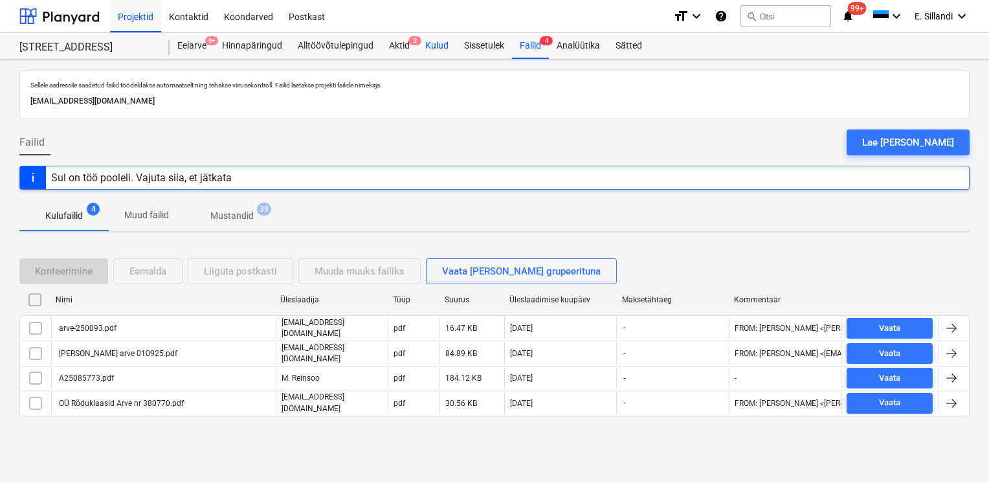
drag, startPoint x: 425, startPoint y: 48, endPoint x: 420, endPoint y: 43, distance: 6.9
click at [424, 48] on div "Kulud" at bounding box center [436, 46] width 39 height 26
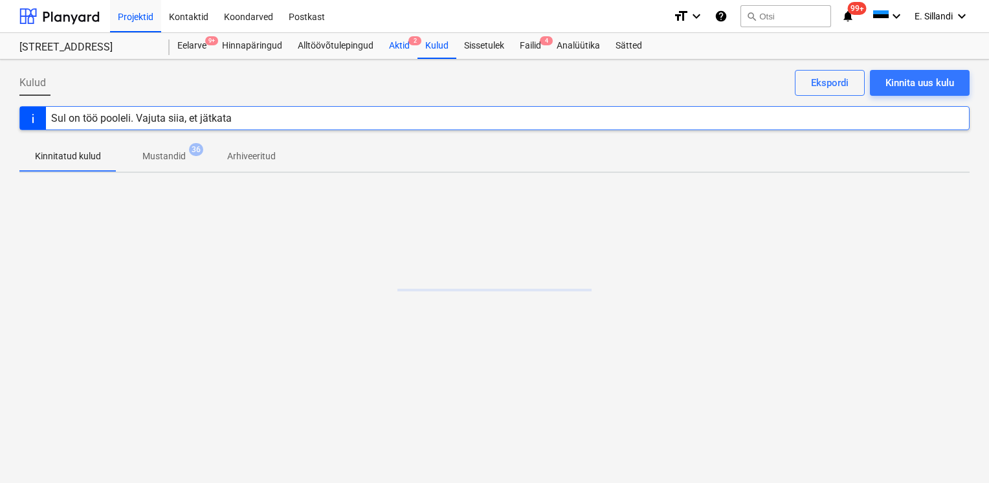
click at [383, 49] on div "Aktid 2" at bounding box center [399, 46] width 36 height 26
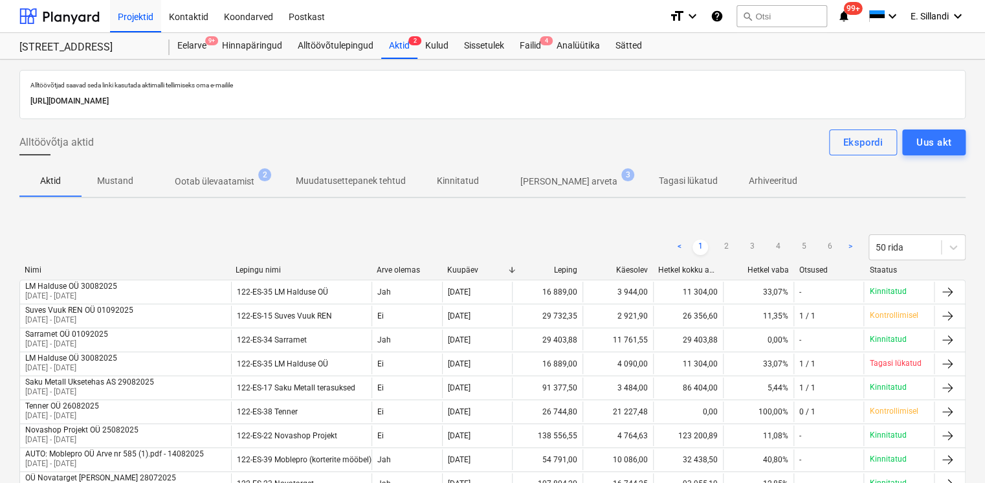
click at [536, 177] on p "[PERSON_NAME] arveta" at bounding box center [568, 182] width 97 height 14
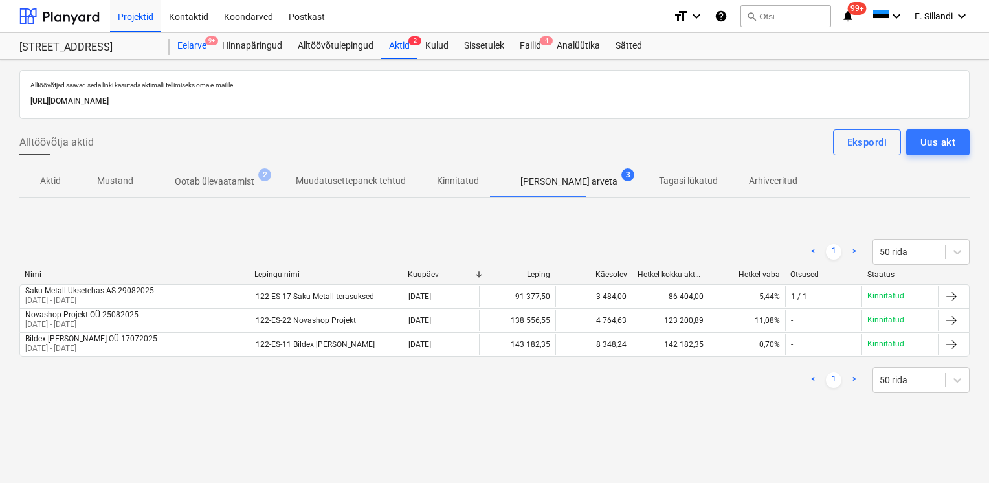
click at [204, 43] on div "Eelarve 9+" at bounding box center [192, 46] width 45 height 26
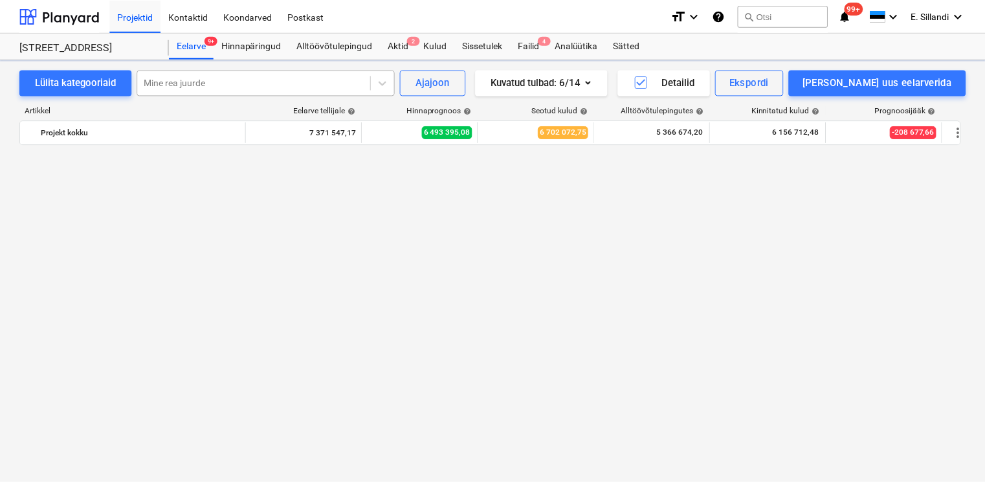
scroll to position [374, 0]
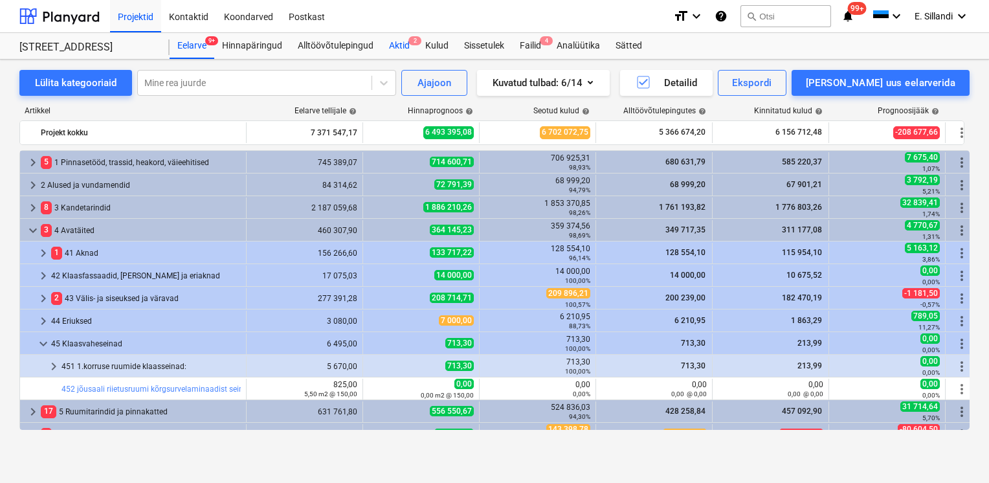
click at [395, 52] on div "Aktid 2" at bounding box center [399, 46] width 36 height 26
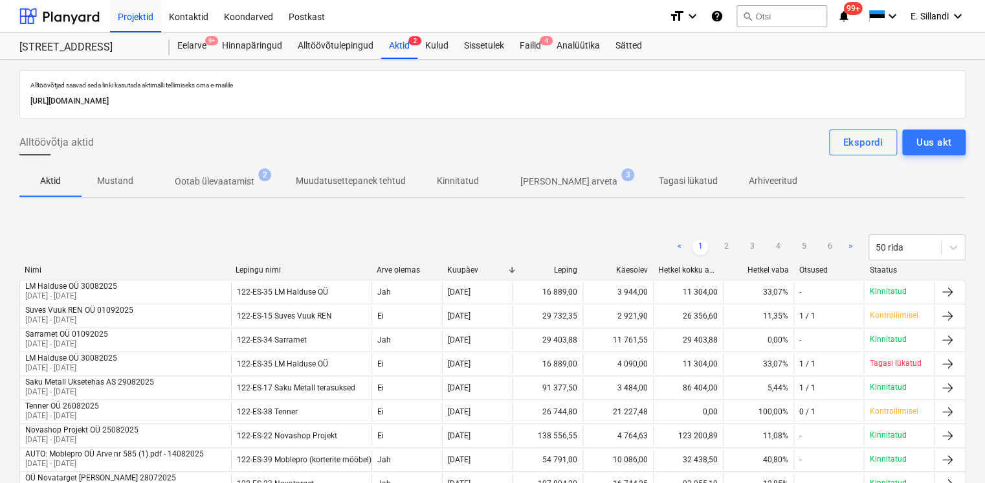
click at [521, 185] on p "[PERSON_NAME] arveta" at bounding box center [568, 182] width 97 height 14
